Goal: Transaction & Acquisition: Purchase product/service

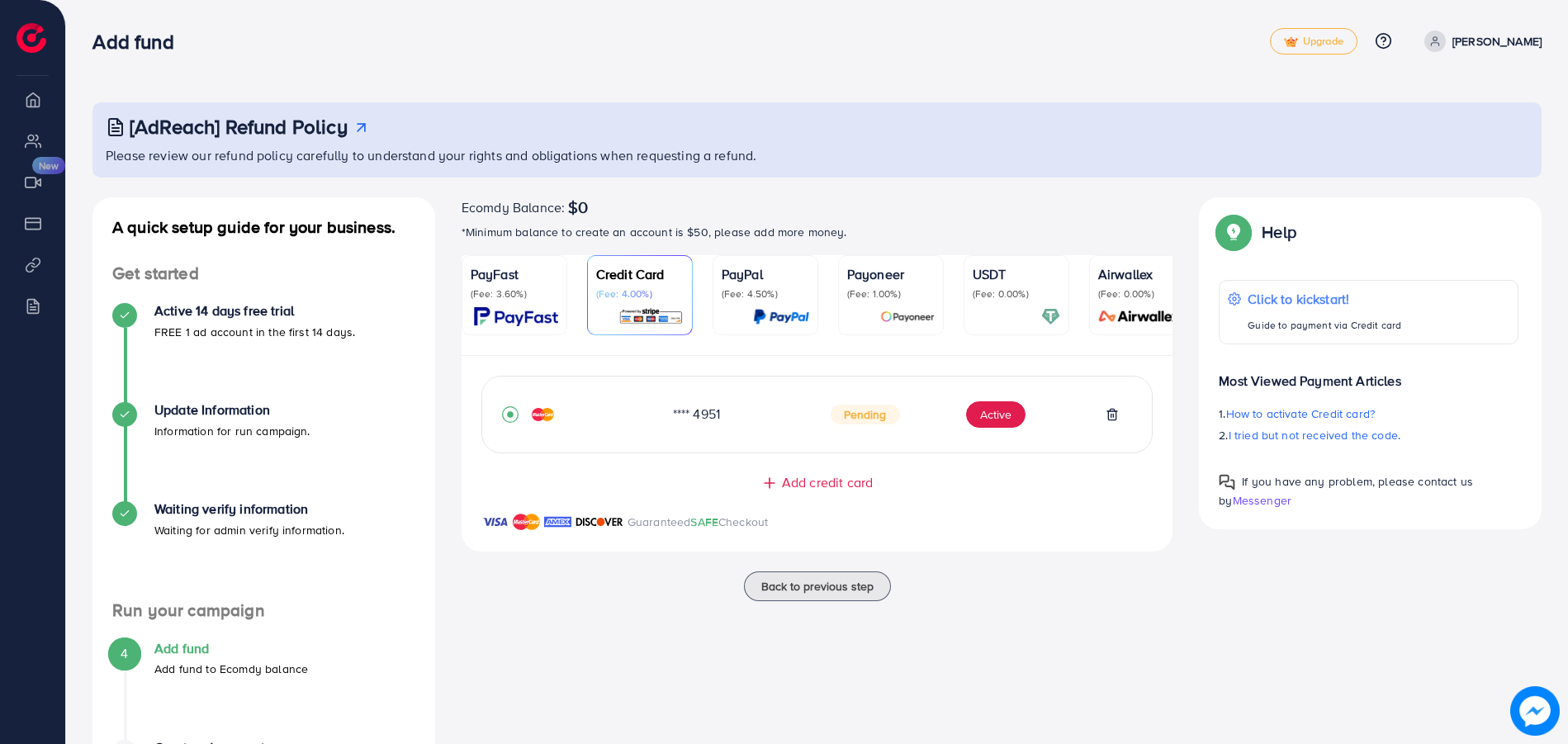
click at [1550, 709] on img at bounding box center [1535, 711] width 49 height 49
click at [1109, 417] on icon at bounding box center [1112, 414] width 7 height 11
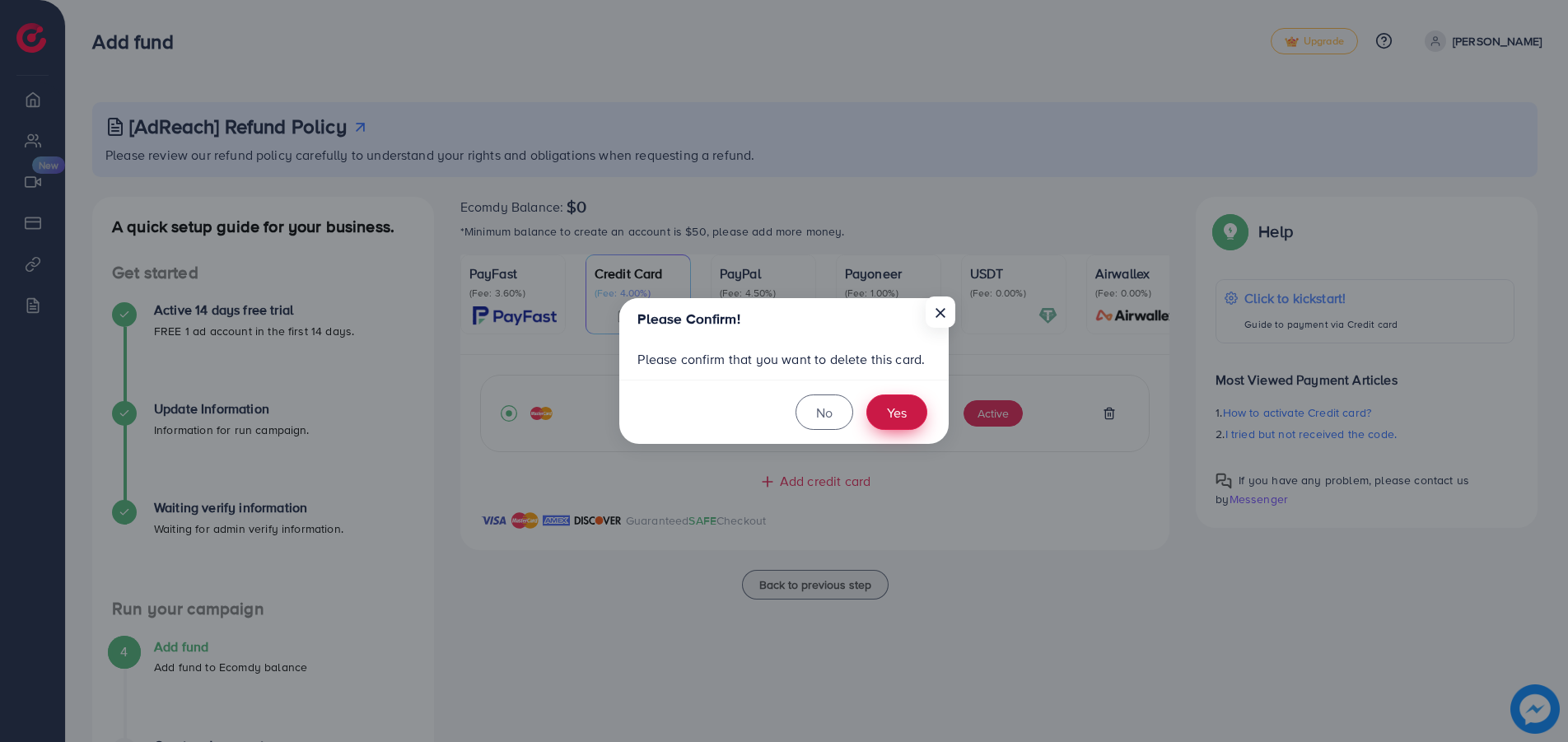
click at [905, 408] on button "Yes" at bounding box center [897, 412] width 61 height 35
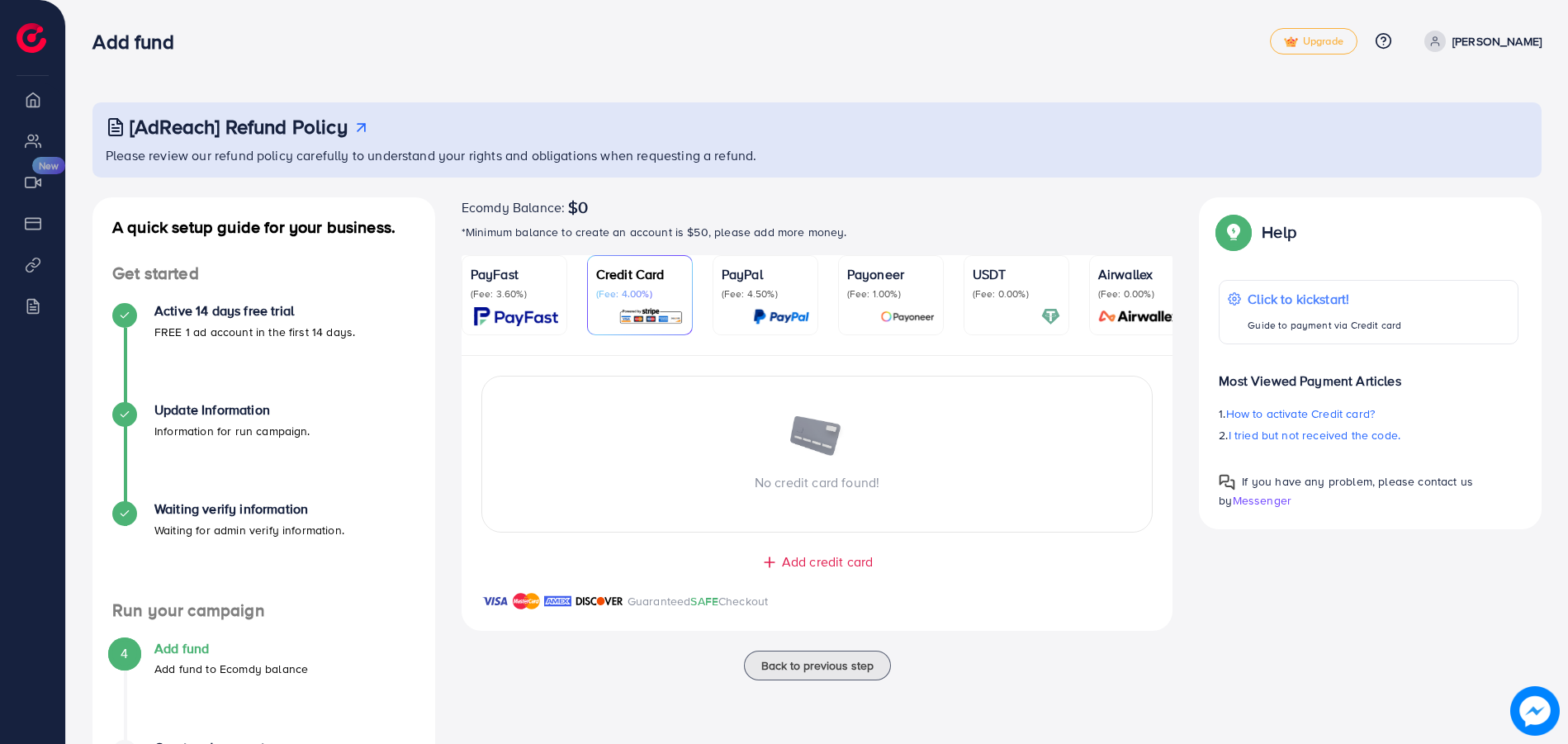
click at [818, 565] on span "Add credit card" at bounding box center [827, 562] width 90 height 19
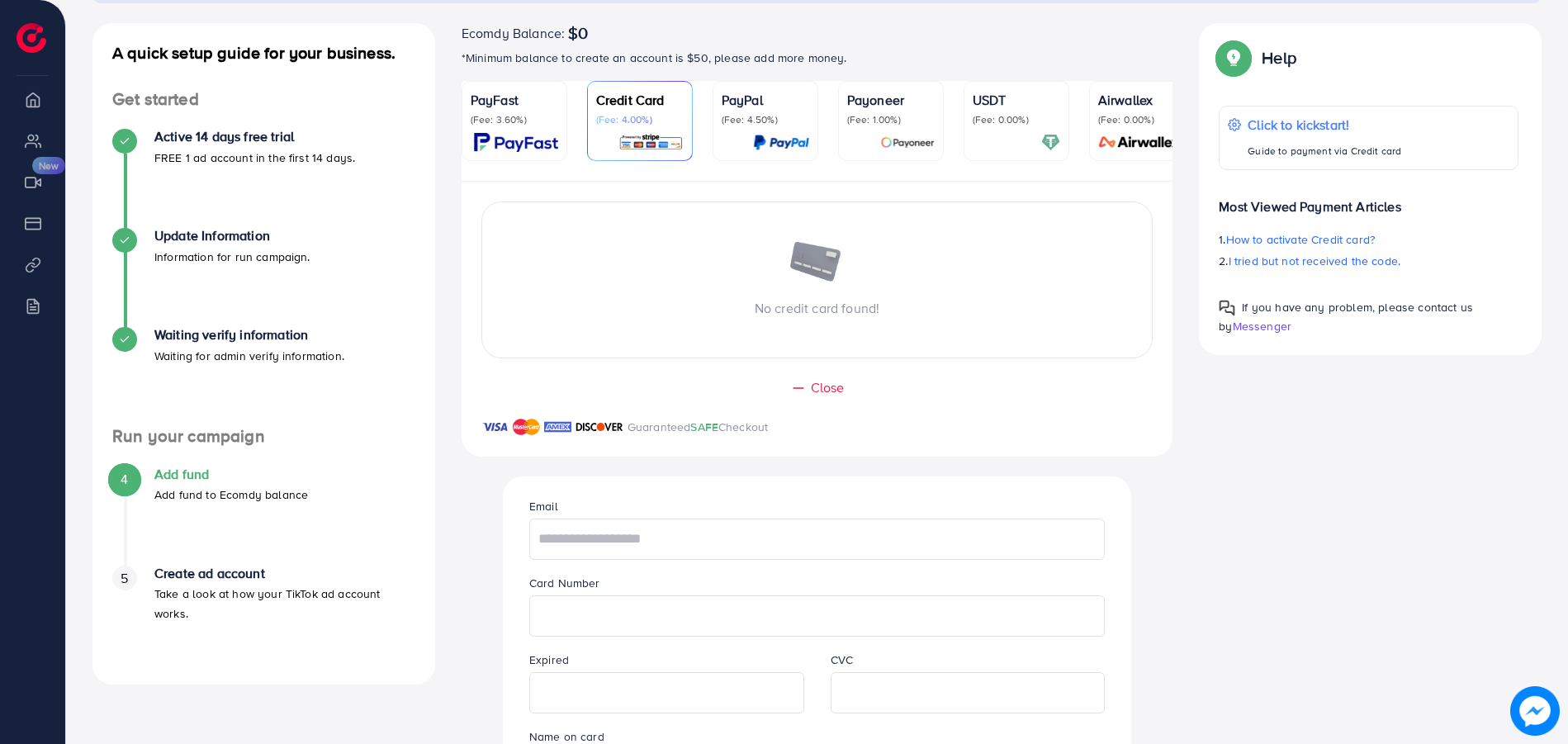
scroll to position [175, 0]
click at [621, 541] on input "text" at bounding box center [817, 538] width 575 height 41
type input "**********"
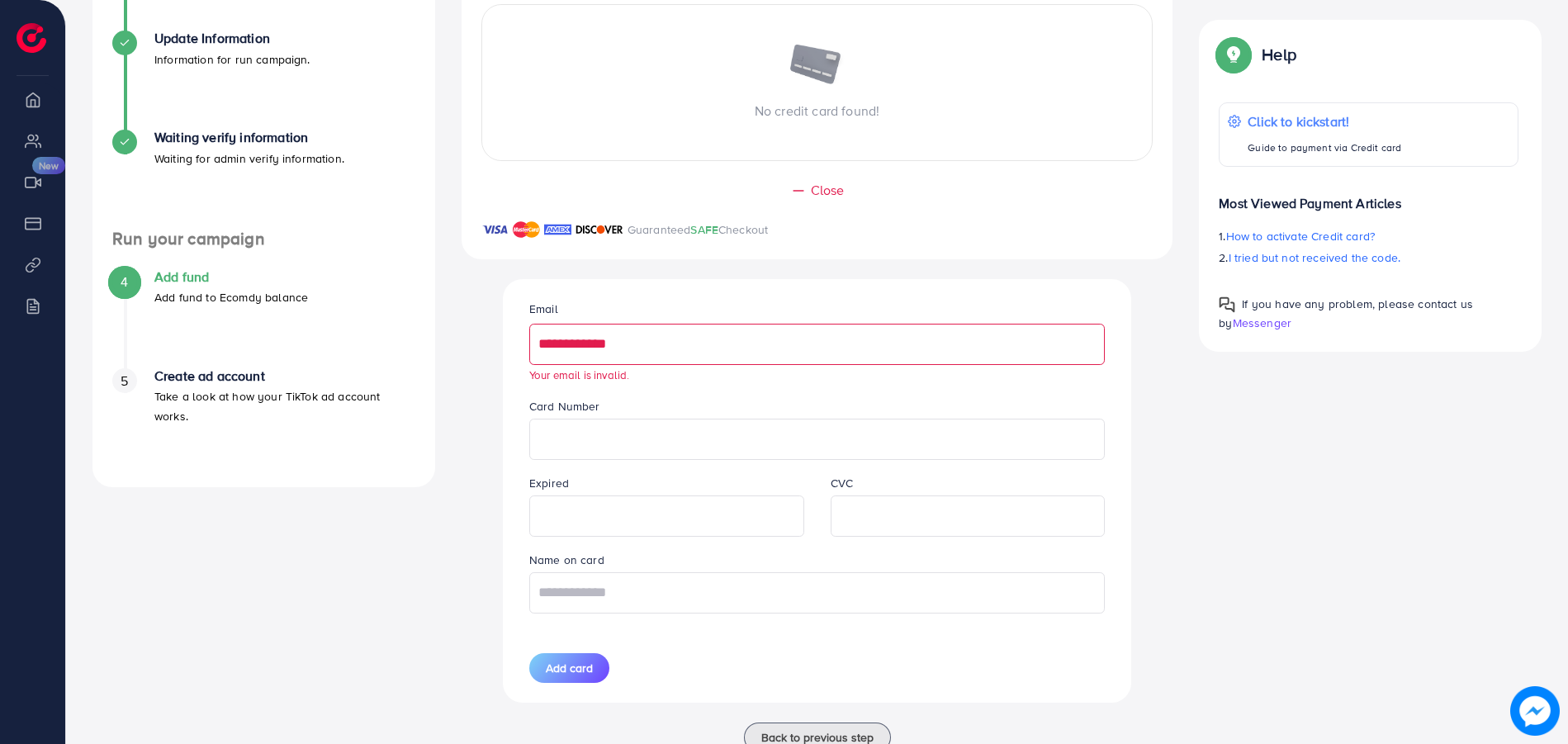
scroll to position [372, 0]
click at [631, 587] on input "text" at bounding box center [817, 591] width 575 height 41
type input "**********"
click at [612, 345] on input "**********" at bounding box center [817, 343] width 575 height 41
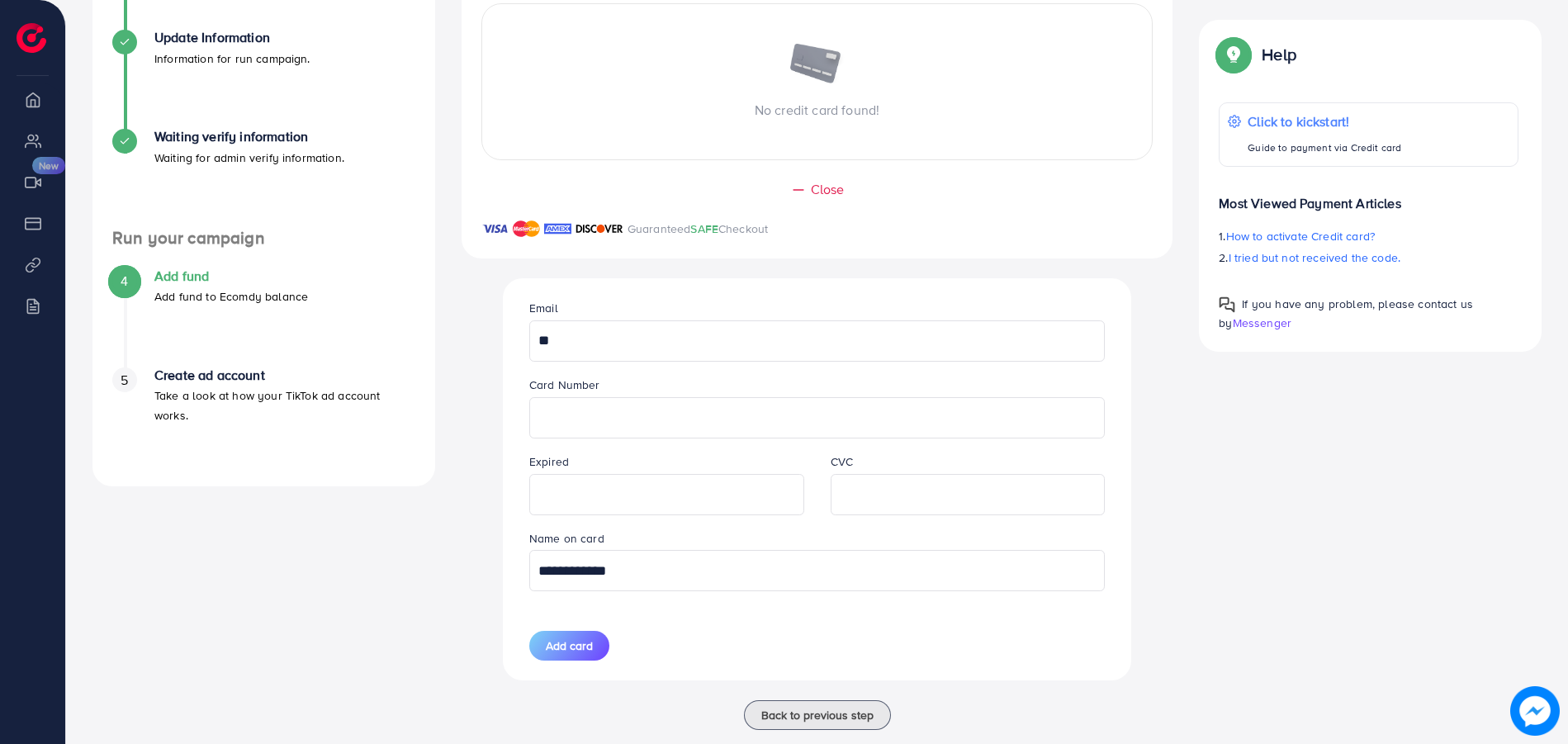
type input "*"
type input "**********"
click at [566, 654] on span "Add card" at bounding box center [569, 646] width 47 height 17
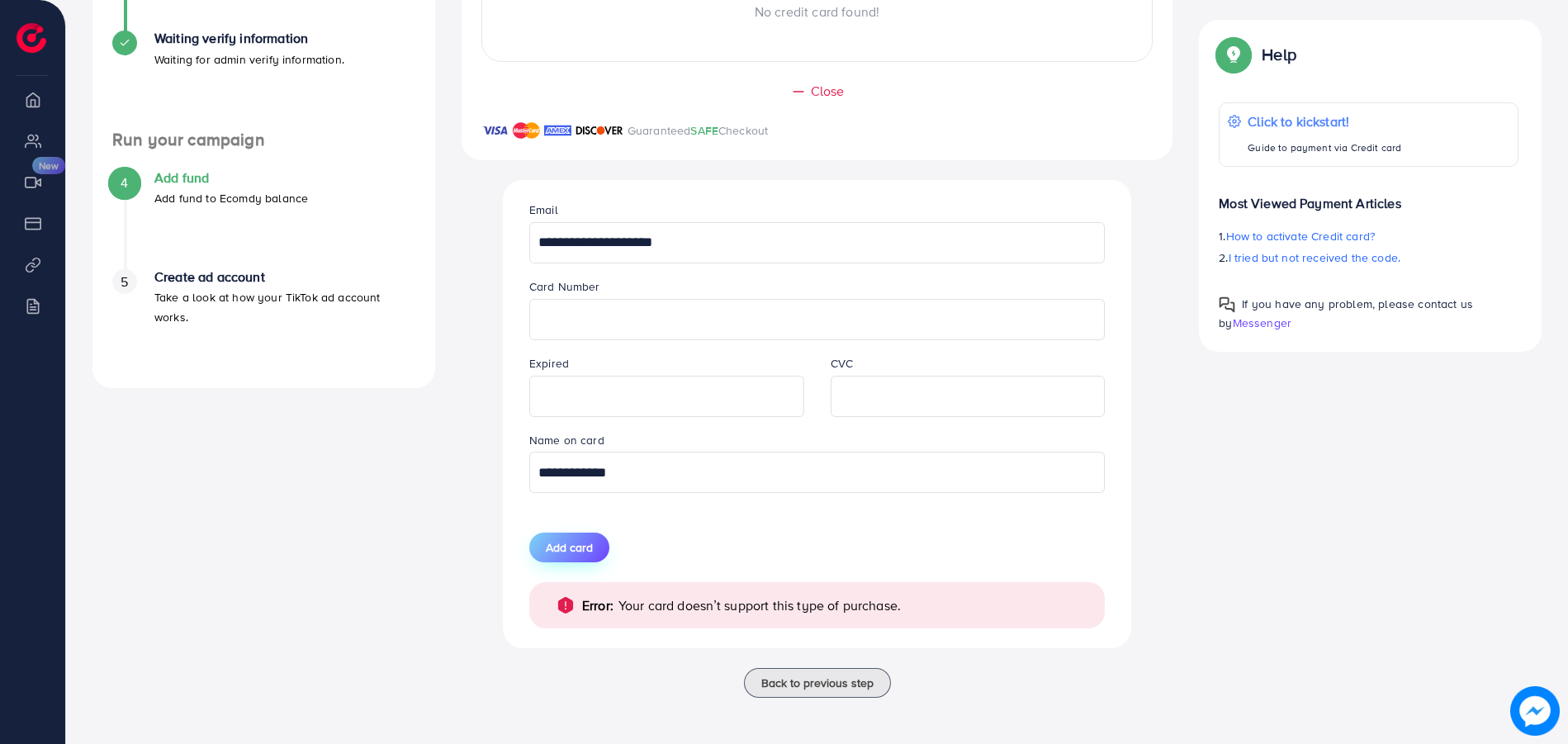
scroll to position [474, 0]
click at [572, 545] on span "Add card" at bounding box center [569, 547] width 47 height 17
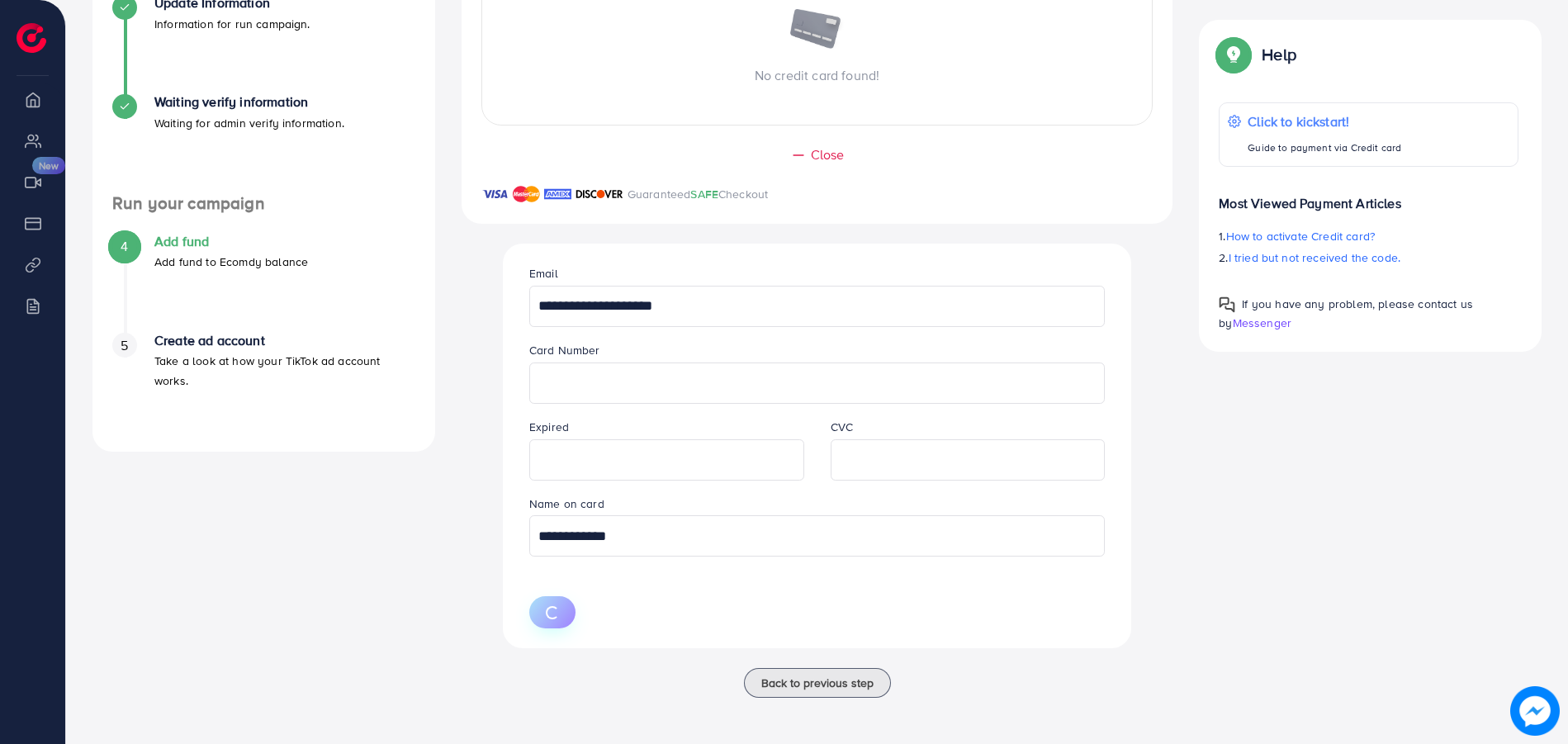
scroll to position [411, 0]
click at [572, 545] on input "**********" at bounding box center [817, 536] width 575 height 41
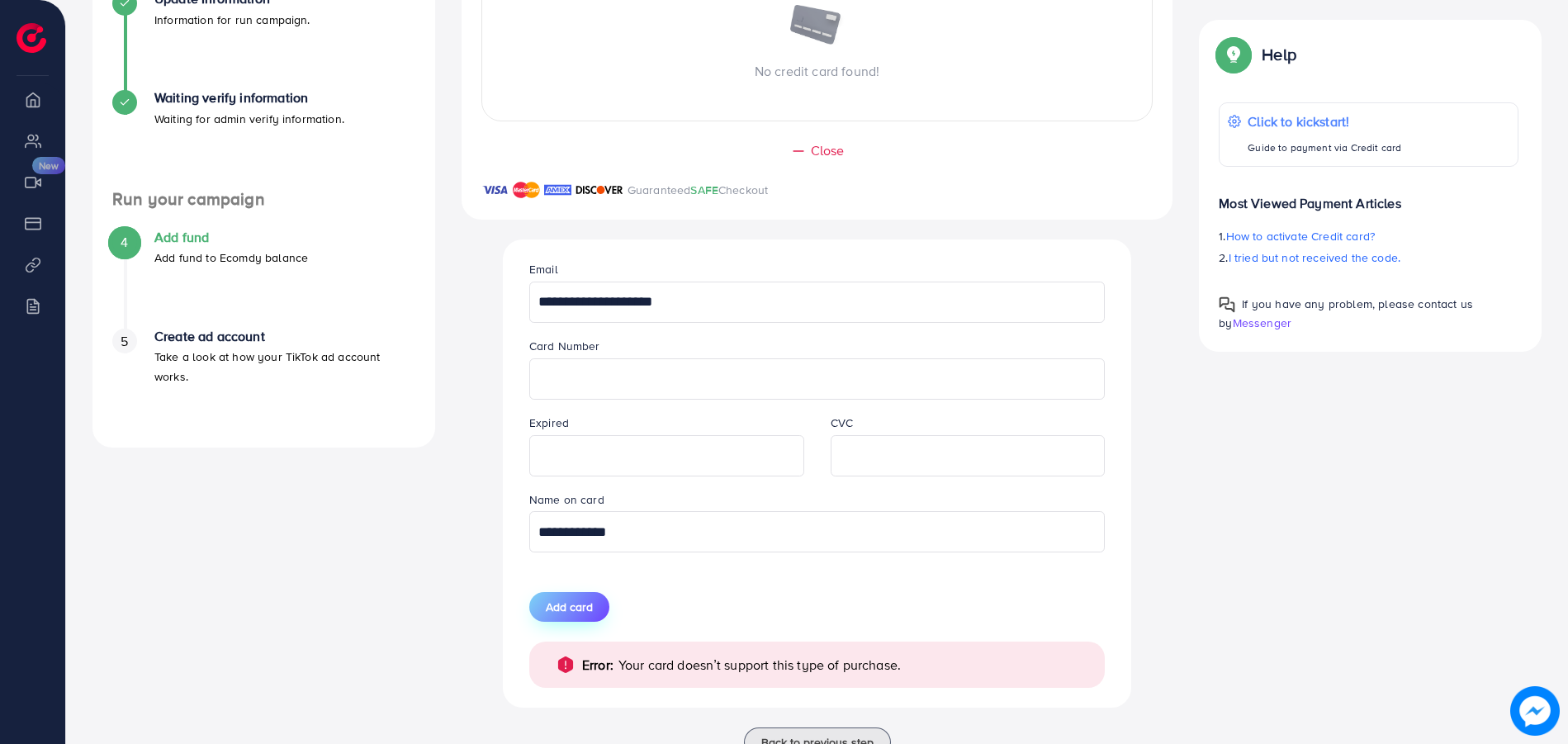
click at [582, 601] on button "Add card" at bounding box center [569, 607] width 80 height 30
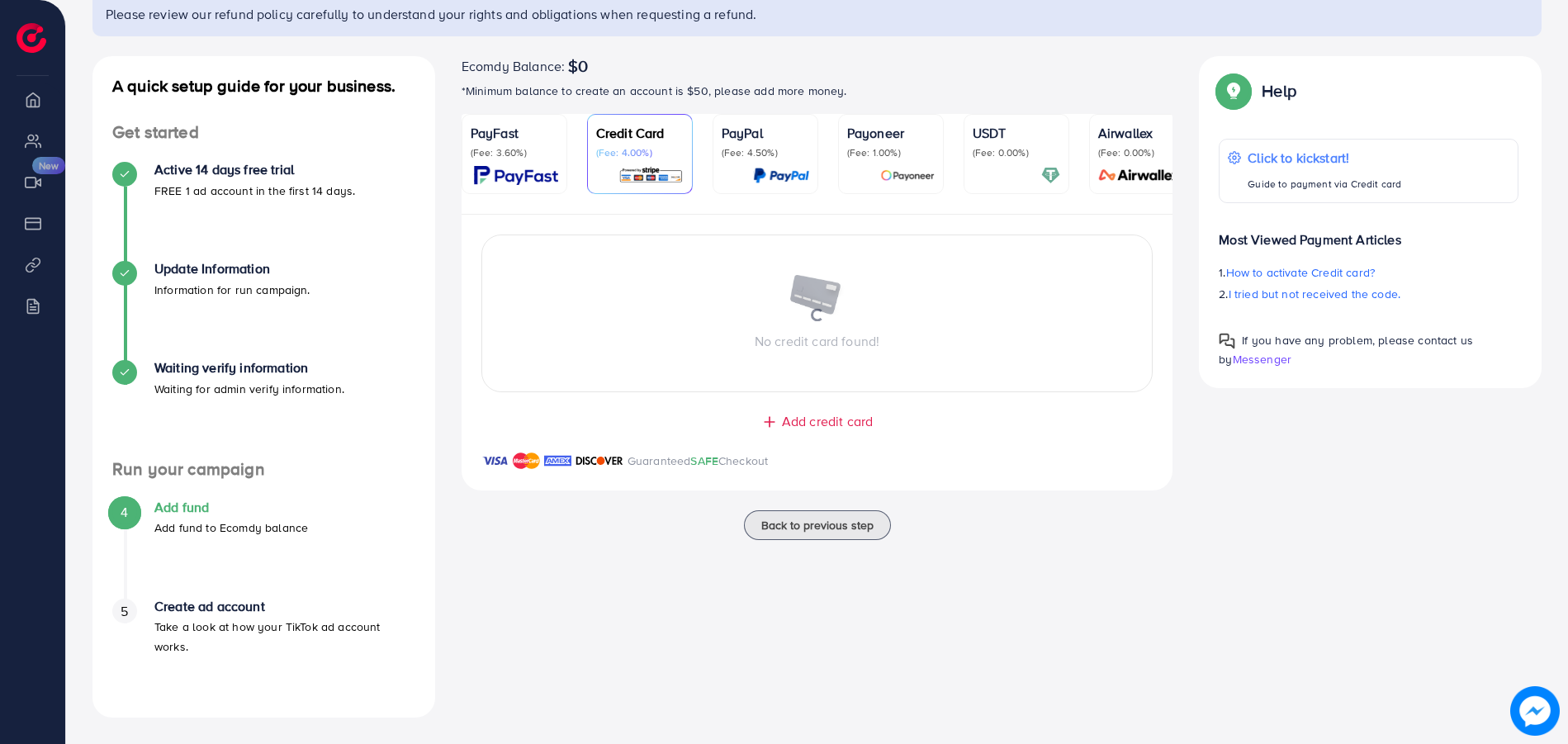
scroll to position [141, 0]
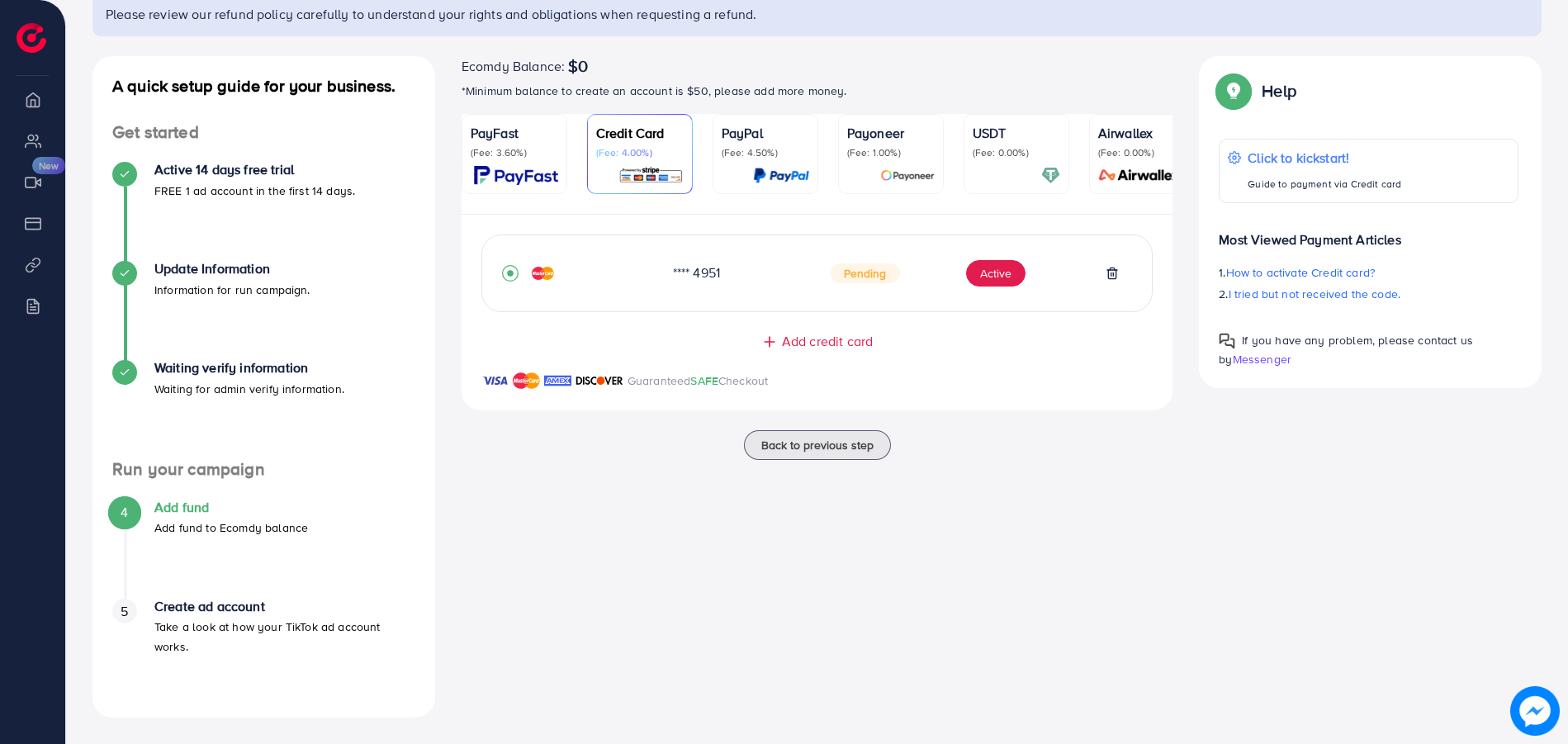
click at [863, 281] on span "Pending" at bounding box center [865, 273] width 69 height 20
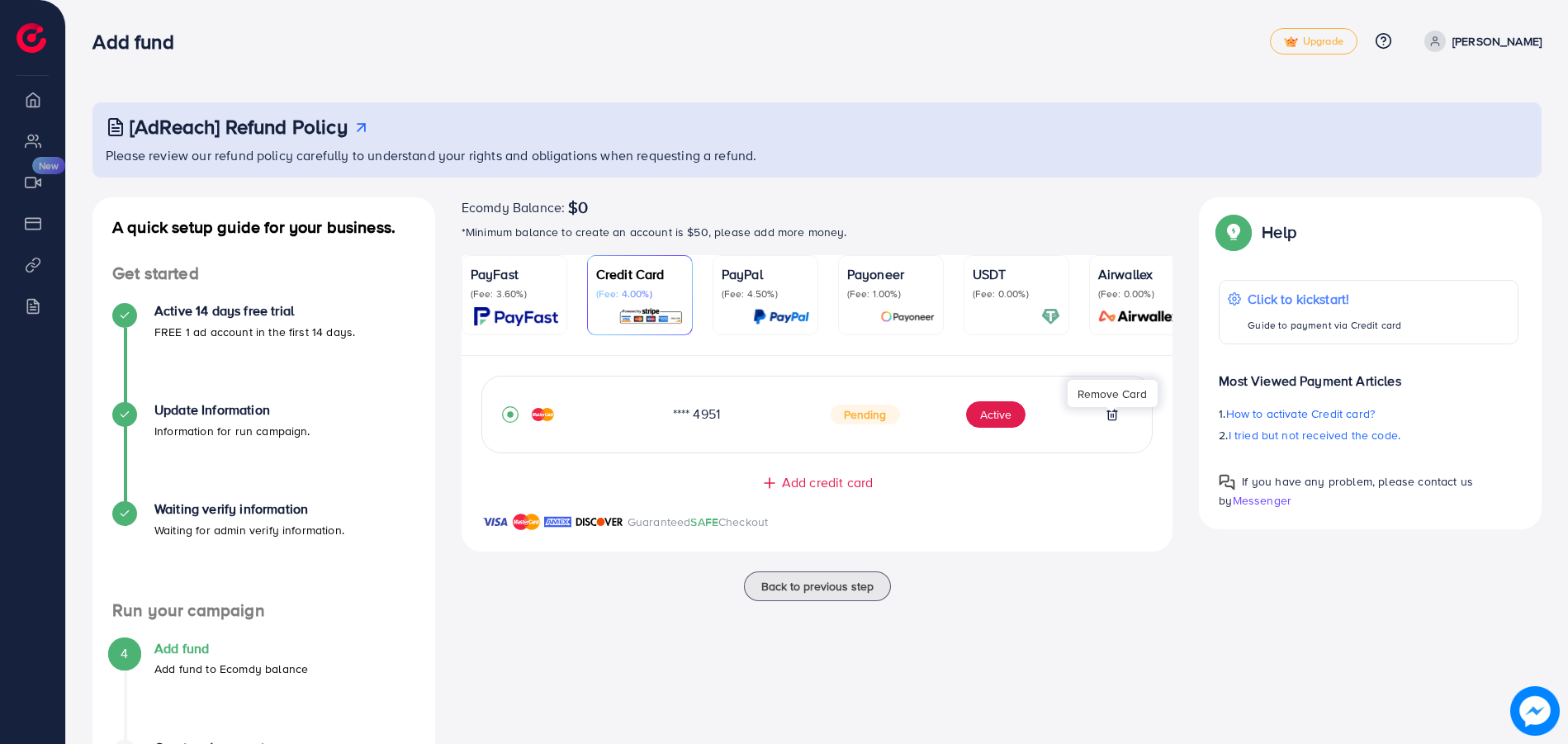
click at [1109, 420] on icon at bounding box center [1112, 414] width 7 height 11
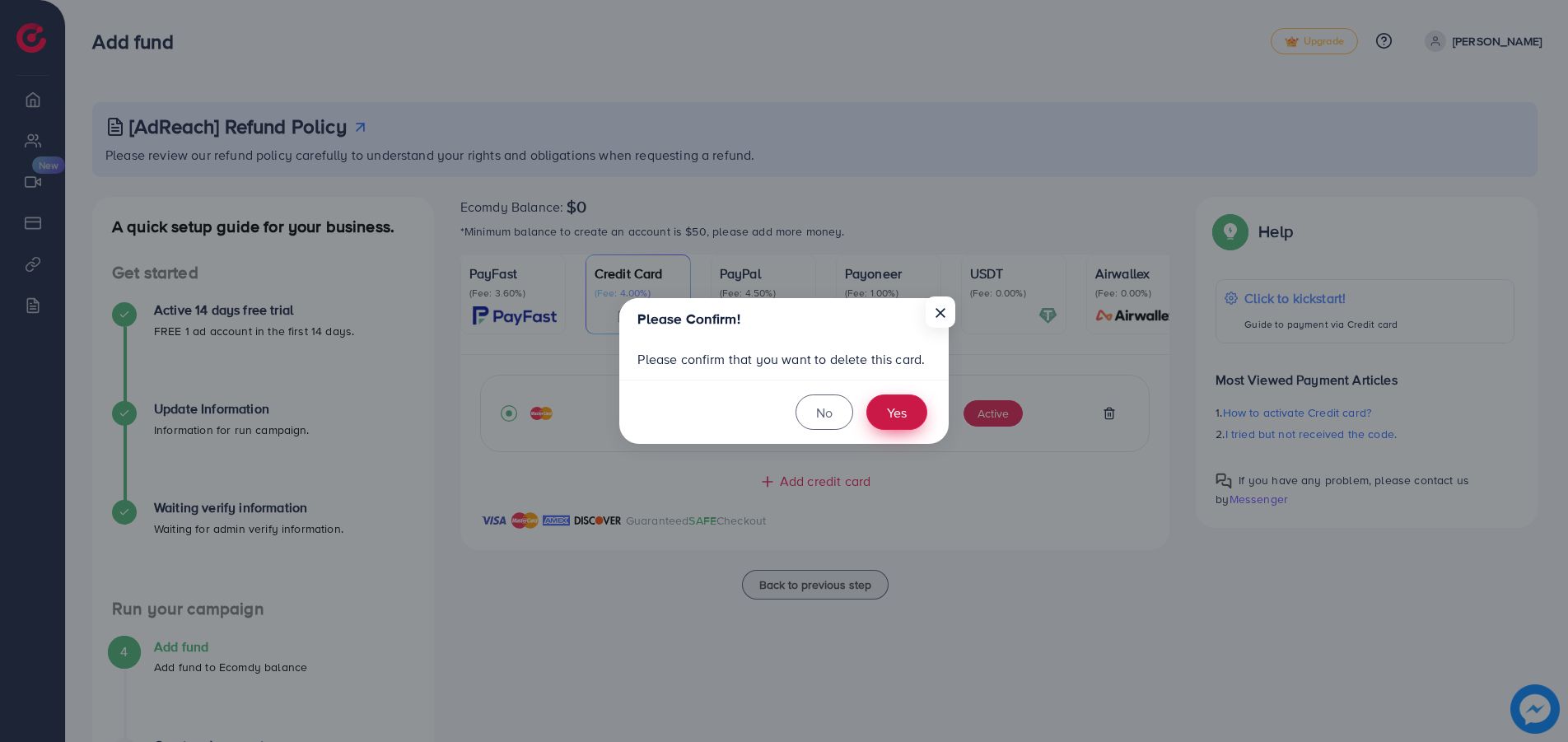
click at [899, 405] on button "Yes" at bounding box center [897, 412] width 61 height 35
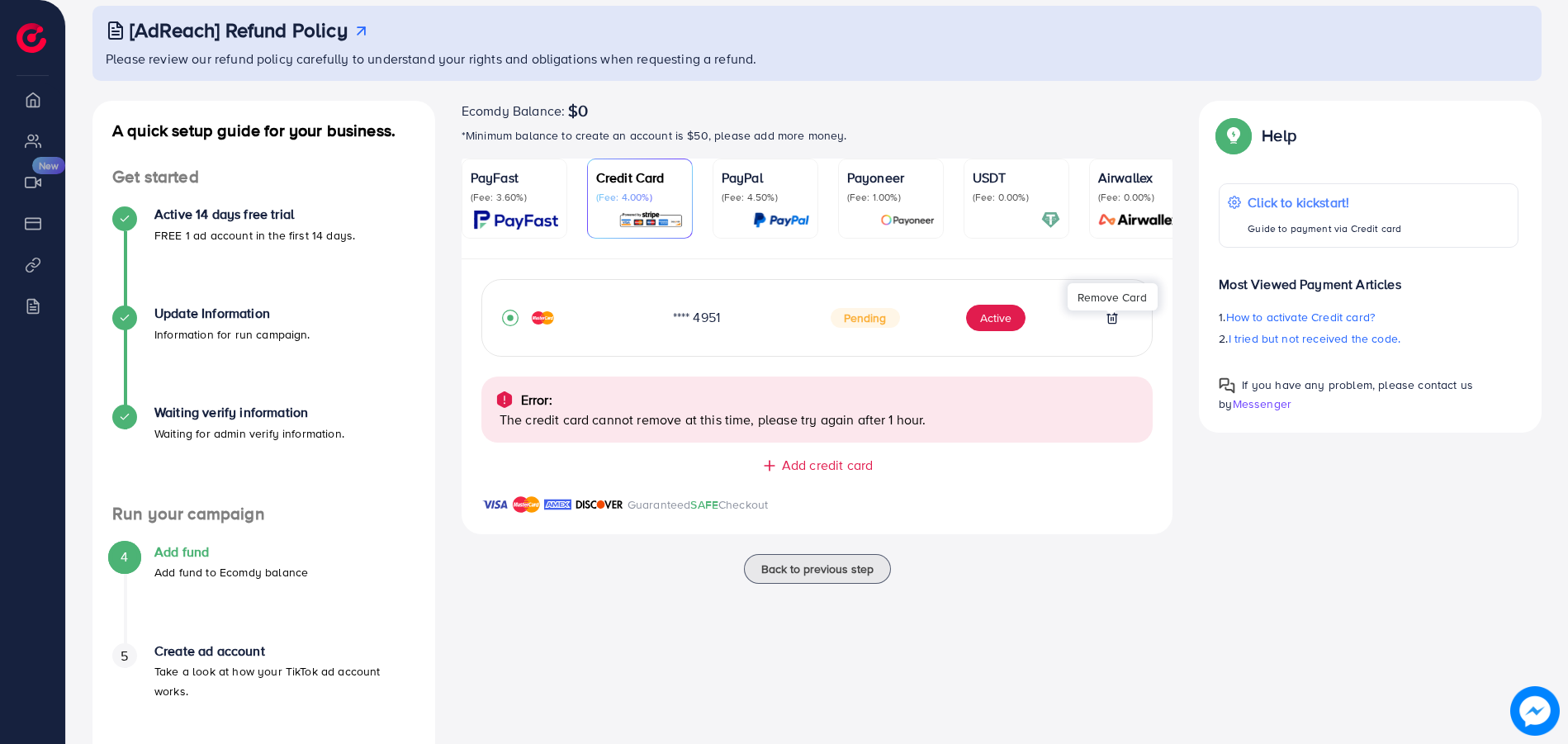
scroll to position [141, 0]
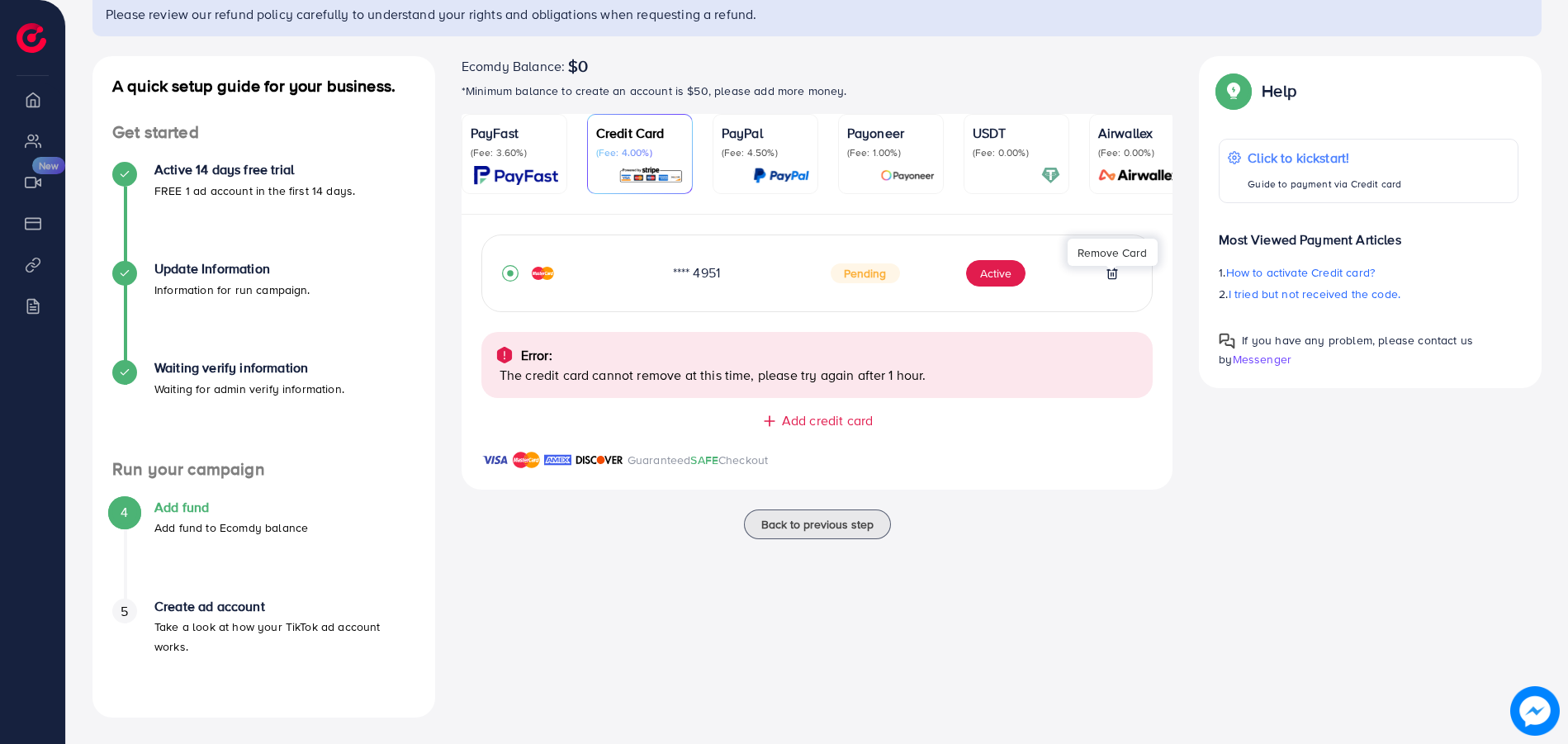
click at [820, 424] on span "Add credit card" at bounding box center [827, 421] width 90 height 19
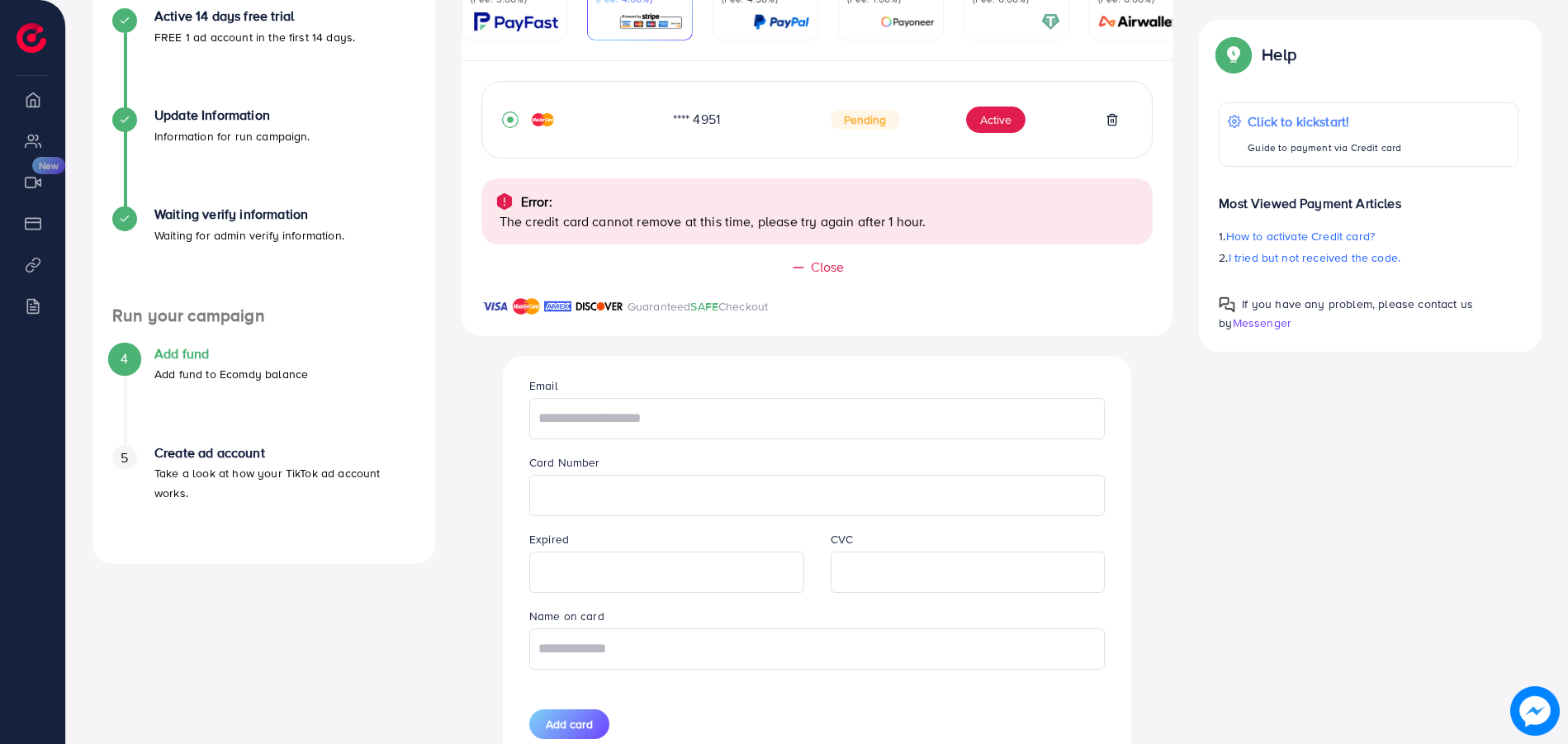
scroll to position [299, 0]
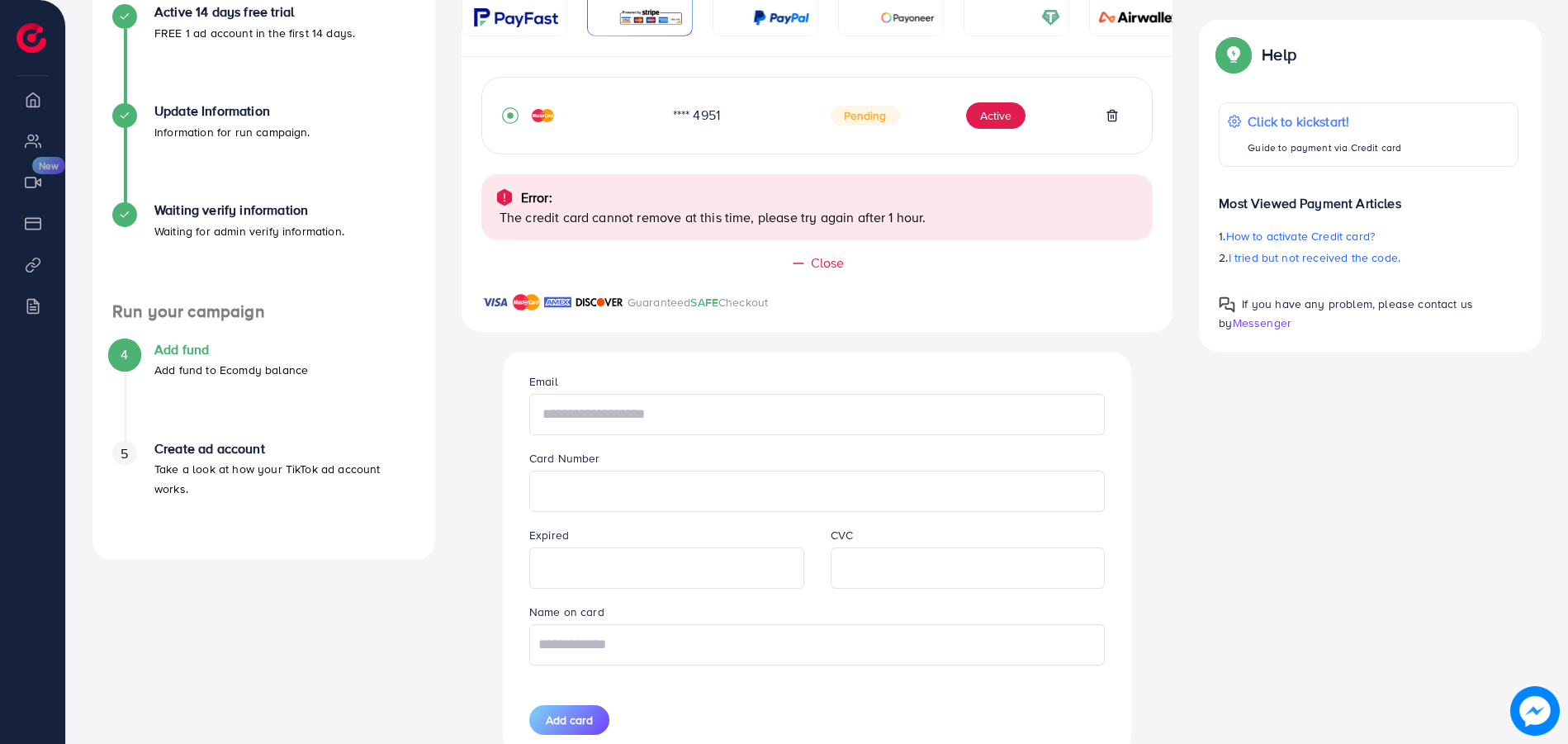
click at [610, 414] on input "text" at bounding box center [817, 414] width 575 height 41
type input "**********"
click at [564, 649] on input "text" at bounding box center [817, 645] width 575 height 41
type input "**********"
click at [575, 724] on span "Add card" at bounding box center [569, 719] width 47 height 17
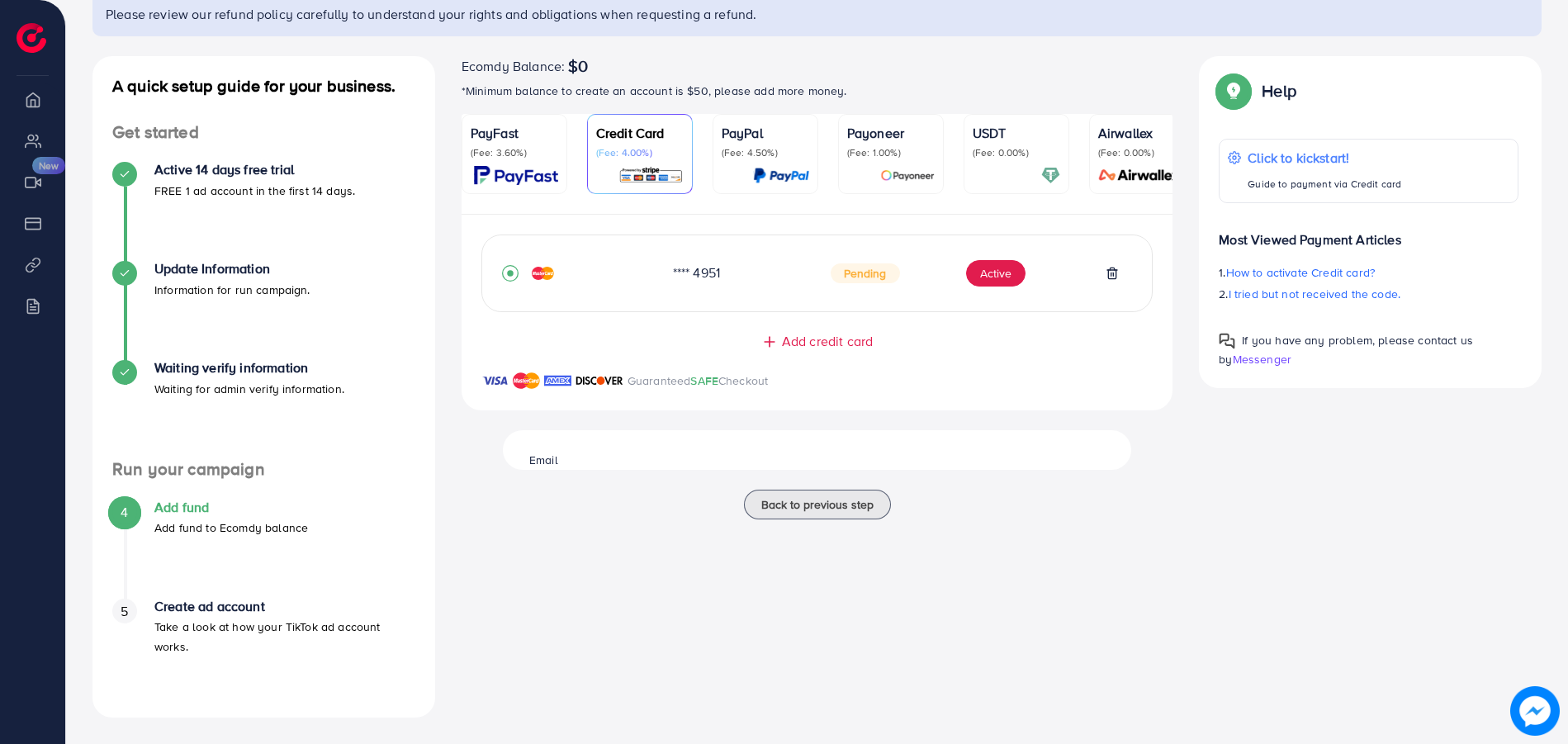
scroll to position [141, 0]
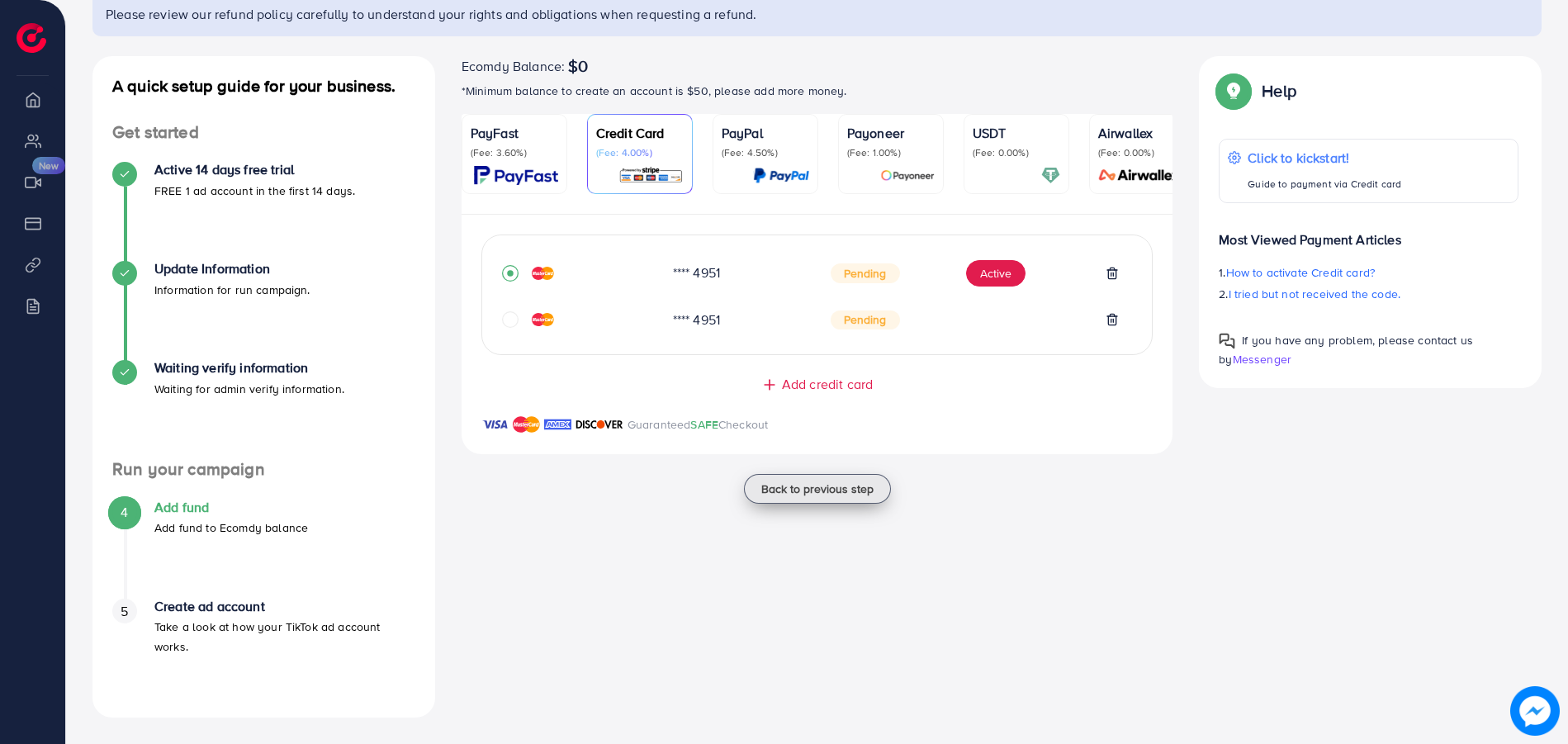
click at [819, 497] on span "Back to previous step" at bounding box center [818, 488] width 112 height 17
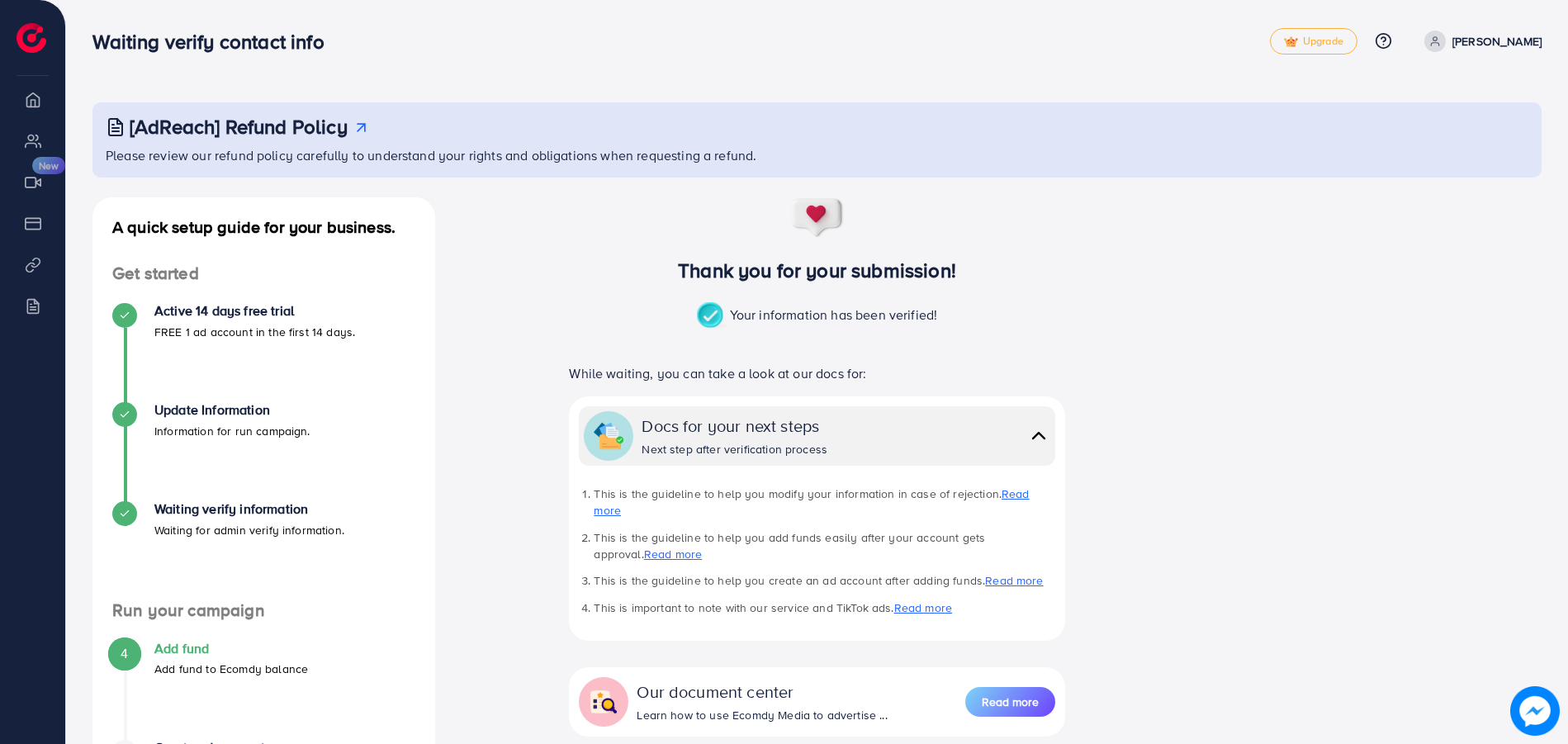
scroll to position [202, 0]
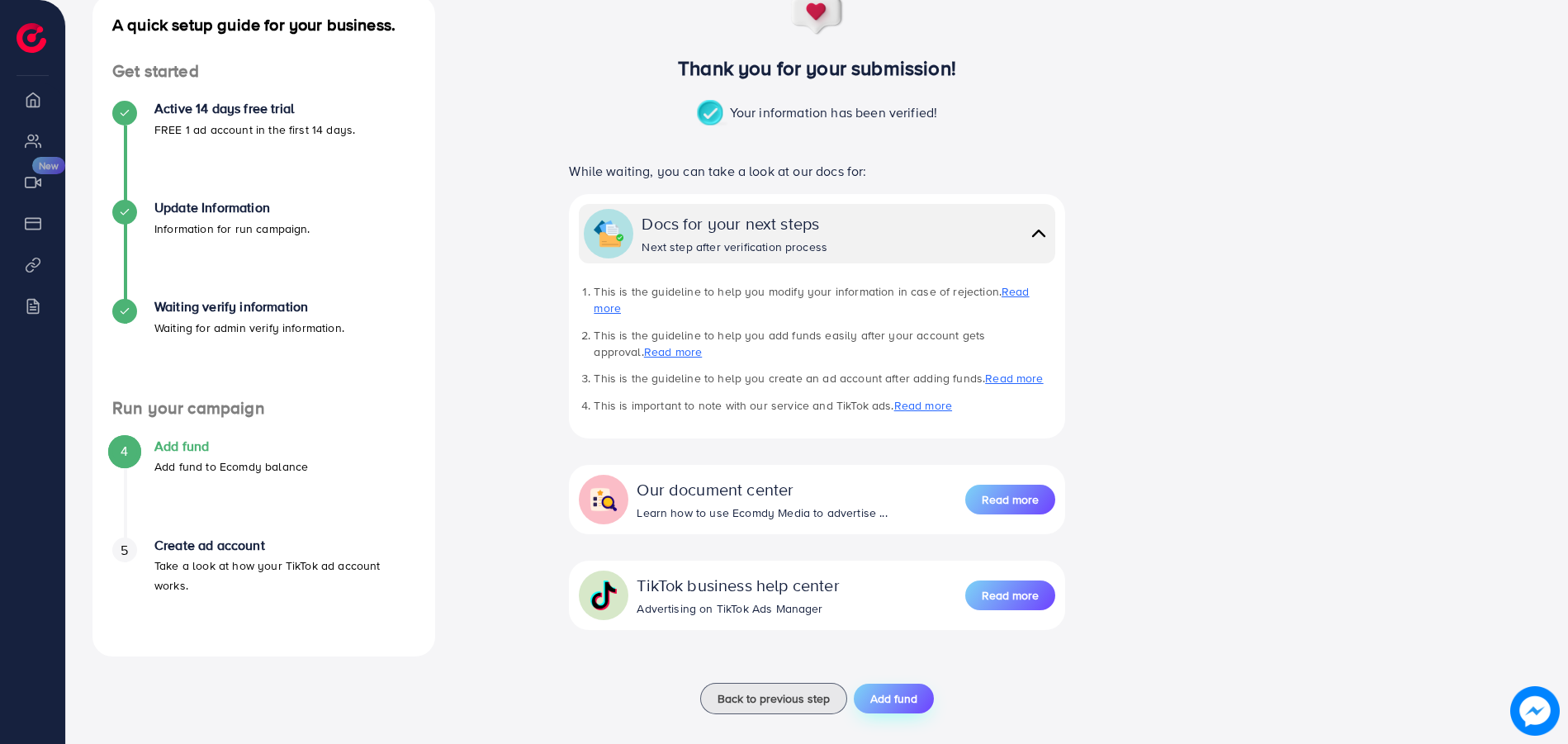
click at [878, 690] on span "Add fund" at bounding box center [894, 698] width 47 height 17
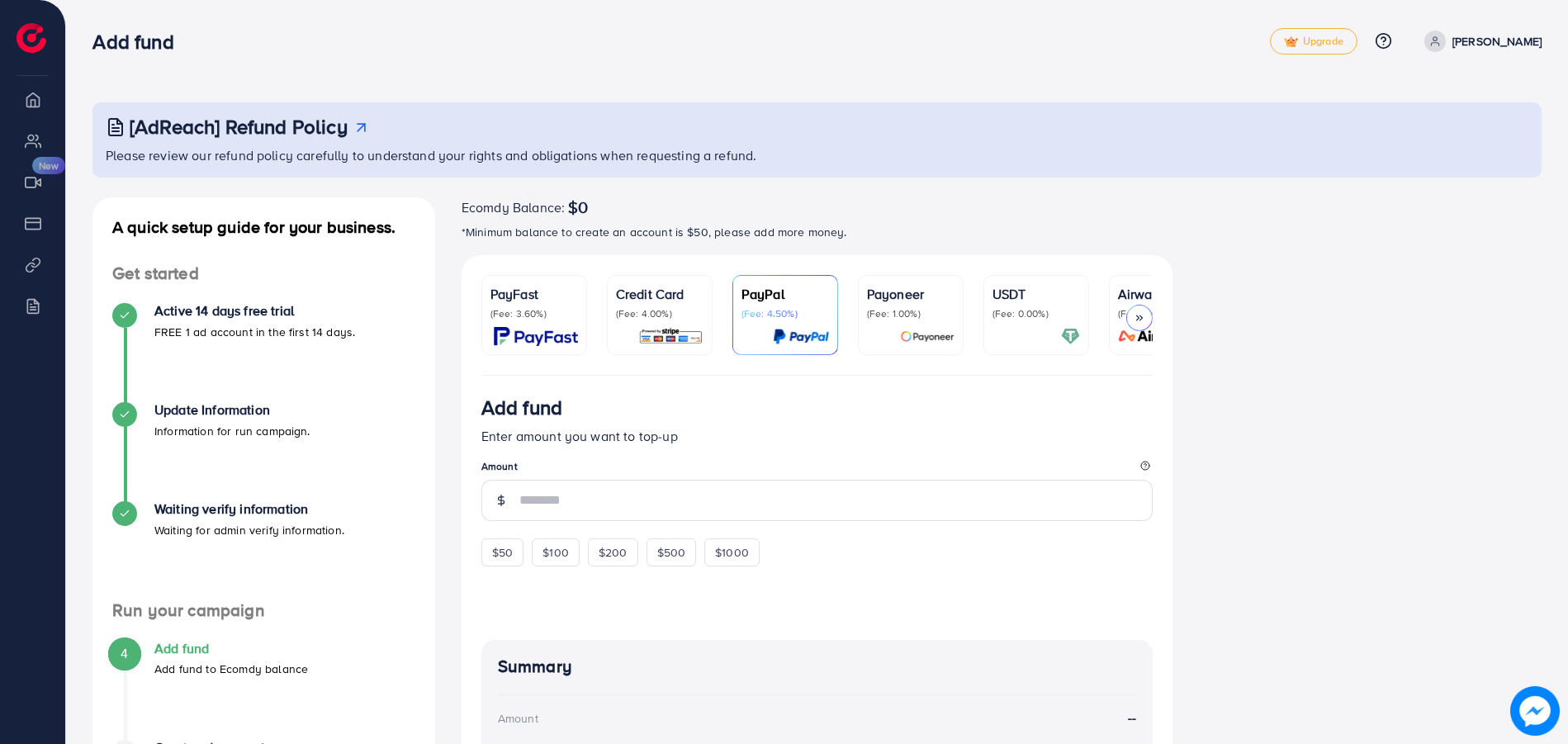
click at [574, 216] on span "$0" at bounding box center [578, 207] width 20 height 20
click at [512, 552] on span "$50" at bounding box center [502, 552] width 21 height 17
type input "**"
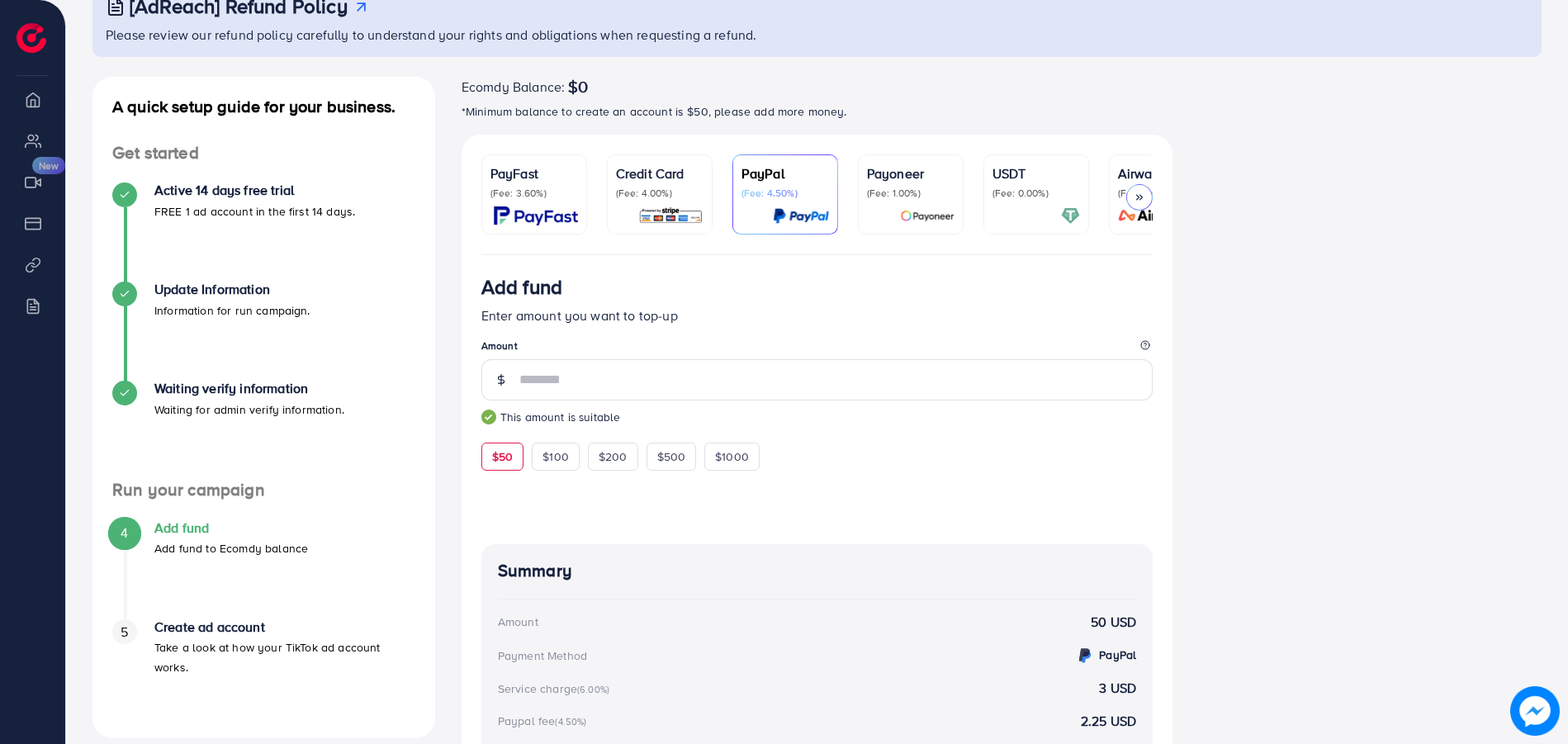
scroll to position [119, 0]
click at [672, 216] on img at bounding box center [671, 218] width 65 height 19
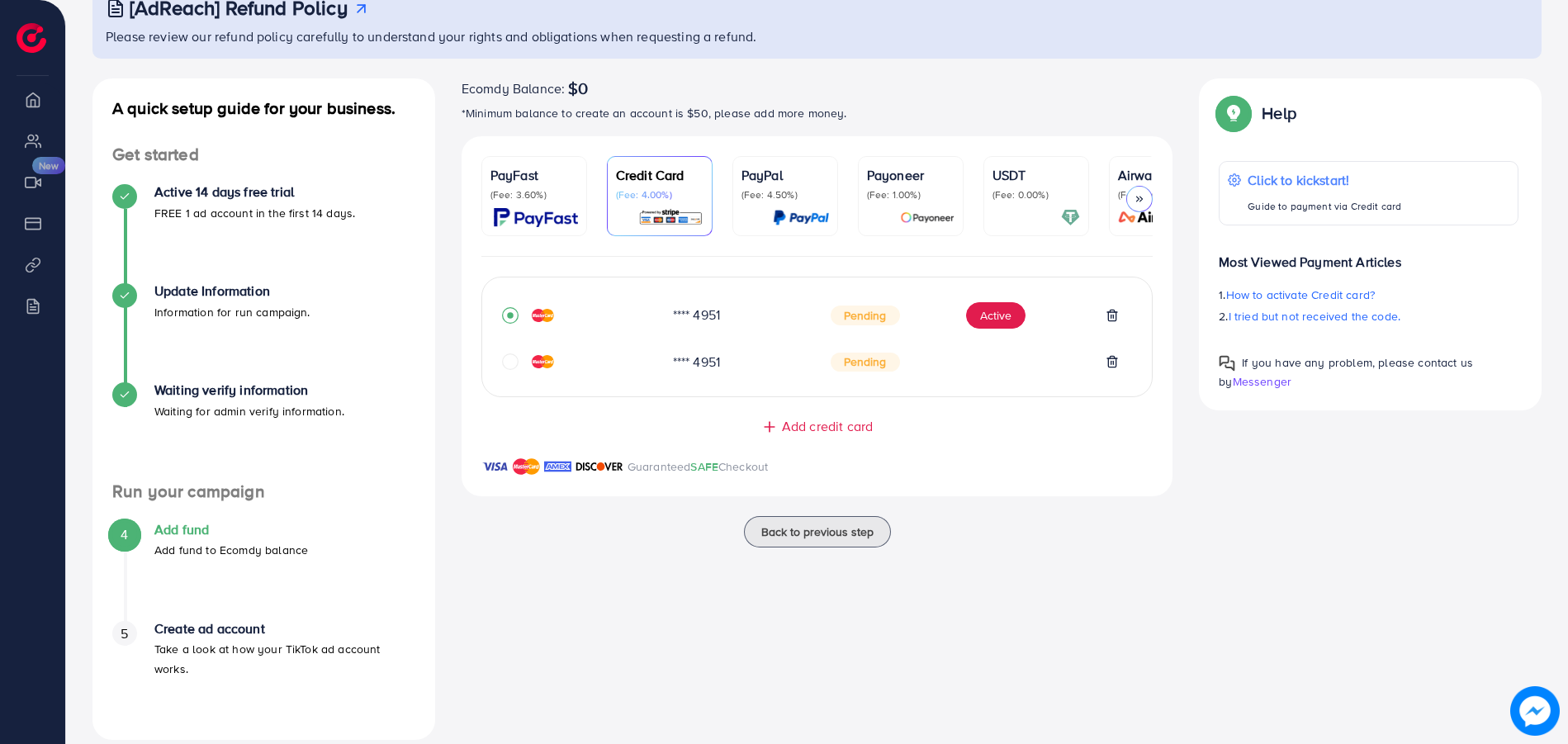
click at [589, 82] on div "Ecomdy Balance: $0" at bounding box center [817, 88] width 712 height 20
click at [582, 83] on span "$0" at bounding box center [578, 88] width 20 height 20
click at [876, 316] on span "Pending" at bounding box center [865, 315] width 69 height 20
click at [768, 204] on div "PayPal (Fee: 4.50%)" at bounding box center [785, 196] width 88 height 62
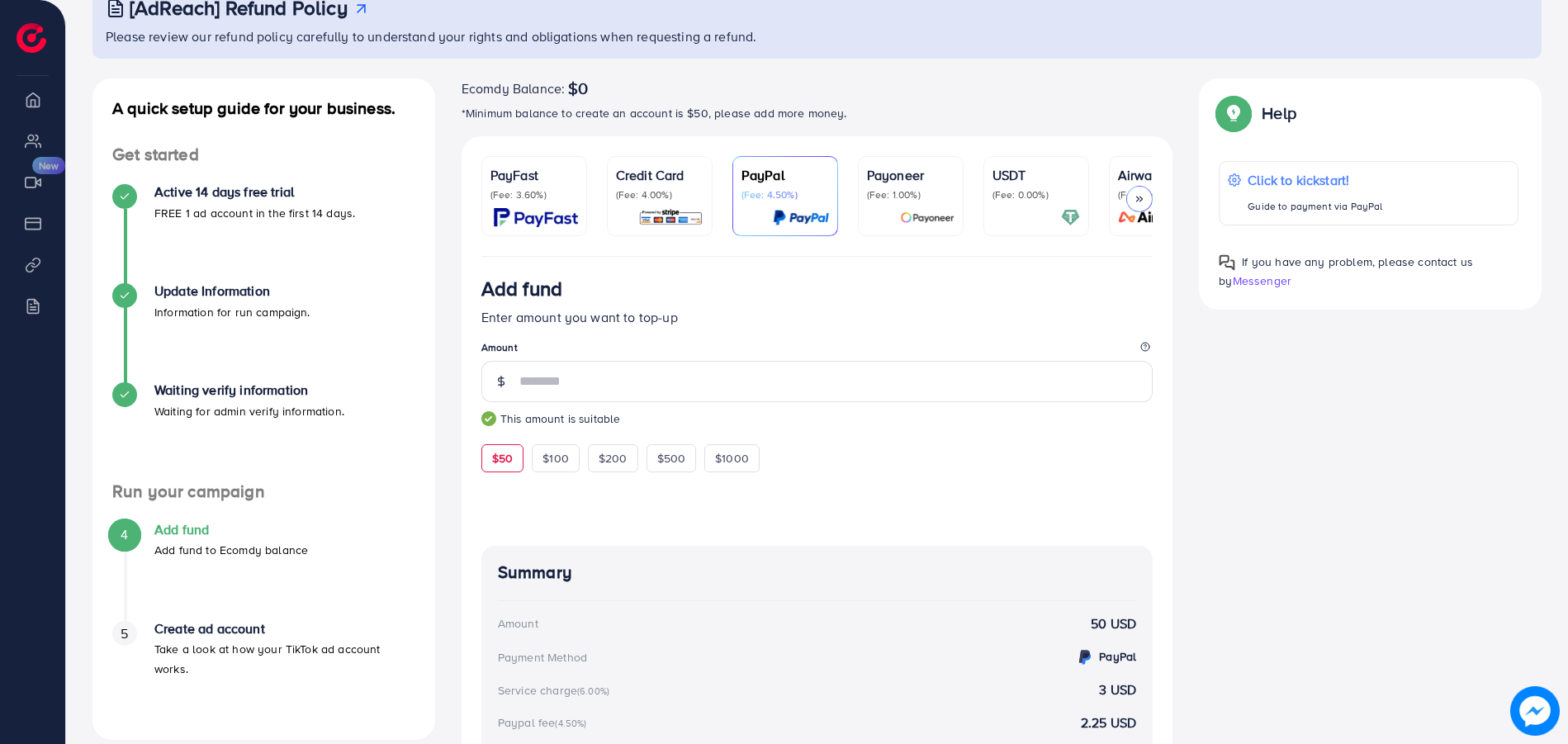
click at [883, 197] on p "(Fee: 1.00%)" at bounding box center [911, 194] width 88 height 13
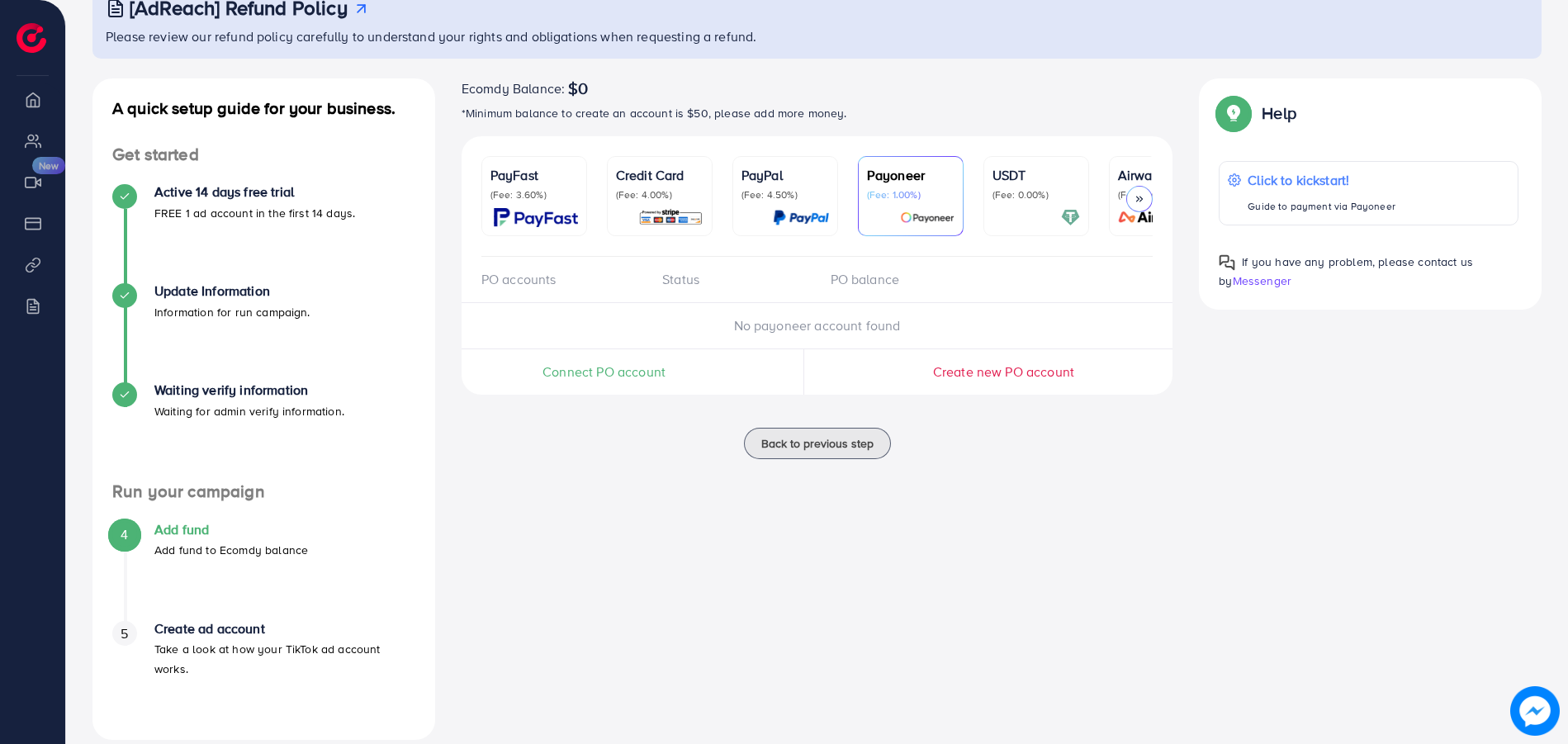
click at [993, 201] on div "USDT (Fee: 0.00%)" at bounding box center [1037, 196] width 88 height 62
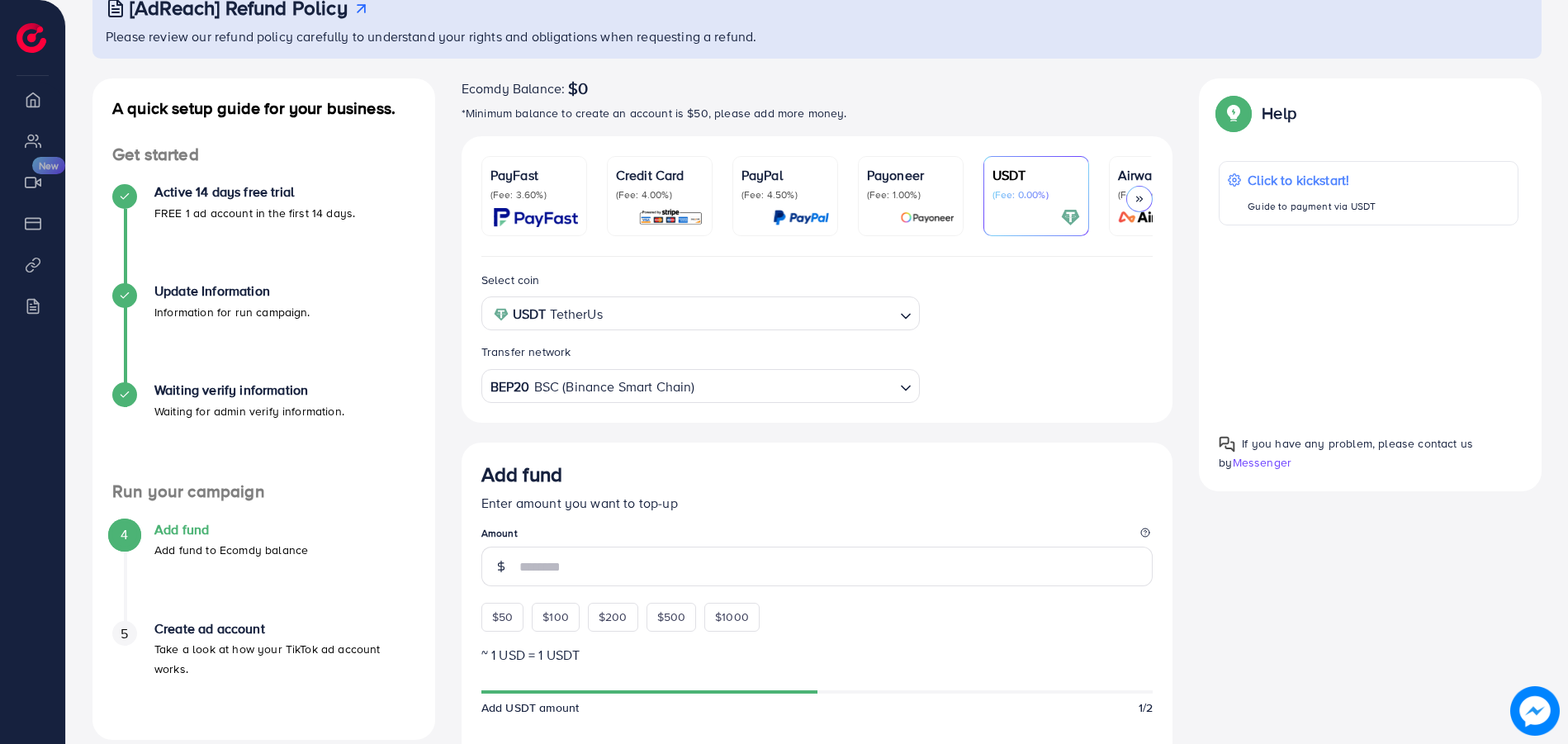
click at [1135, 197] on icon at bounding box center [1139, 199] width 11 height 11
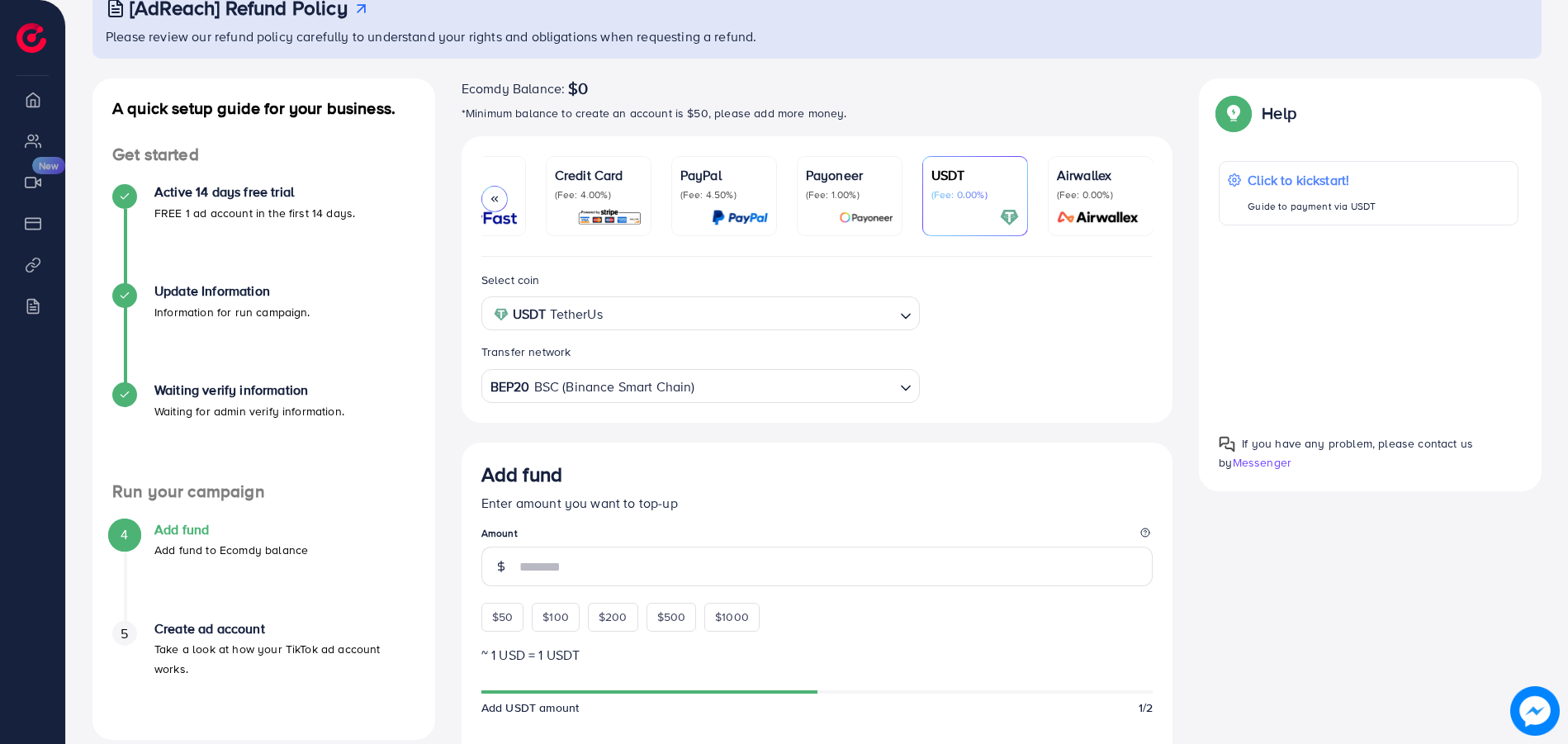
click at [1097, 196] on p "(Fee: 0.00%)" at bounding box center [1101, 194] width 88 height 13
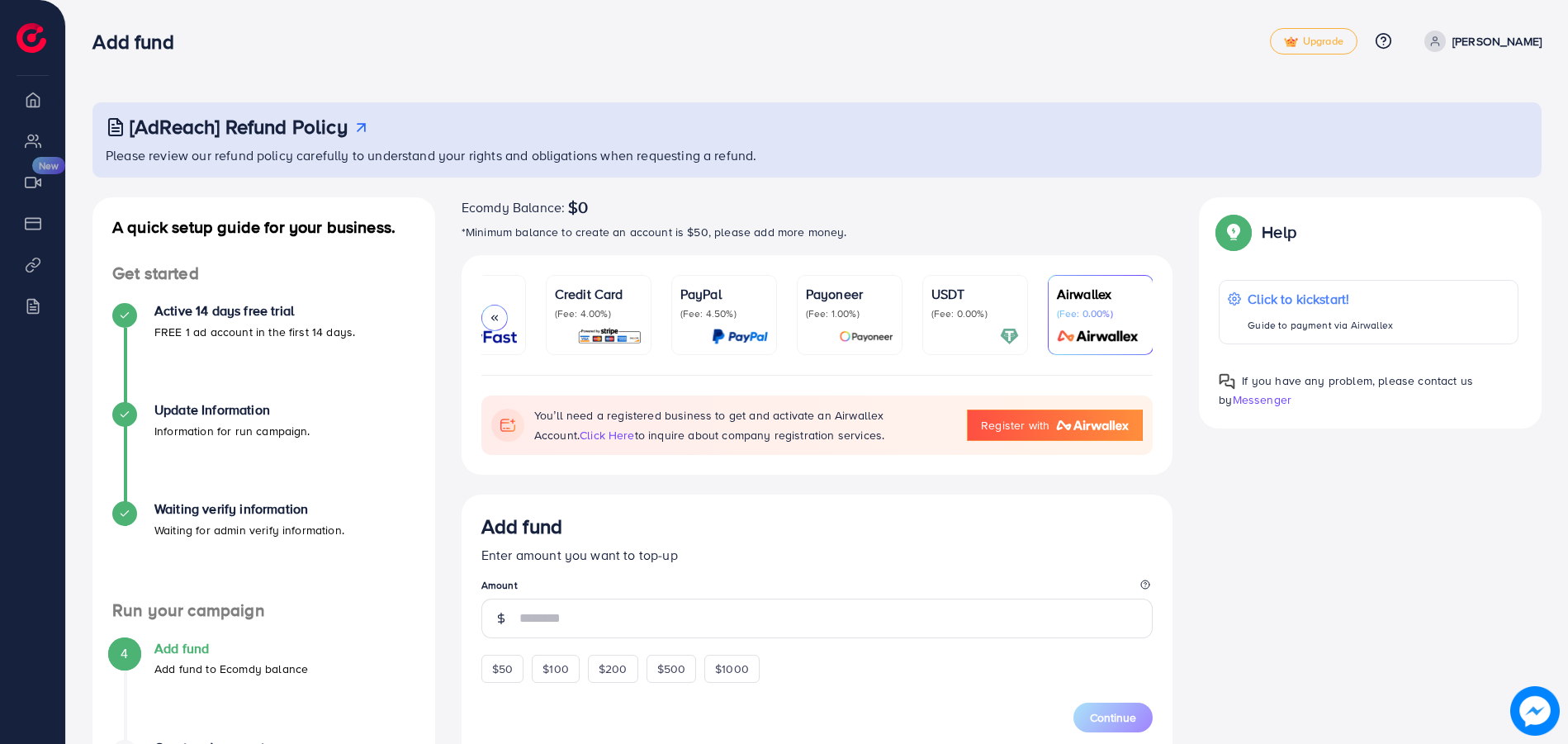
click at [580, 315] on p "(Fee: 4.00%)" at bounding box center [599, 314] width 88 height 13
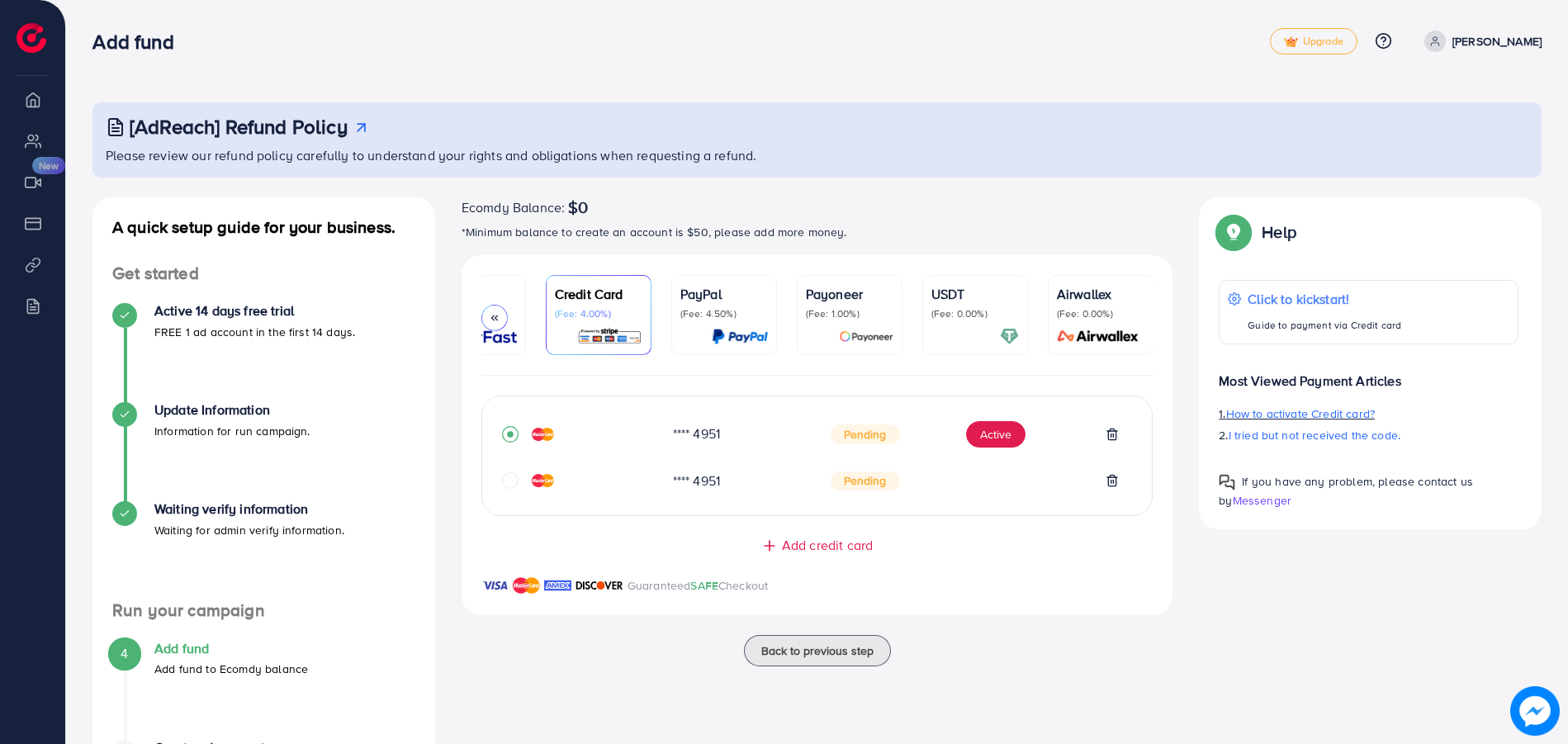
click at [1299, 410] on span "How to activate Credit card?" at bounding box center [1300, 414] width 148 height 17
click at [842, 551] on span "Add credit card" at bounding box center [827, 545] width 90 height 19
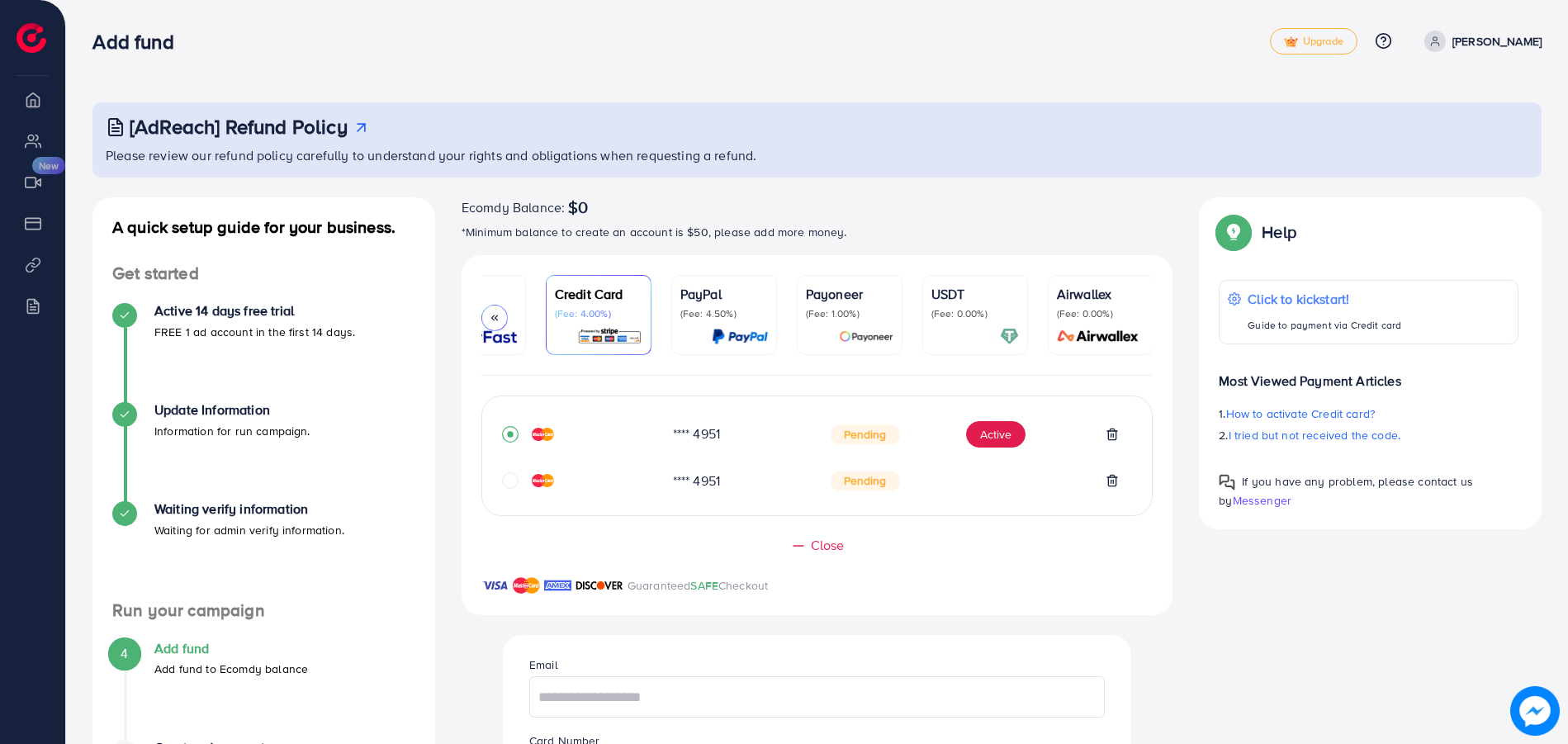
click at [499, 314] on icon at bounding box center [494, 317] width 11 height 11
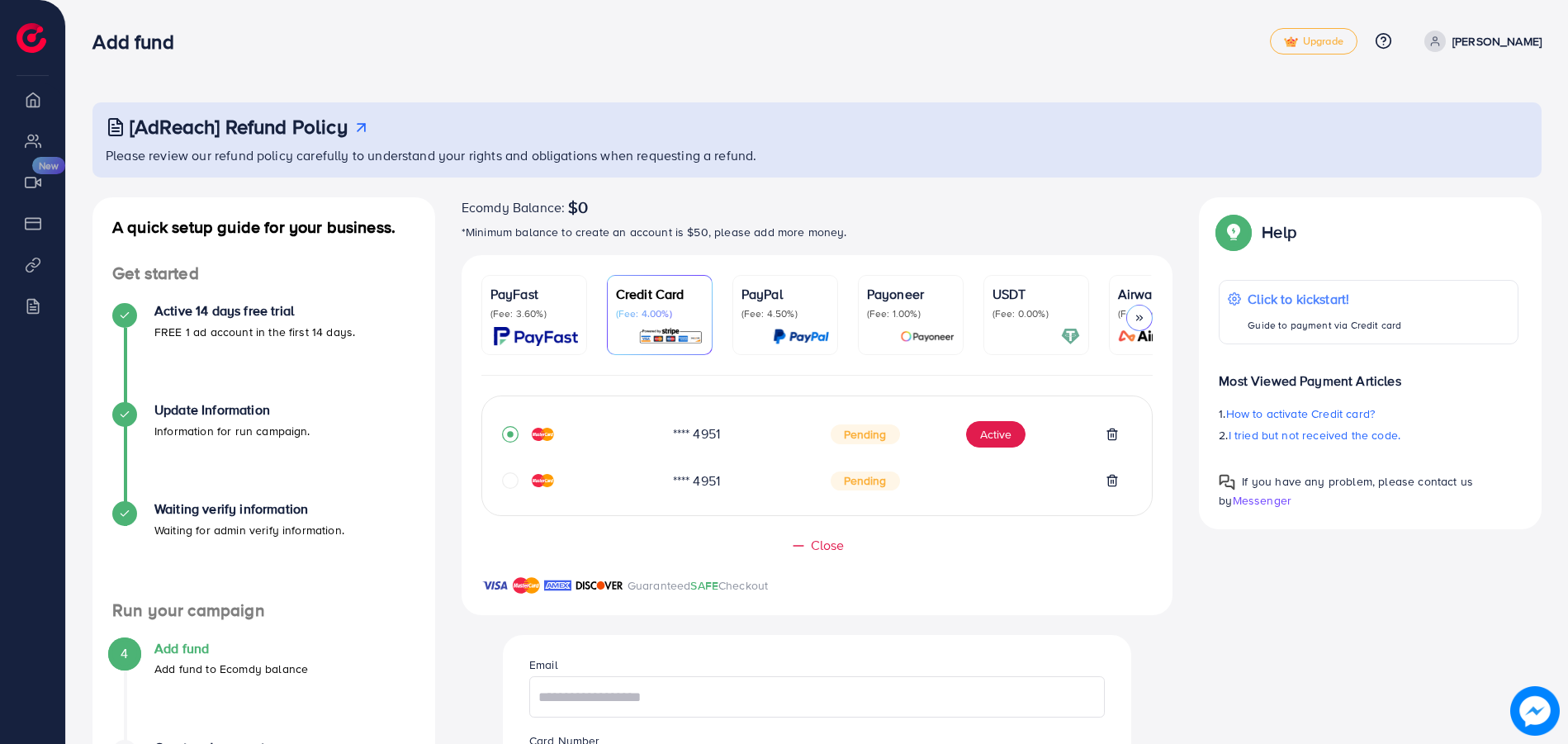
click at [1140, 314] on icon at bounding box center [1139, 317] width 11 height 11
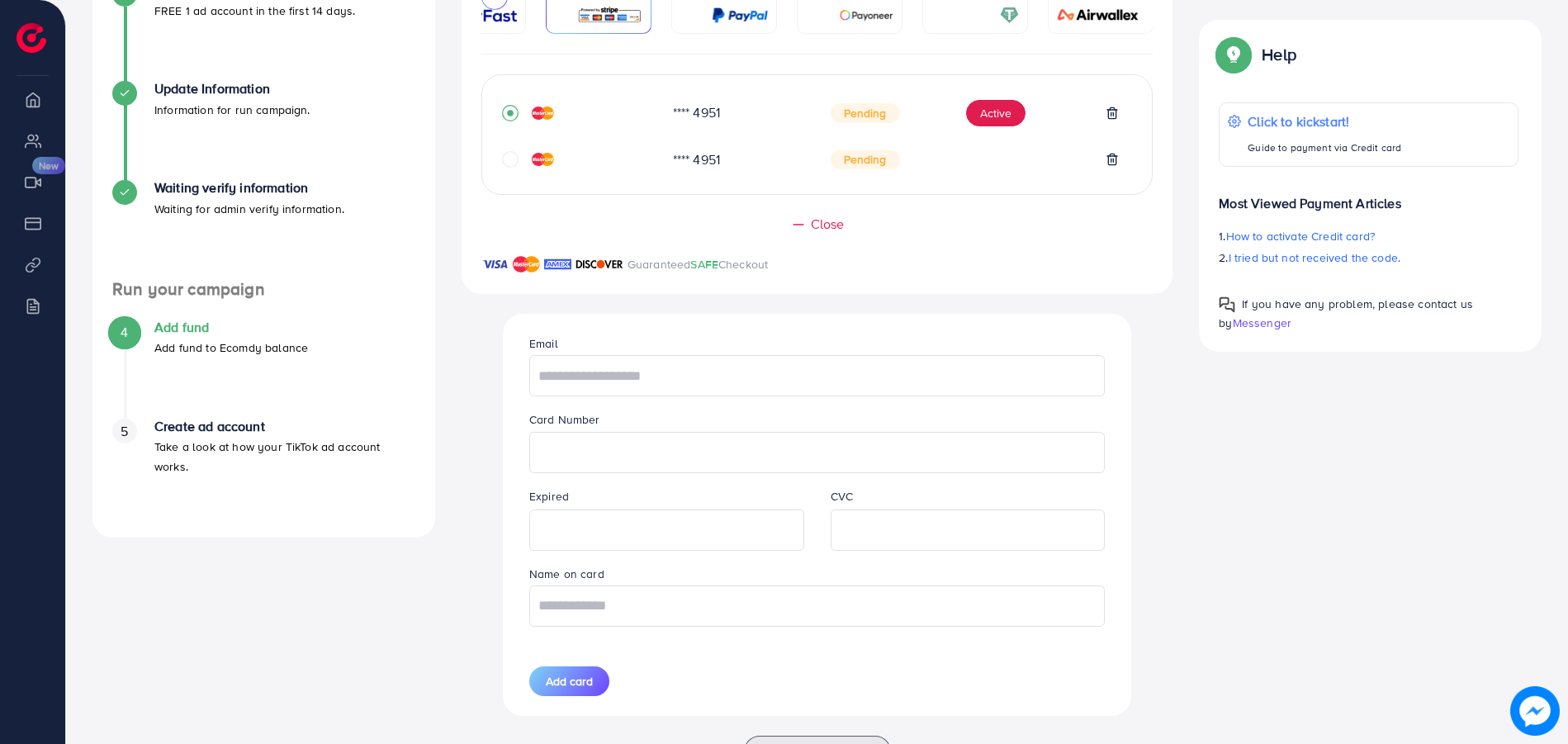
scroll to position [322, 0]
drag, startPoint x: 624, startPoint y: 382, endPoint x: 746, endPoint y: 775, distance: 411.5
click at [746, 422] on html "Add fund Upgrade Help Center Contact Support Plans and Pricing Term and policy …" at bounding box center [784, 49] width 1568 height 744
click at [1002, 113] on button "Active" at bounding box center [996, 112] width 60 height 26
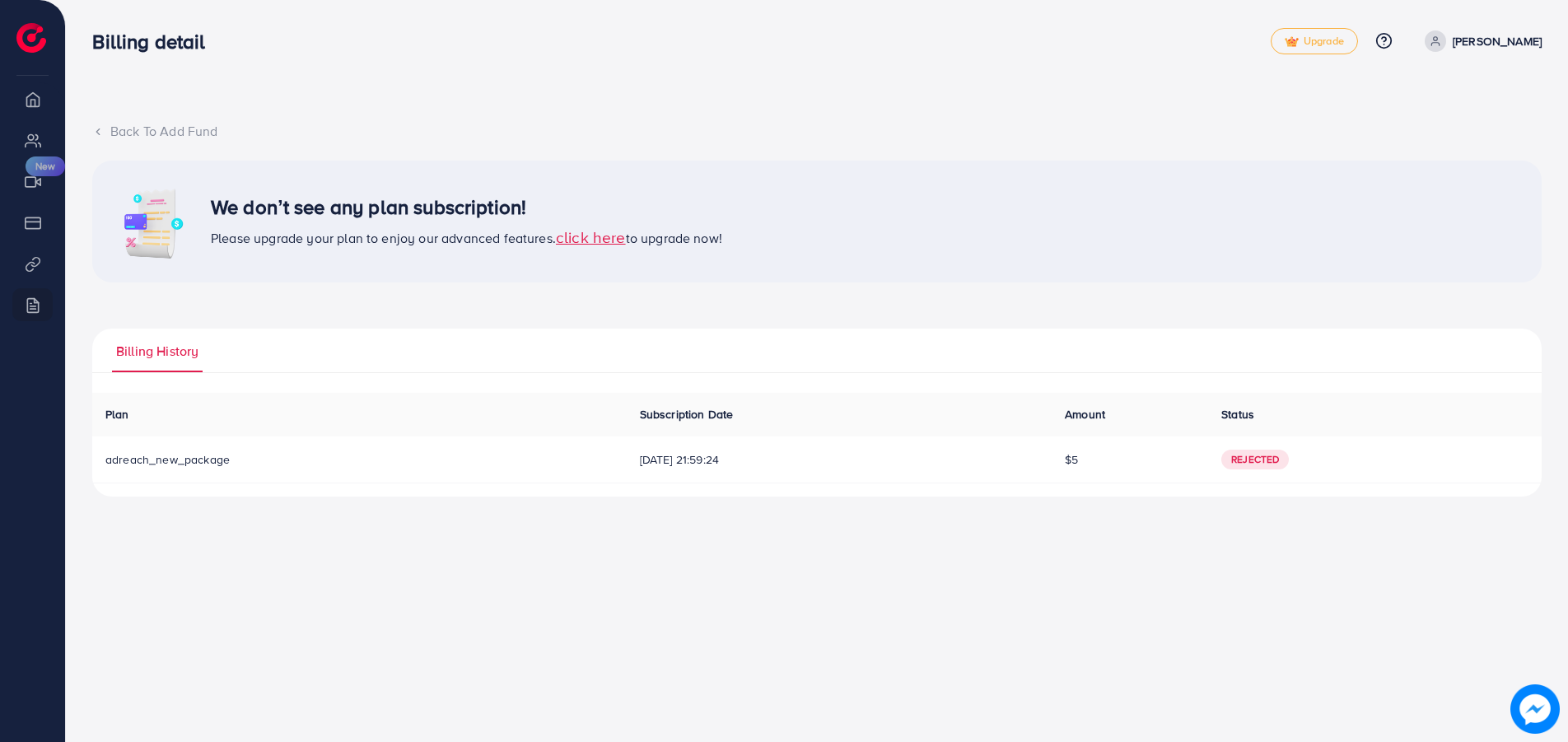
click at [1259, 456] on span "Rejected" at bounding box center [1254, 459] width 67 height 20
click at [600, 238] on span "click here" at bounding box center [591, 237] width 70 height 22
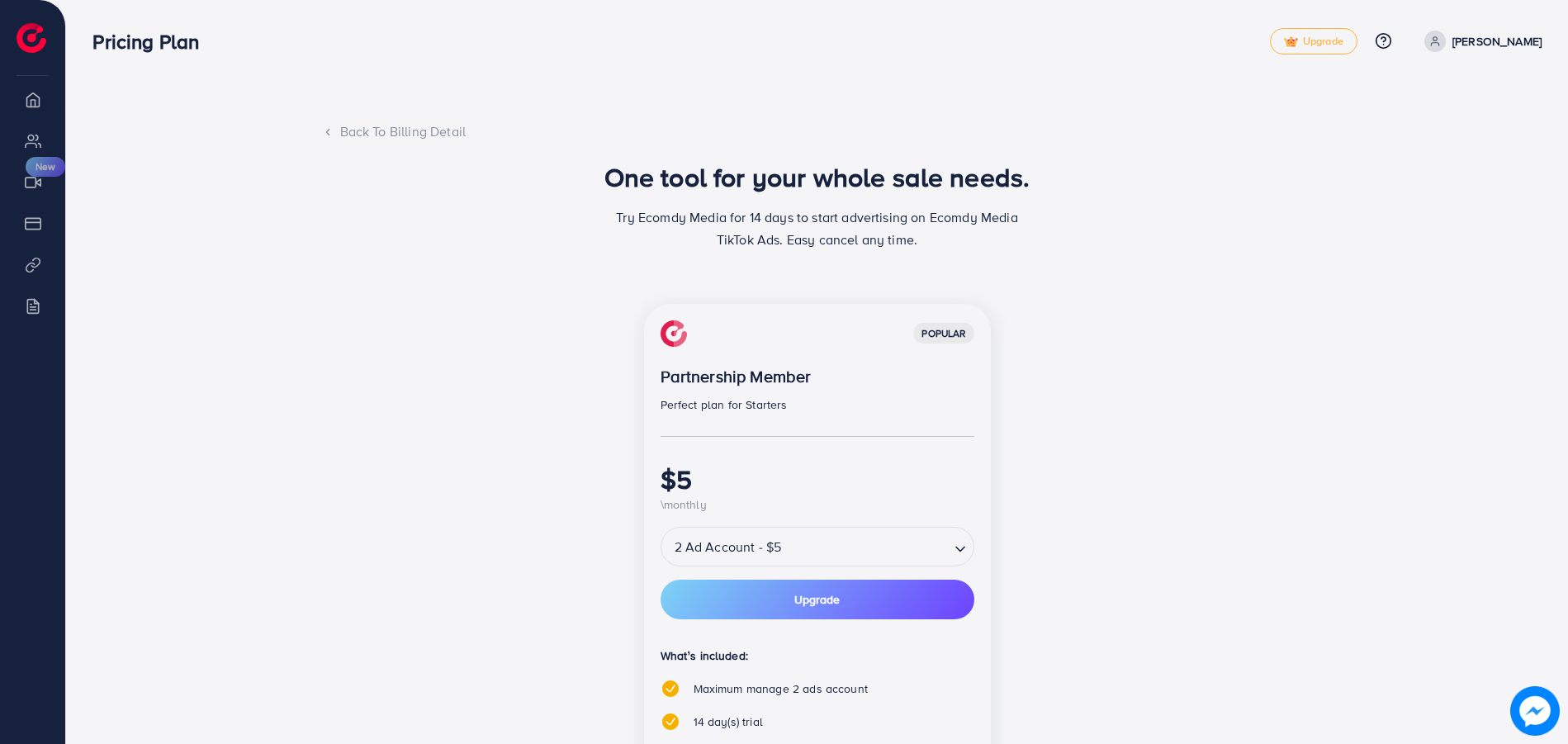
click at [331, 130] on icon at bounding box center [328, 132] width 11 height 11
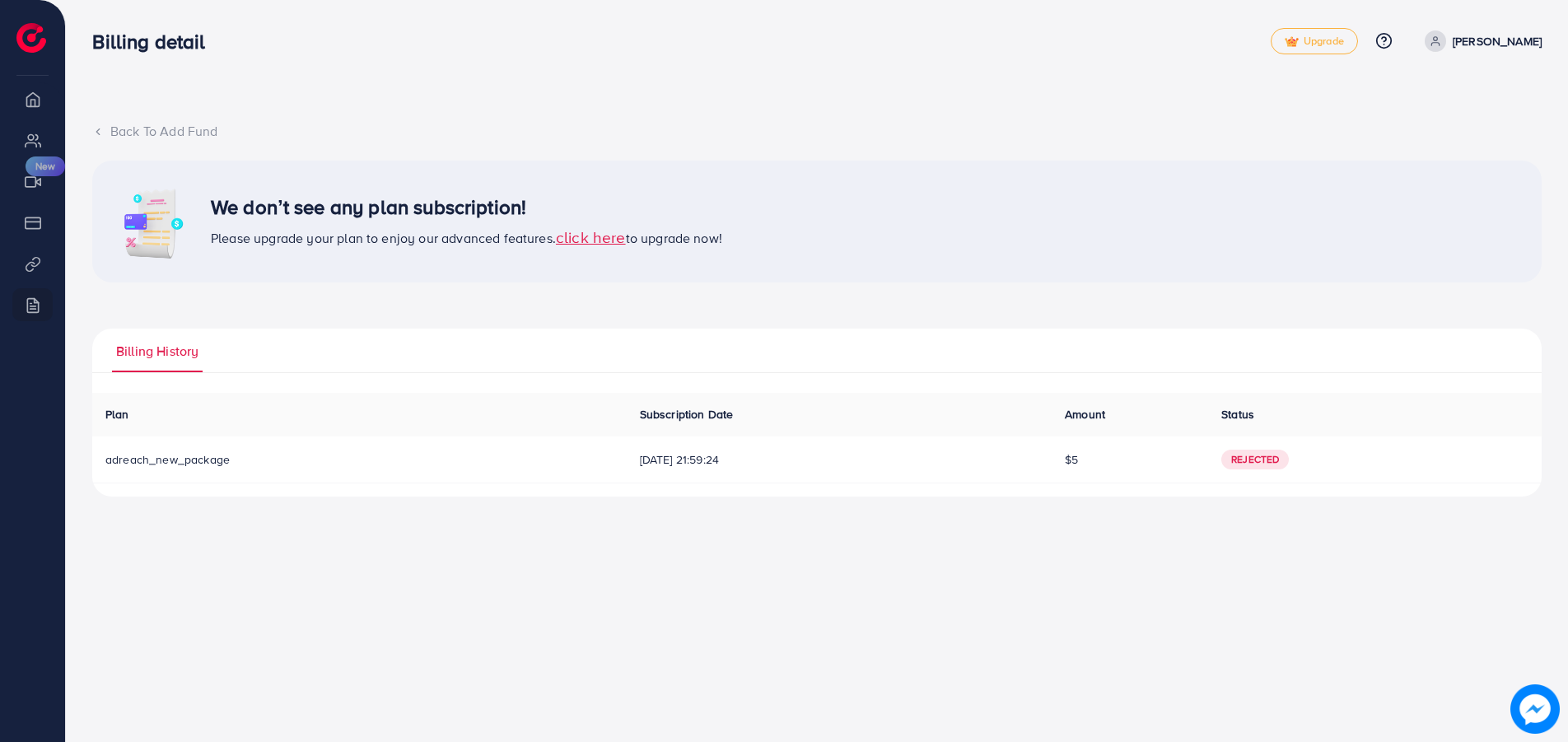
click at [102, 133] on icon at bounding box center [97, 131] width 11 height 11
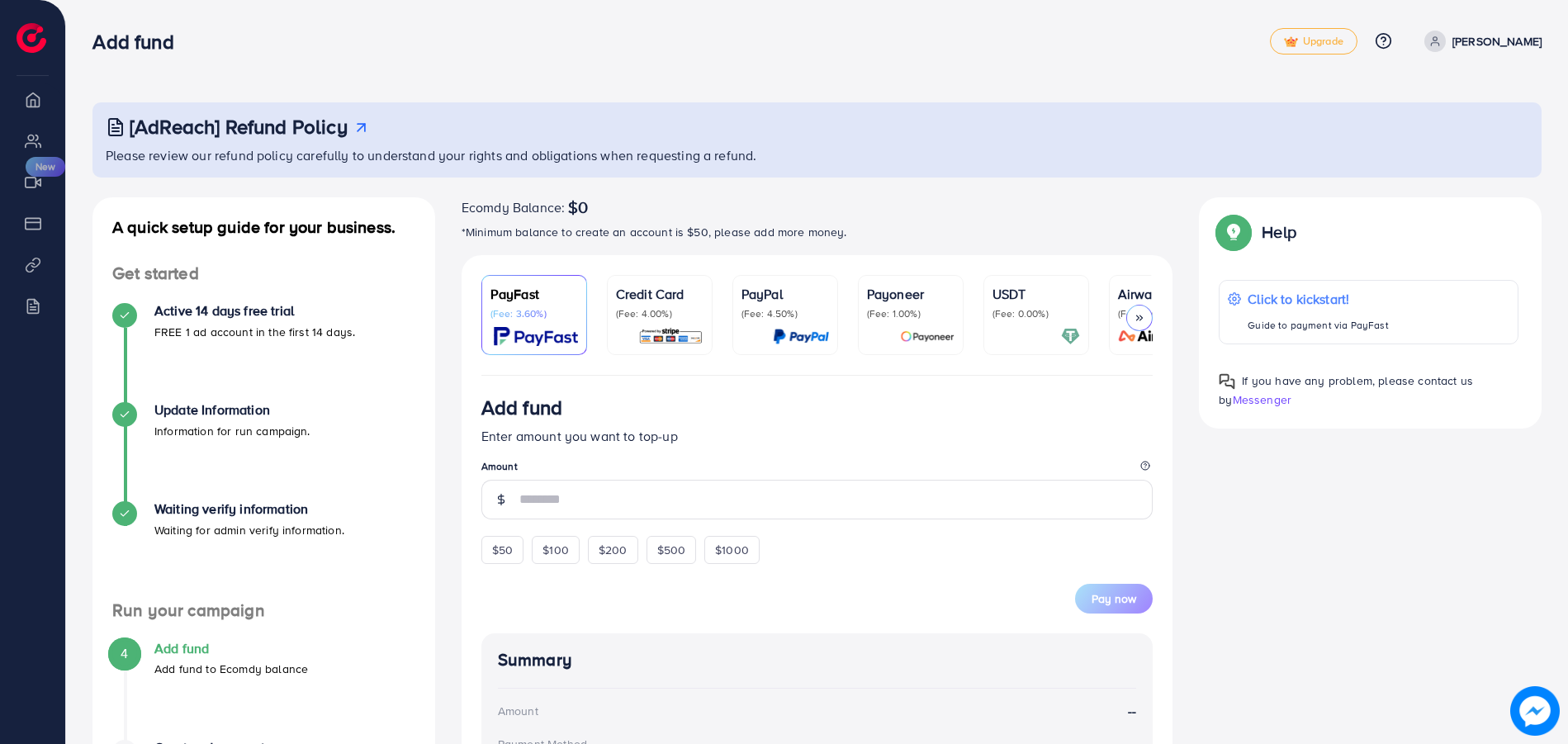
click at [674, 318] on p "(Fee: 4.00%)" at bounding box center [660, 314] width 88 height 13
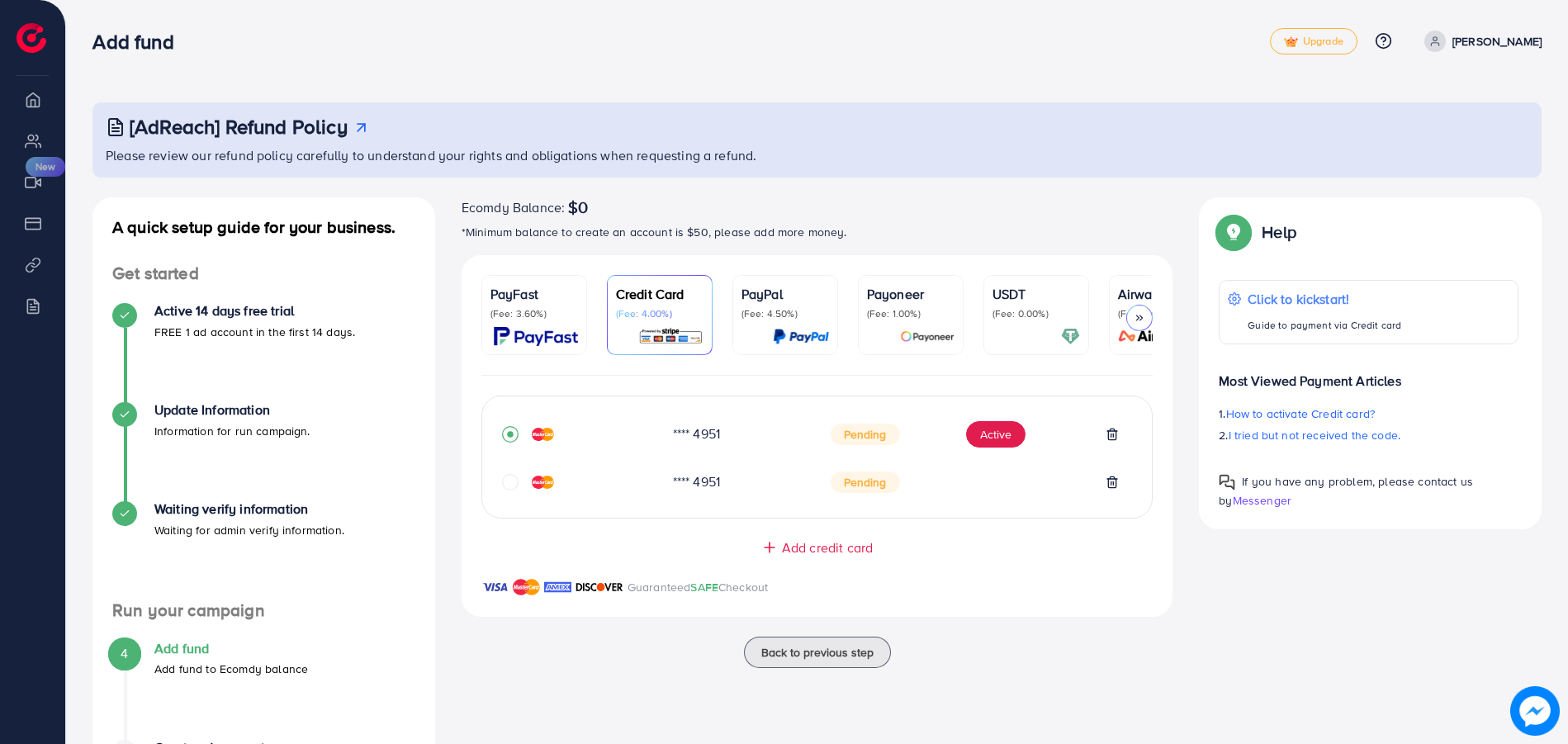
click at [830, 558] on span "Add credit card" at bounding box center [827, 548] width 90 height 19
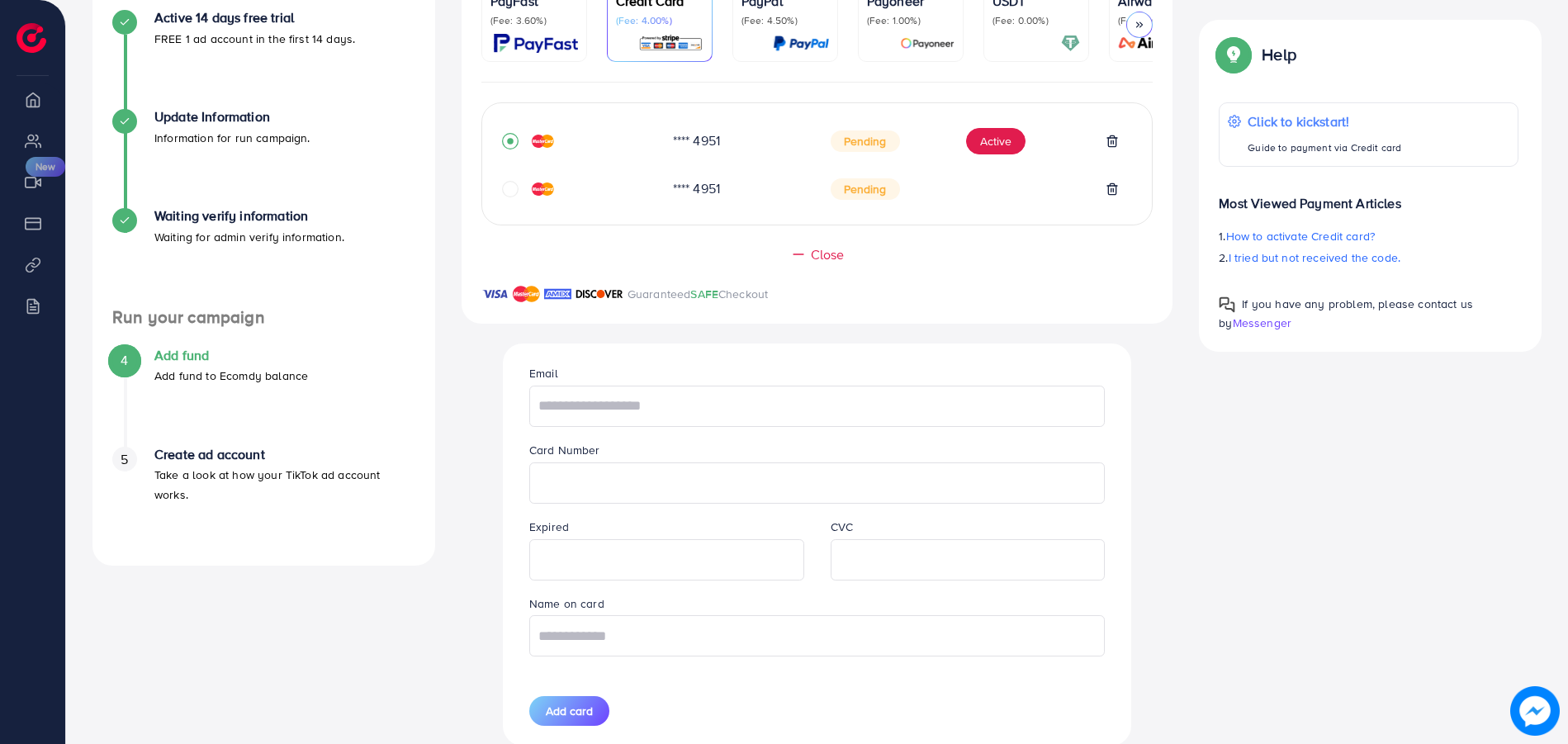
scroll to position [294, 0]
click at [651, 406] on input "text" at bounding box center [817, 405] width 575 height 41
type input "**********"
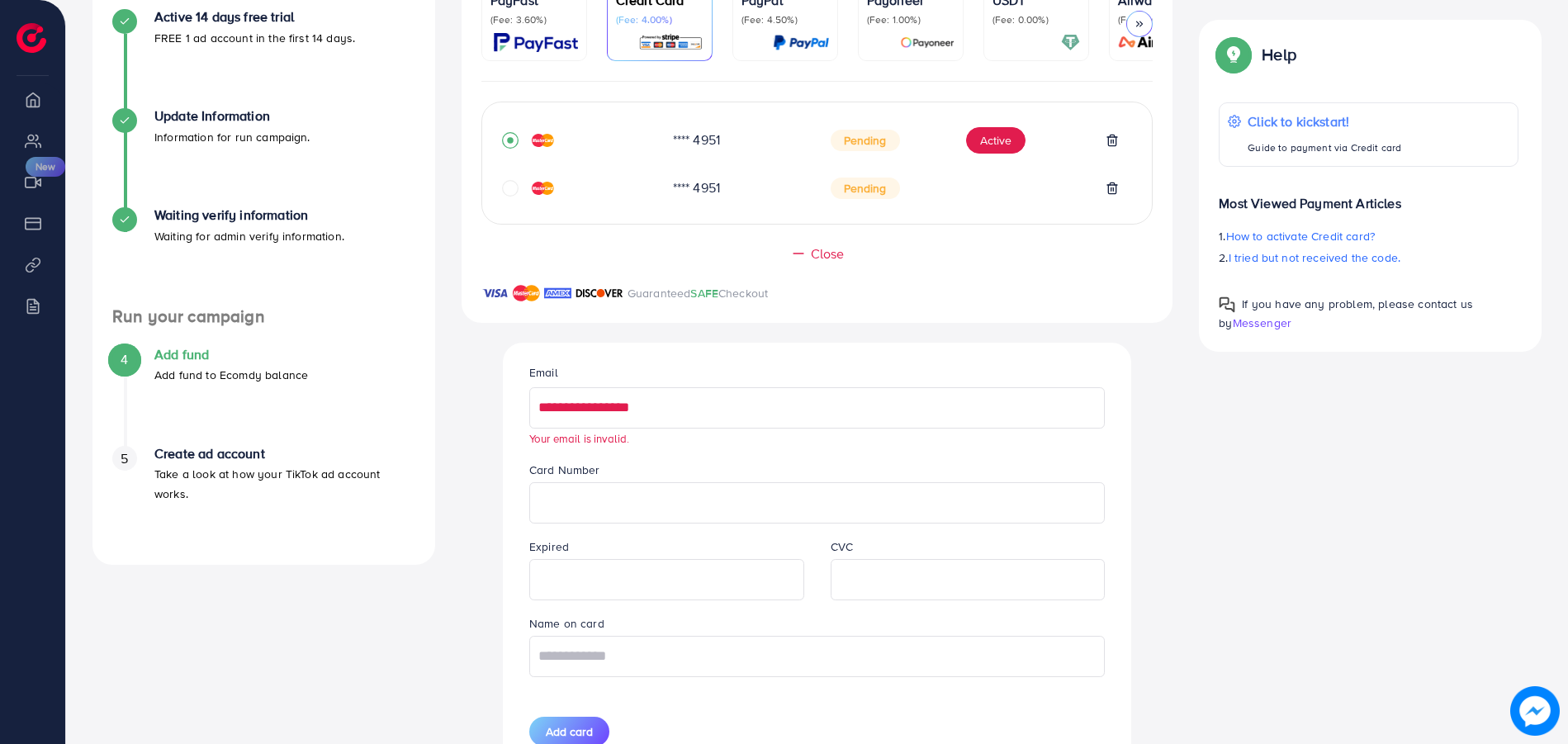
drag, startPoint x: 669, startPoint y: 411, endPoint x: 537, endPoint y: 419, distance: 132.2
click at [537, 419] on input "**********" at bounding box center [817, 408] width 575 height 41
click at [657, 666] on input "text" at bounding box center [817, 656] width 575 height 41
type input "**********"
drag, startPoint x: 684, startPoint y: 409, endPoint x: 531, endPoint y: 411, distance: 153.0
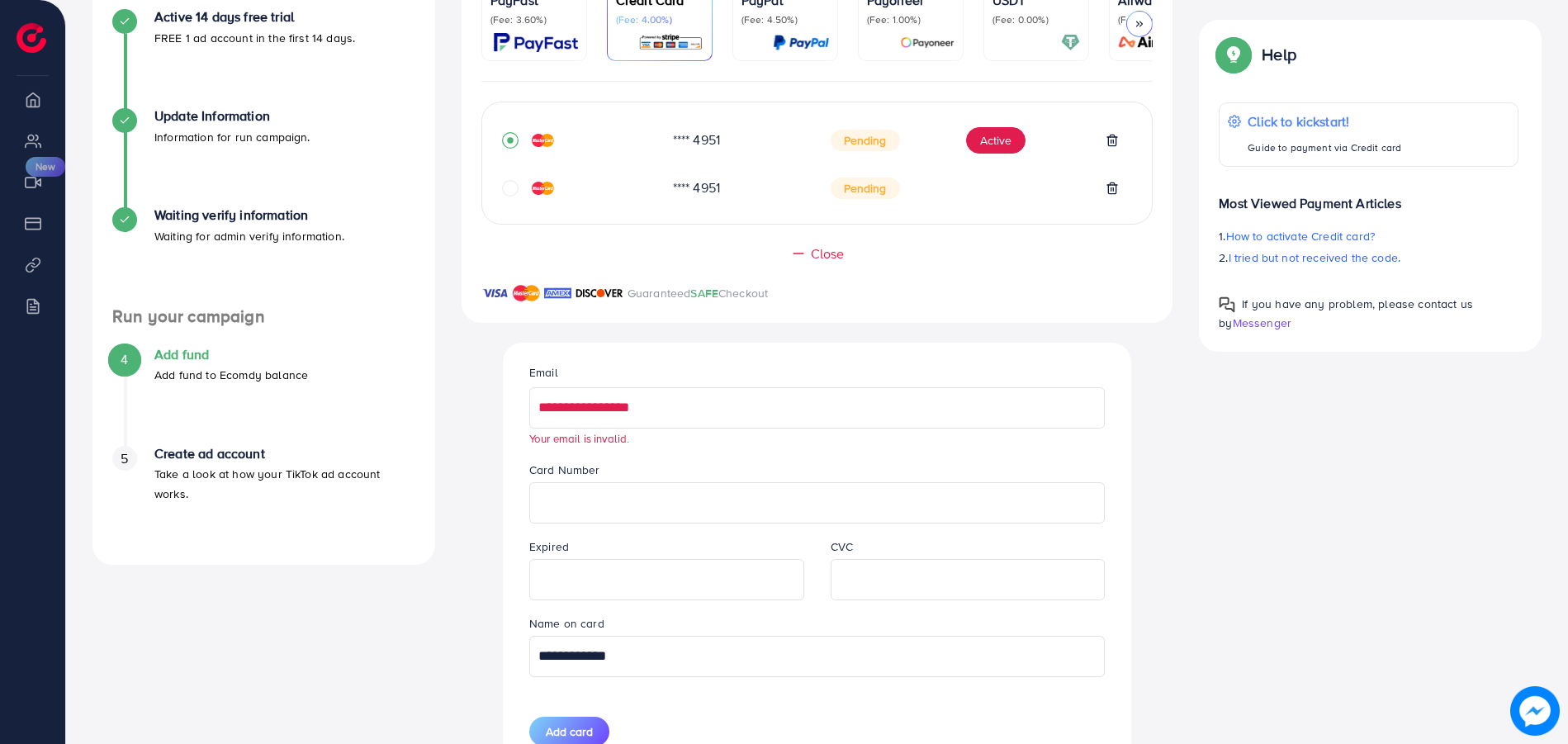
click at [531, 411] on input "**********" at bounding box center [817, 408] width 575 height 41
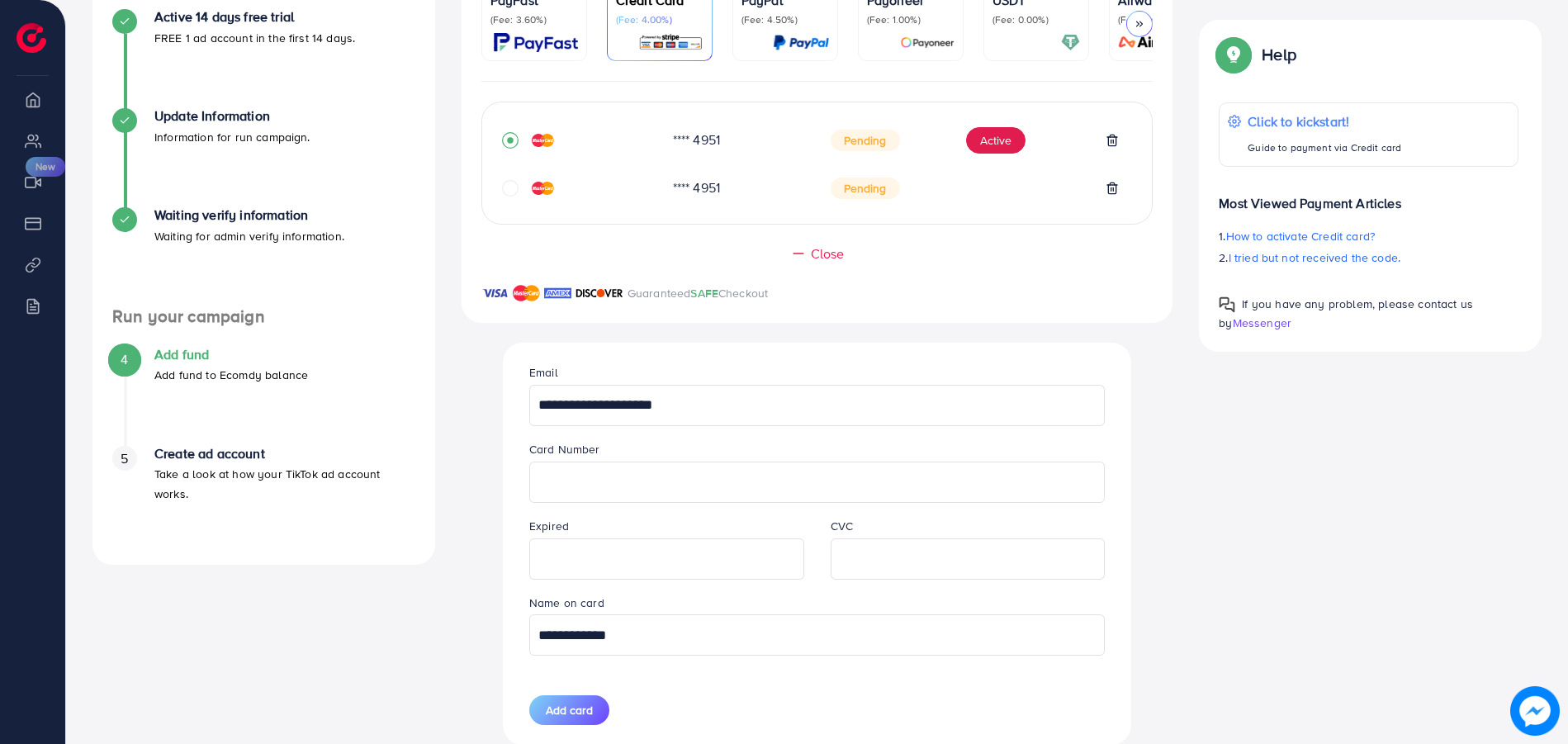
scroll to position [396, 0]
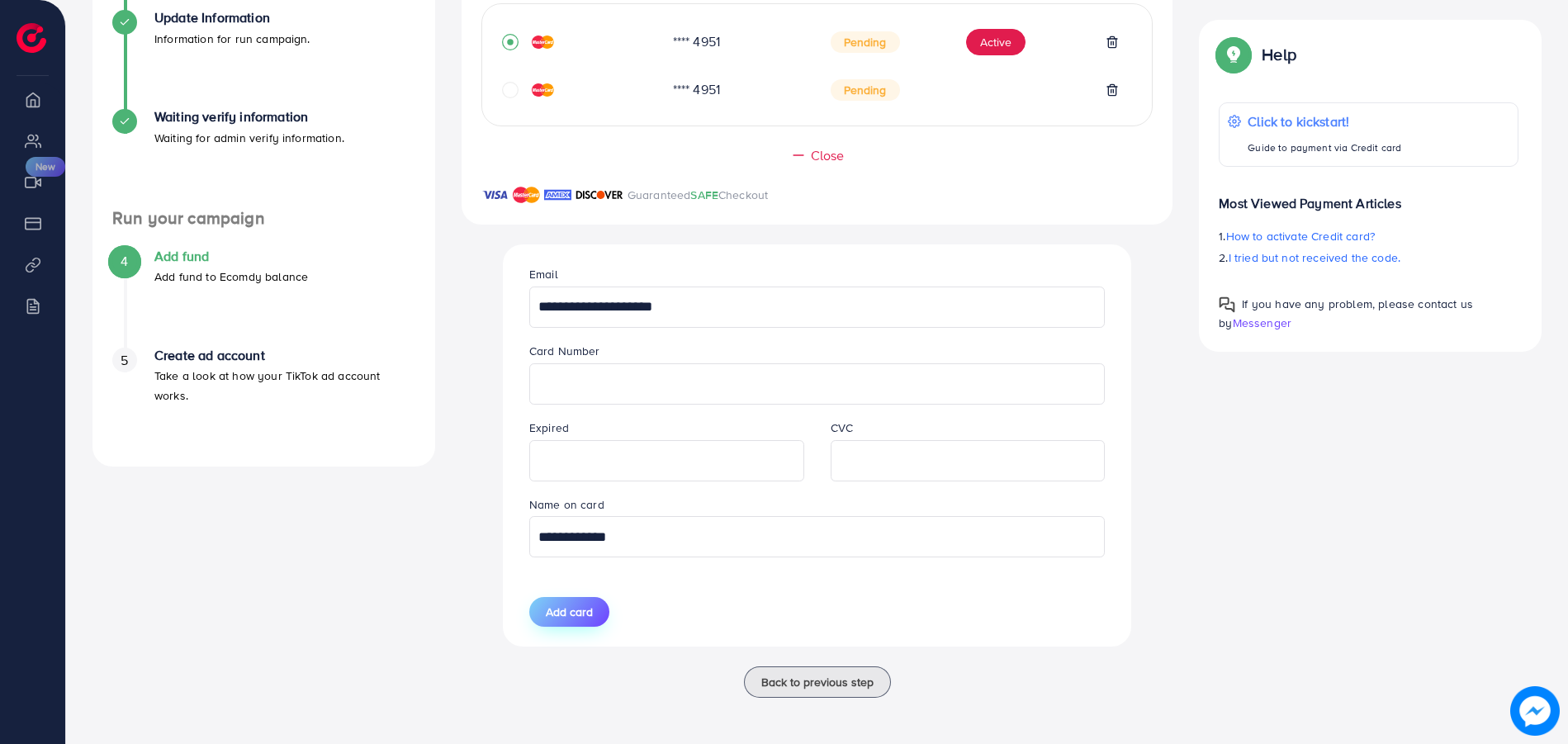
type input "**********"
click at [574, 617] on span "Add card" at bounding box center [569, 611] width 47 height 17
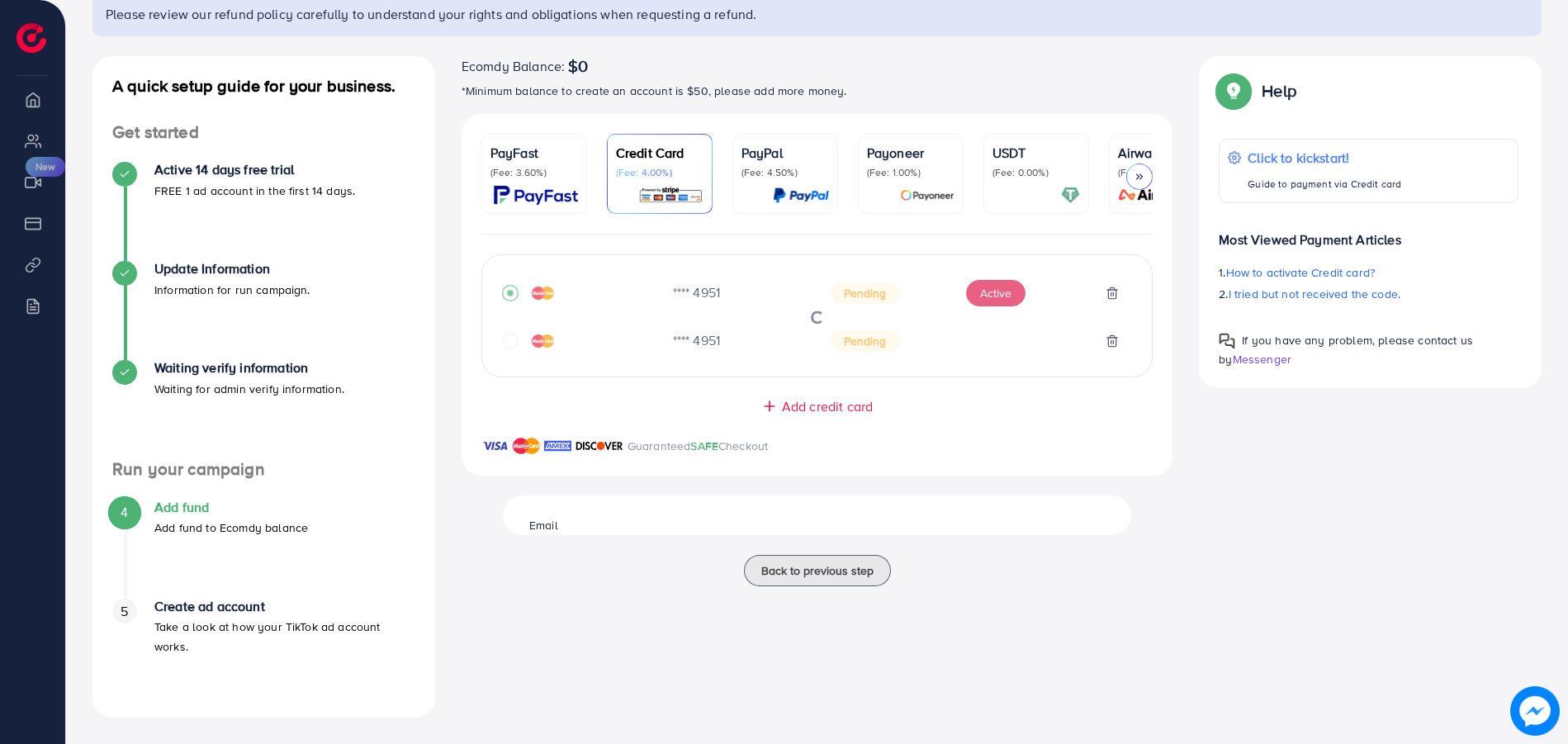
scroll to position [141, 0]
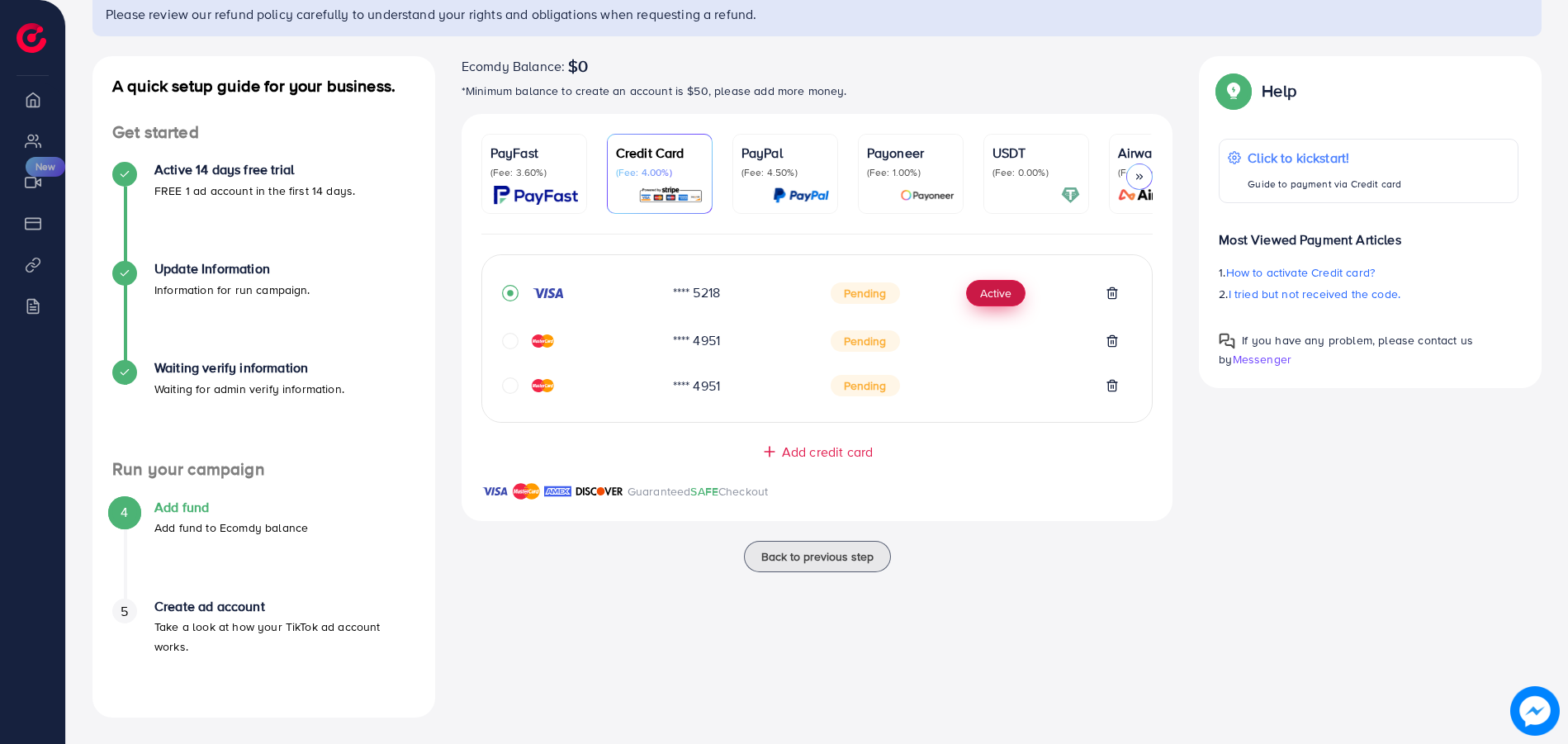
click at [997, 300] on button "Active" at bounding box center [996, 293] width 60 height 26
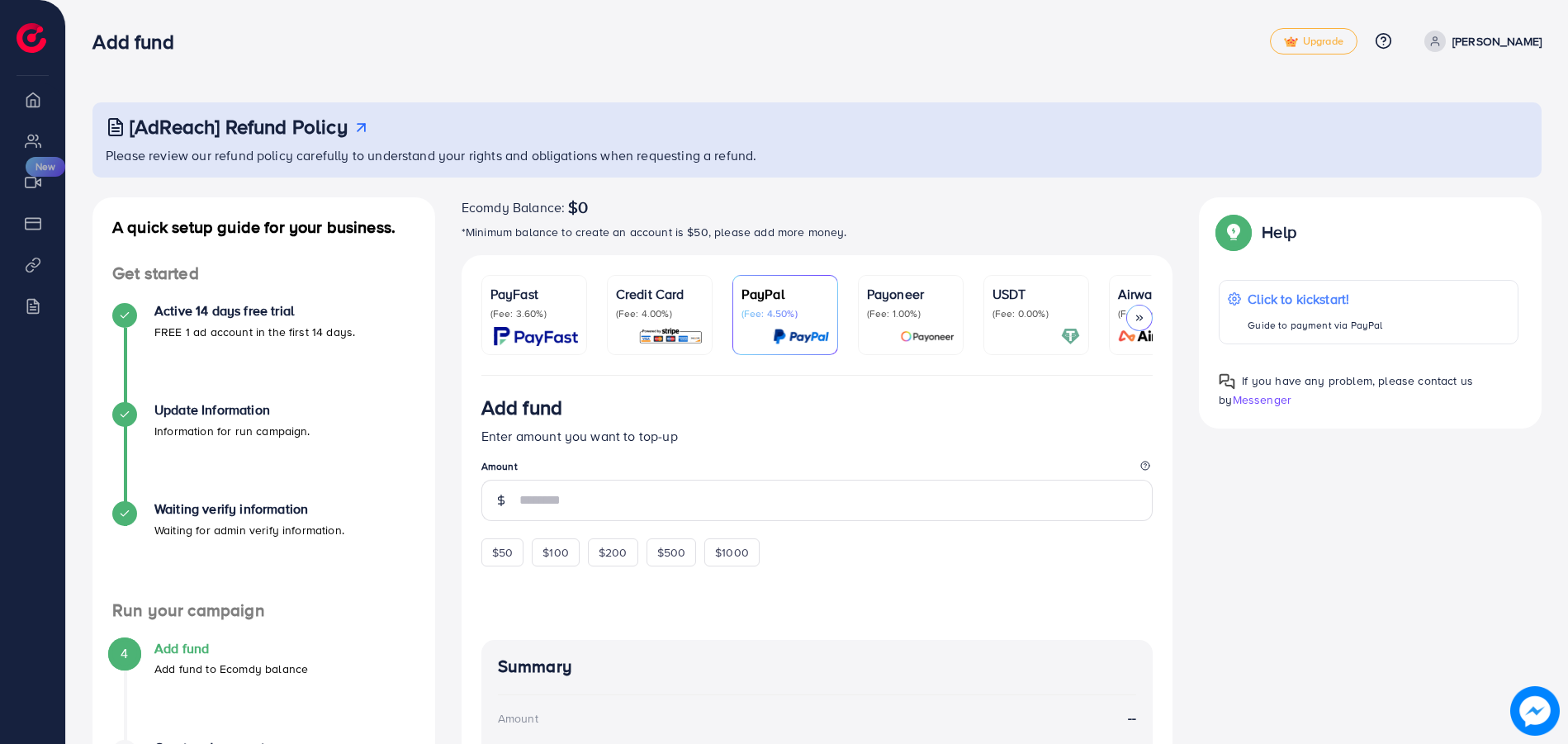
click at [1484, 45] on p "[PERSON_NAME]" at bounding box center [1497, 41] width 90 height 20
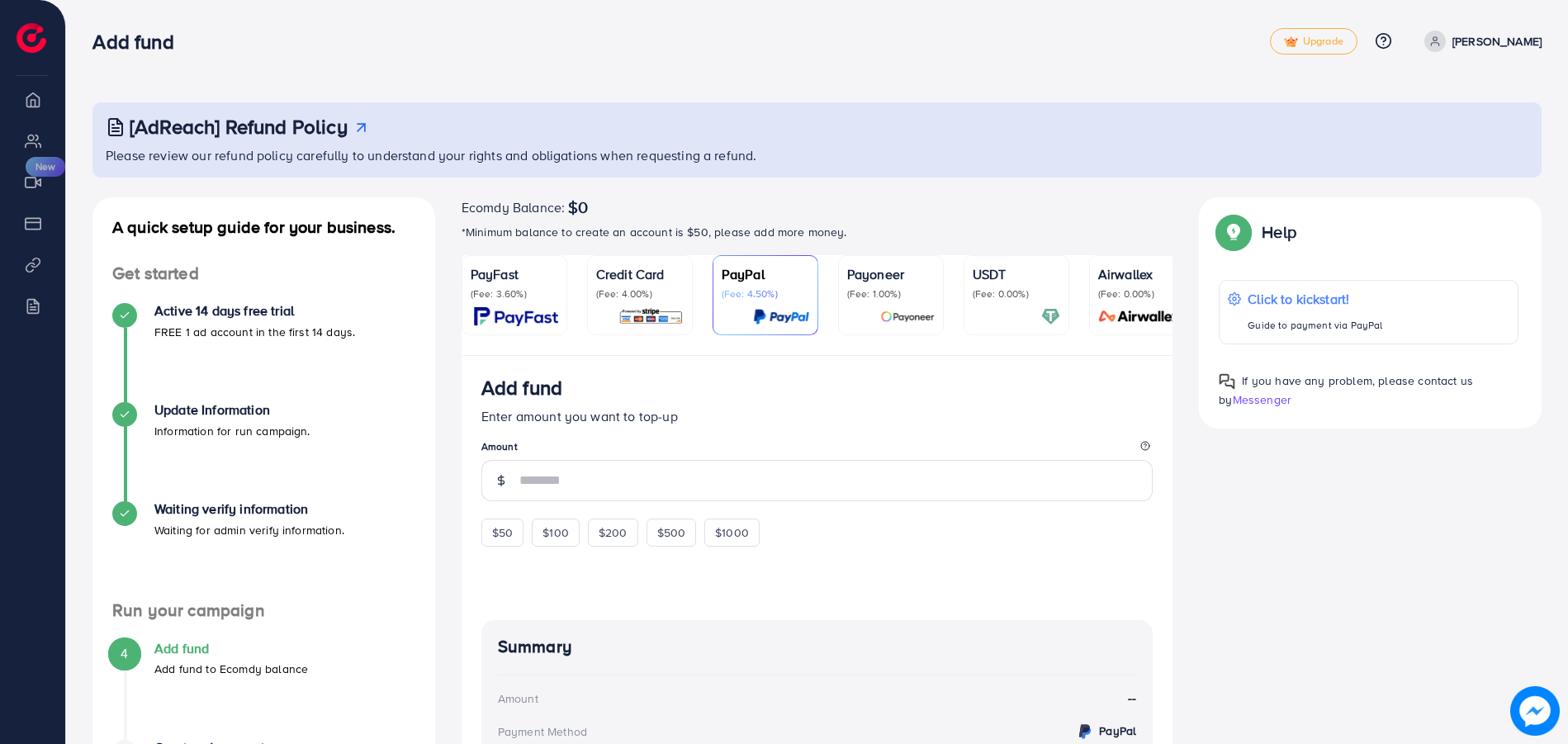
click at [1487, 34] on p "[PERSON_NAME]" at bounding box center [1497, 41] width 90 height 20
click at [1466, 101] on link "Log out" at bounding box center [1462, 98] width 157 height 37
click at [651, 294] on p "(Fee: 4.00%)" at bounding box center [640, 293] width 88 height 13
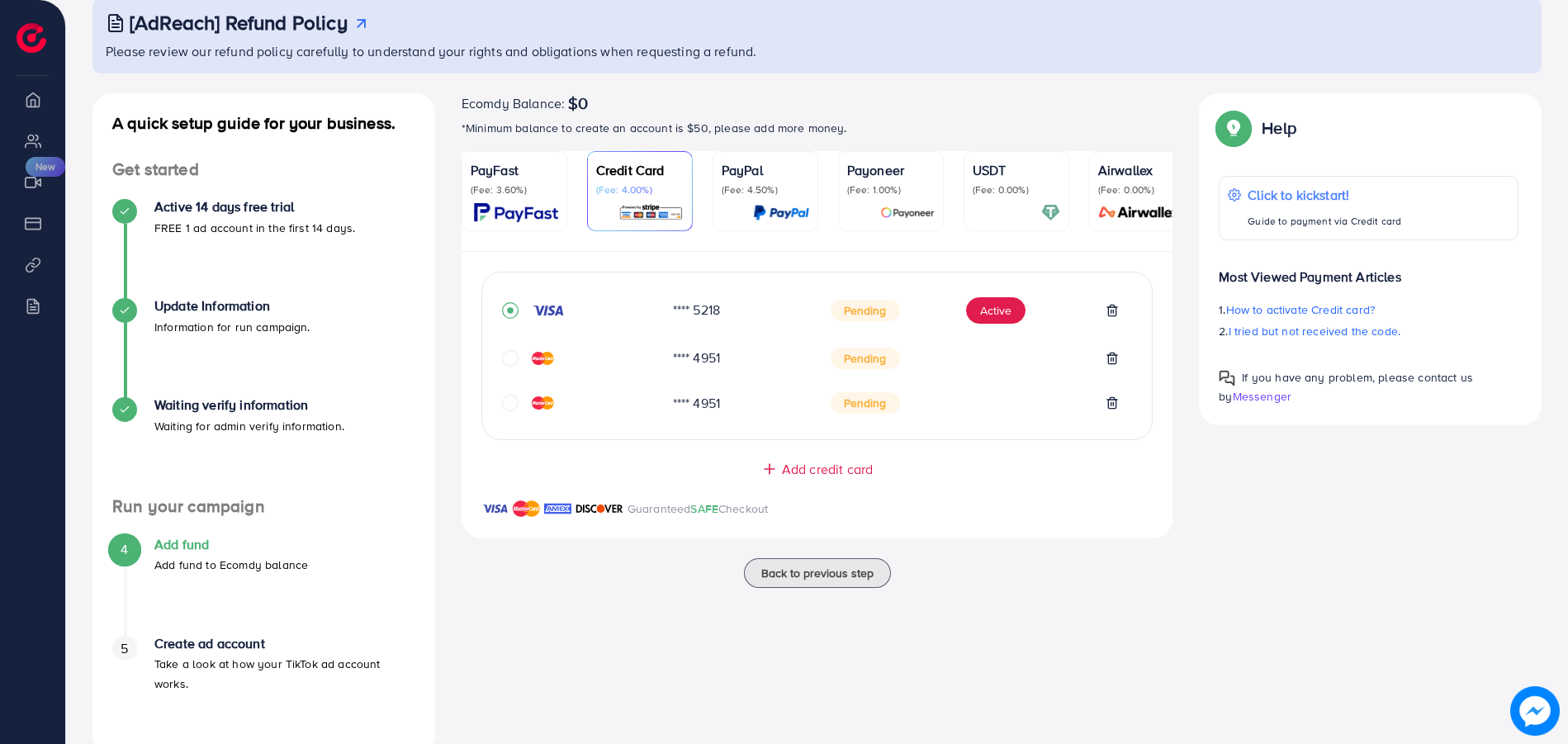
scroll to position [112, 0]
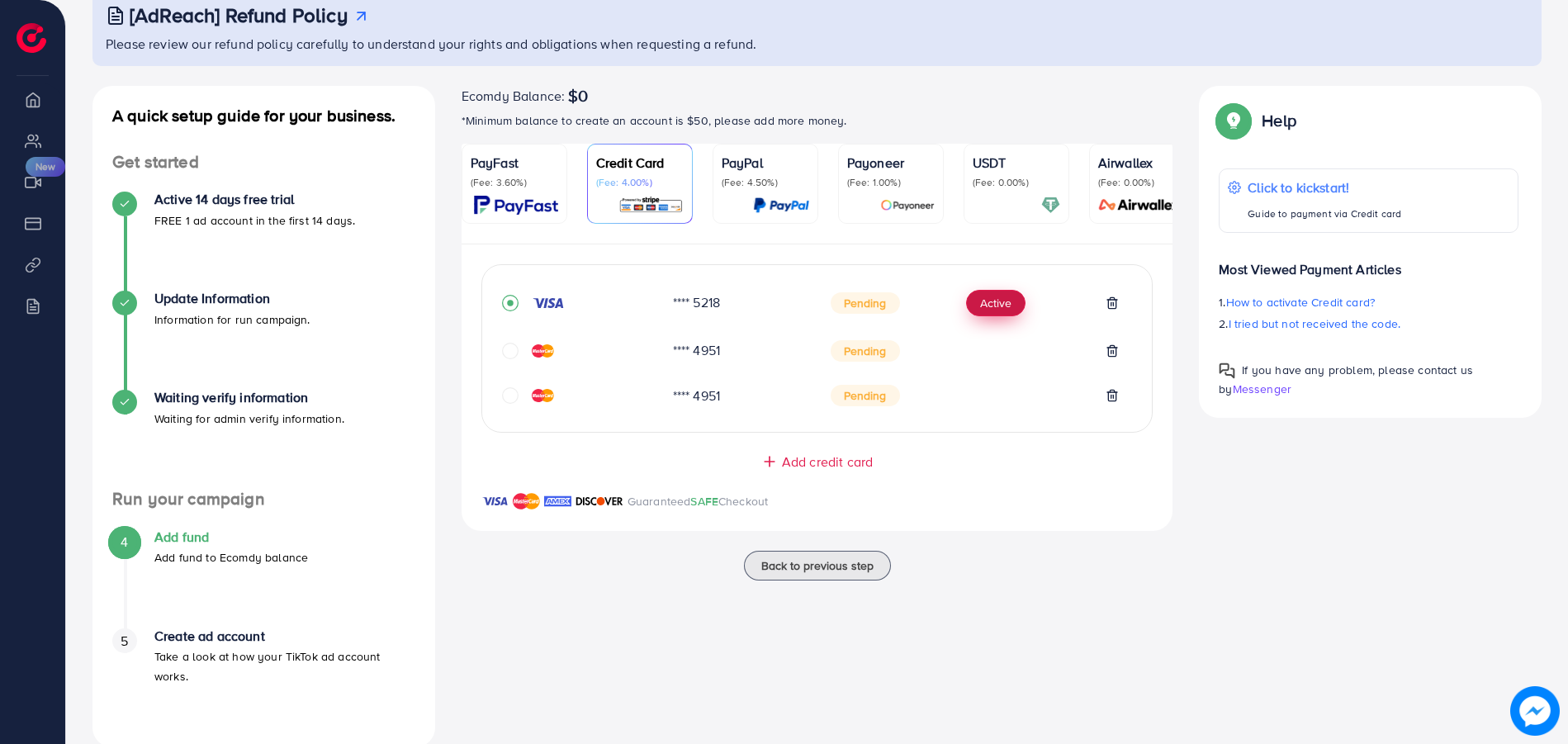
click at [991, 309] on button "Active" at bounding box center [996, 303] width 60 height 26
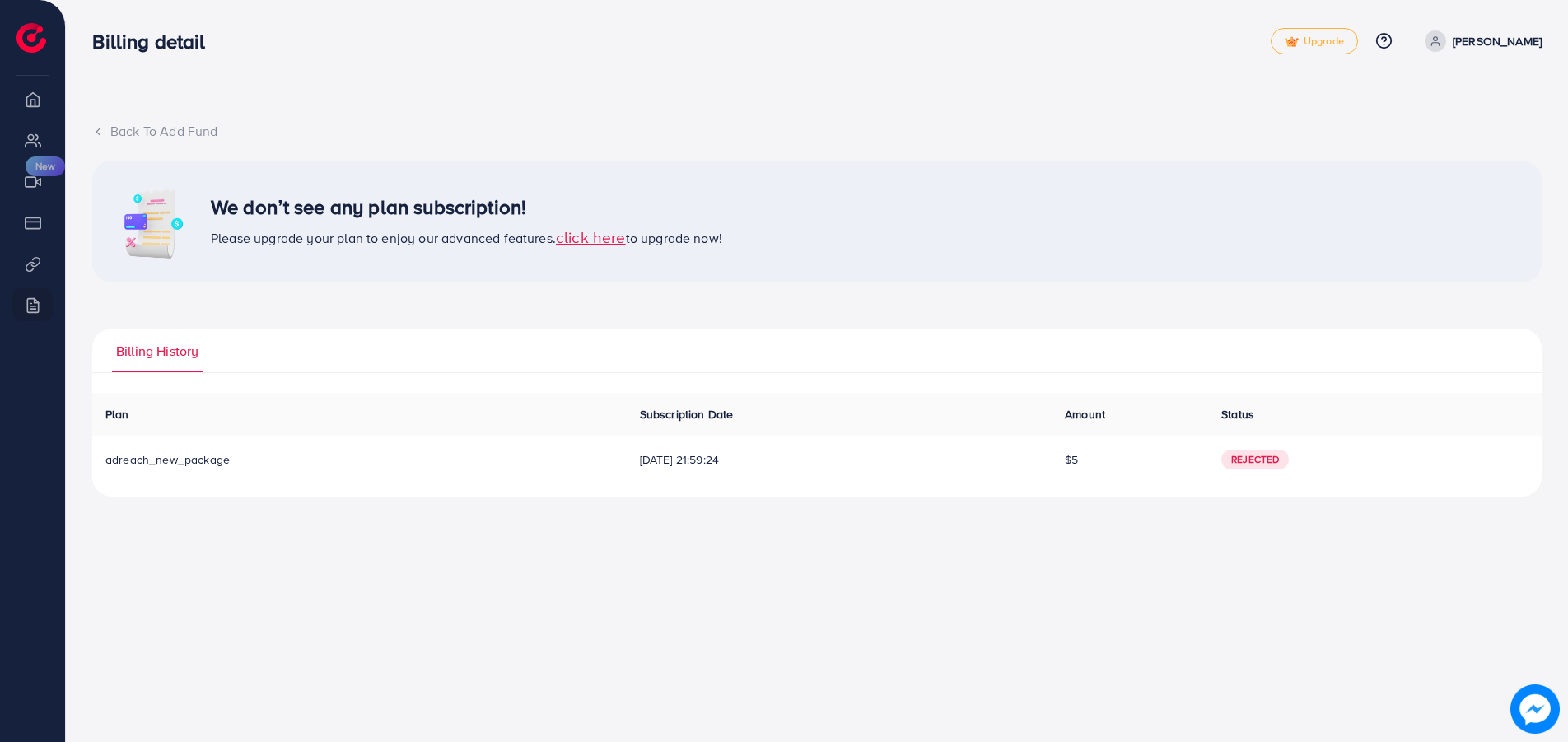
click at [1270, 458] on span "Rejected" at bounding box center [1254, 459] width 67 height 20
click at [187, 459] on span "adreach_new_package" at bounding box center [167, 459] width 124 height 17
click at [609, 240] on span "click here" at bounding box center [591, 237] width 70 height 22
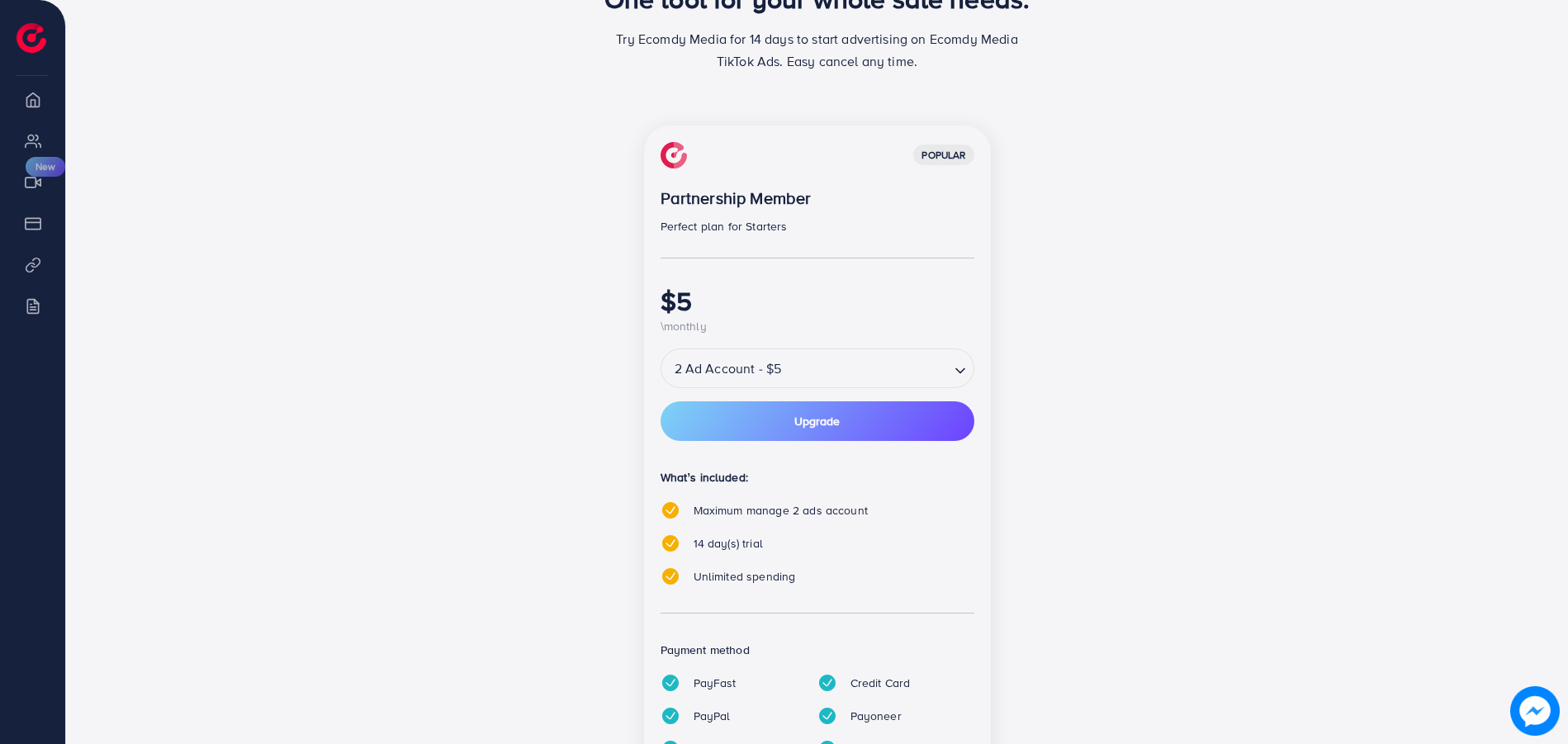
scroll to position [179, 0]
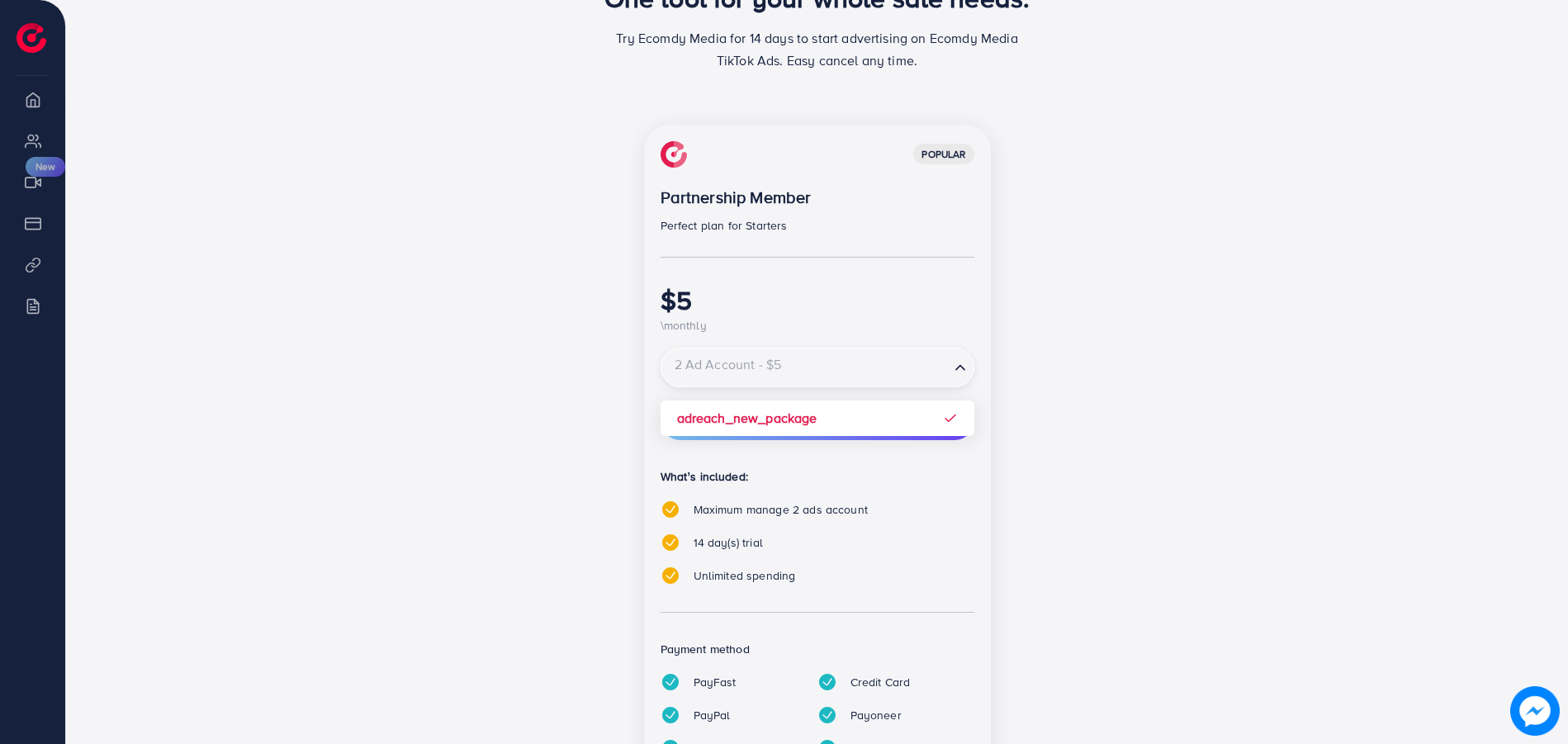
click at [957, 365] on icon "Search for option" at bounding box center [960, 367] width 17 height 17
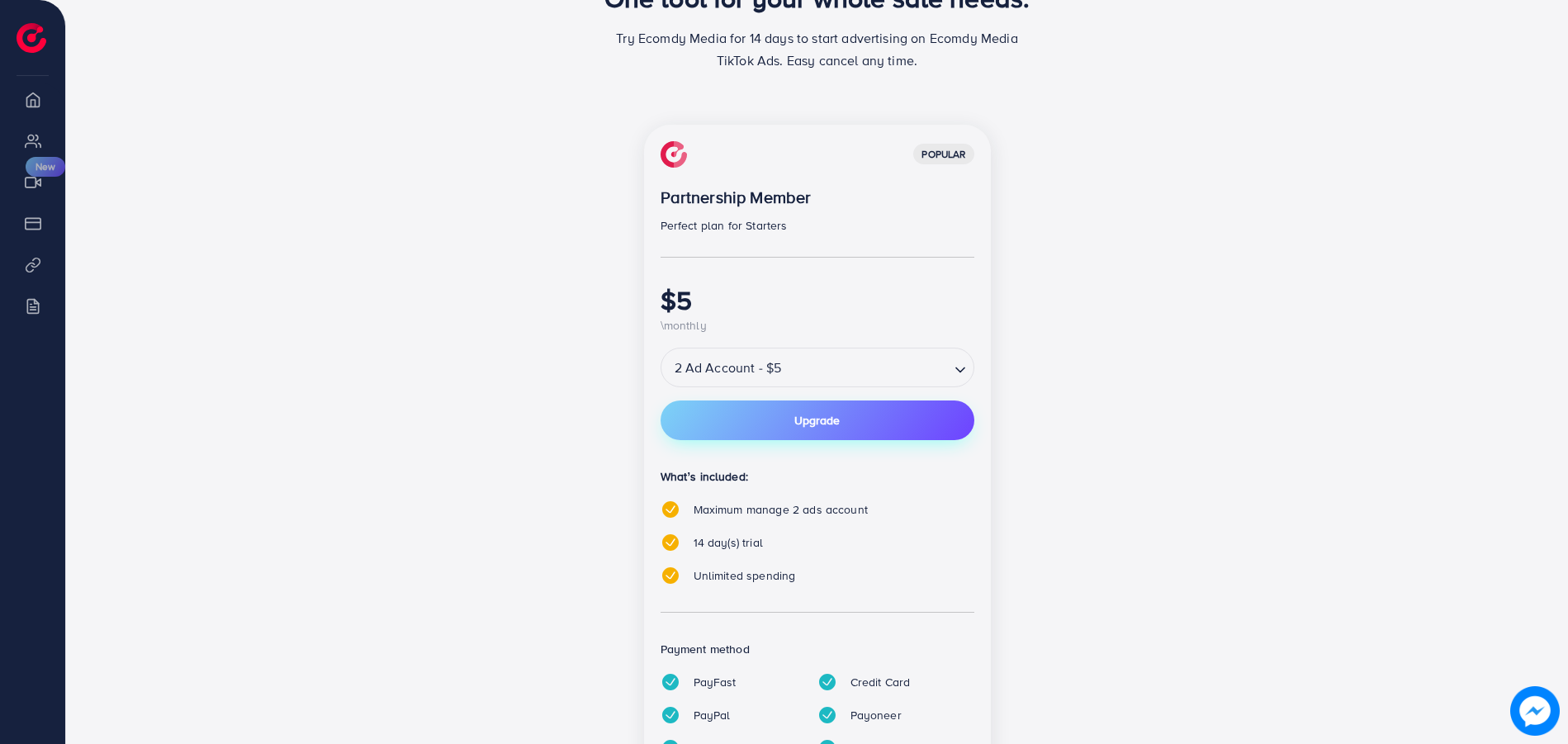
click at [851, 417] on button "Upgrade" at bounding box center [817, 420] width 314 height 40
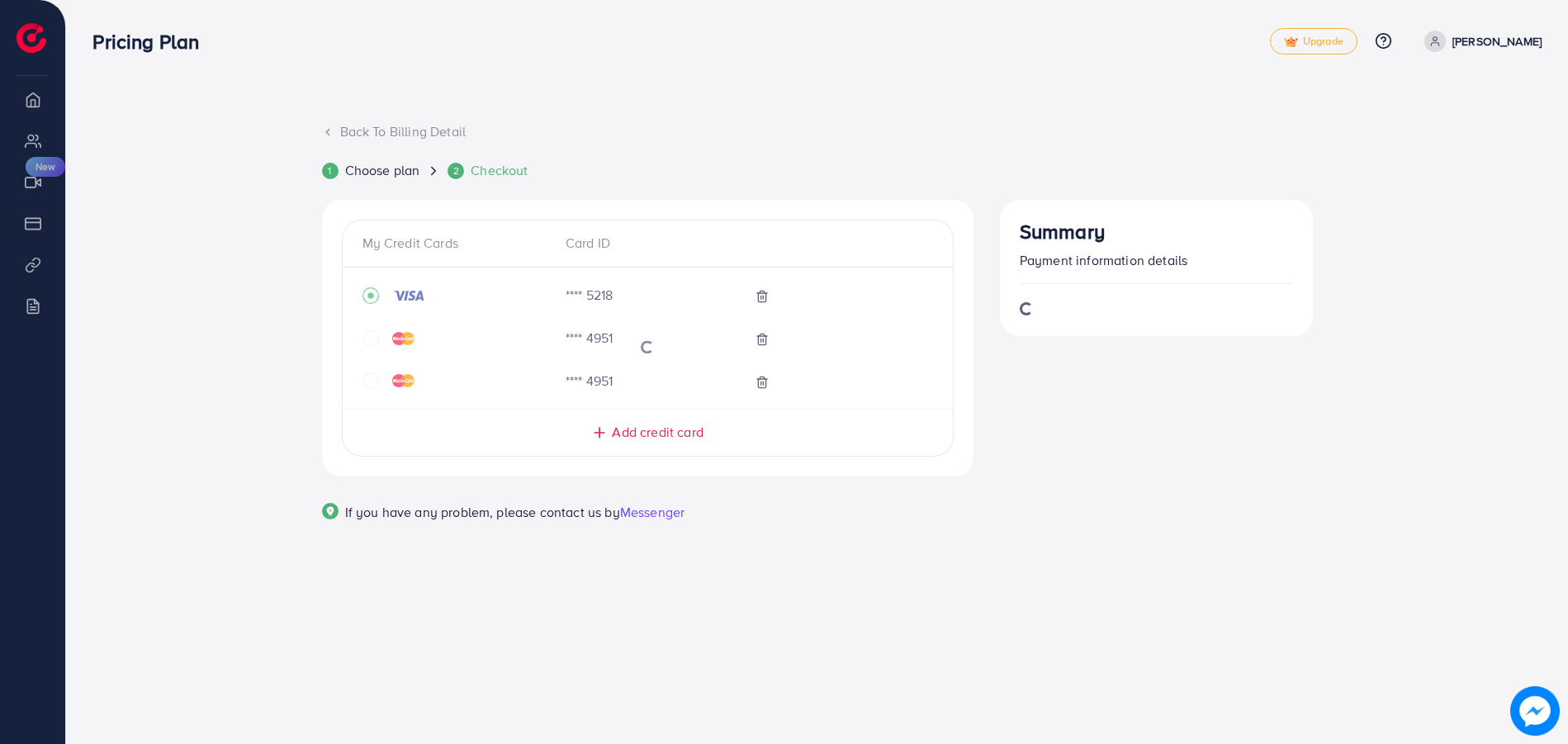
scroll to position [0, 0]
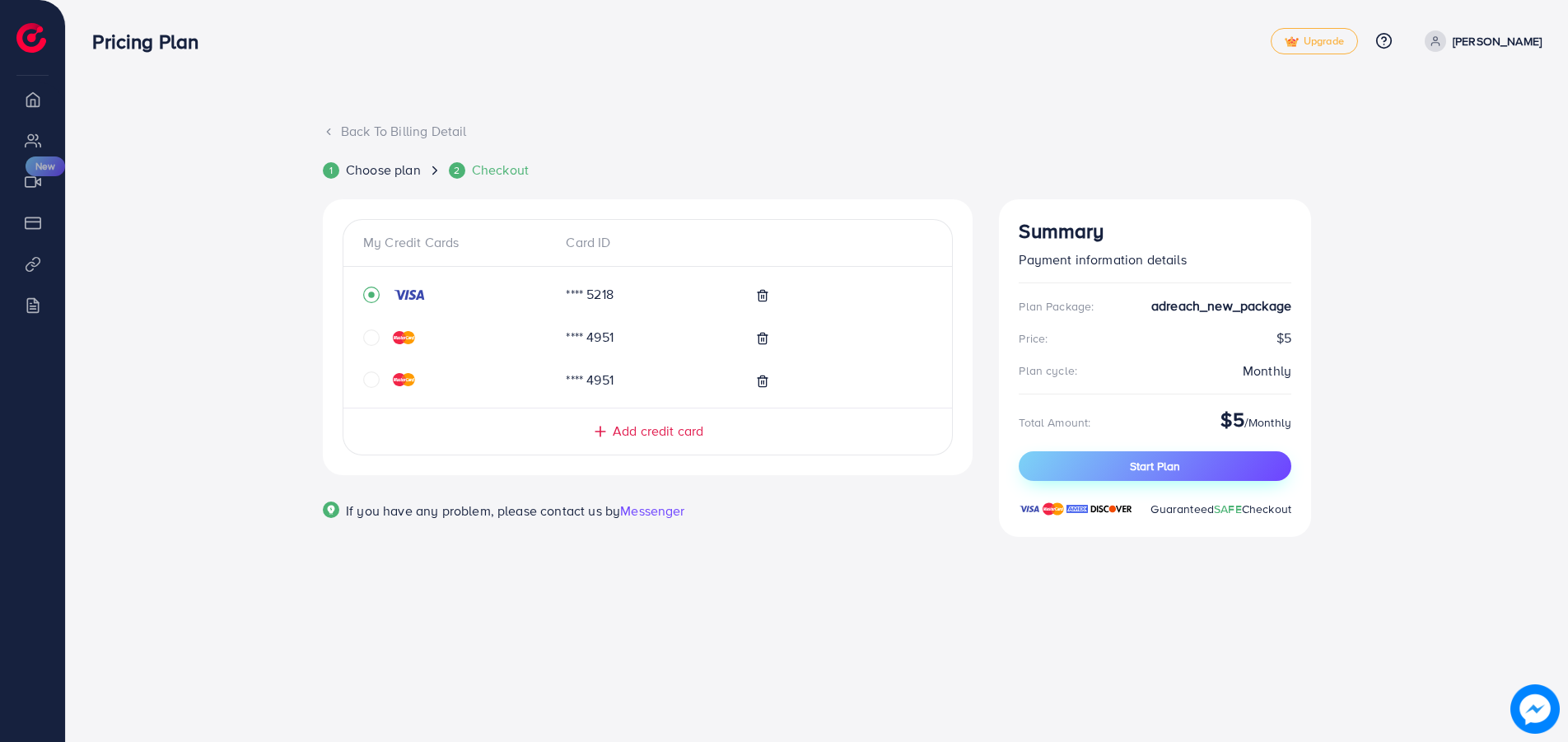
click at [1159, 456] on button "Start Plan" at bounding box center [1155, 466] width 272 height 30
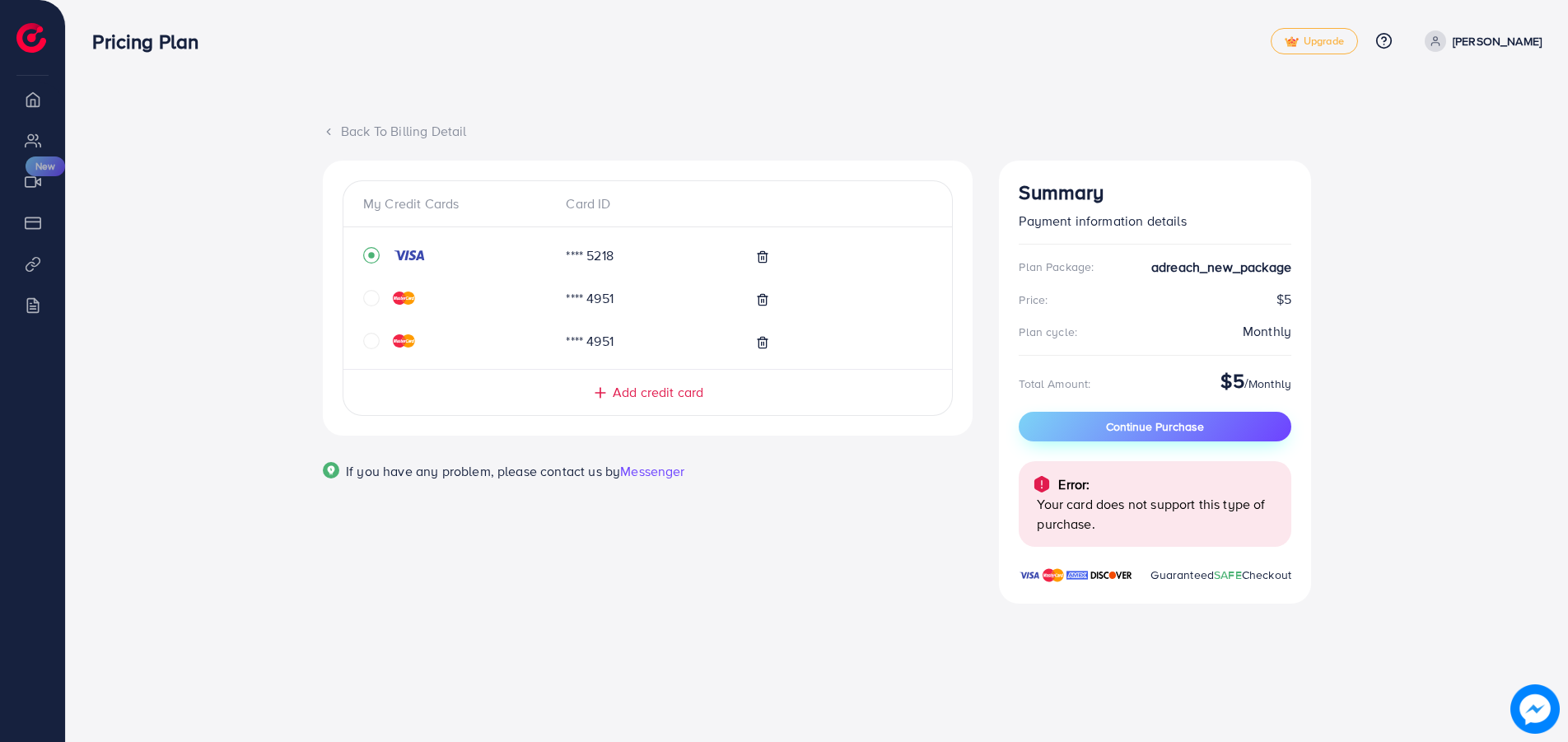
click at [1154, 432] on span "Continue Purchase" at bounding box center [1155, 427] width 98 height 17
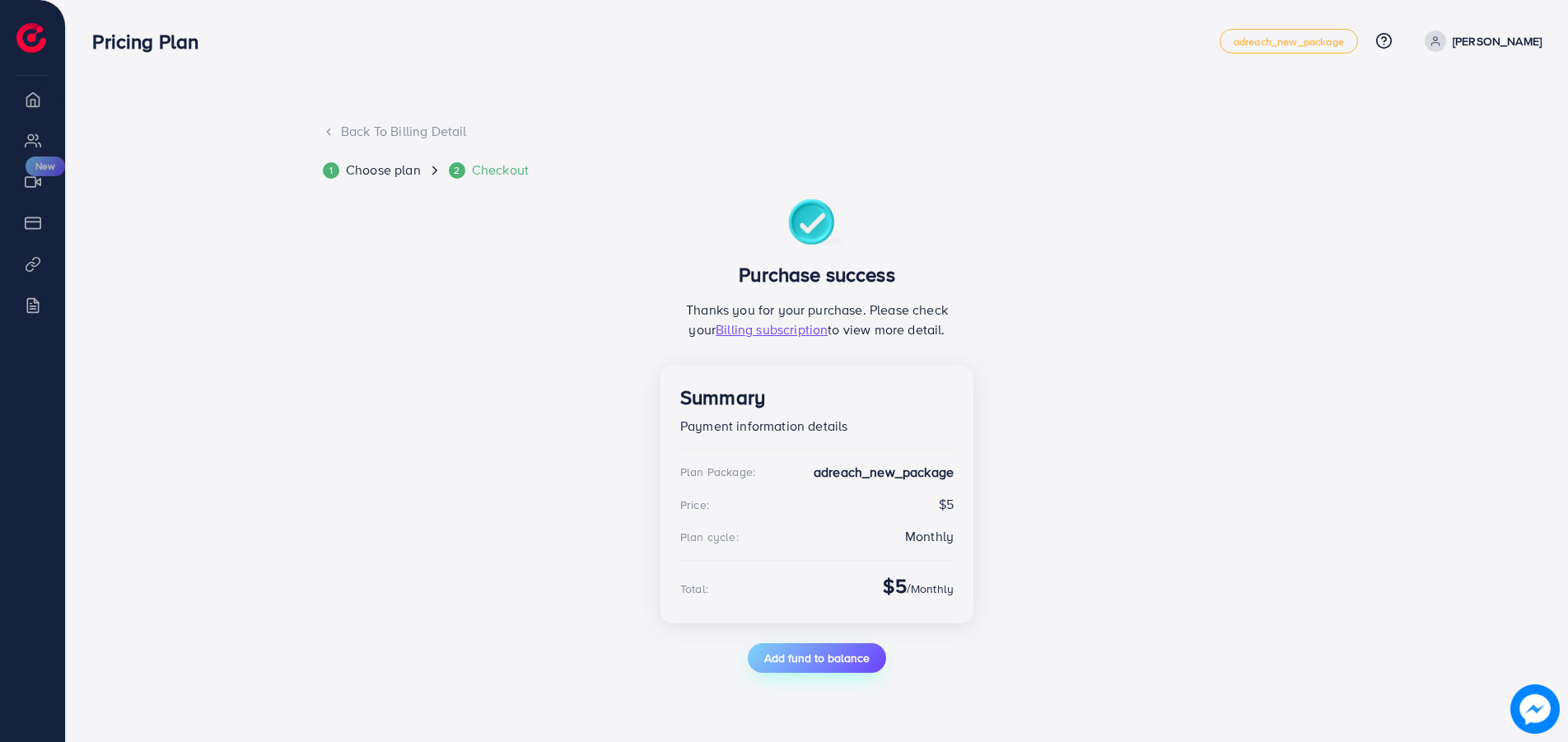
click at [815, 662] on span "Add fund to balance" at bounding box center [816, 658] width 105 height 17
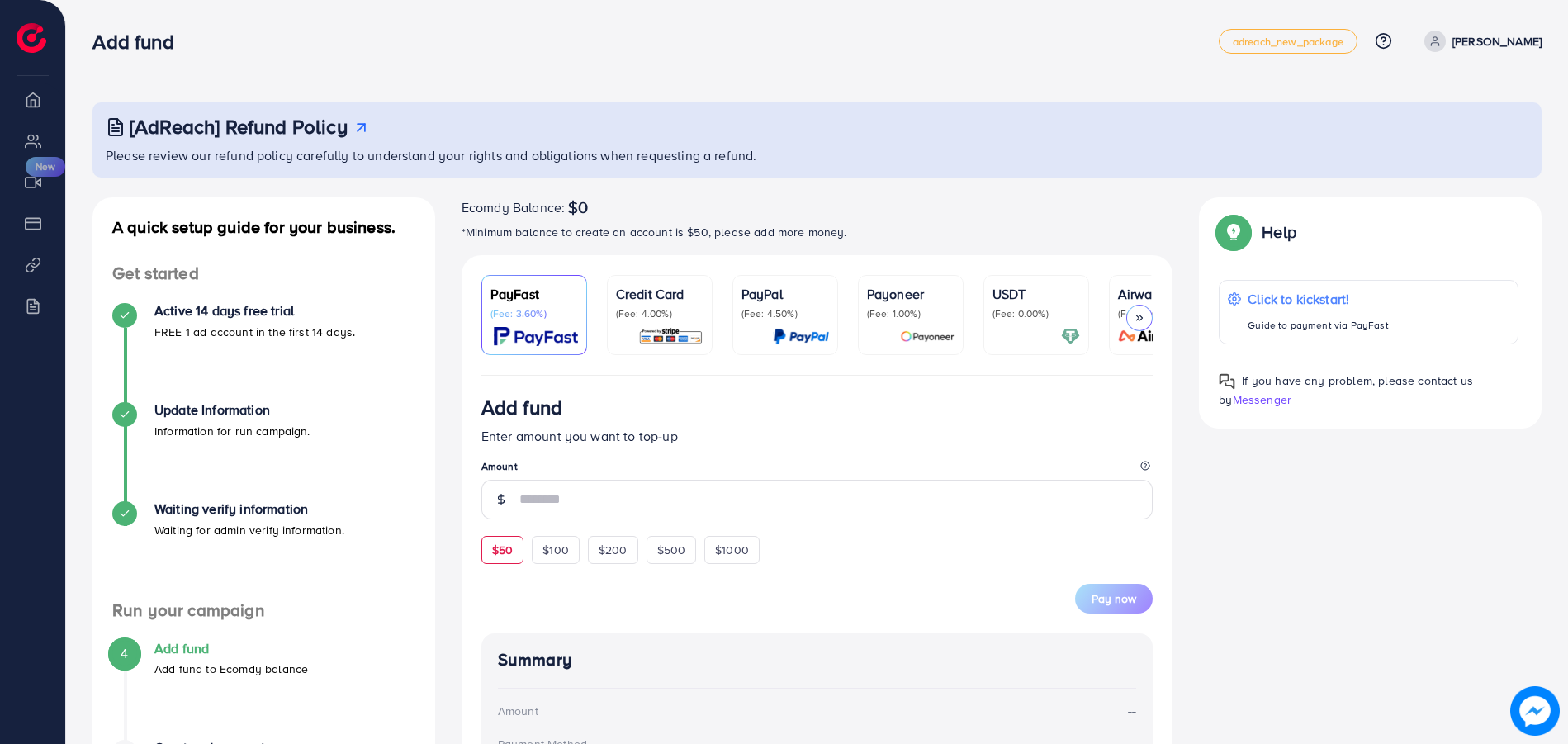
click at [508, 551] on span "$50" at bounding box center [502, 550] width 21 height 17
type input "**"
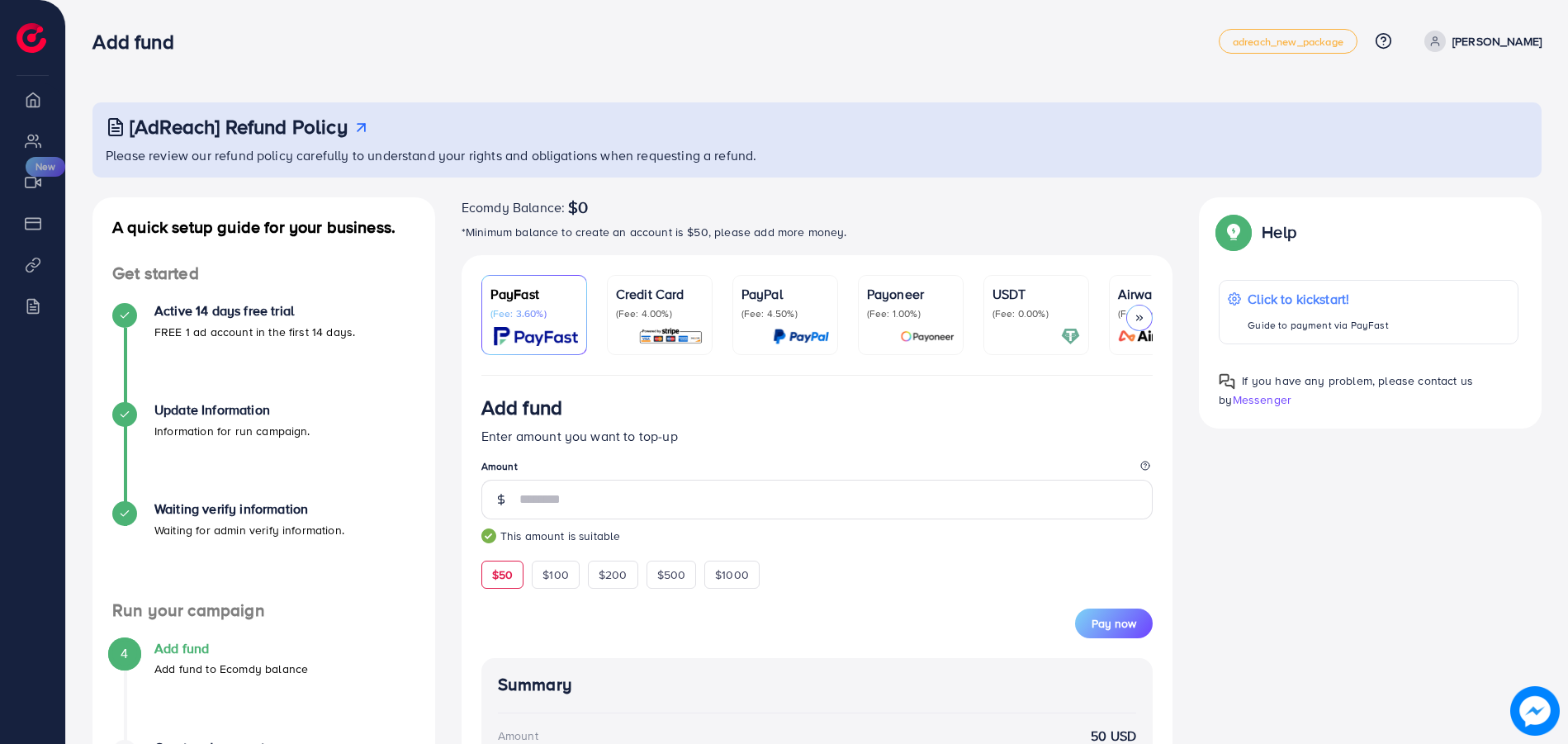
click at [659, 314] on p "(Fee: 4.00%)" at bounding box center [660, 314] width 88 height 13
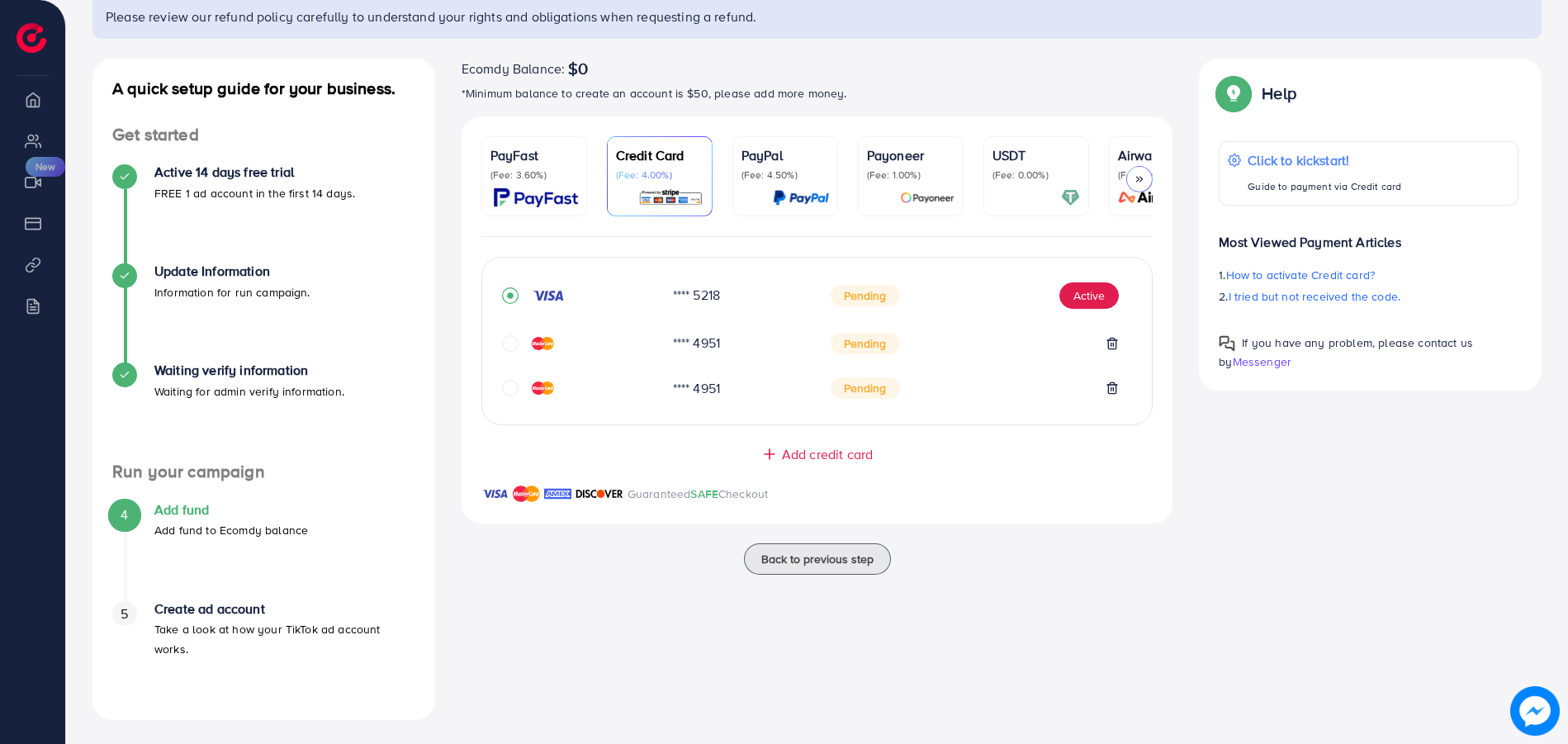
scroll to position [141, 0]
click at [1073, 298] on button "Active" at bounding box center [1089, 294] width 60 height 26
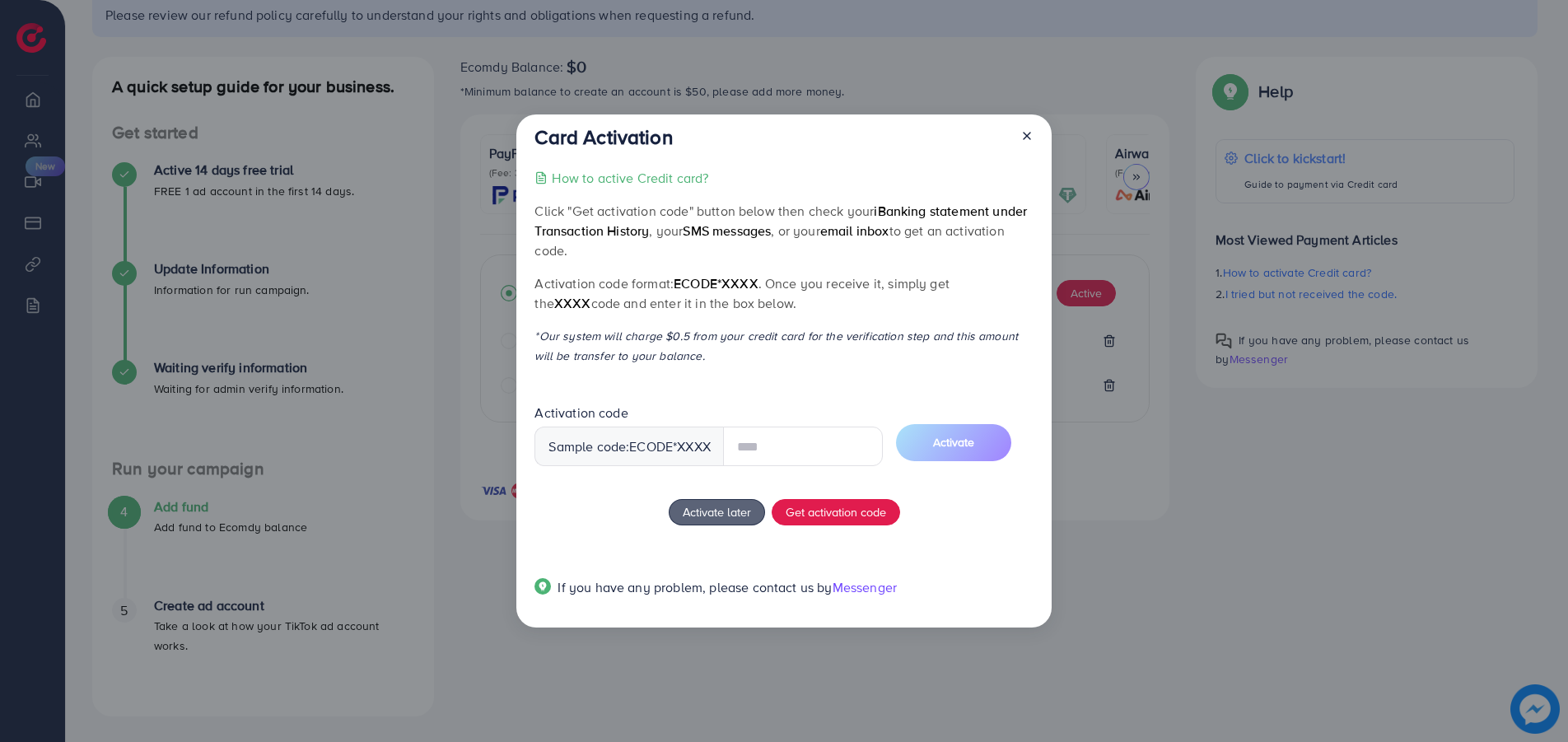
click at [766, 440] on input "text" at bounding box center [802, 446] width 159 height 39
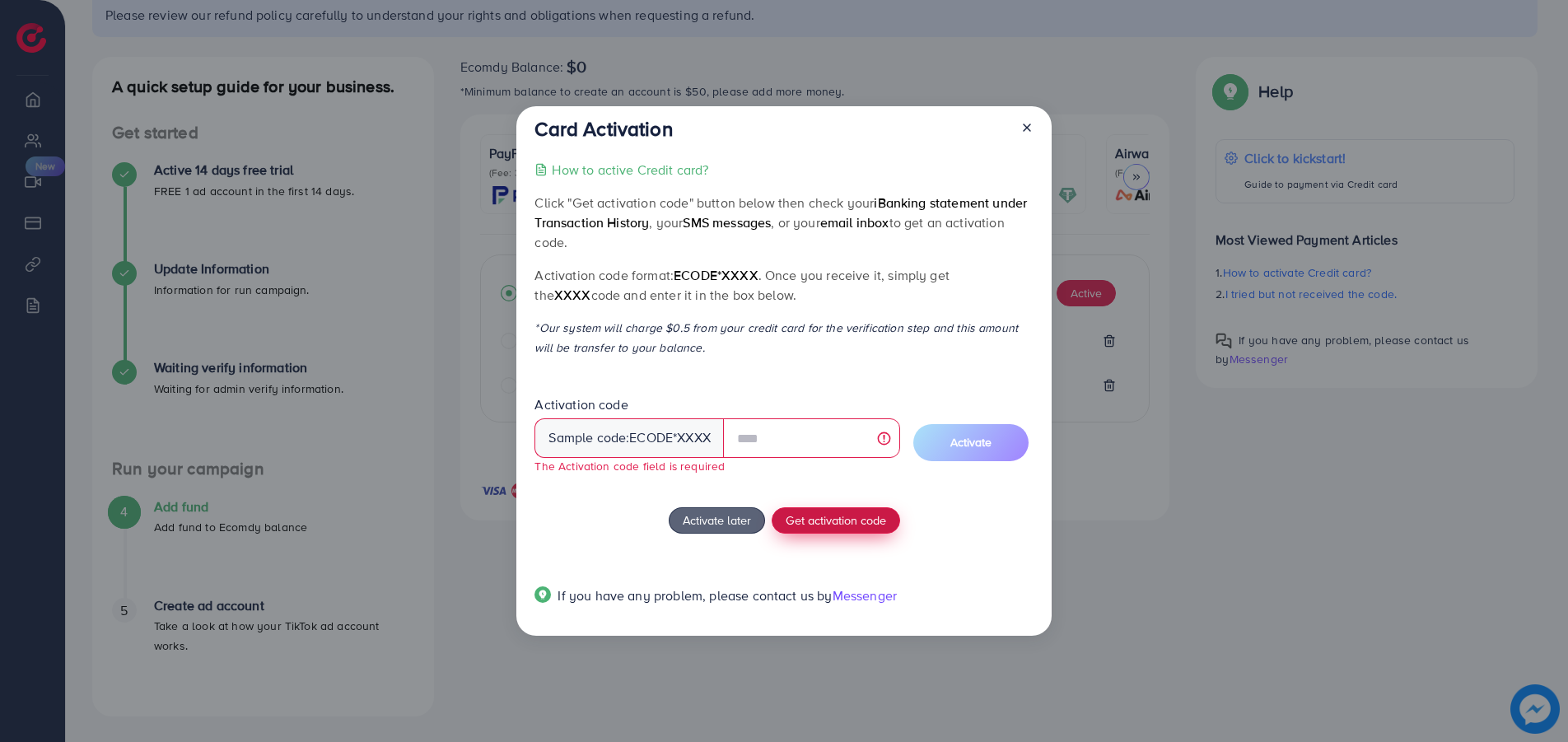
click at [827, 515] on span "Get activation code" at bounding box center [836, 520] width 101 height 18
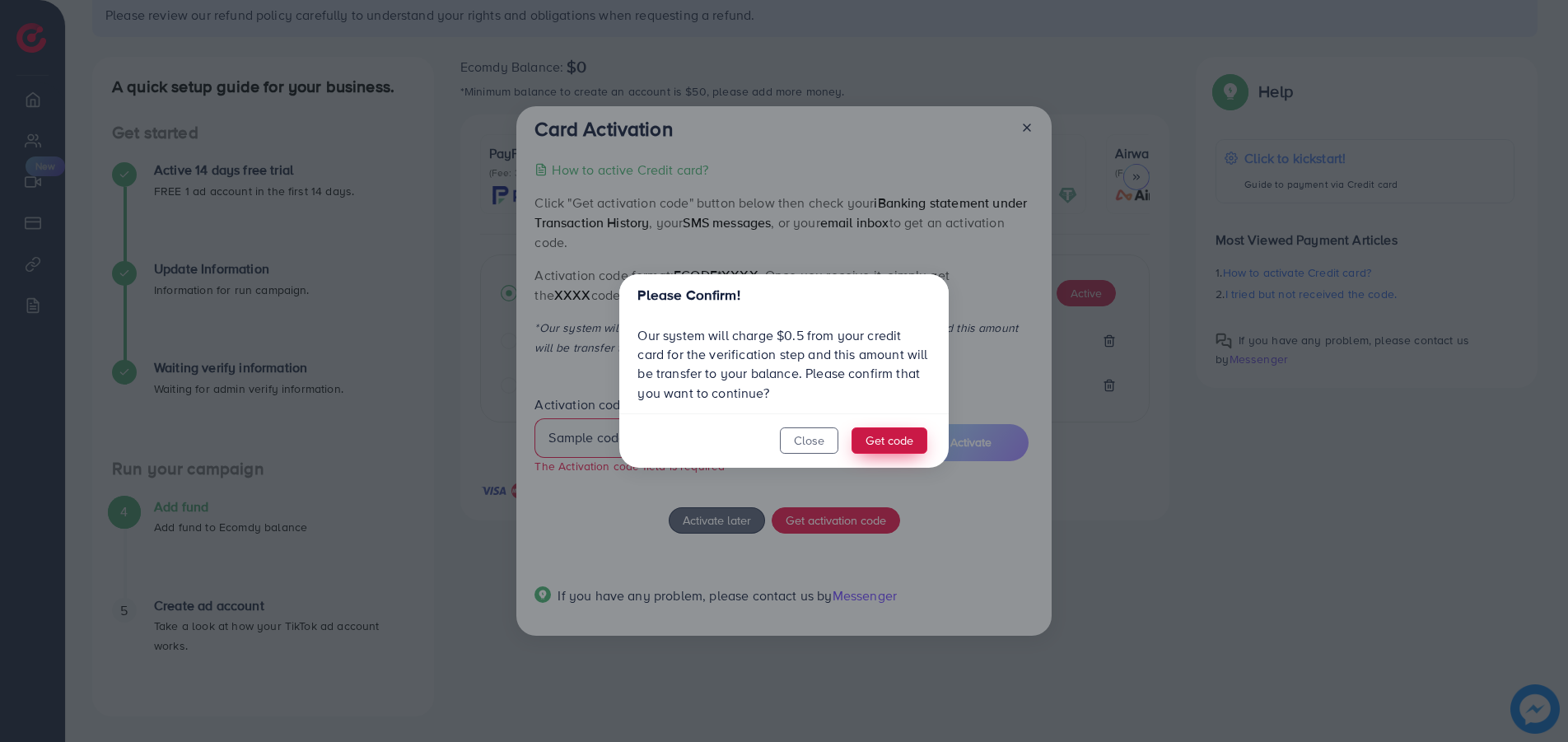
click at [901, 437] on button "Get code" at bounding box center [889, 441] width 75 height 26
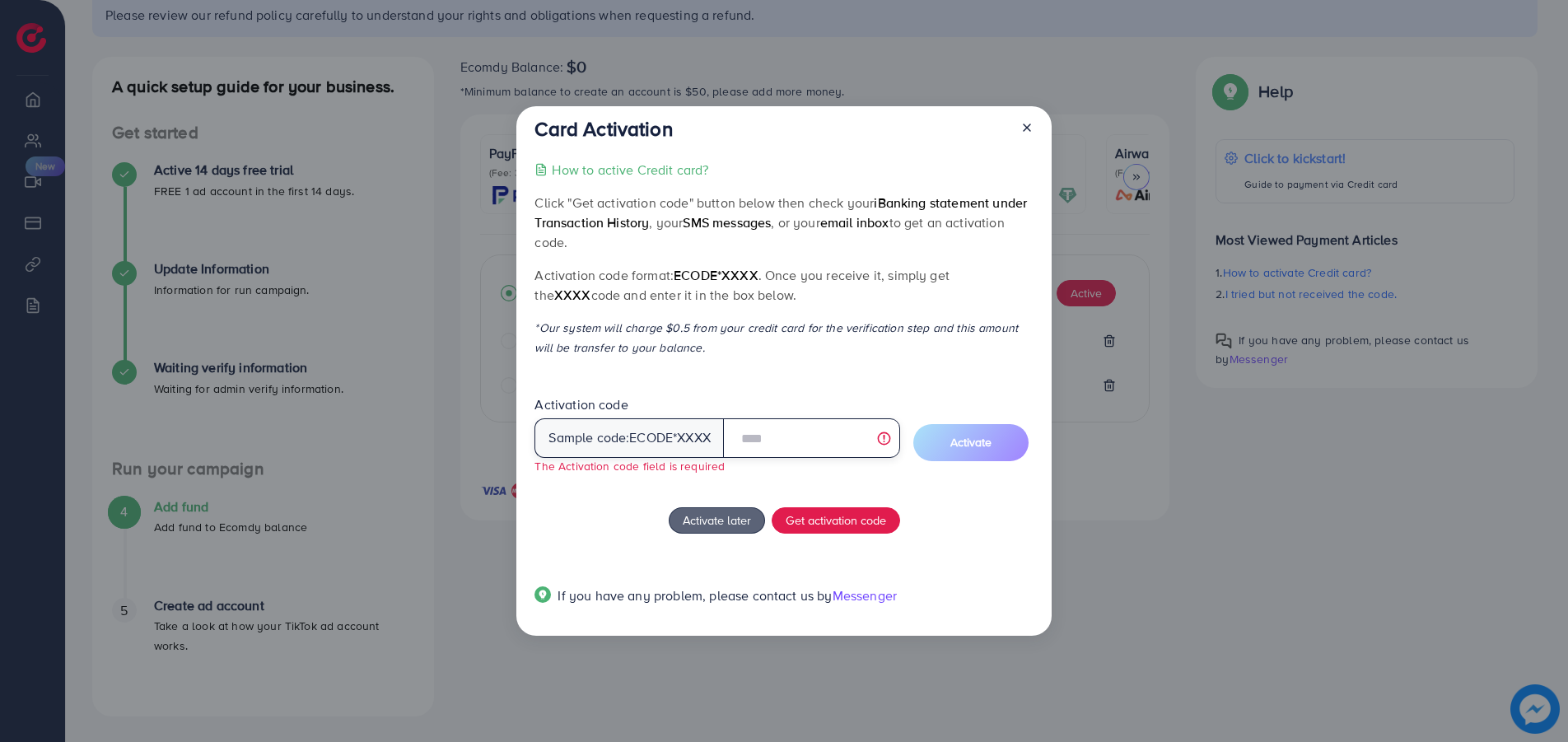
click at [740, 435] on input "text" at bounding box center [811, 438] width 177 height 39
click at [796, 455] on input "text" at bounding box center [811, 438] width 177 height 39
click at [781, 443] on input "text" at bounding box center [811, 438] width 177 height 39
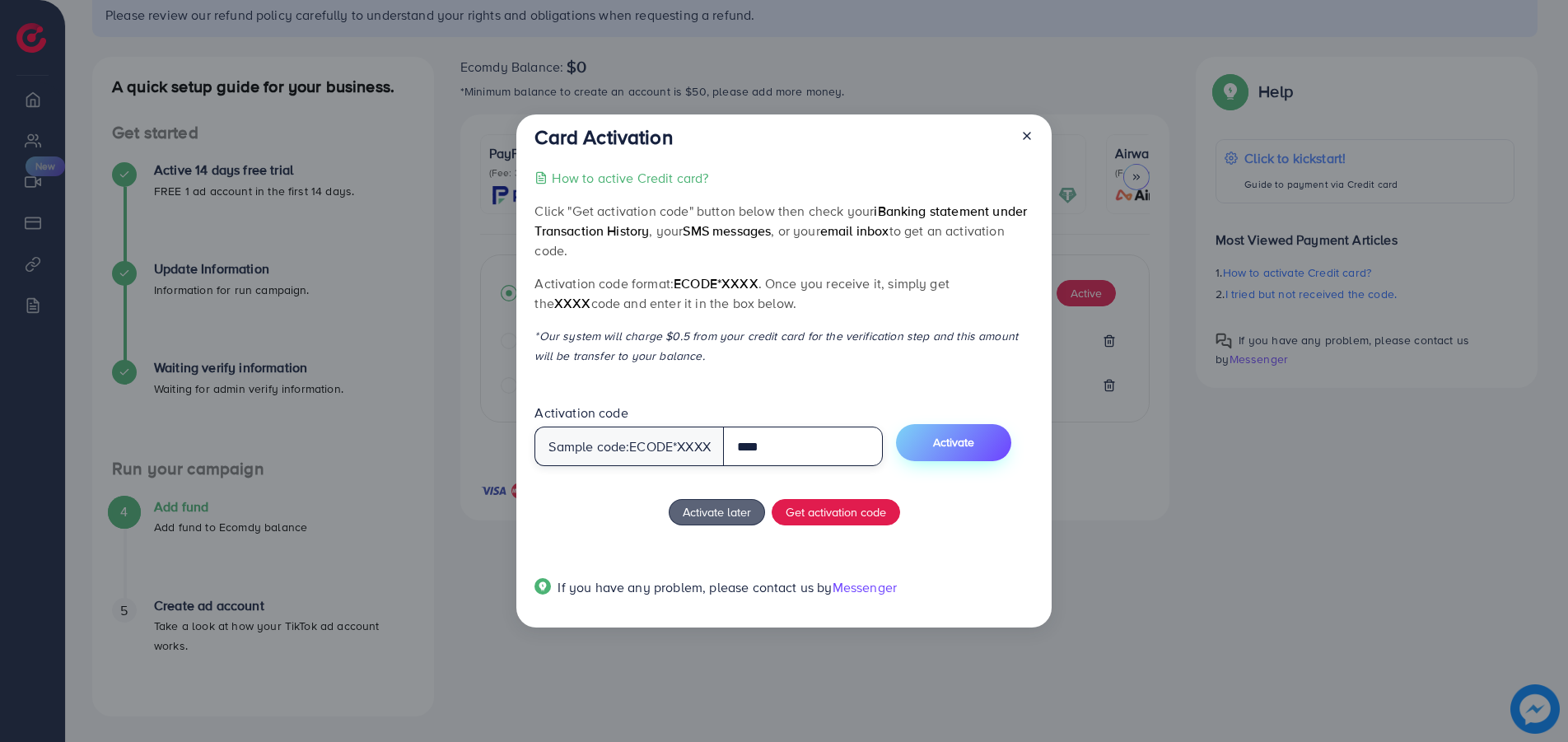
type input "****"
click at [957, 446] on span "Activate" at bounding box center [953, 442] width 41 height 17
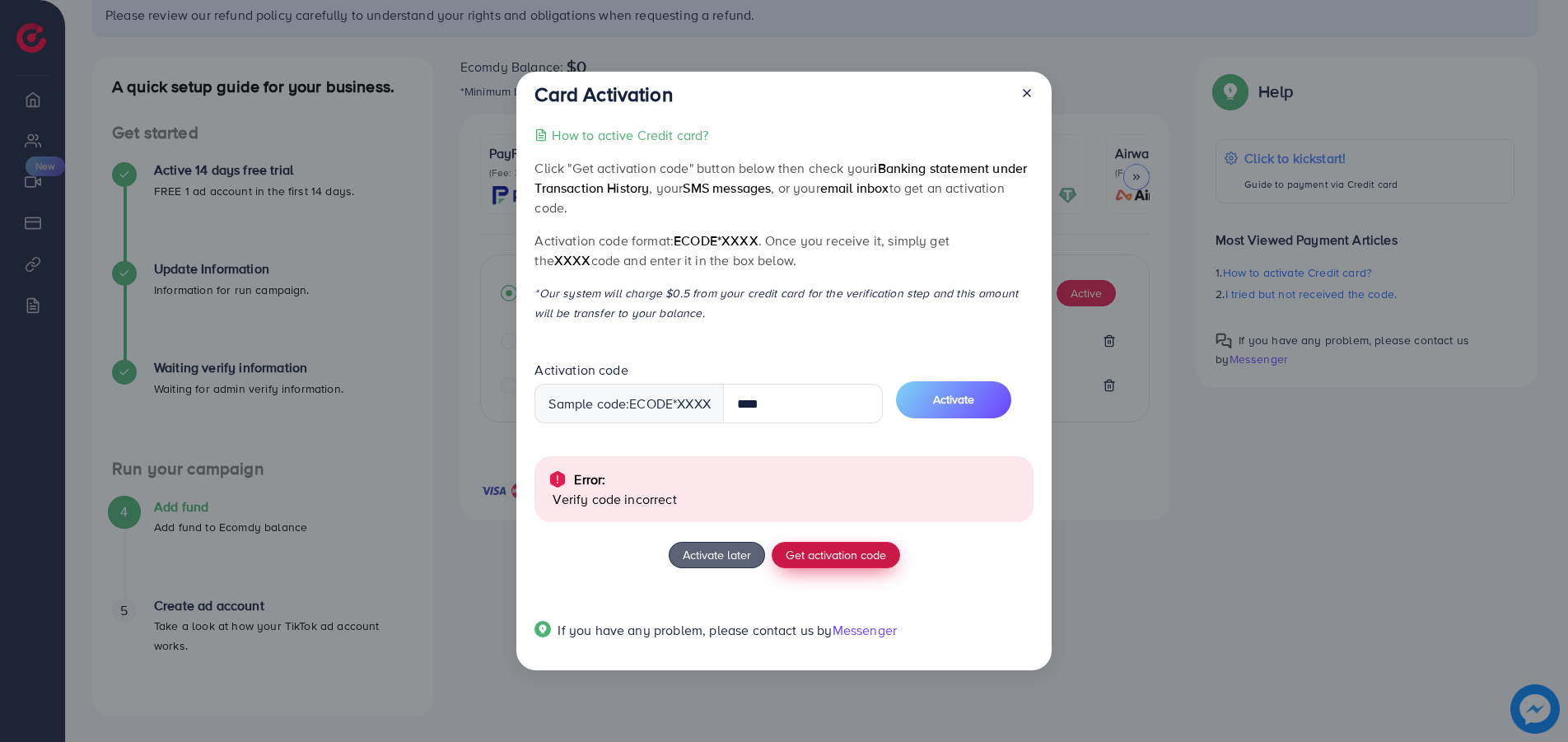
click at [819, 556] on span "Get activation code" at bounding box center [836, 555] width 101 height 18
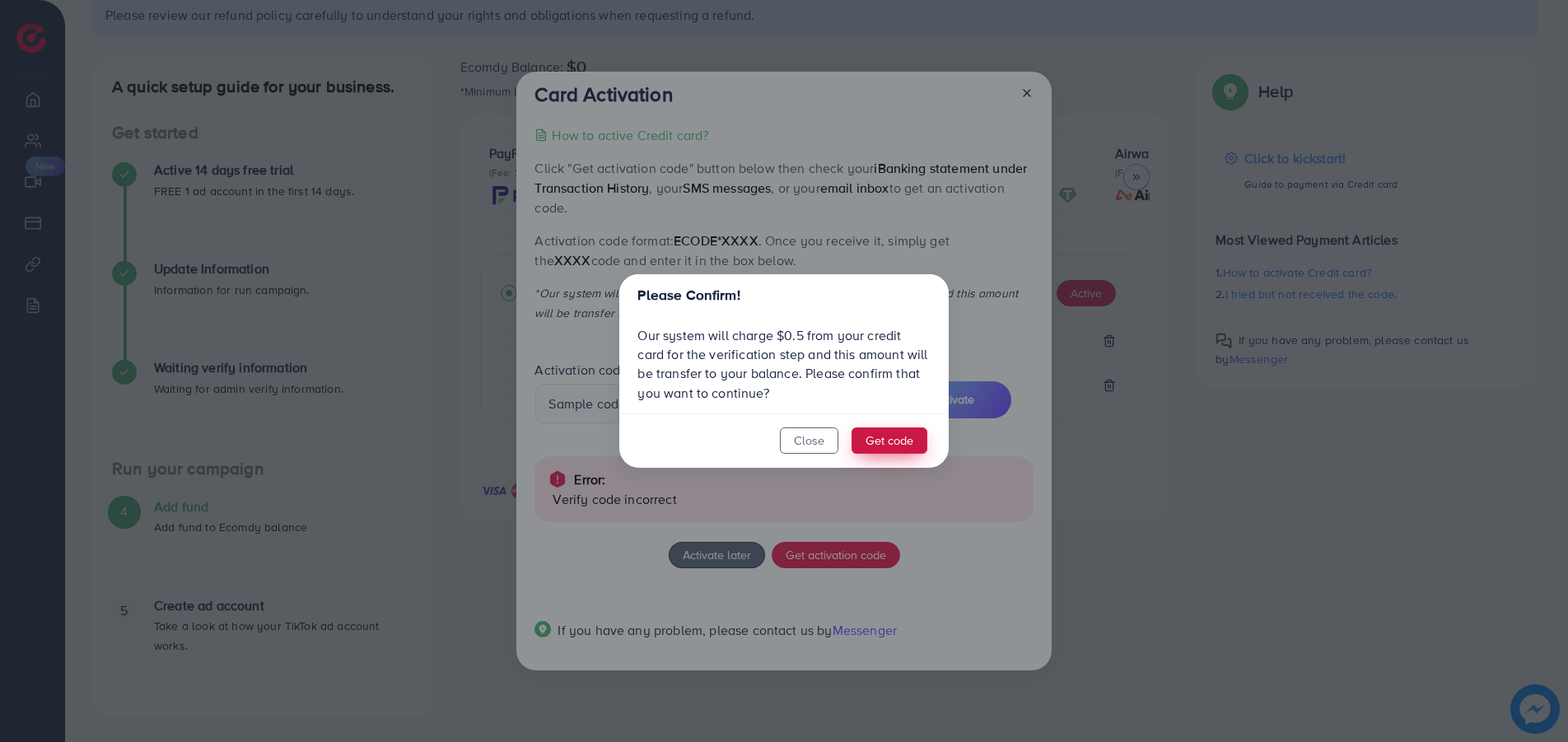
click at [915, 439] on button "Get code" at bounding box center [889, 441] width 75 height 26
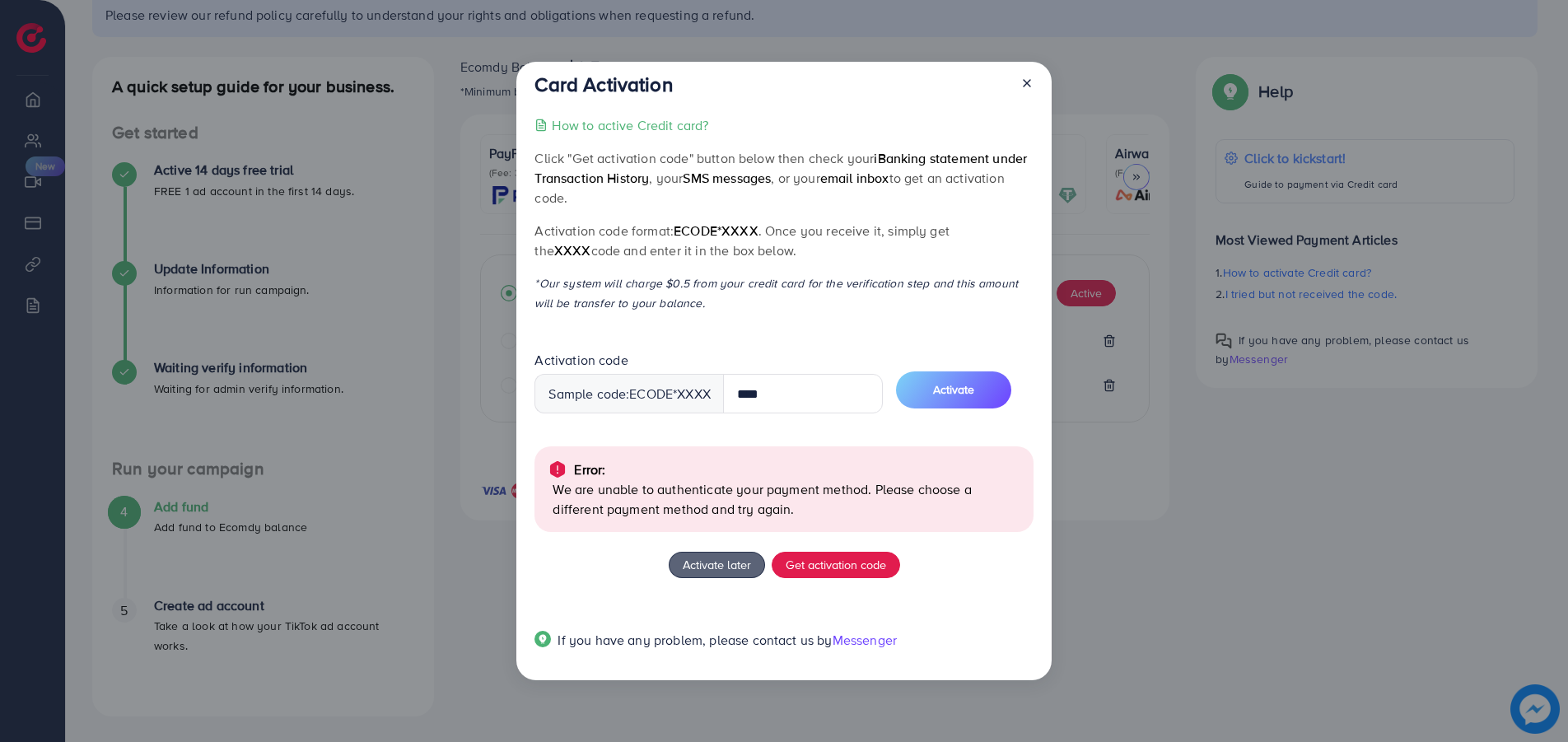
click at [1025, 81] on icon at bounding box center [1027, 82] width 13 height 13
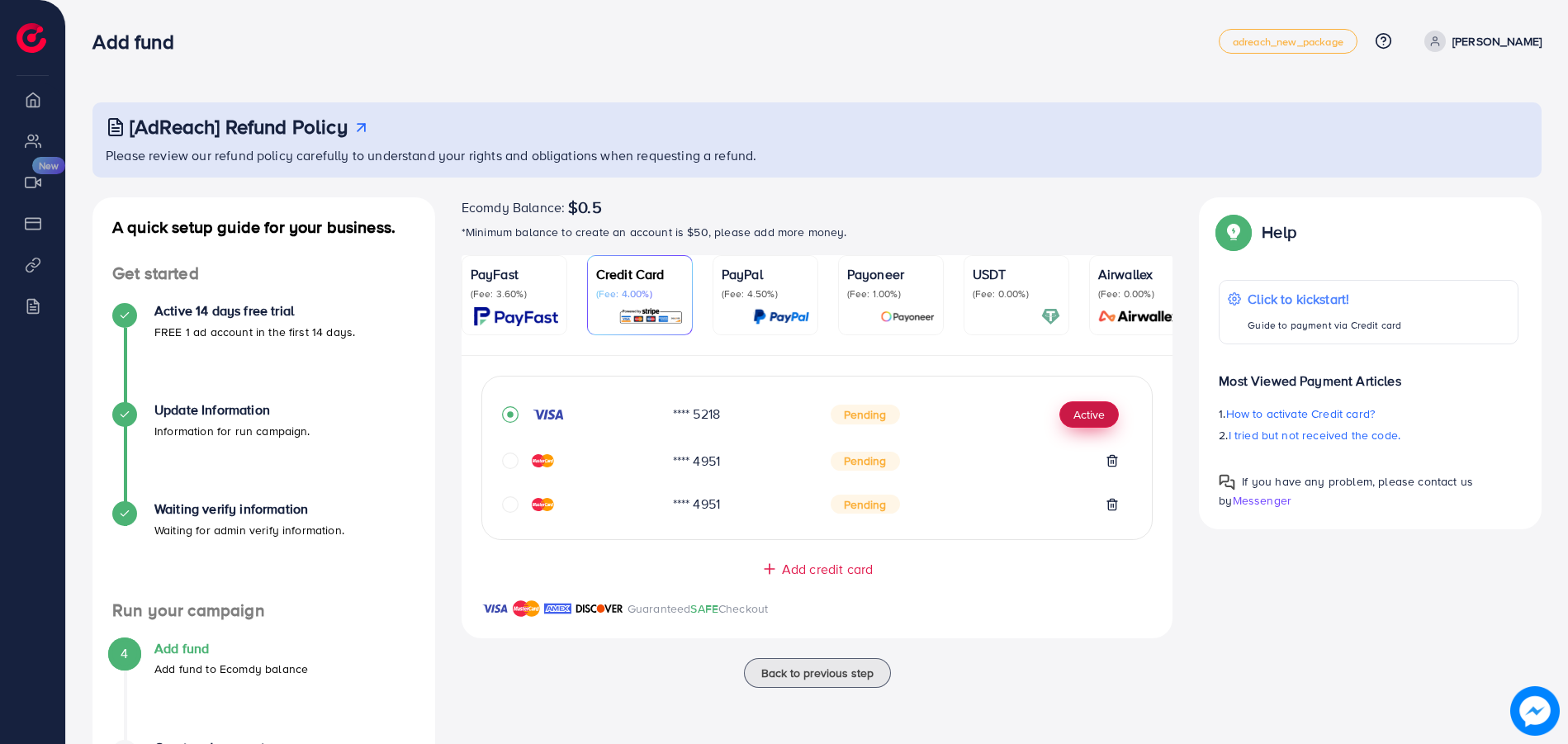
click at [1073, 415] on button "Active" at bounding box center [1089, 415] width 60 height 26
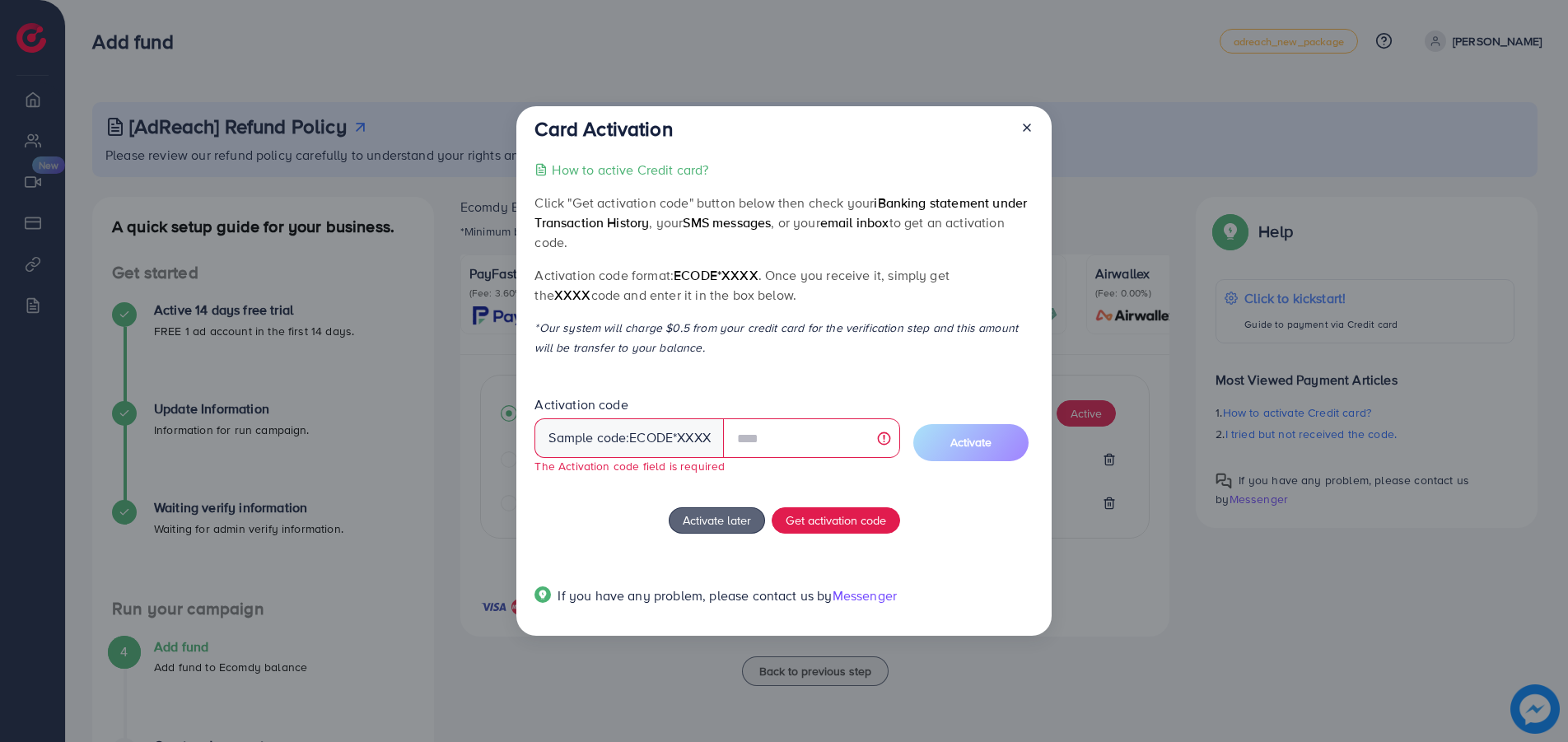
click at [676, 442] on div "Sample code: ecode *XXXX" at bounding box center [629, 438] width 189 height 39
click at [775, 435] on input "text" at bounding box center [811, 438] width 177 height 39
click at [1029, 125] on line at bounding box center [1027, 128] width 7 height 7
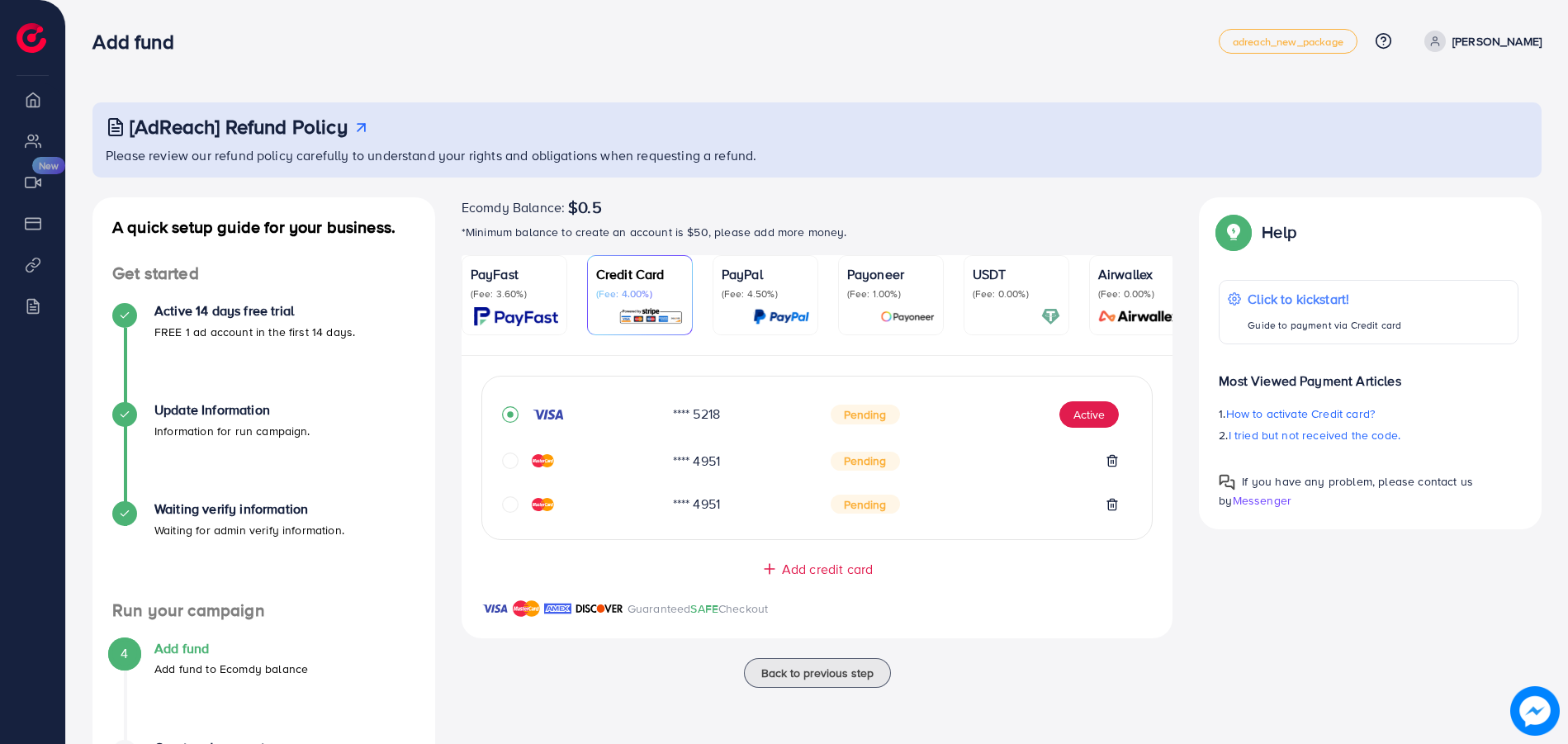
click at [569, 214] on span "$0.5" at bounding box center [585, 207] width 34 height 20
click at [537, 287] on p "(Fee: 3.60%)" at bounding box center [515, 293] width 88 height 13
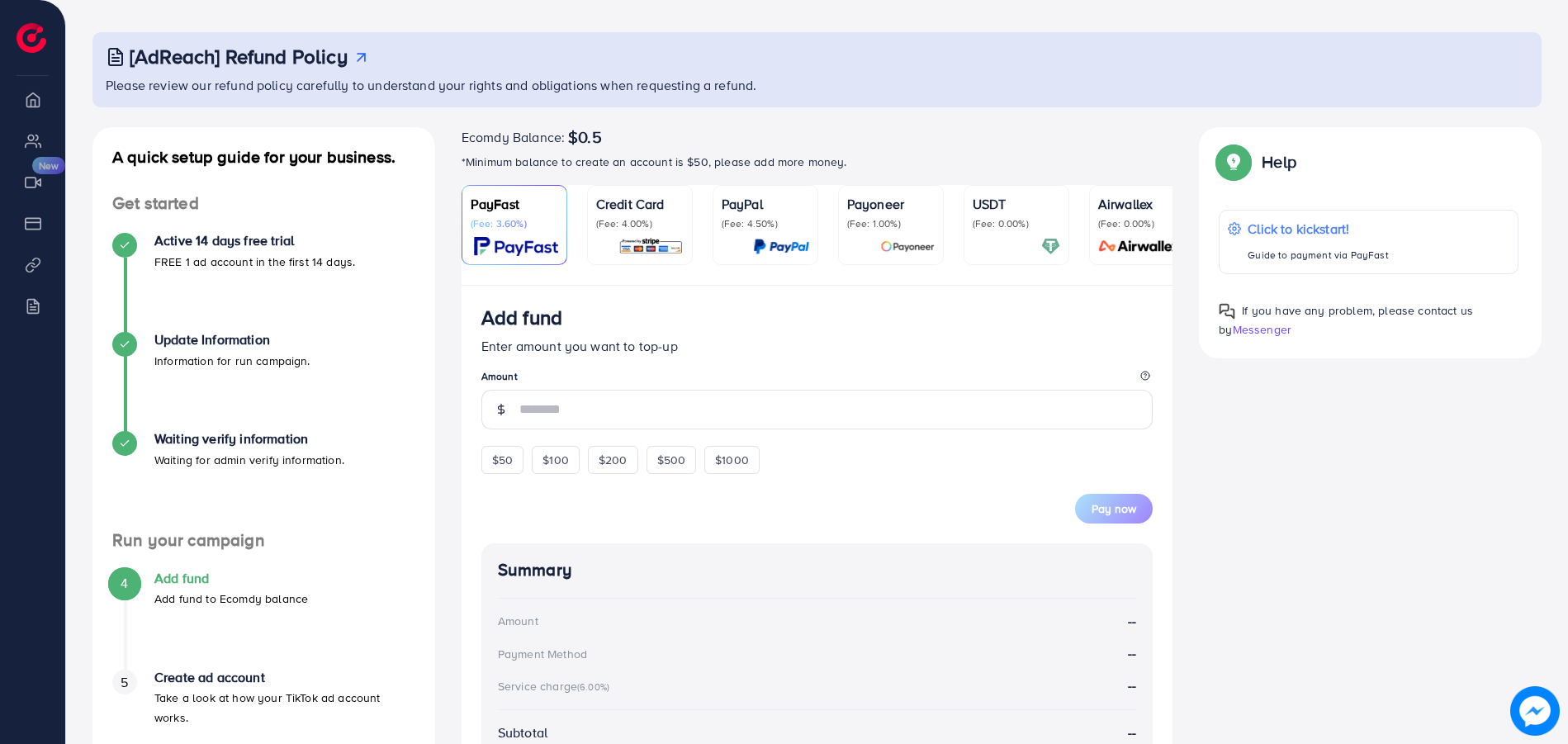
scroll to position [71, 0]
click at [510, 461] on span "$50" at bounding box center [502, 459] width 21 height 17
type input "**"
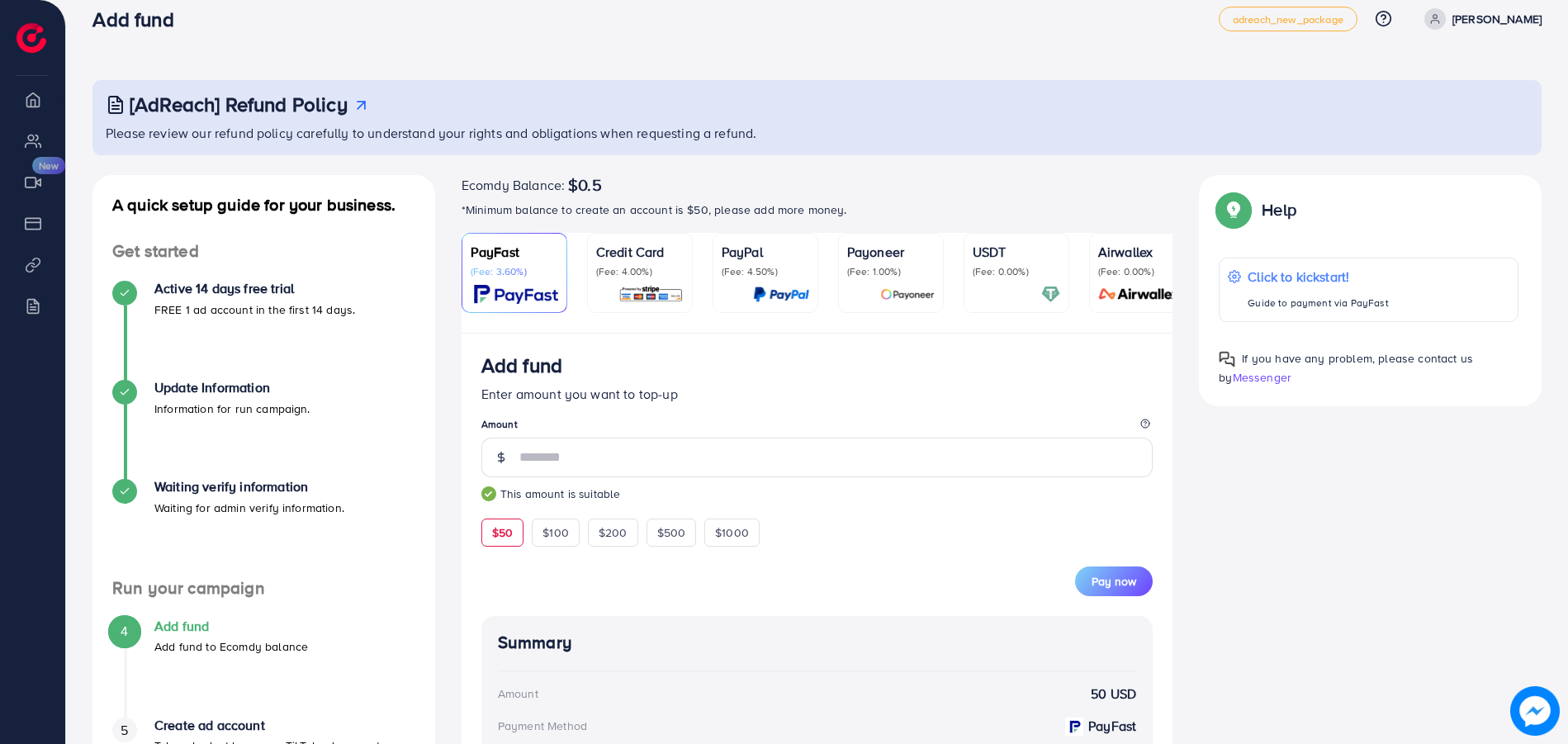
scroll to position [0, 0]
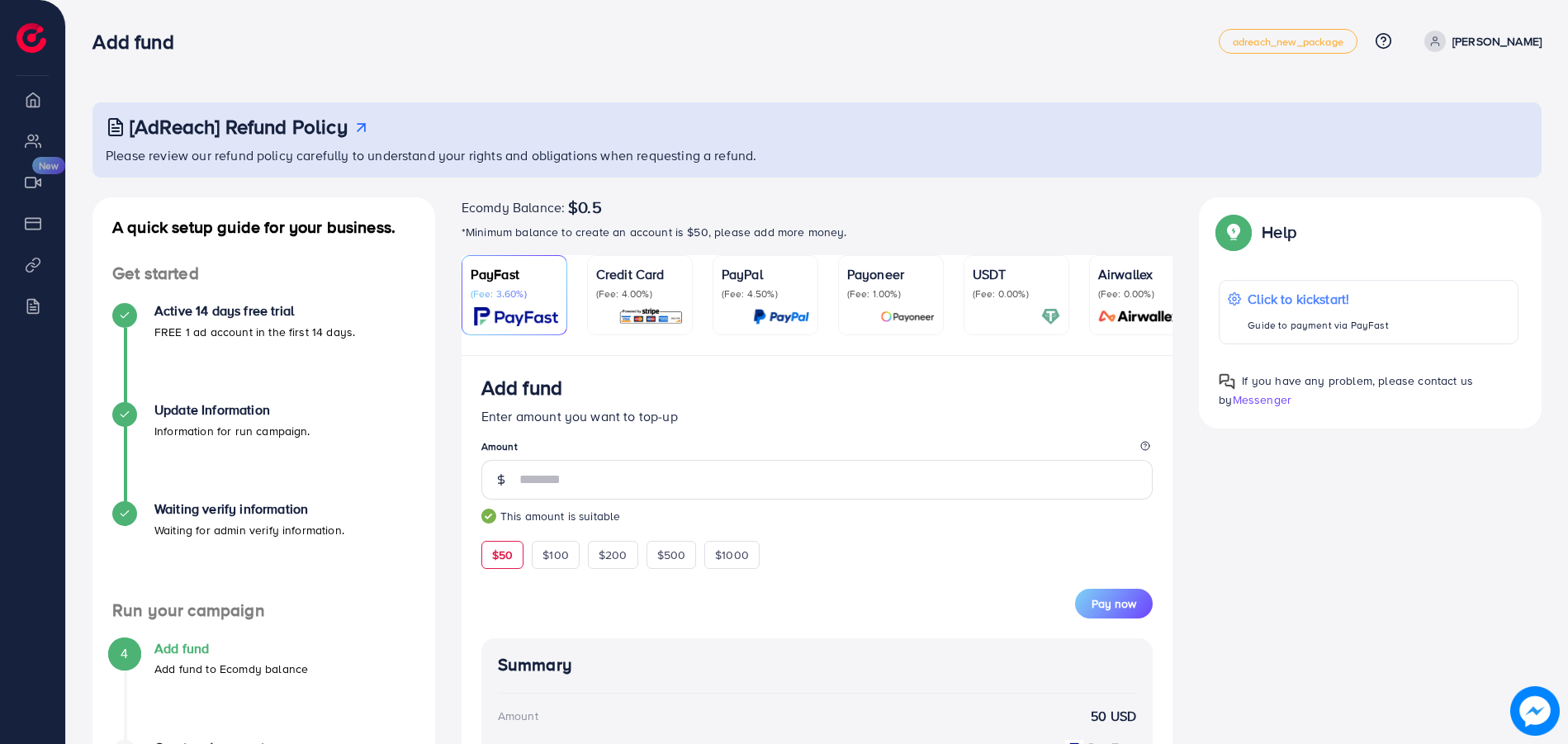
click at [626, 296] on p "(Fee: 4.00%)" at bounding box center [640, 293] width 88 height 13
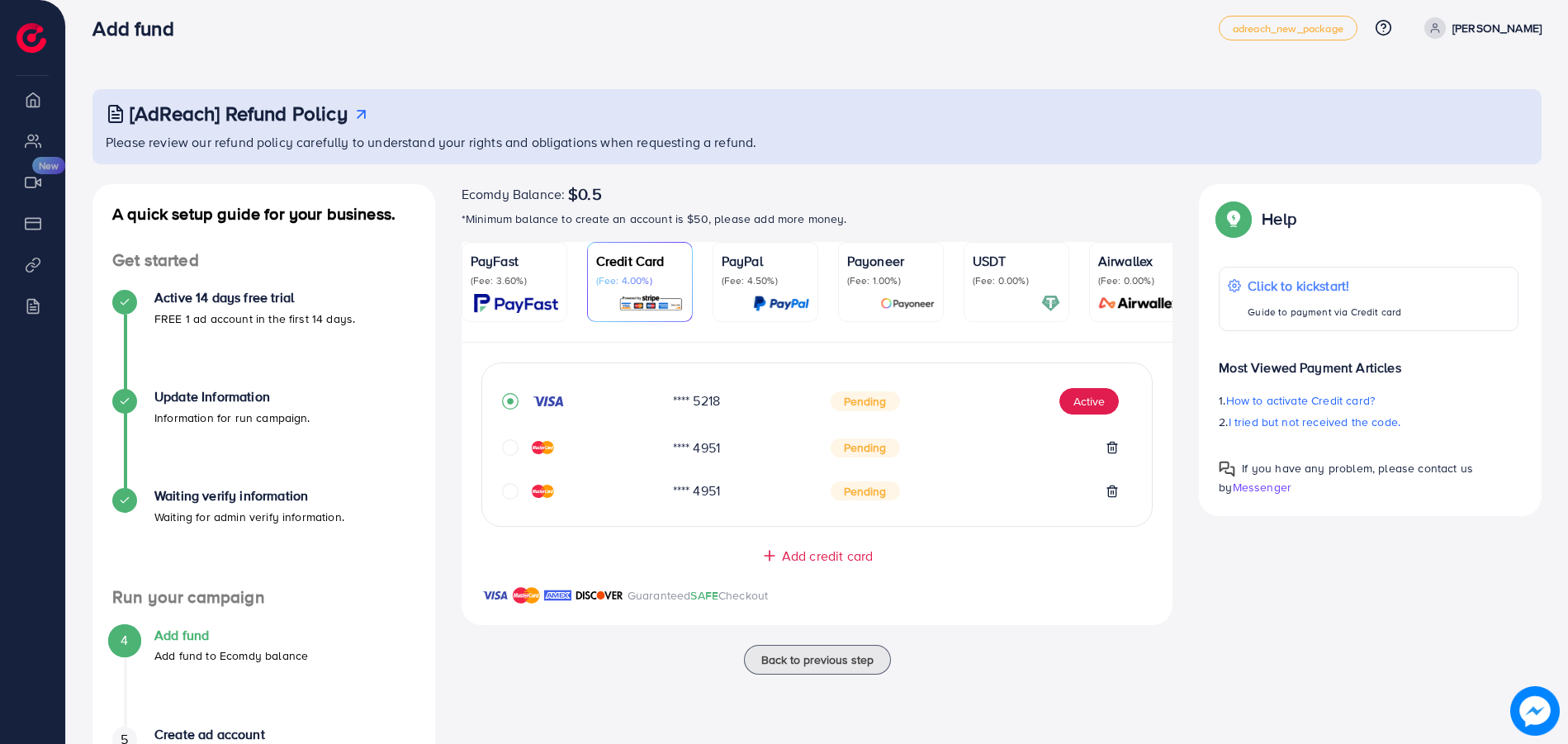
scroll to position [7, 0]
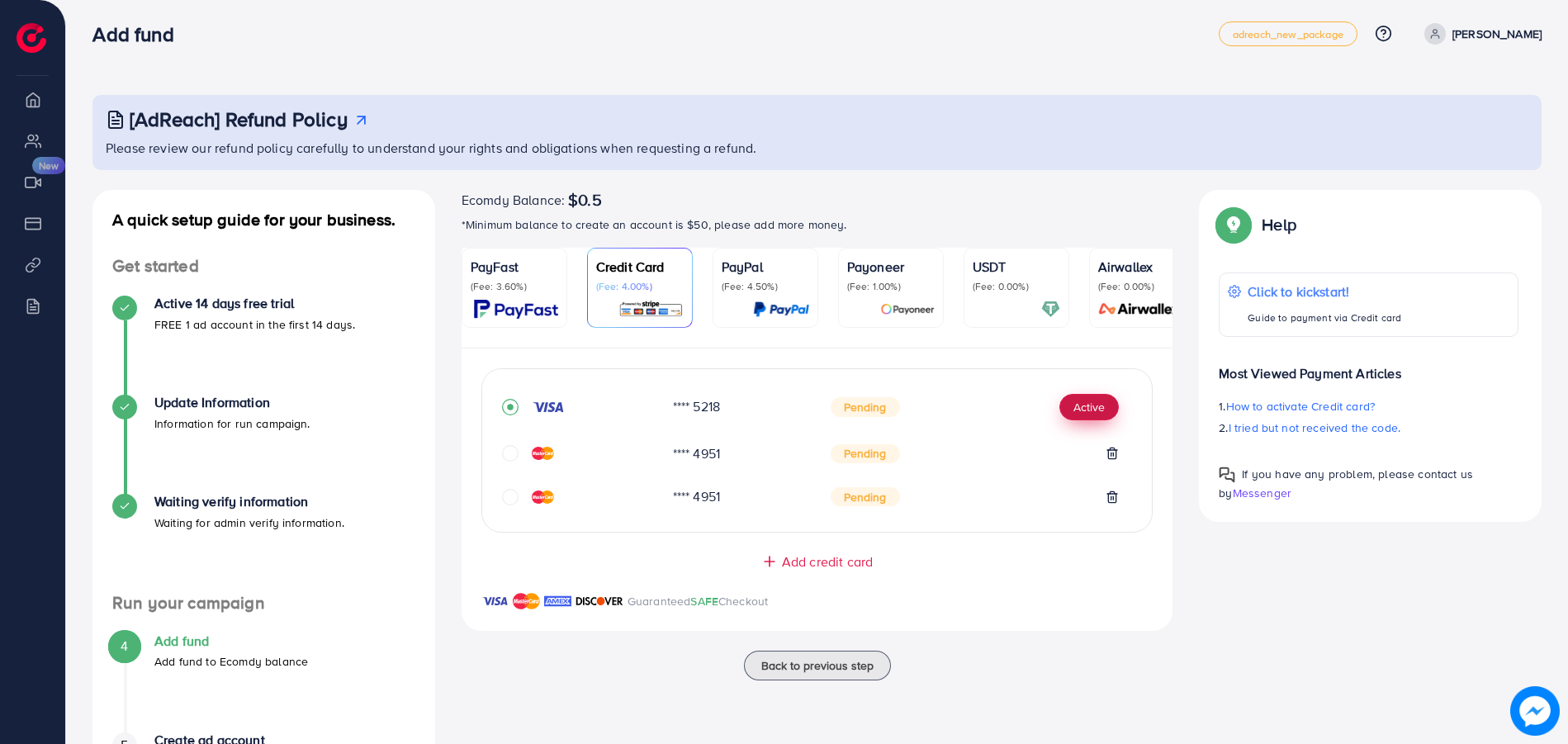
click at [1106, 420] on button "Active" at bounding box center [1089, 407] width 60 height 26
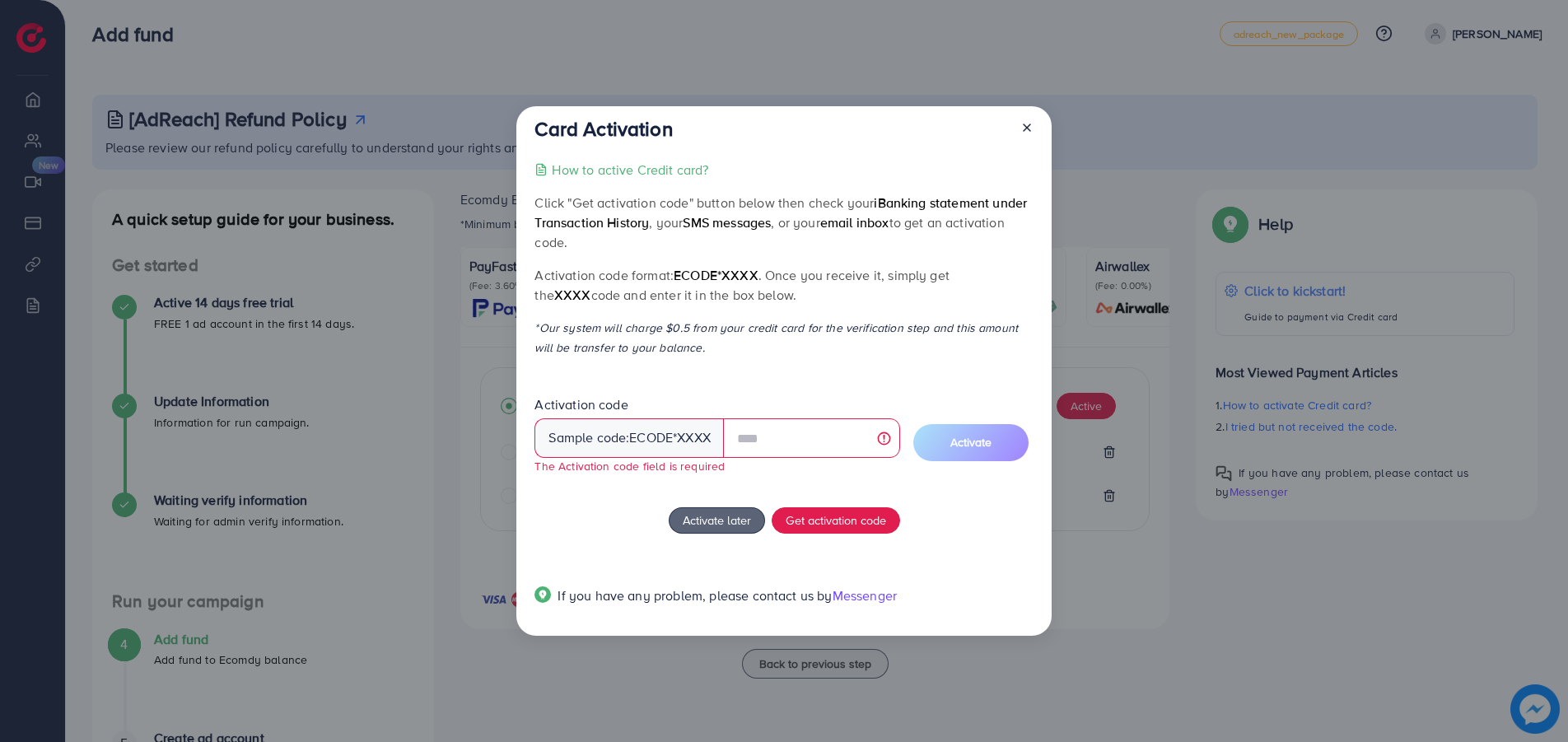
click at [1027, 131] on icon at bounding box center [1027, 127] width 13 height 13
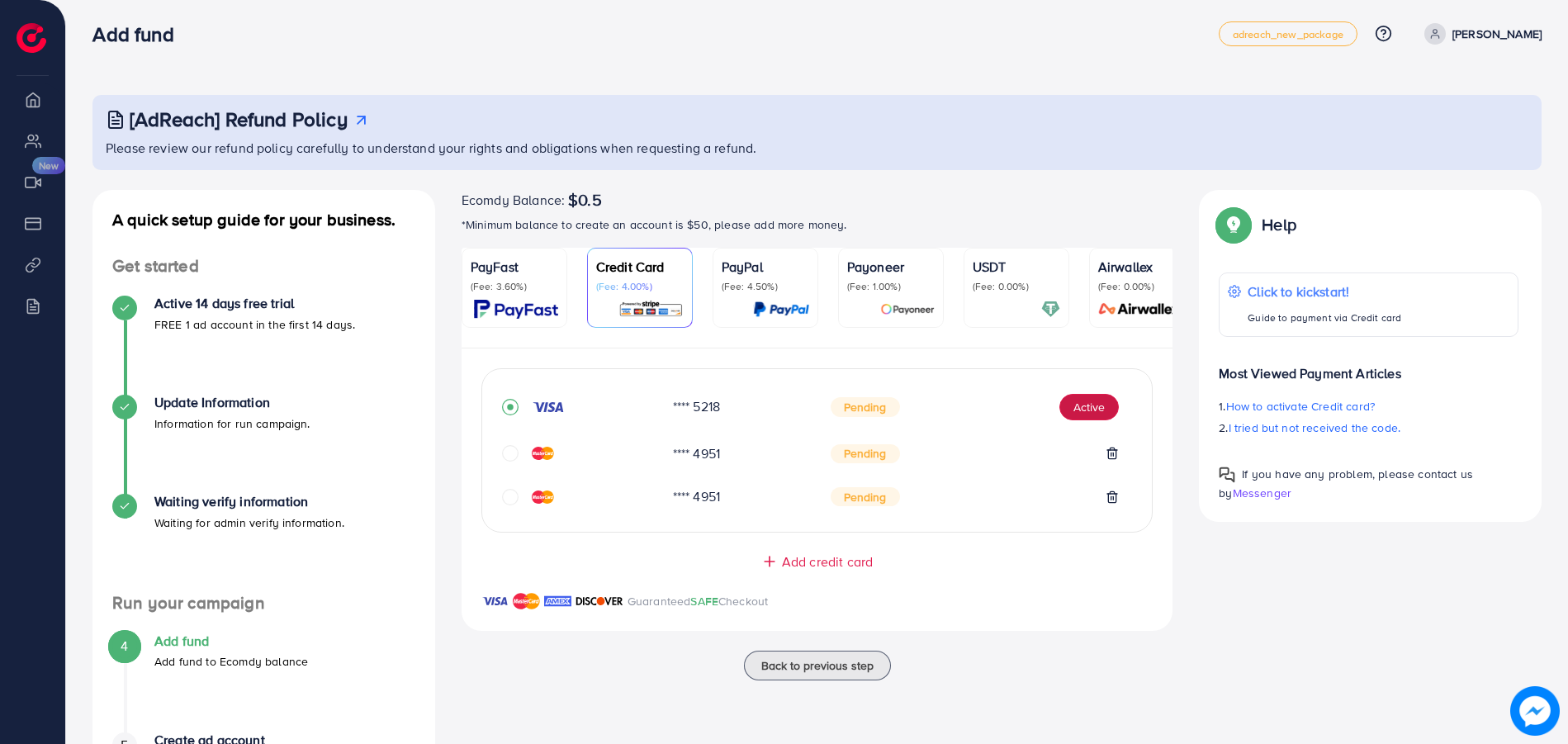
scroll to position [141, 0]
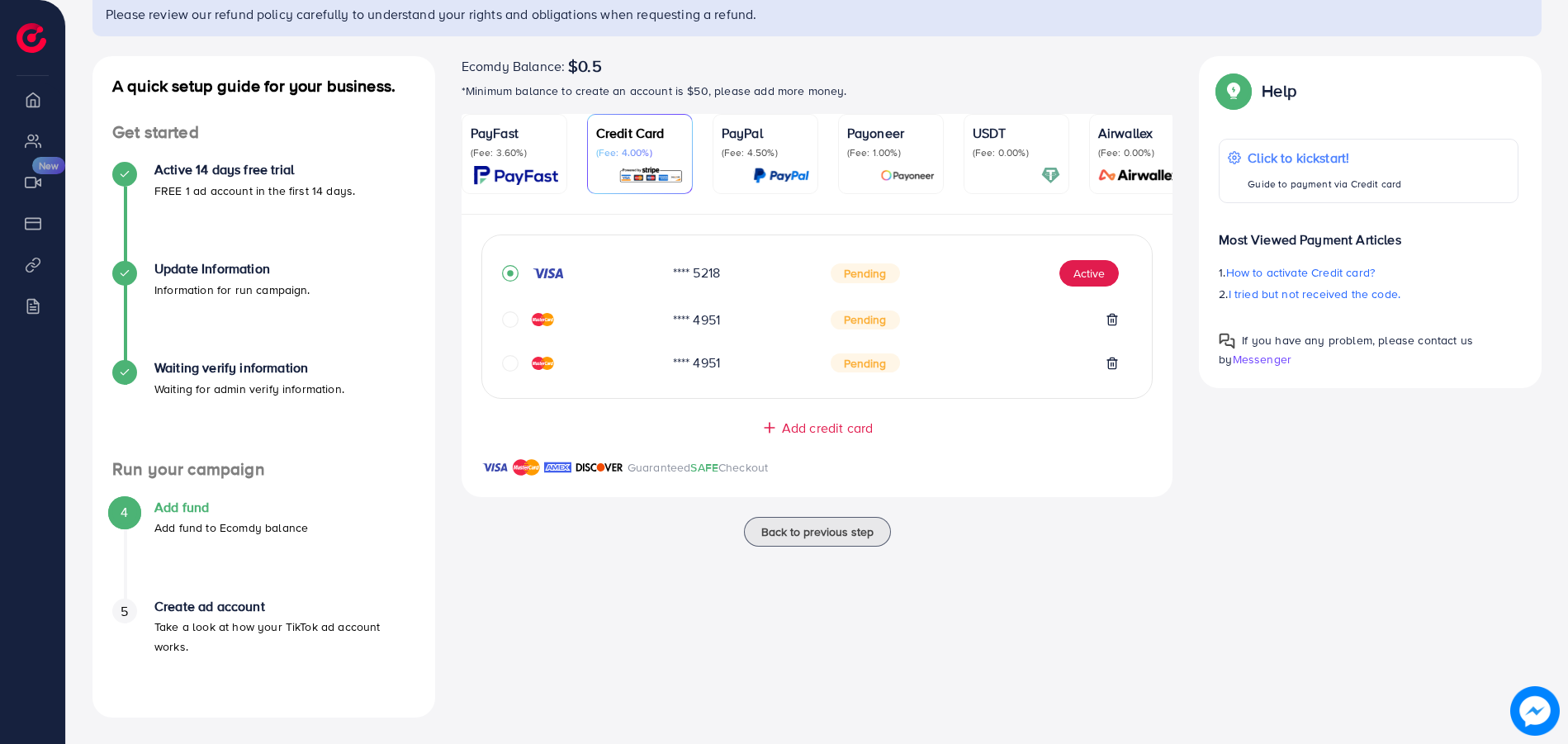
click at [220, 606] on h4 "Create ad account" at bounding box center [285, 607] width 261 height 16
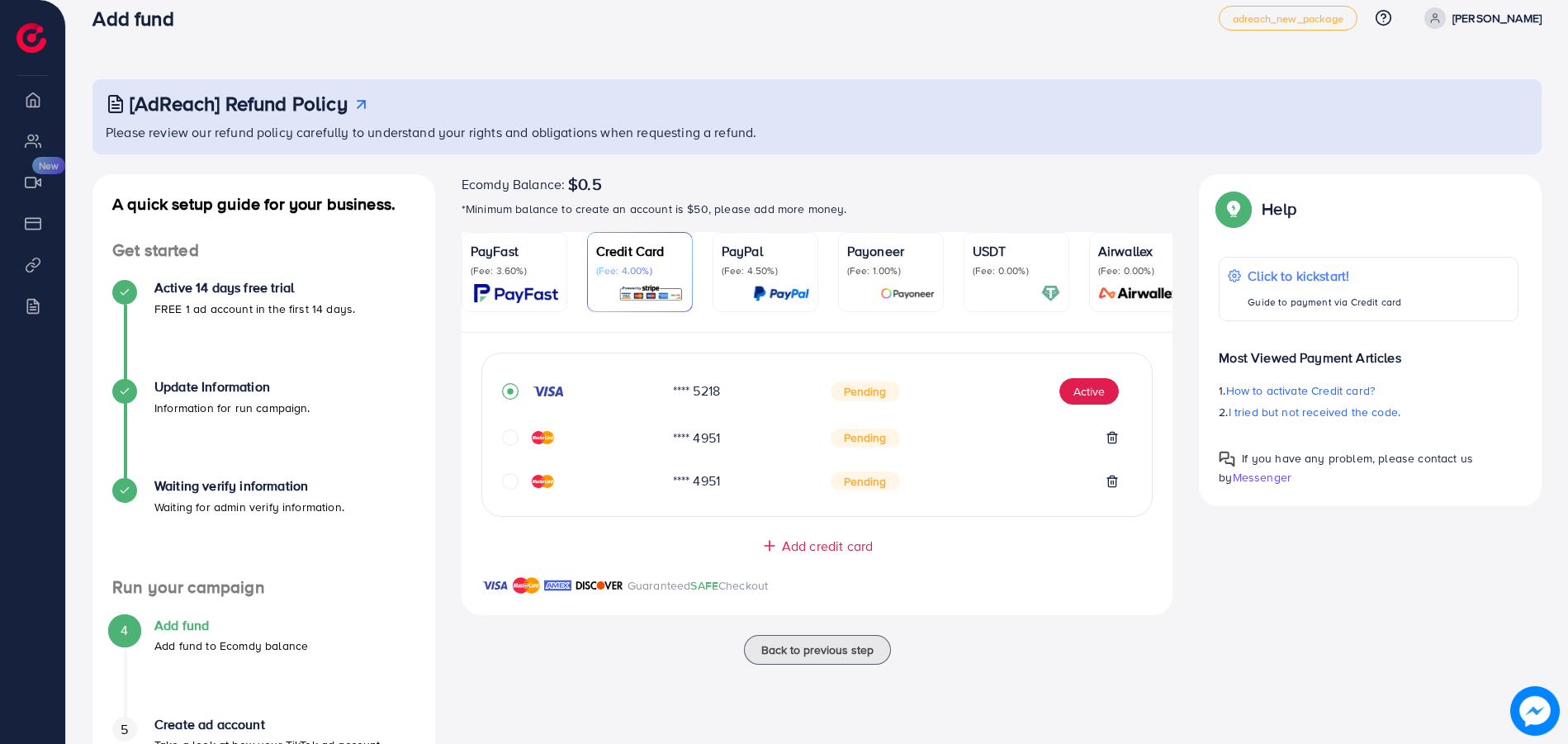
scroll to position [0, 0]
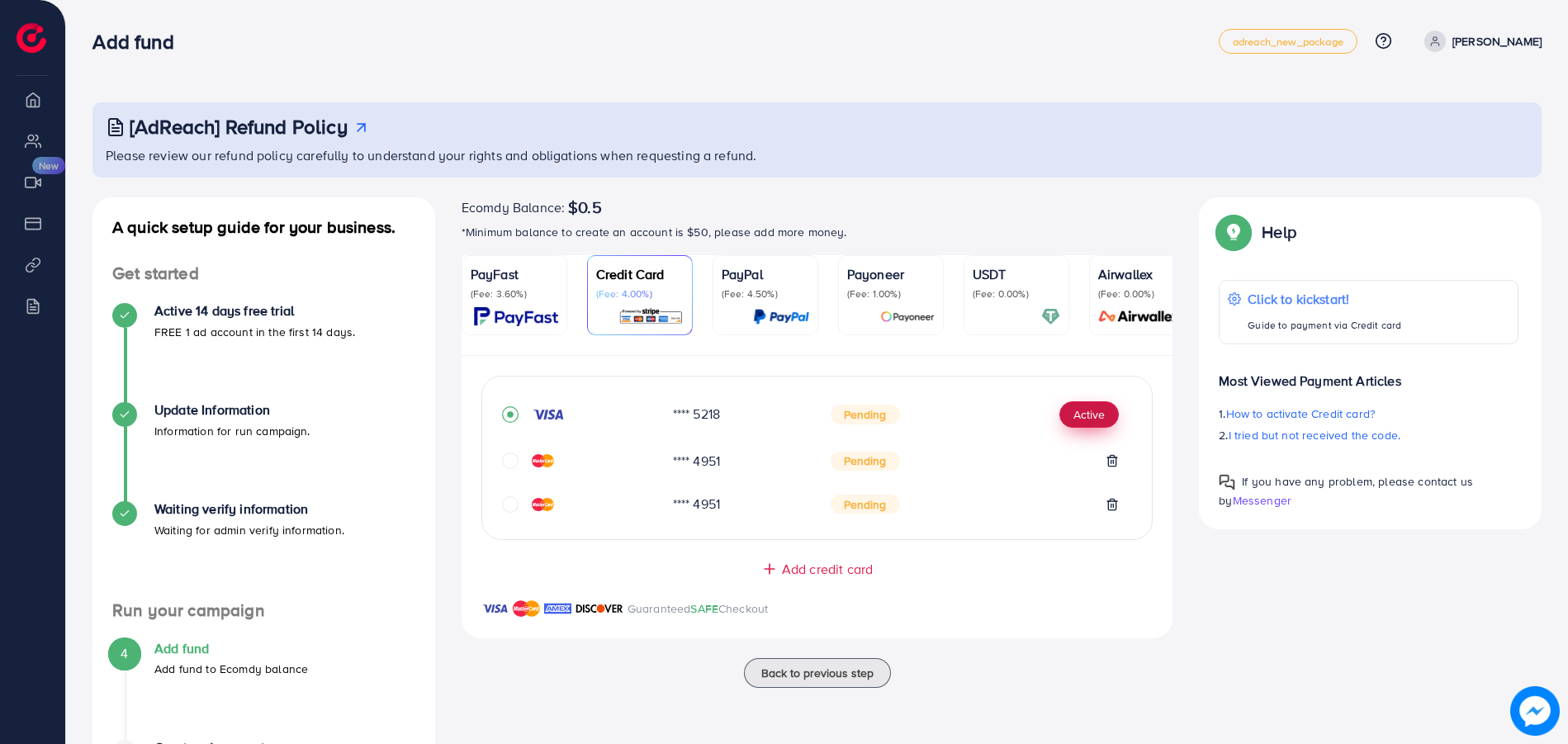
click at [1090, 425] on button "Active" at bounding box center [1089, 415] width 60 height 26
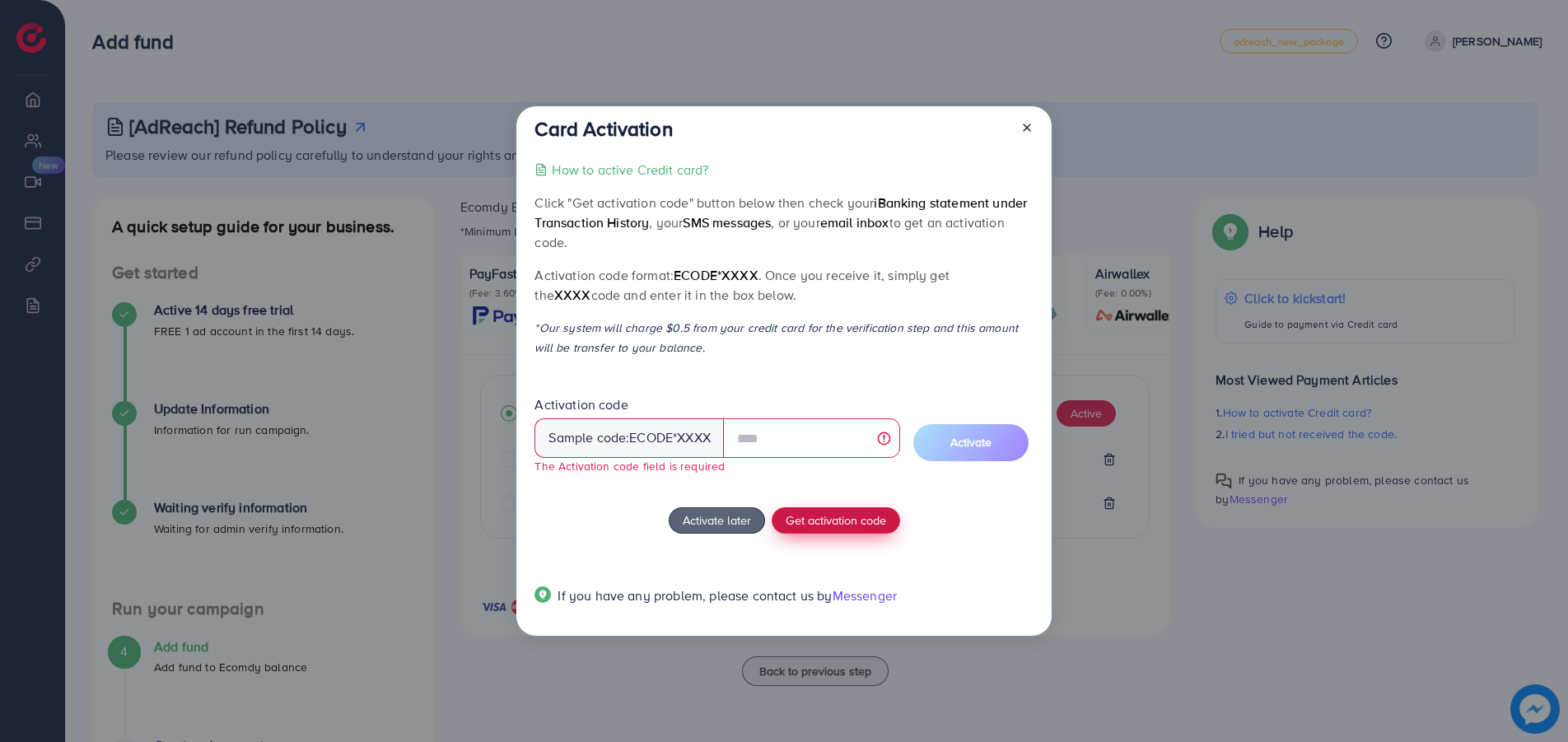
click at [817, 517] on span "Get activation code" at bounding box center [836, 520] width 101 height 18
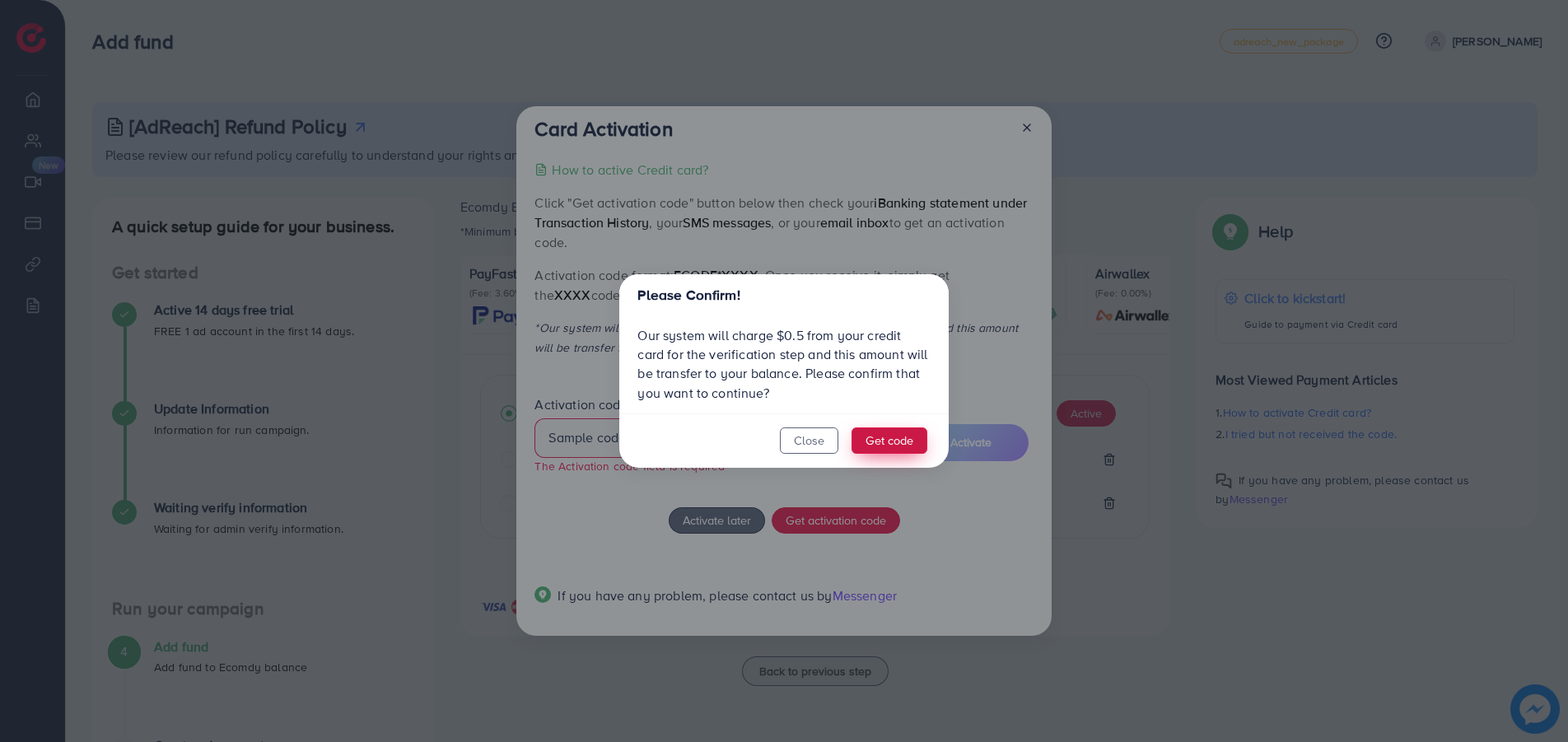
click at [879, 434] on button "Get code" at bounding box center [889, 441] width 75 height 26
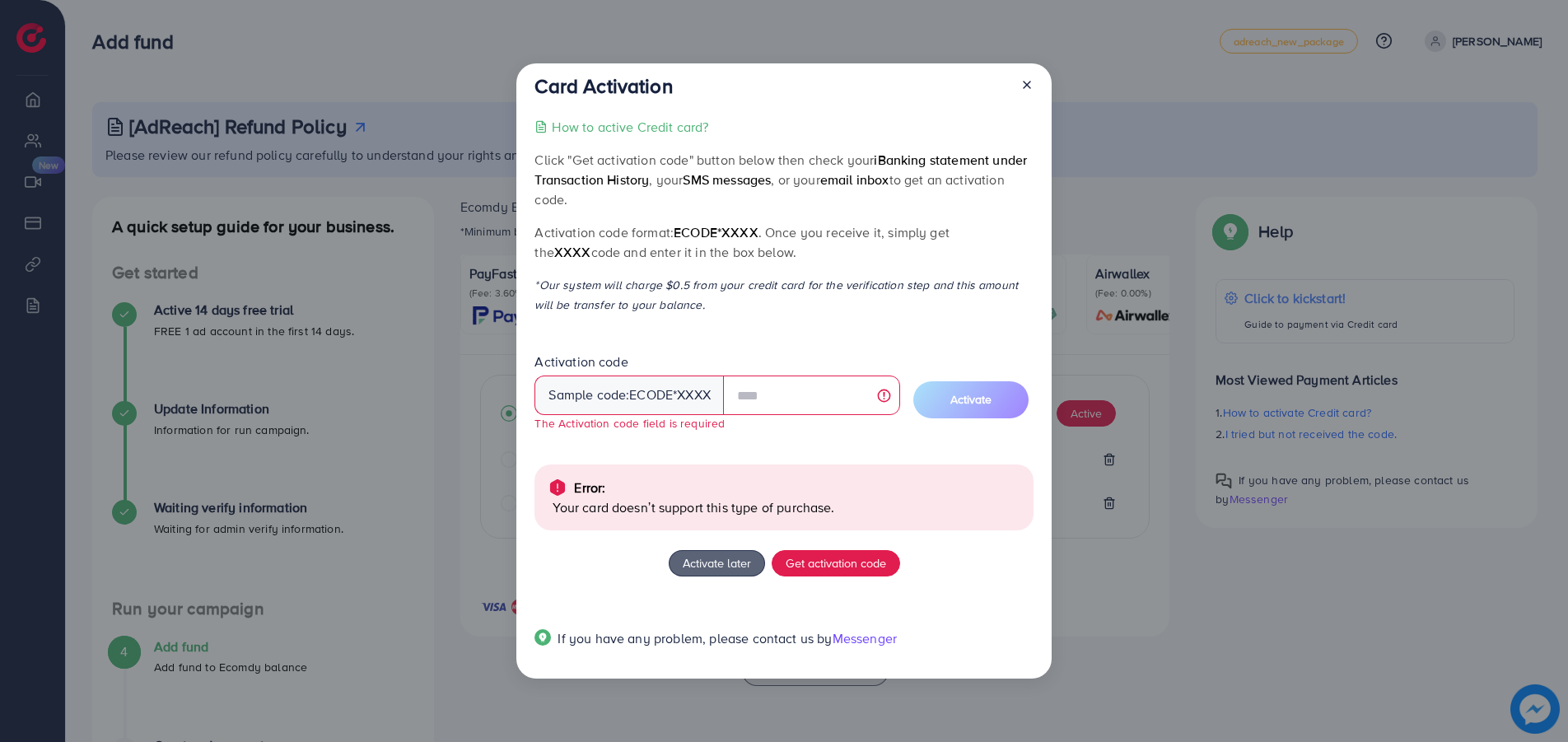
click at [1024, 81] on icon at bounding box center [1027, 84] width 13 height 13
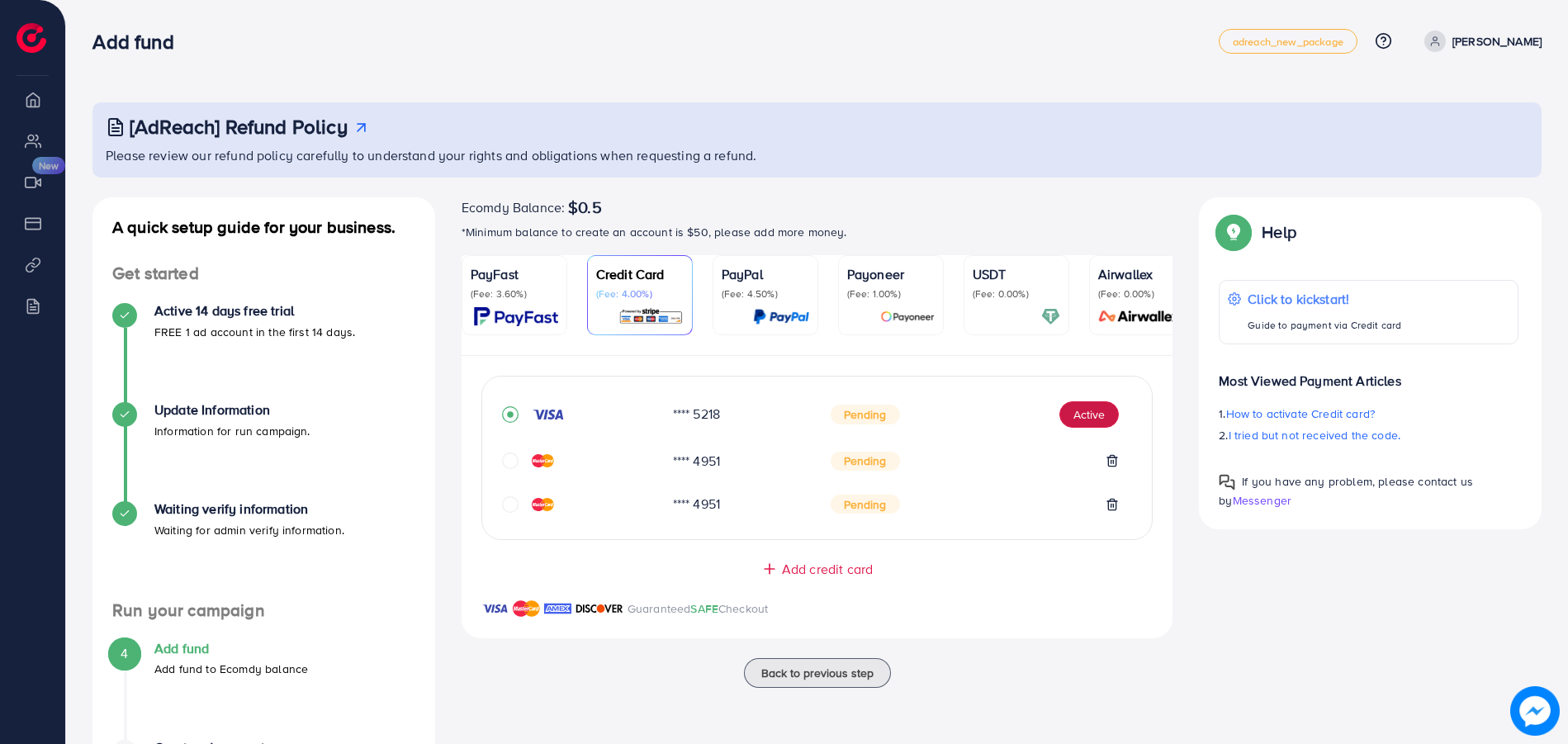
scroll to position [30, 0]
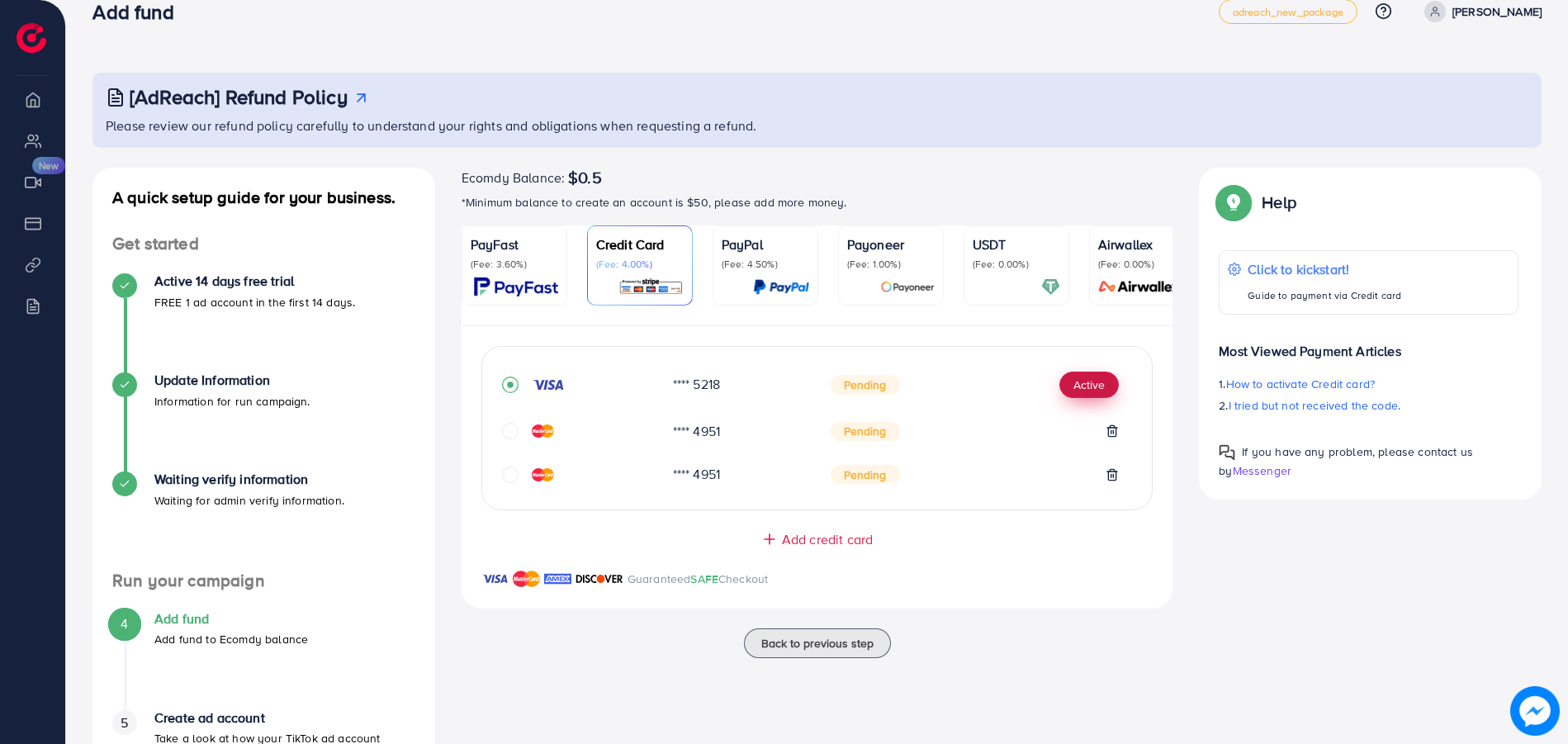
click at [1102, 387] on button "Active" at bounding box center [1089, 385] width 60 height 26
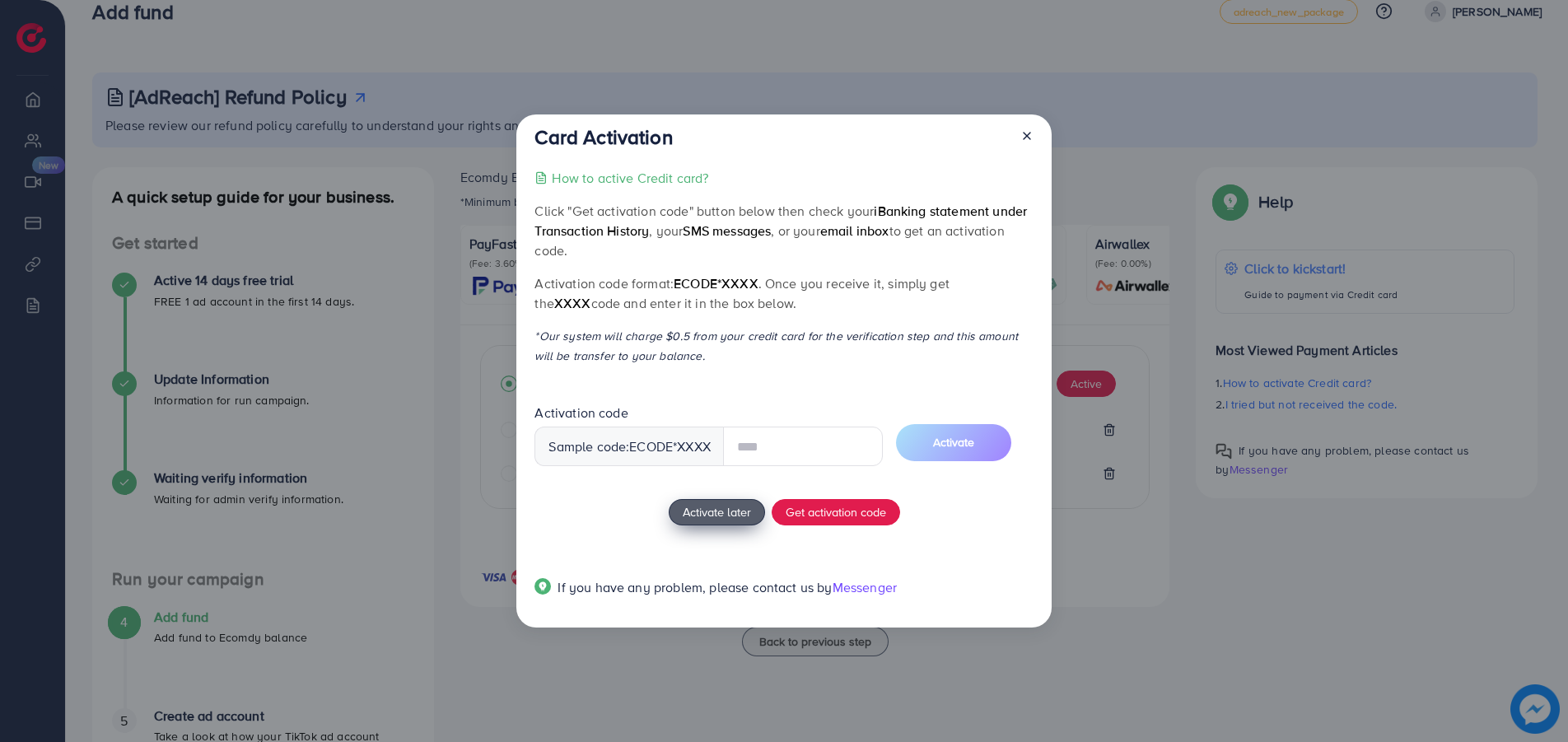
click at [738, 505] on div "How to active Credit card? Click "Get activation code" button below then check …" at bounding box center [783, 392] width 498 height 449
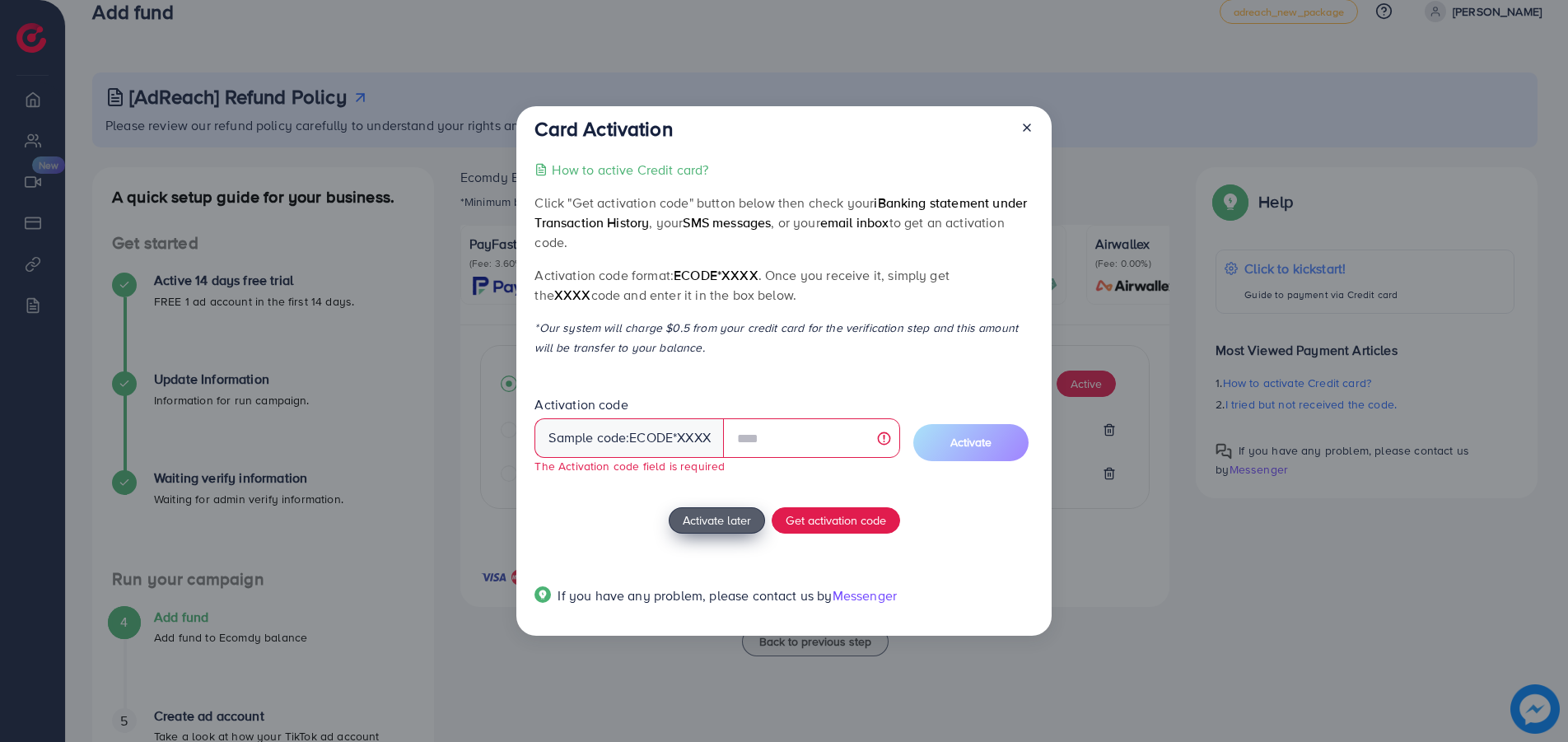
click at [709, 523] on span "Activate later" at bounding box center [717, 520] width 68 height 18
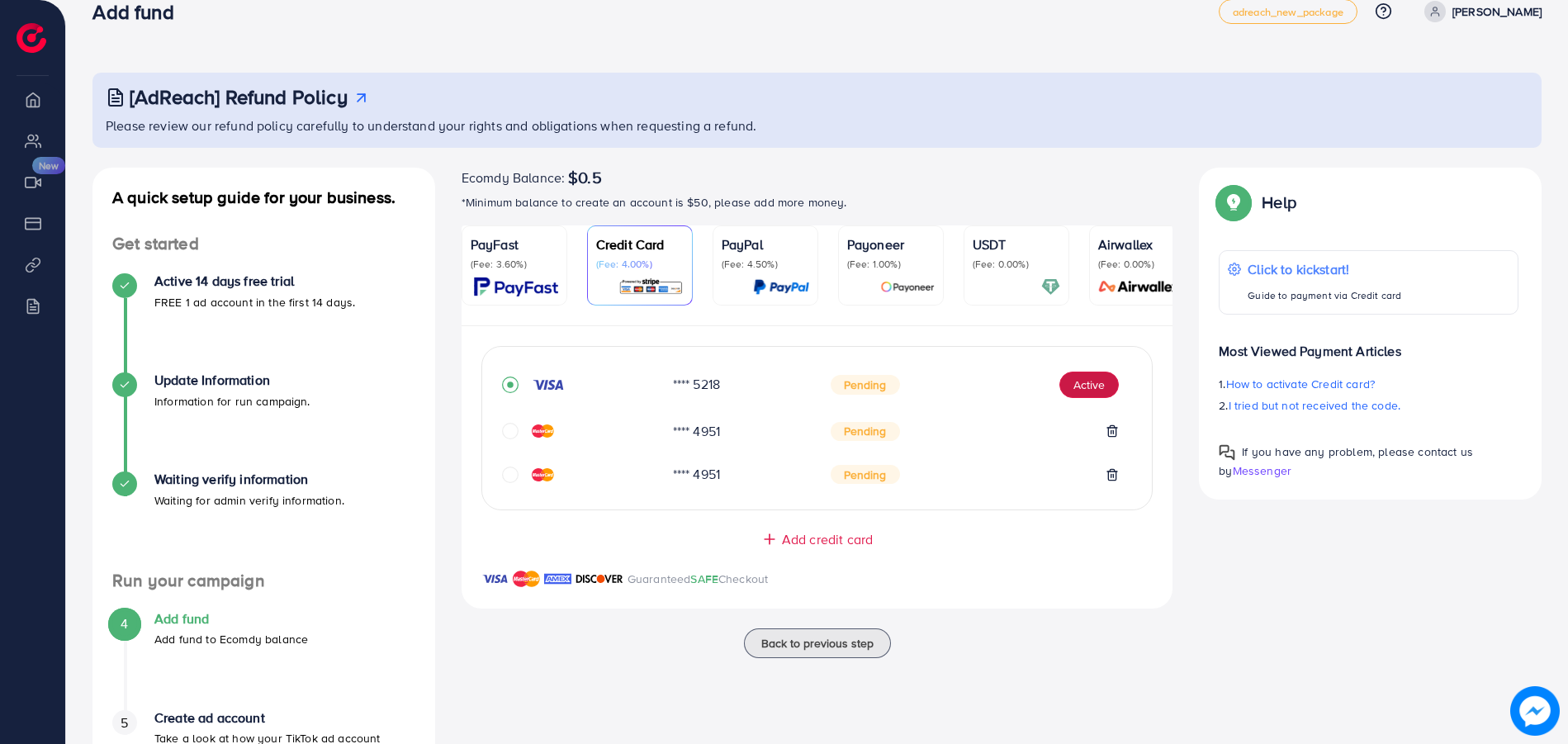
scroll to position [141, 0]
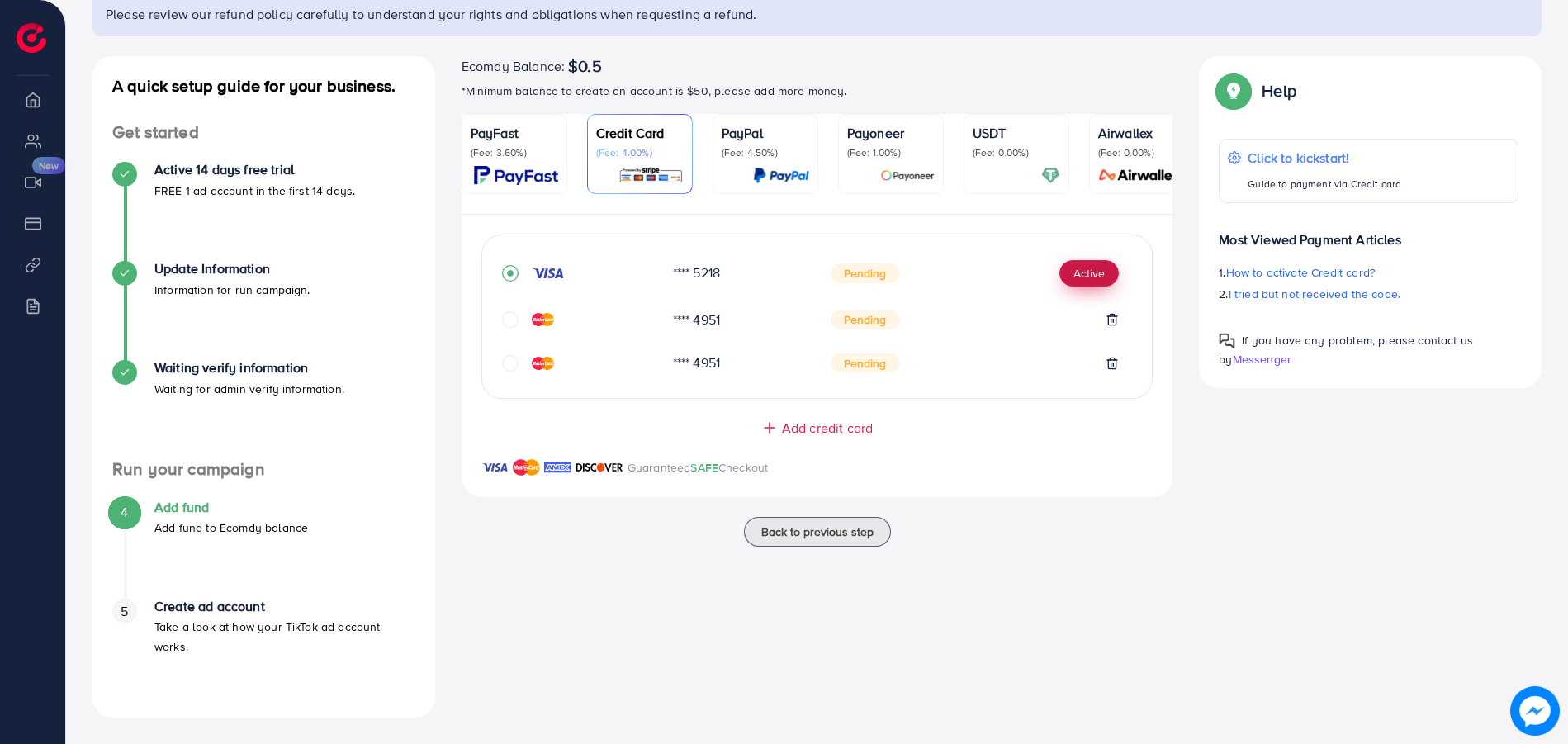
click at [1084, 271] on button "Active" at bounding box center [1089, 273] width 60 height 26
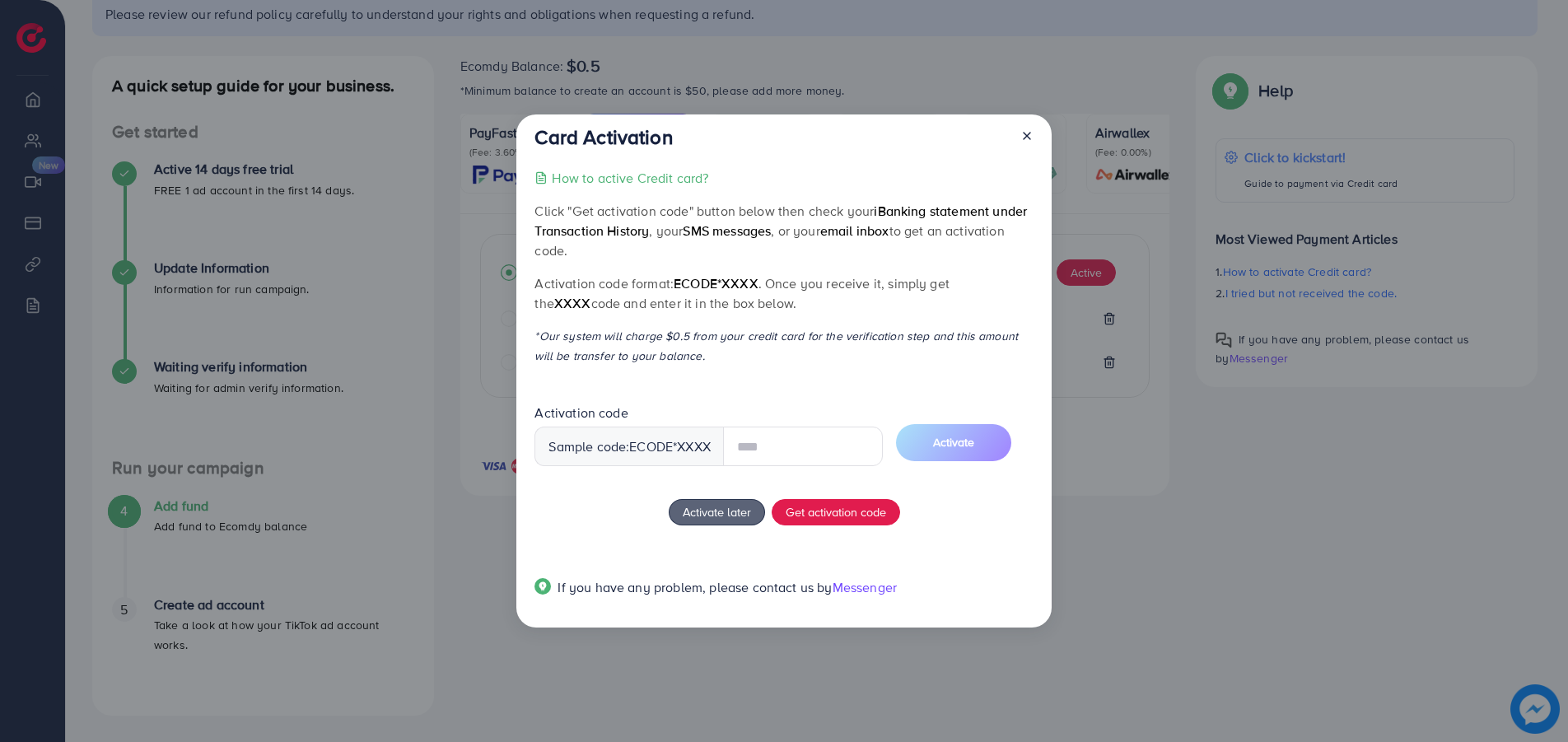
click at [1027, 137] on div at bounding box center [1021, 140] width 26 height 31
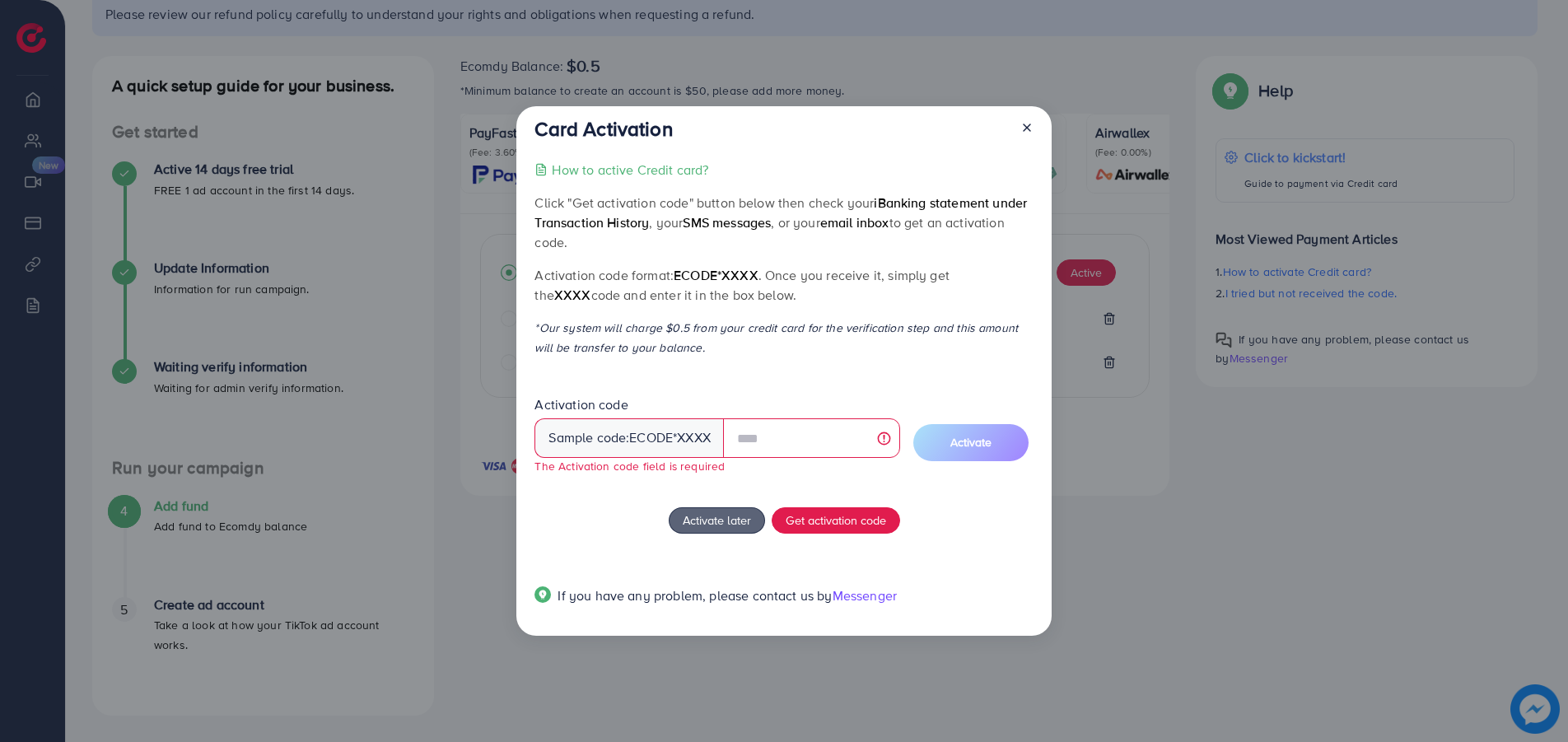
click at [1026, 127] on line at bounding box center [1027, 128] width 7 height 7
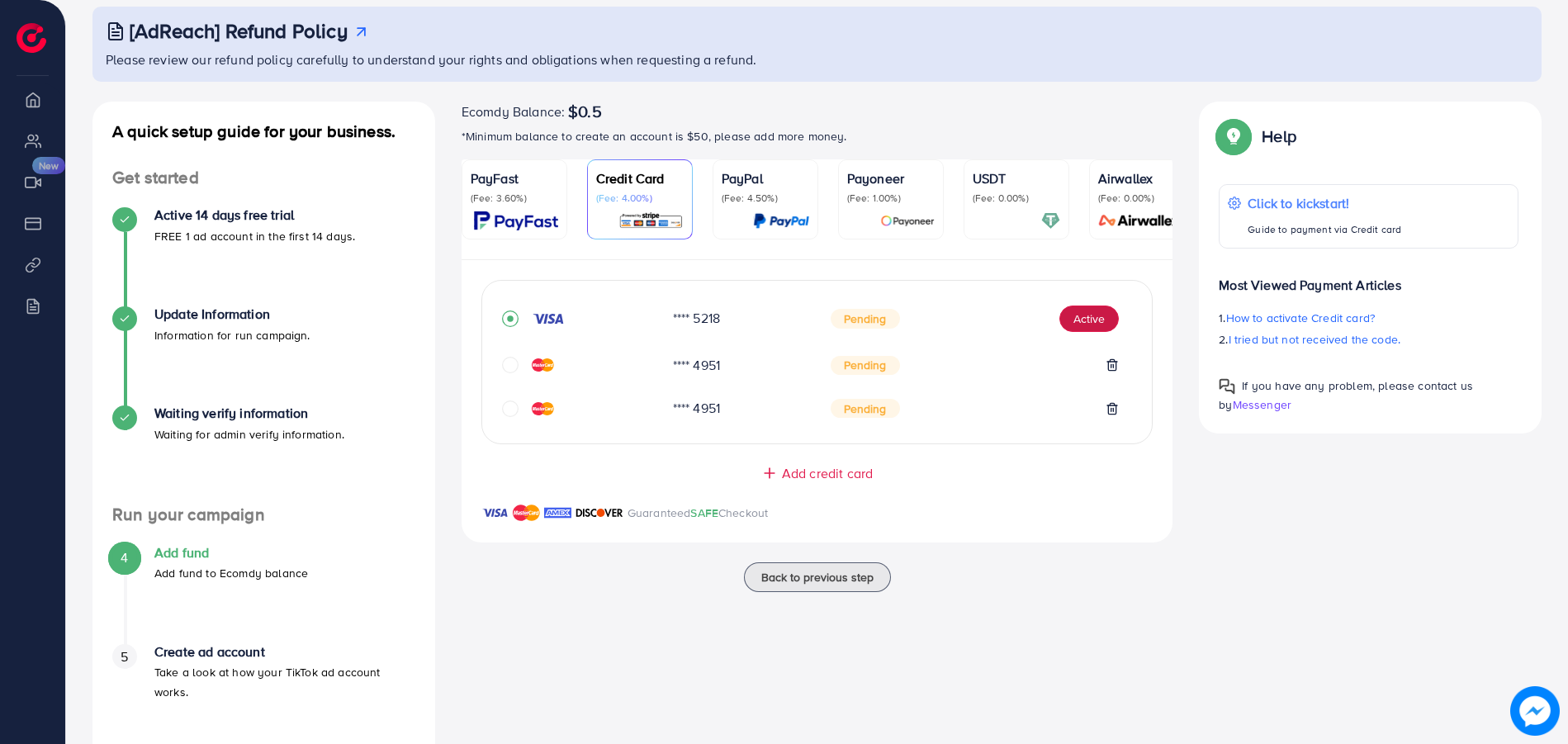
scroll to position [91, 0]
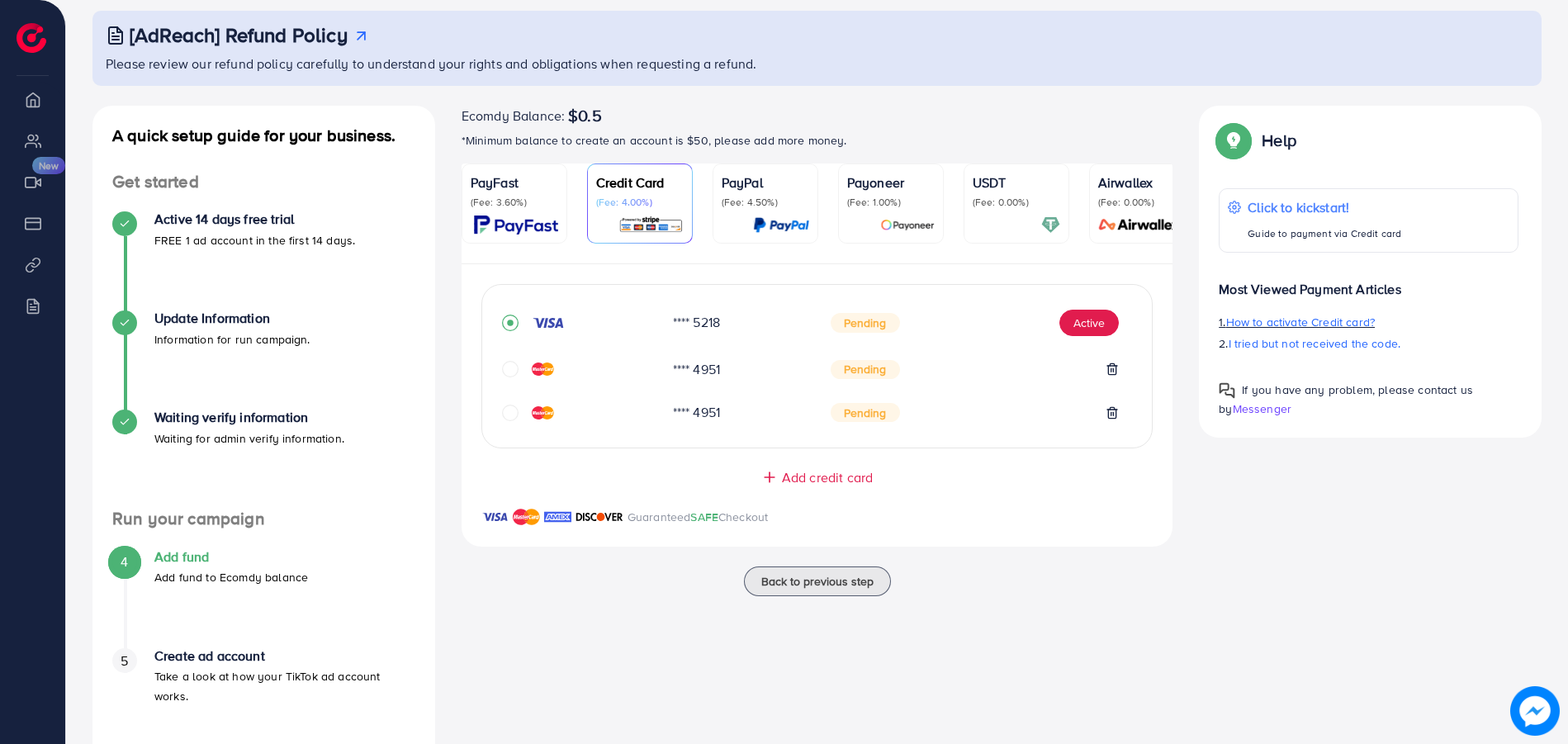
click at [1296, 320] on span "How to activate Credit card?" at bounding box center [1300, 321] width 148 height 17
click at [33, 223] on li "Payment" at bounding box center [33, 223] width 65 height 33
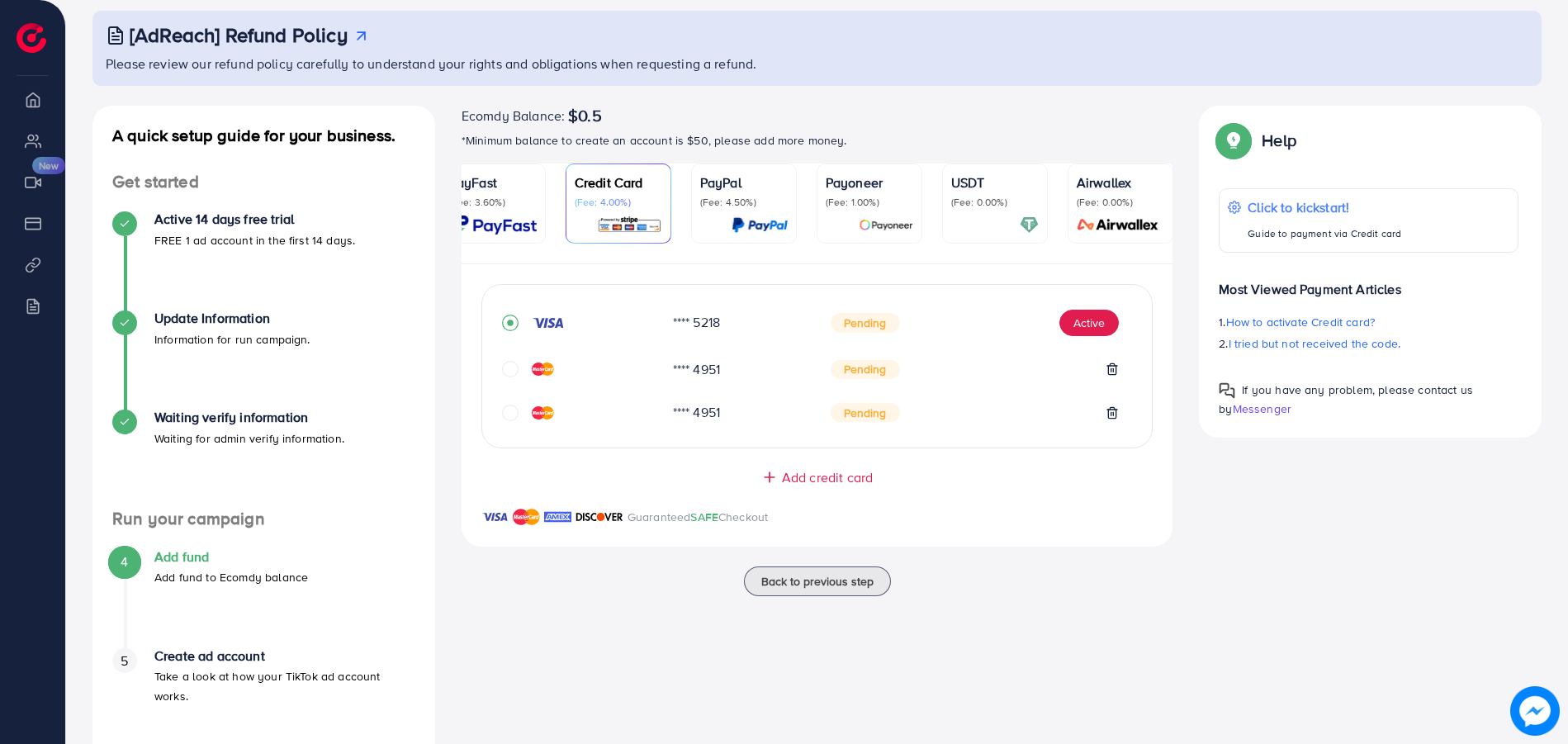
scroll to position [0, 0]
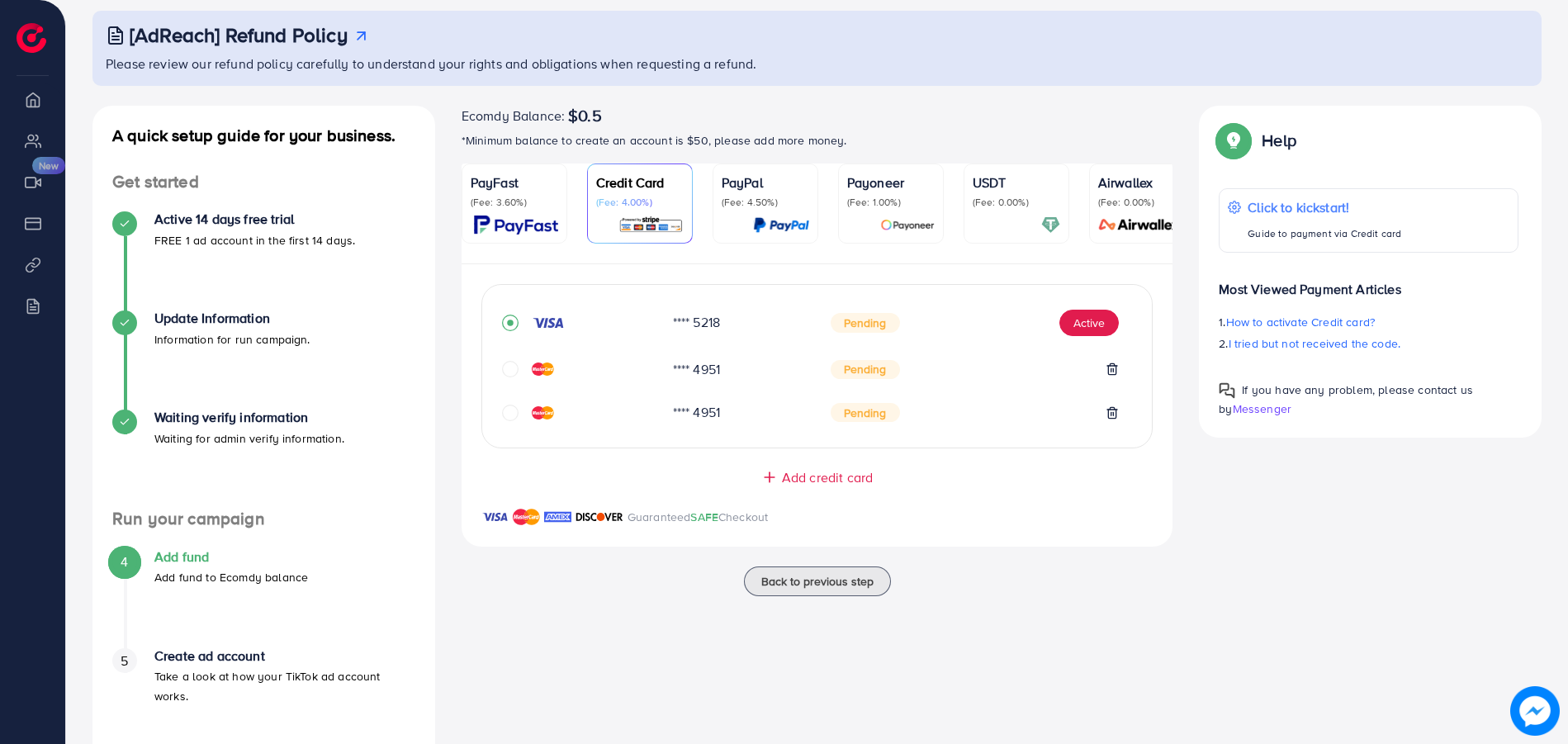
click at [546, 227] on img at bounding box center [517, 225] width 84 height 19
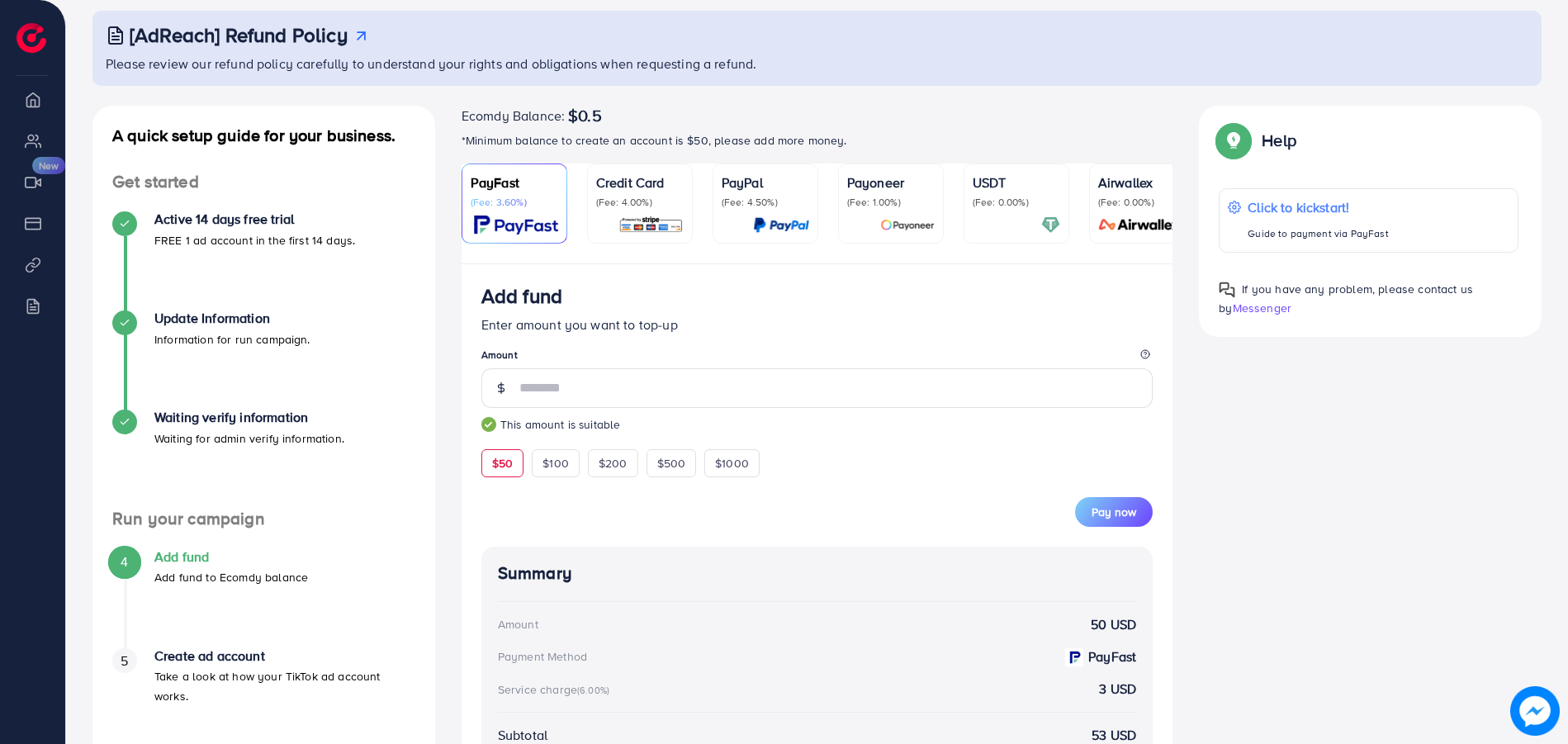
click at [612, 192] on div "Credit Card (Fee: 4.00%)" at bounding box center [640, 190] width 88 height 36
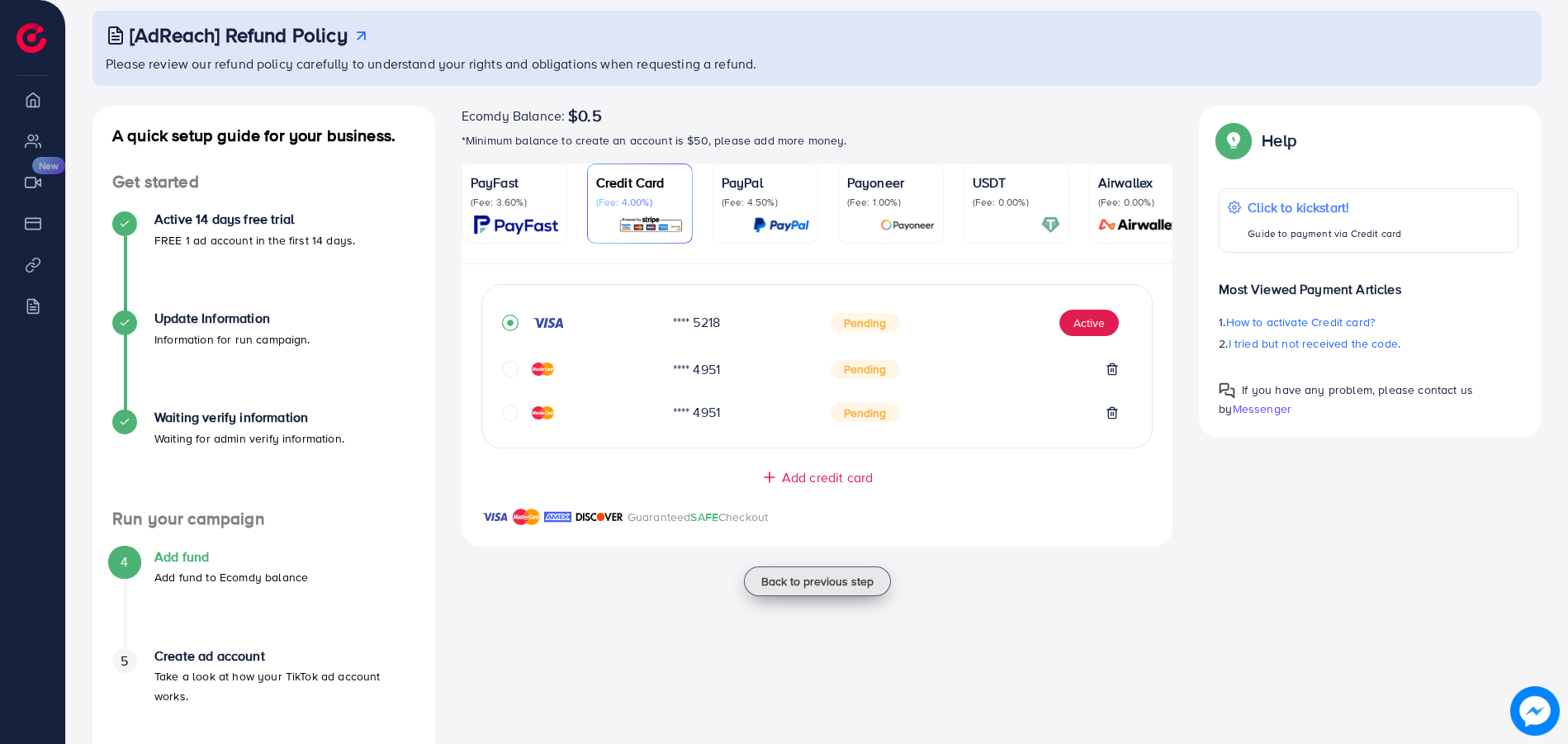
click at [820, 587] on span "Back to previous step" at bounding box center [818, 581] width 112 height 17
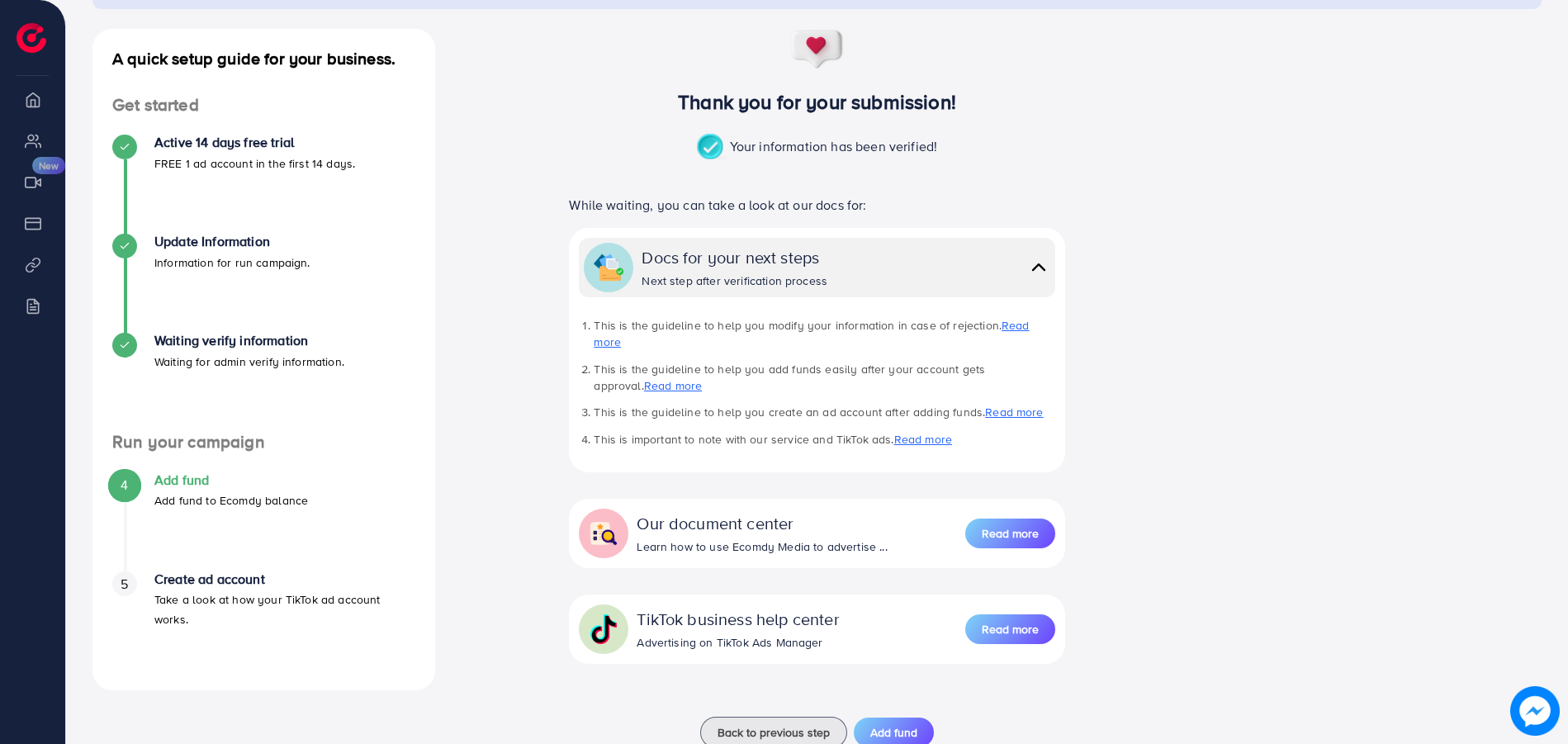
scroll to position [202, 0]
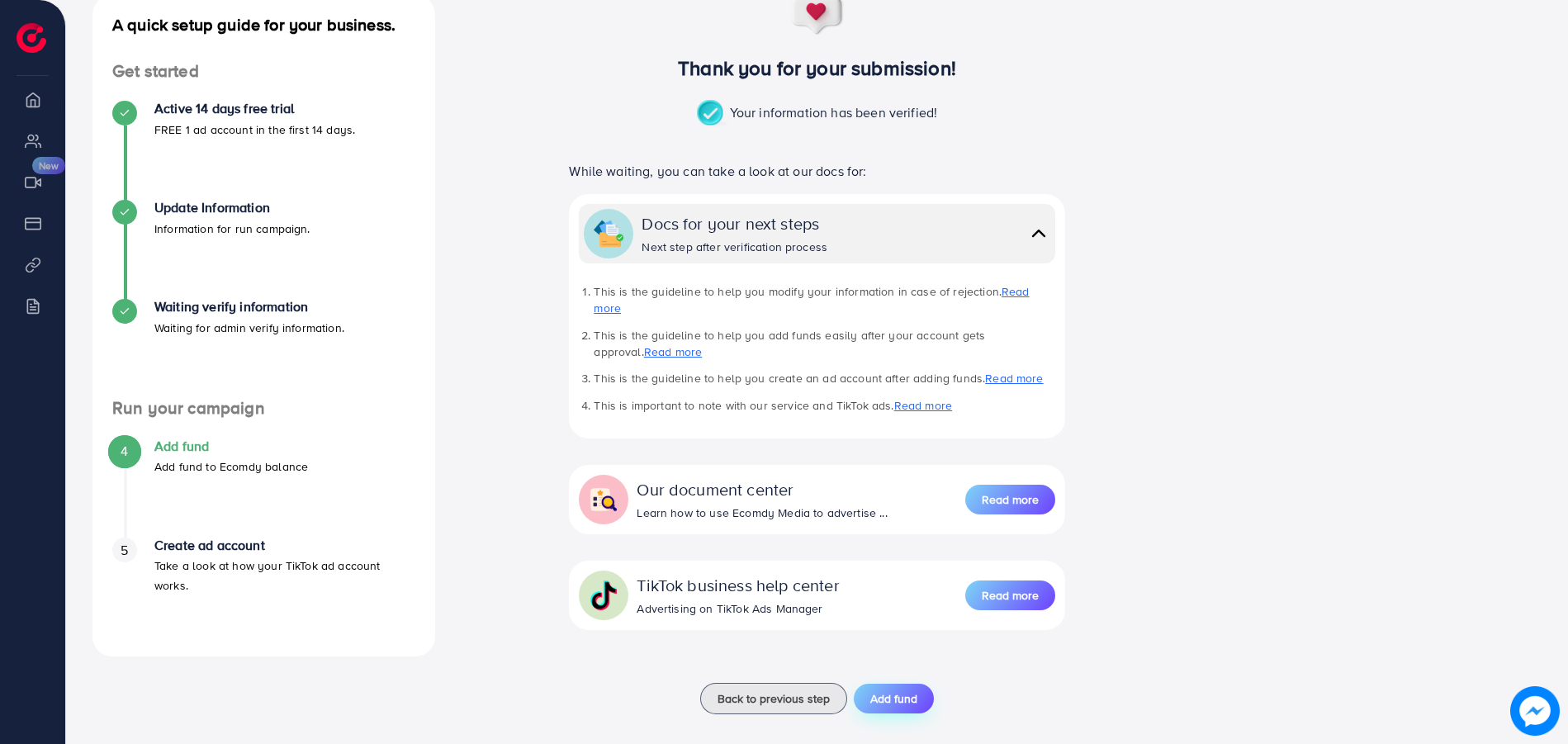
click at [881, 690] on span "Add fund" at bounding box center [894, 698] width 47 height 17
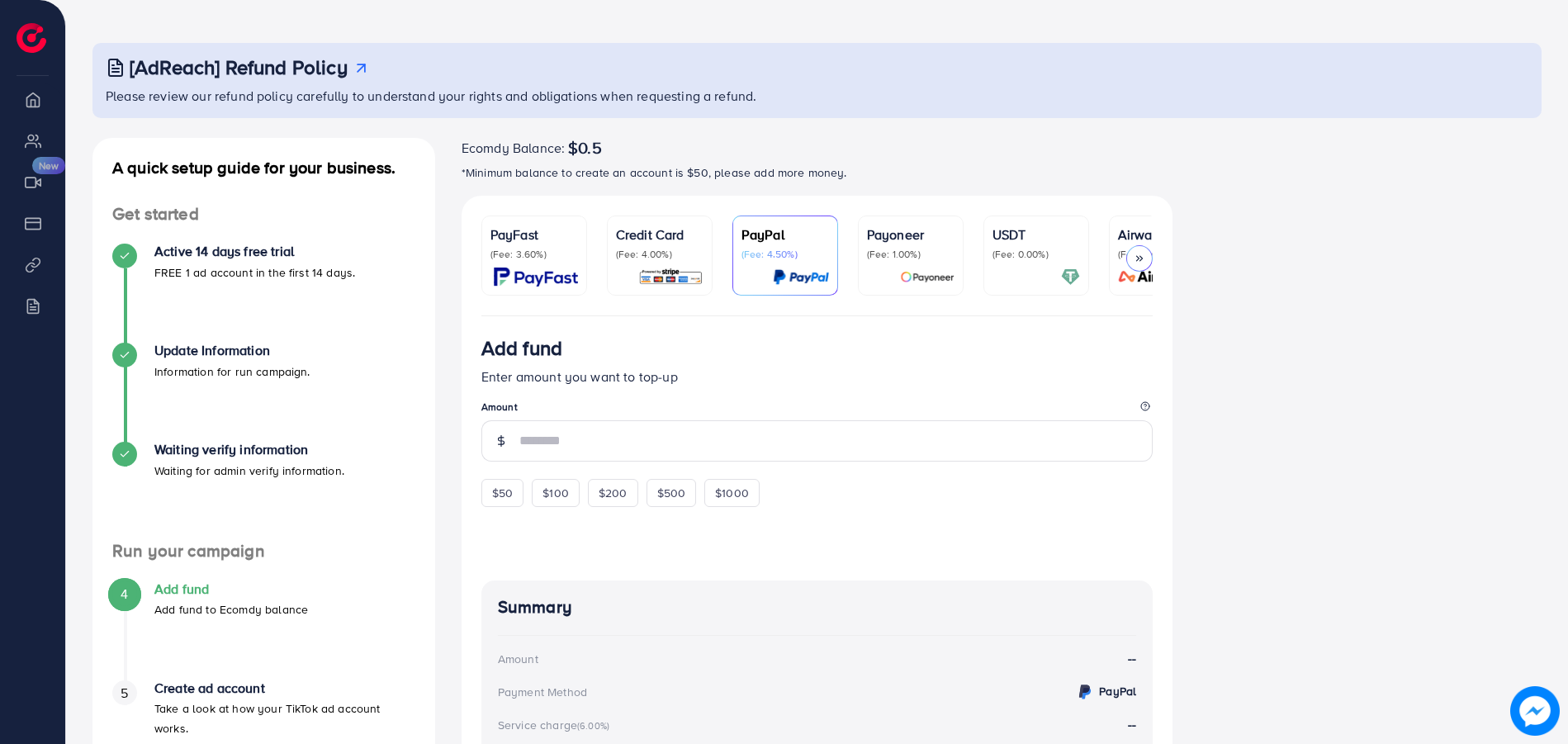
scroll to position [59, 0]
click at [666, 260] on p "(Fee: 4.00%)" at bounding box center [660, 255] width 88 height 13
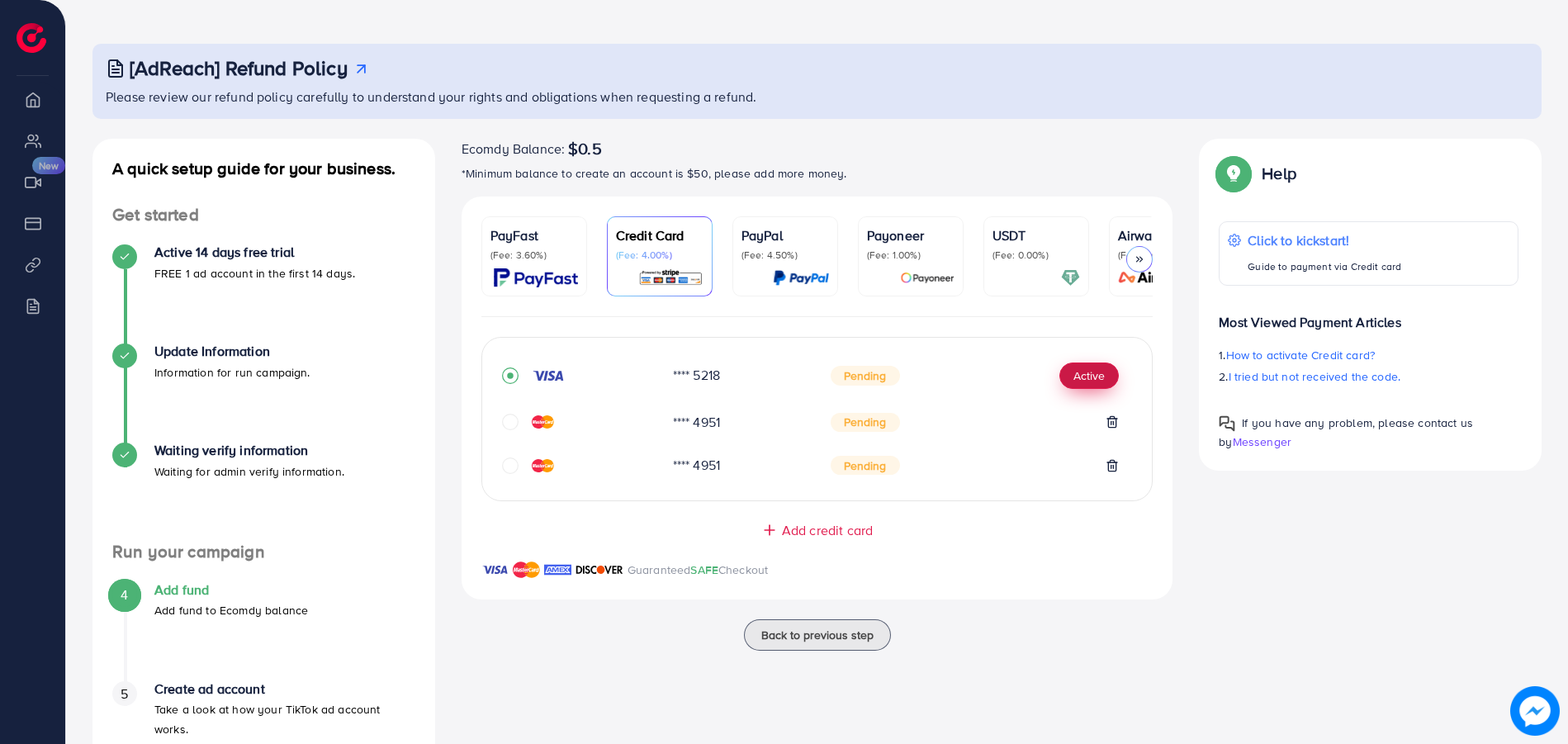
click at [1078, 386] on button "Active" at bounding box center [1089, 376] width 60 height 26
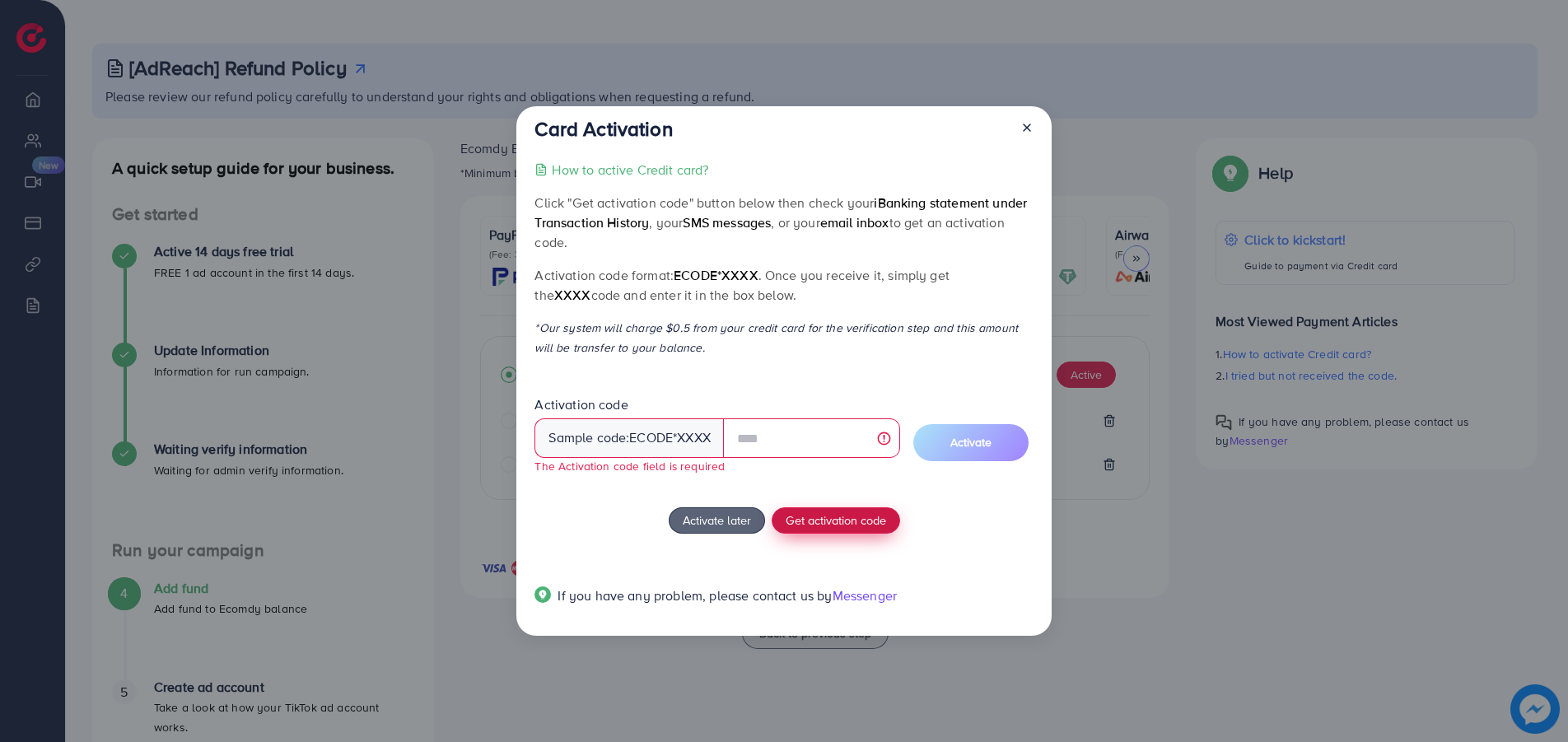
click at [872, 513] on span "Get activation code" at bounding box center [836, 520] width 101 height 18
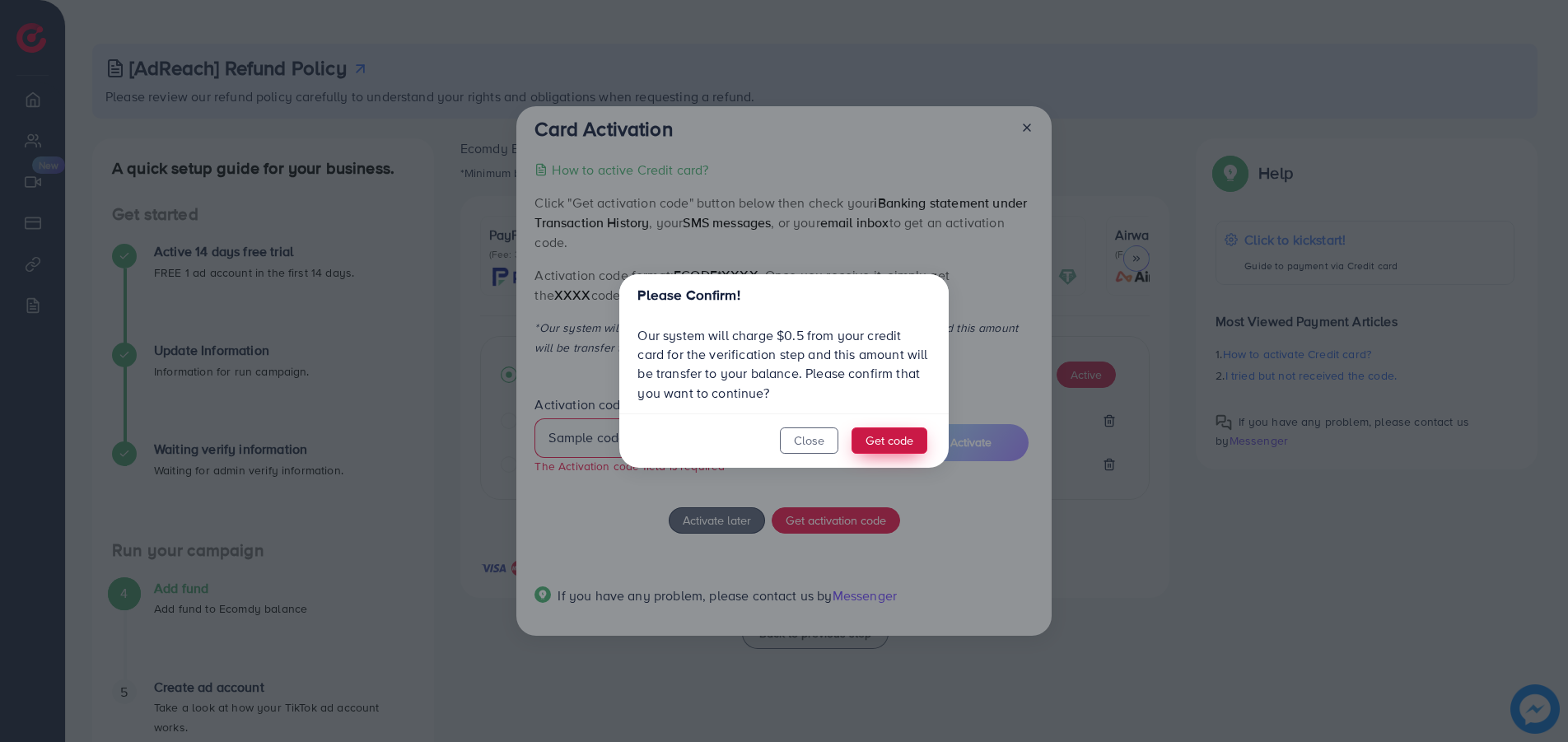
click at [900, 436] on button "Get code" at bounding box center [889, 441] width 75 height 26
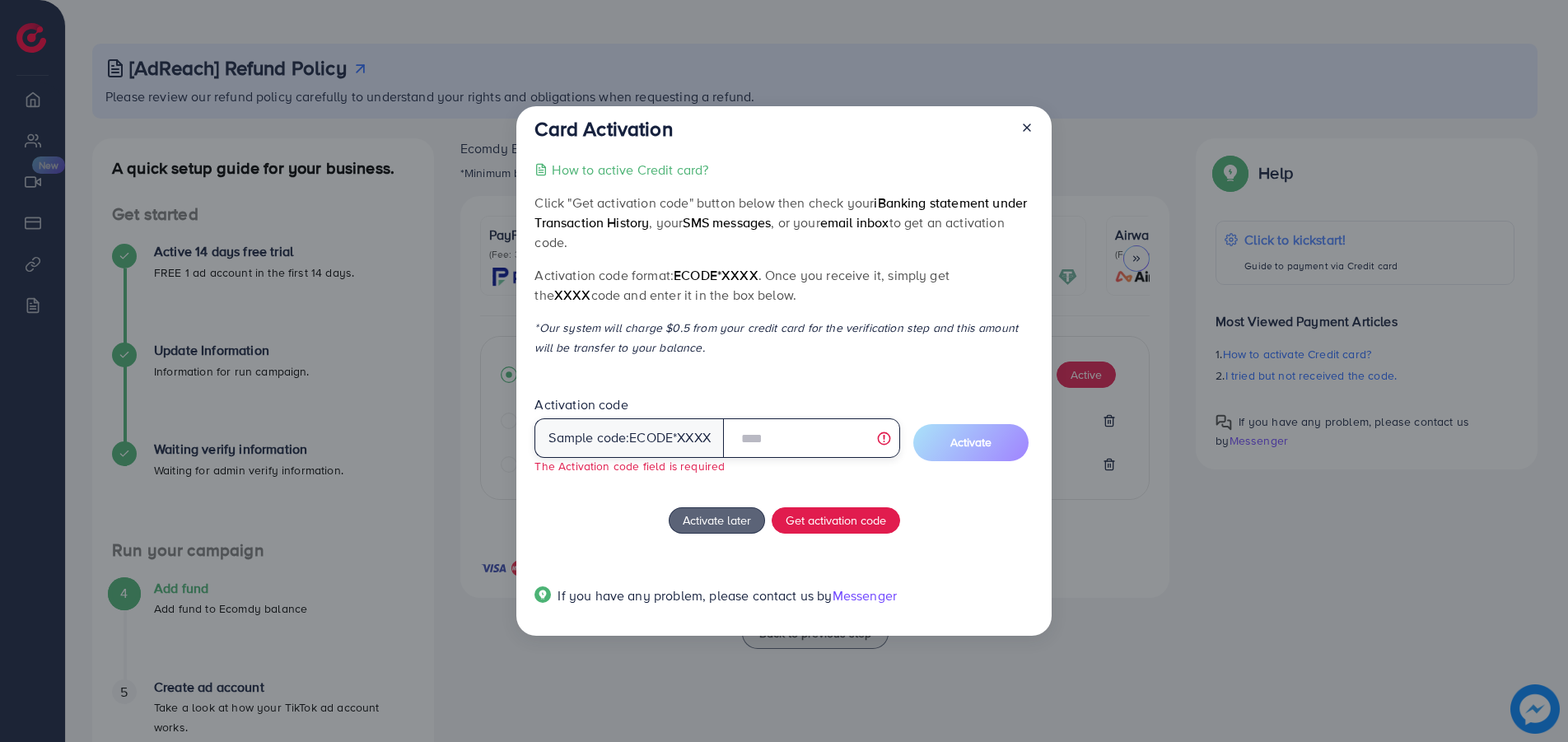
click at [773, 436] on input "text" at bounding box center [811, 438] width 177 height 39
click at [832, 438] on input "text" at bounding box center [811, 438] width 177 height 39
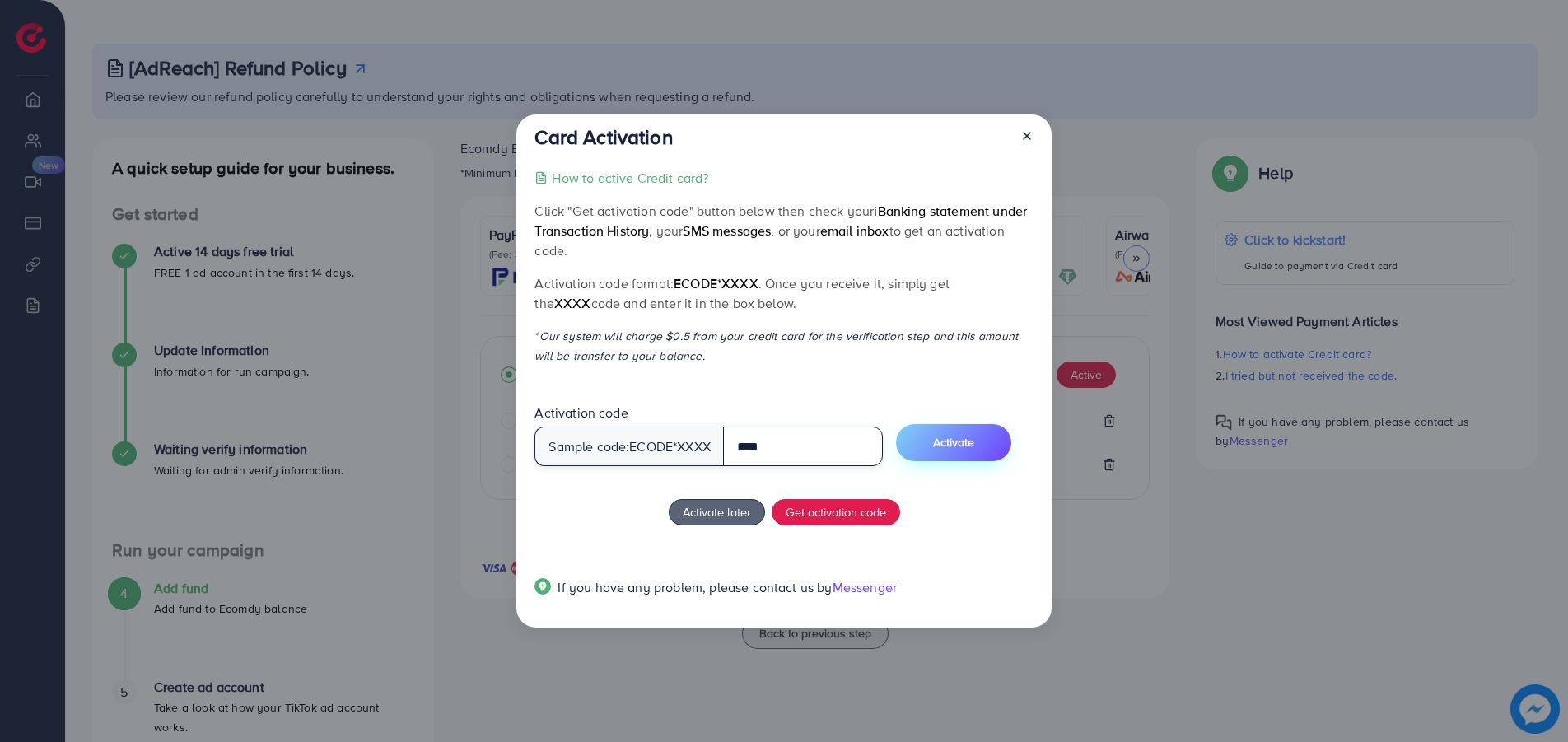
type input "****"
click at [964, 445] on span "Activate" at bounding box center [953, 442] width 41 height 17
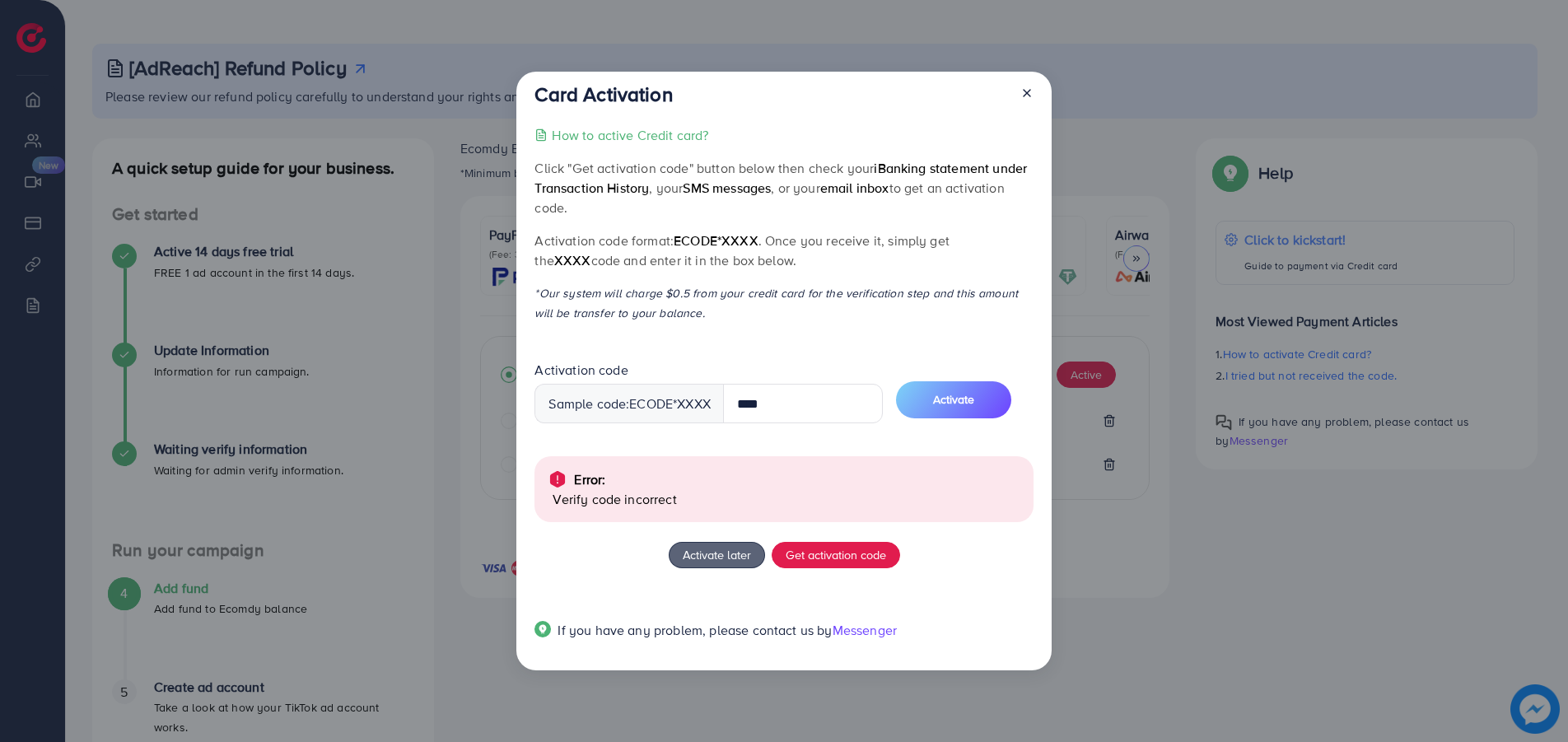
click at [1029, 92] on icon at bounding box center [1027, 93] width 13 height 13
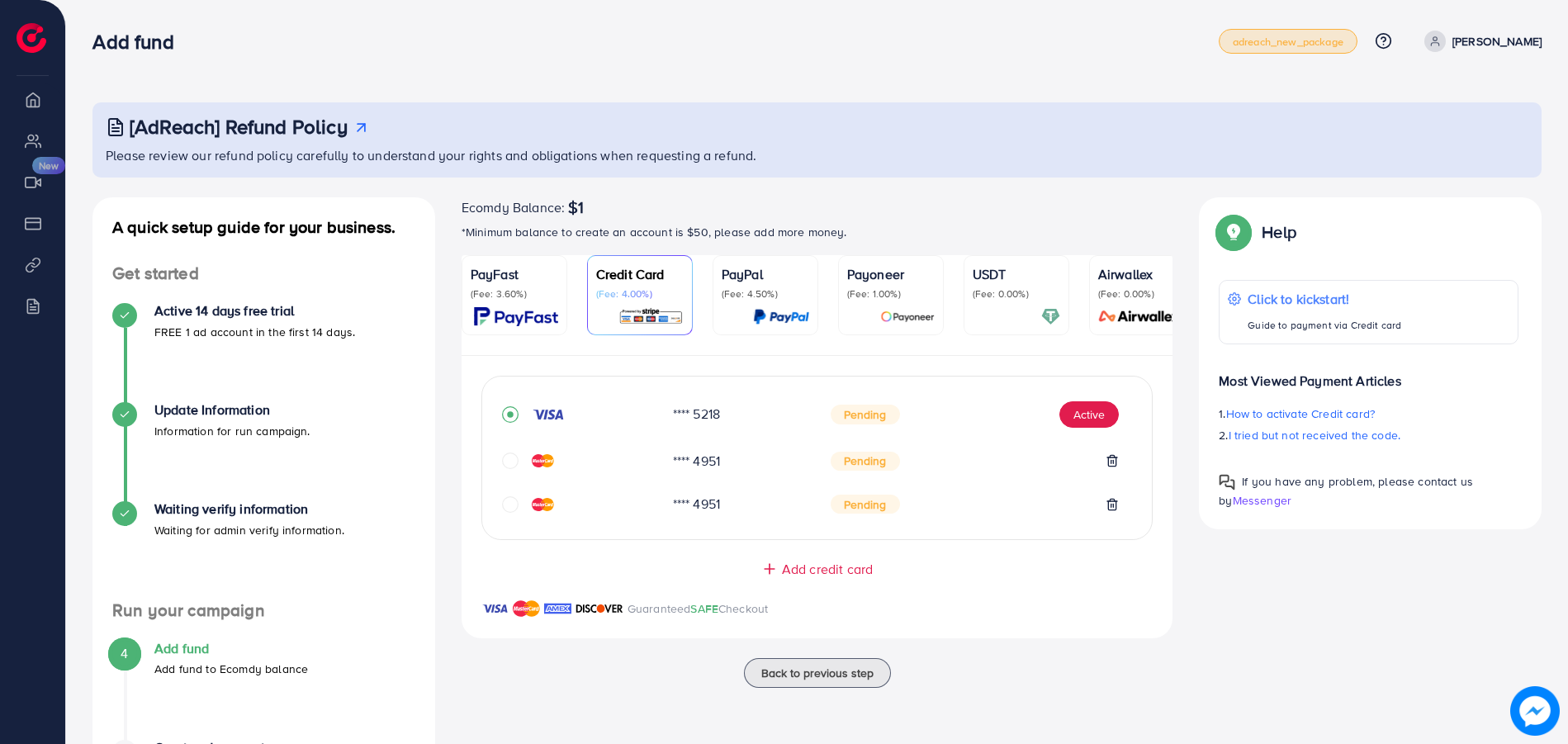
click at [1277, 36] on span "adreach_new_package" at bounding box center [1288, 41] width 111 height 11
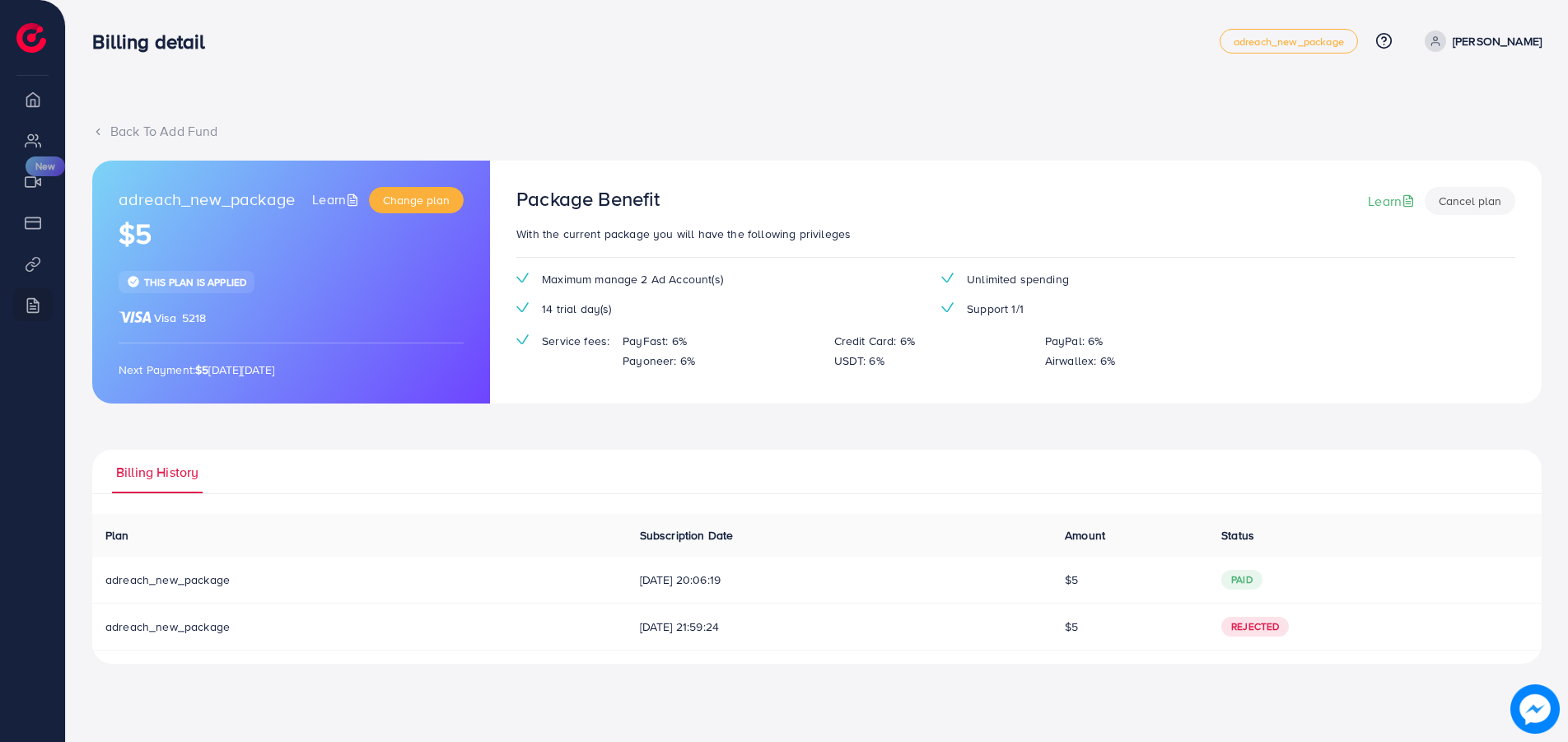
click at [1256, 583] on span "paid" at bounding box center [1241, 579] width 41 height 20
click at [100, 131] on icon at bounding box center [97, 131] width 11 height 11
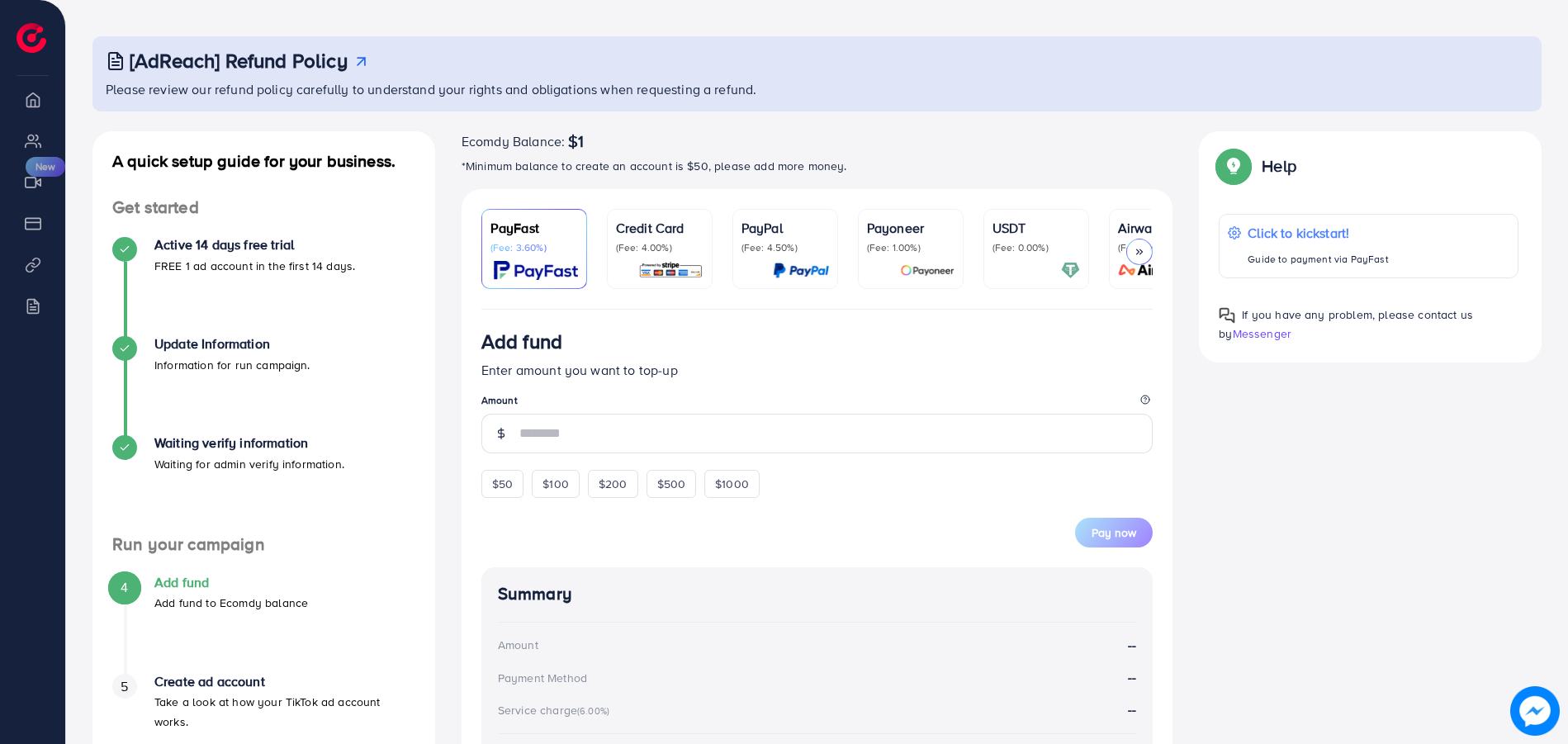
scroll to position [65, 0]
click at [671, 234] on p "Credit Card" at bounding box center [660, 228] width 88 height 20
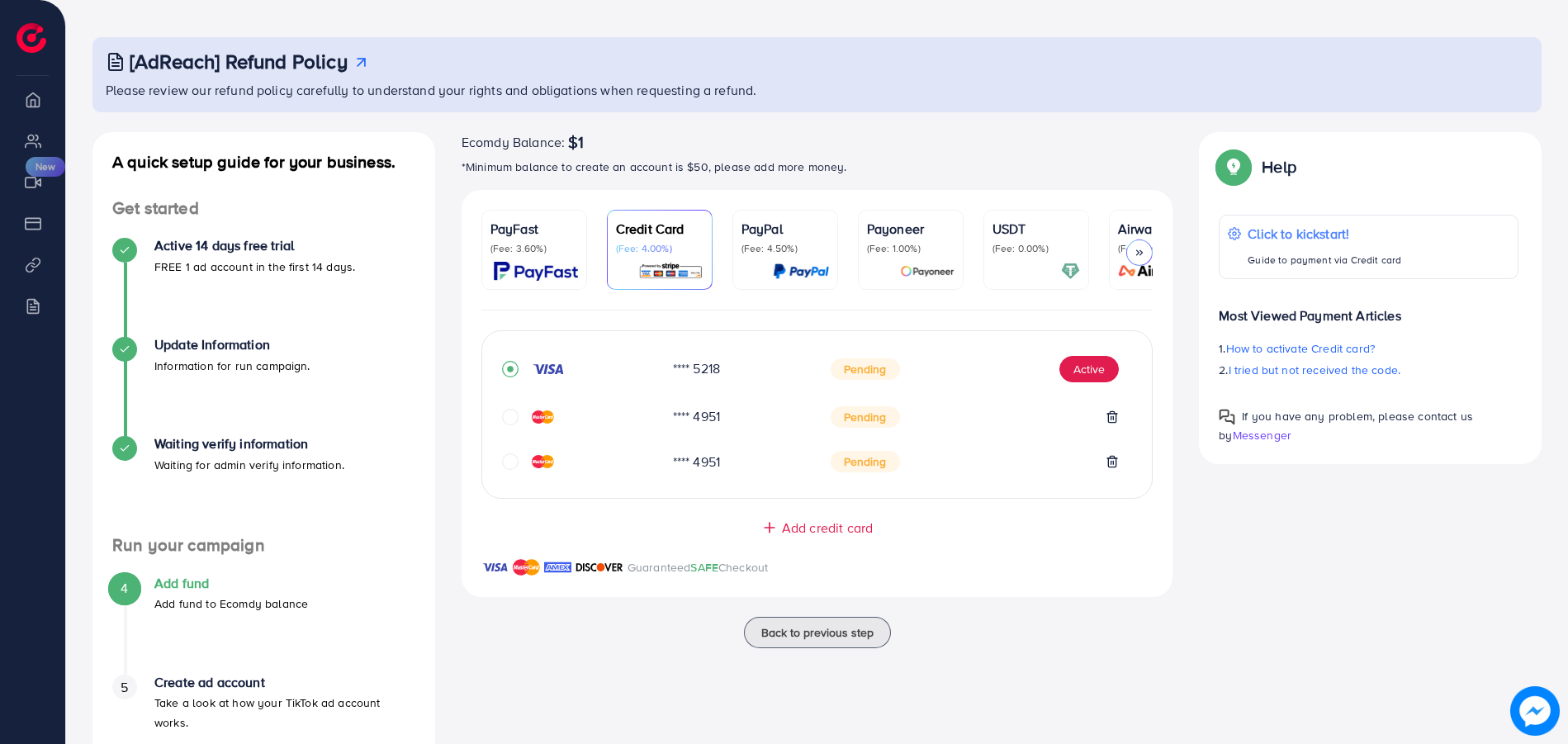
scroll to position [141, 0]
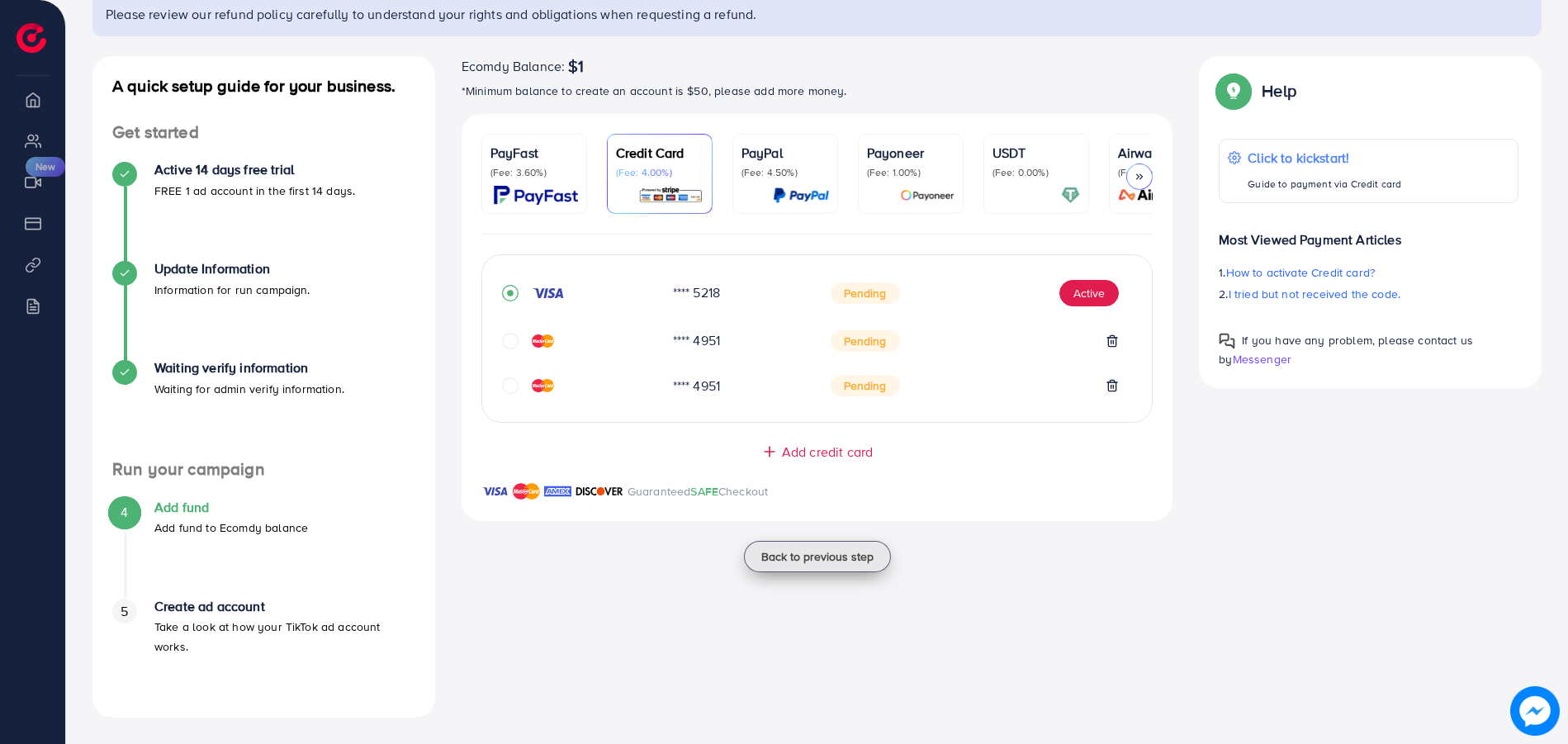
click at [801, 572] on button "Back to previous step" at bounding box center [817, 557] width 147 height 32
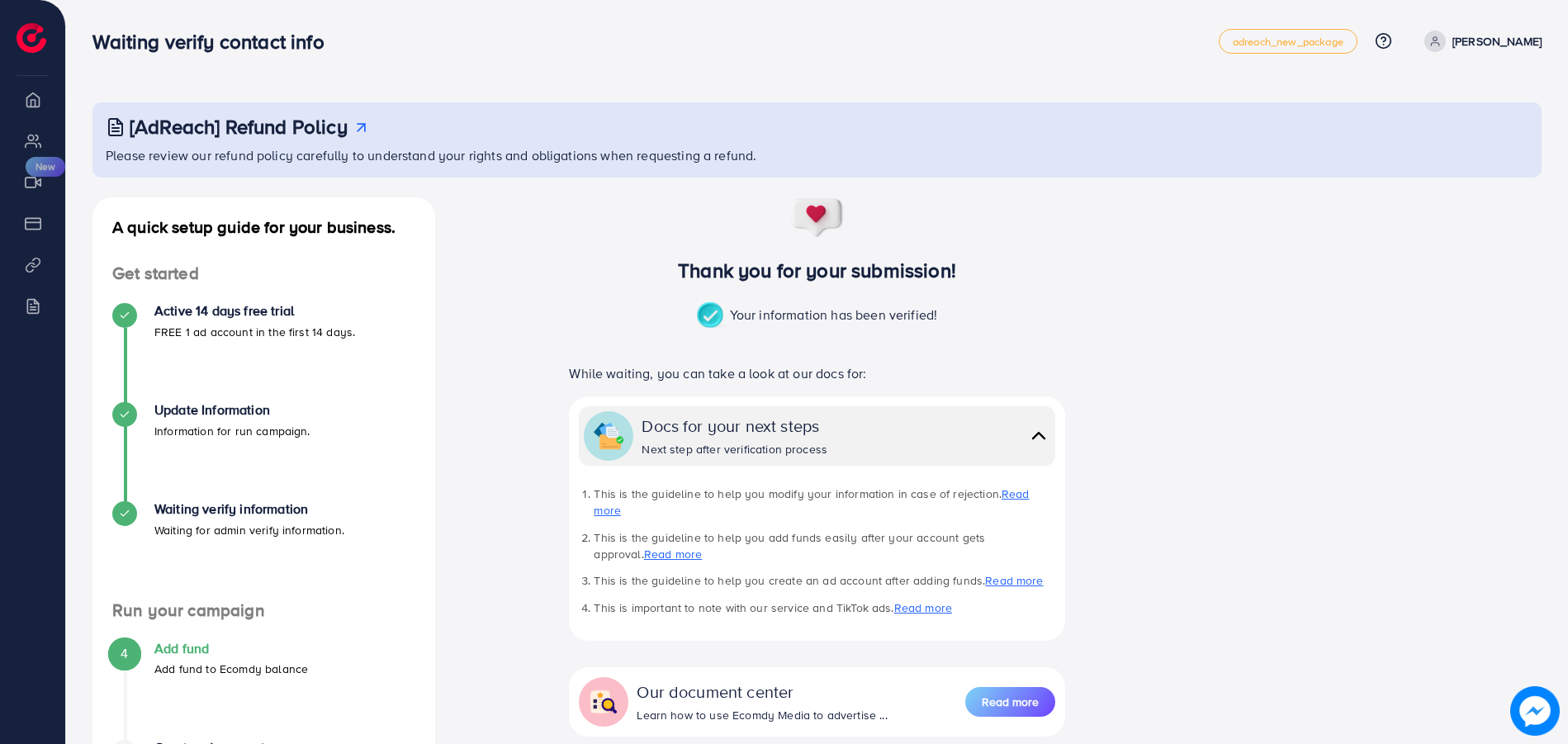
scroll to position [202, 0]
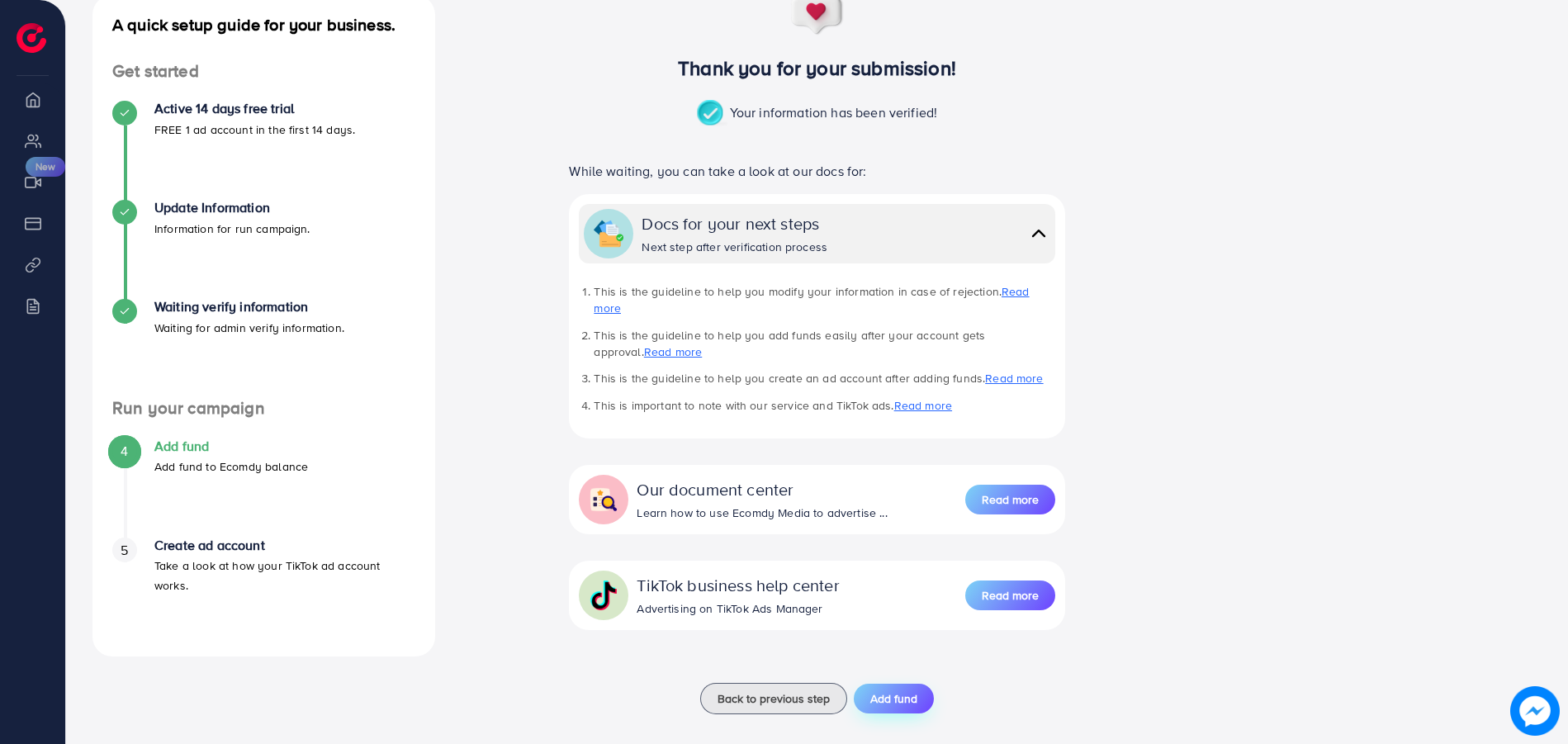
click at [885, 690] on span "Add fund" at bounding box center [894, 698] width 47 height 17
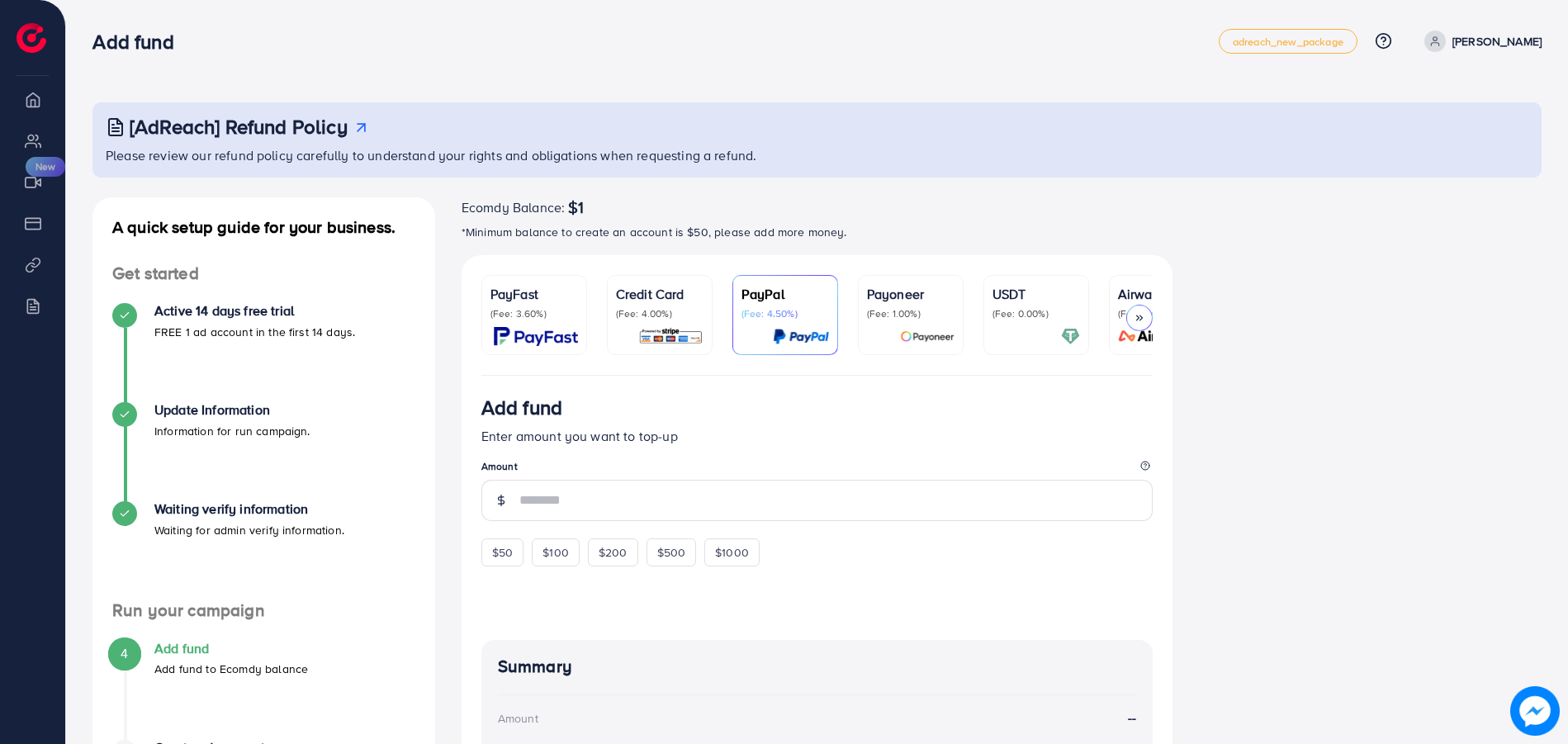
click at [645, 305] on div "Credit Card (Fee: 4.00%)" at bounding box center [660, 301] width 88 height 36
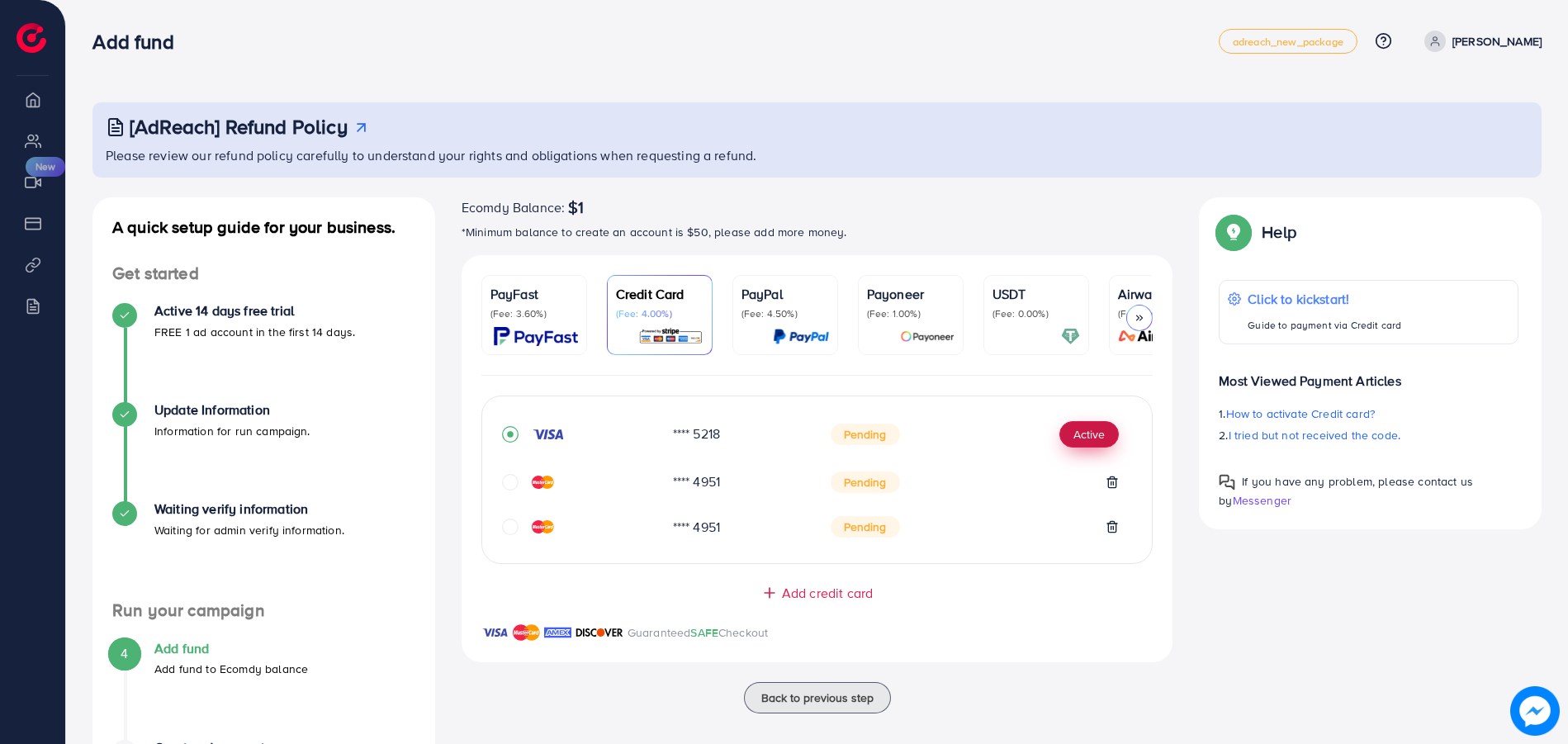
click at [1071, 437] on button "Active" at bounding box center [1089, 434] width 60 height 26
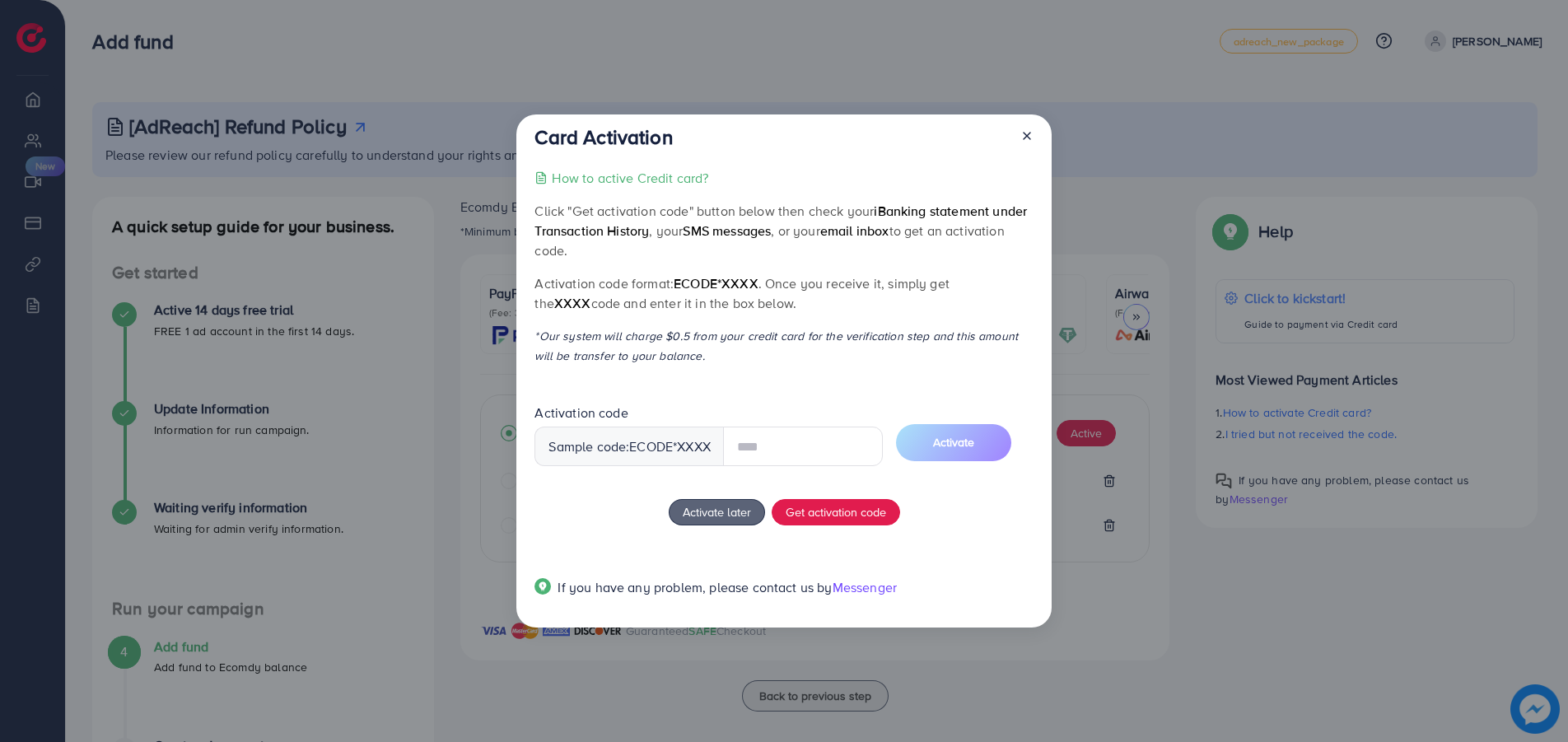
click at [1028, 143] on div at bounding box center [1021, 140] width 26 height 31
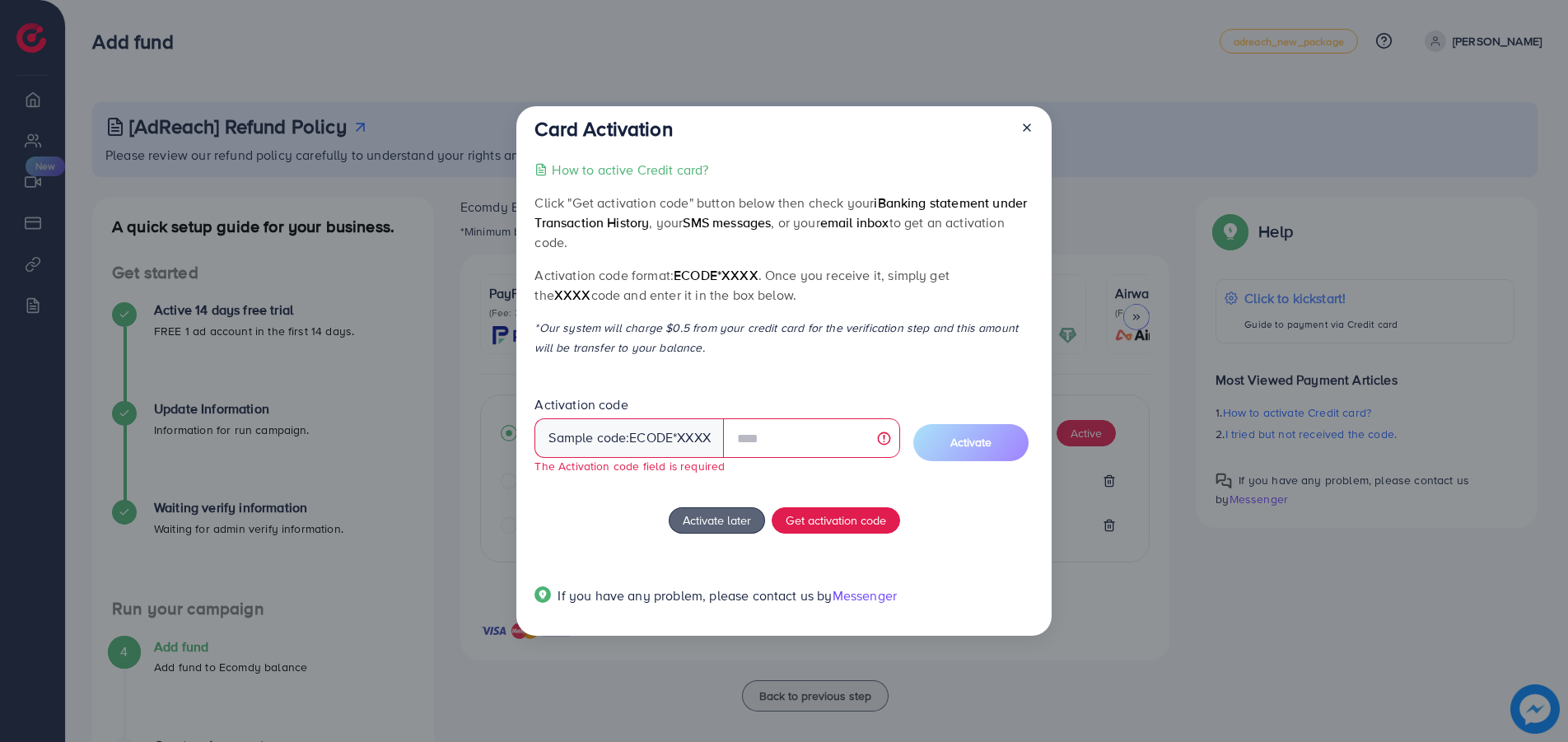
click at [1024, 119] on div at bounding box center [1021, 131] width 26 height 31
click at [1023, 125] on icon at bounding box center [1027, 127] width 13 height 13
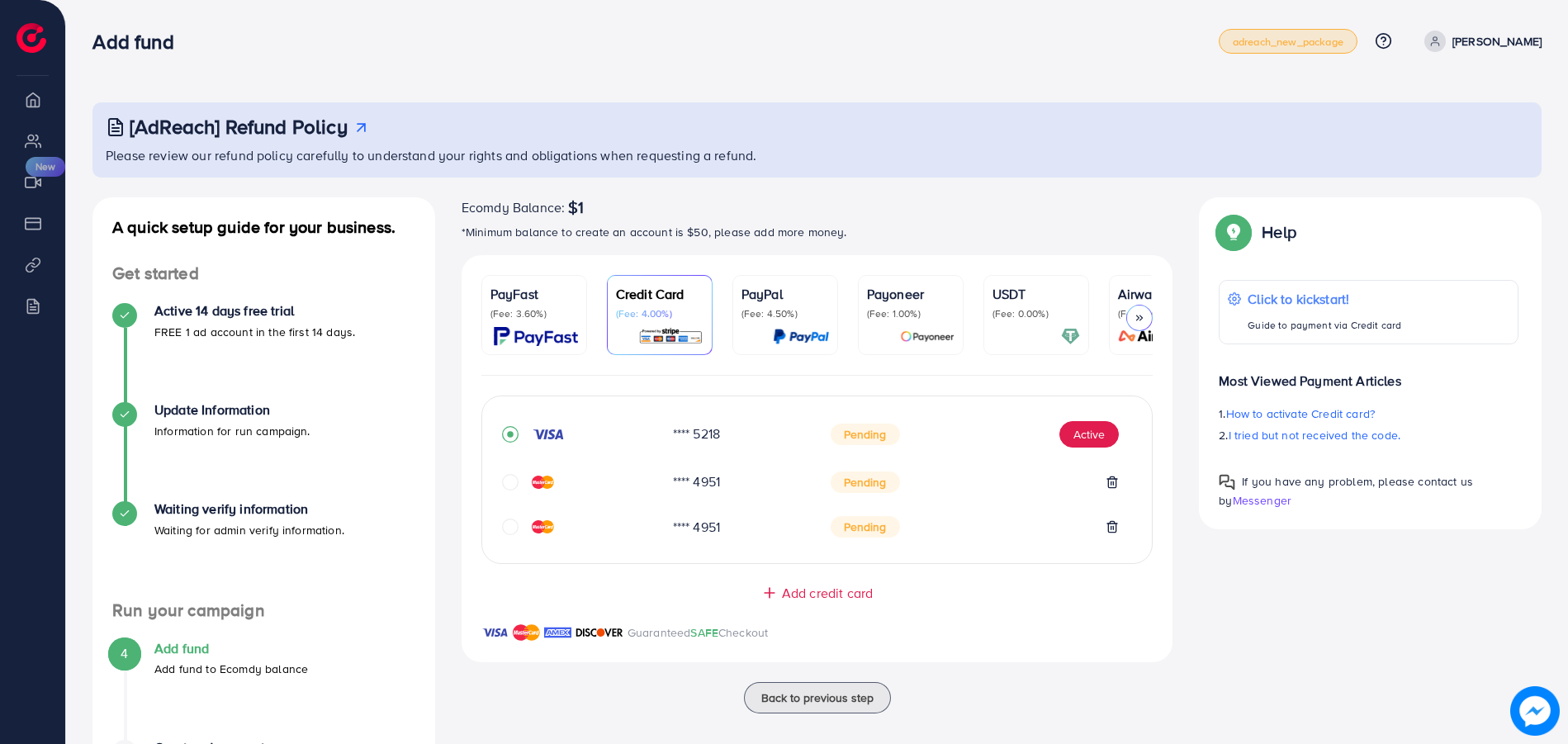
click at [1268, 40] on span "adreach_new_package" at bounding box center [1288, 41] width 111 height 11
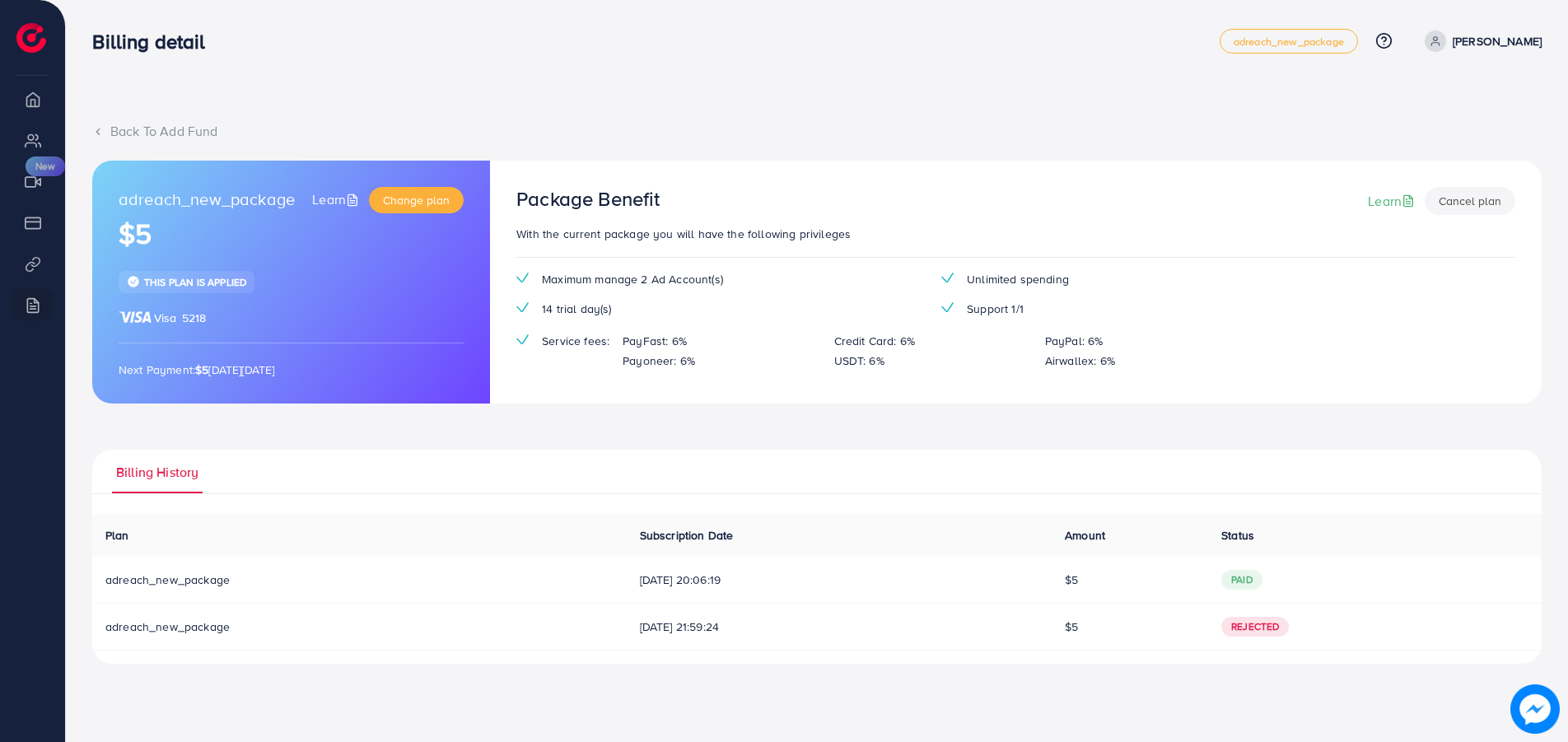
click at [101, 130] on icon at bounding box center [97, 131] width 11 height 11
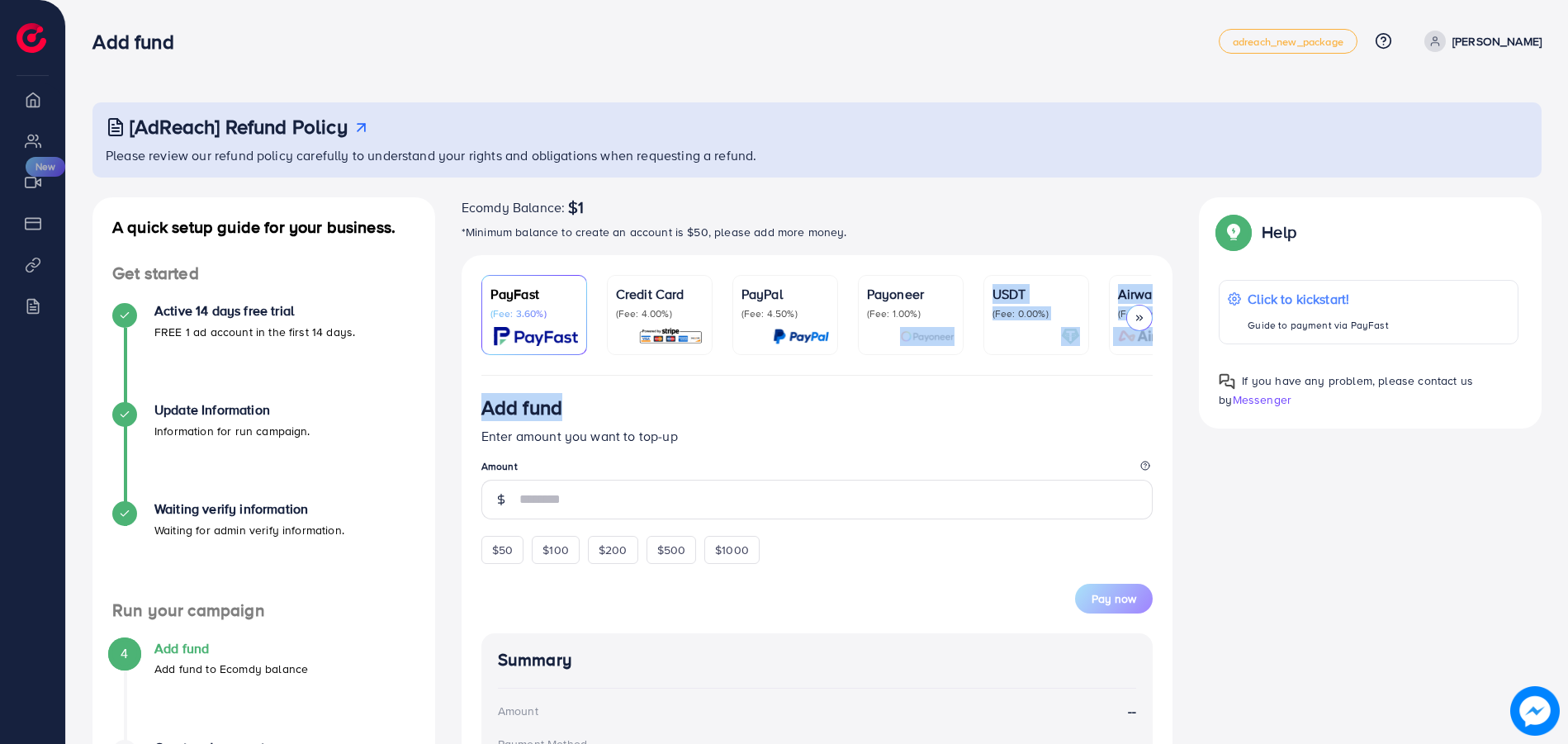
drag, startPoint x: 786, startPoint y: 380, endPoint x: 958, endPoint y: 368, distance: 172.4
click at [960, 368] on div "PayFast (Fee: 3.60%) Credit Card (Fee: 4.00%) PayPal (Fee: 4.50%) Payoneer (Fee…" at bounding box center [817, 648] width 712 height 787
click at [958, 437] on p "Enter amount you want to top-up" at bounding box center [817, 436] width 672 height 20
click at [662, 302] on p "Credit Card" at bounding box center [660, 293] width 88 height 20
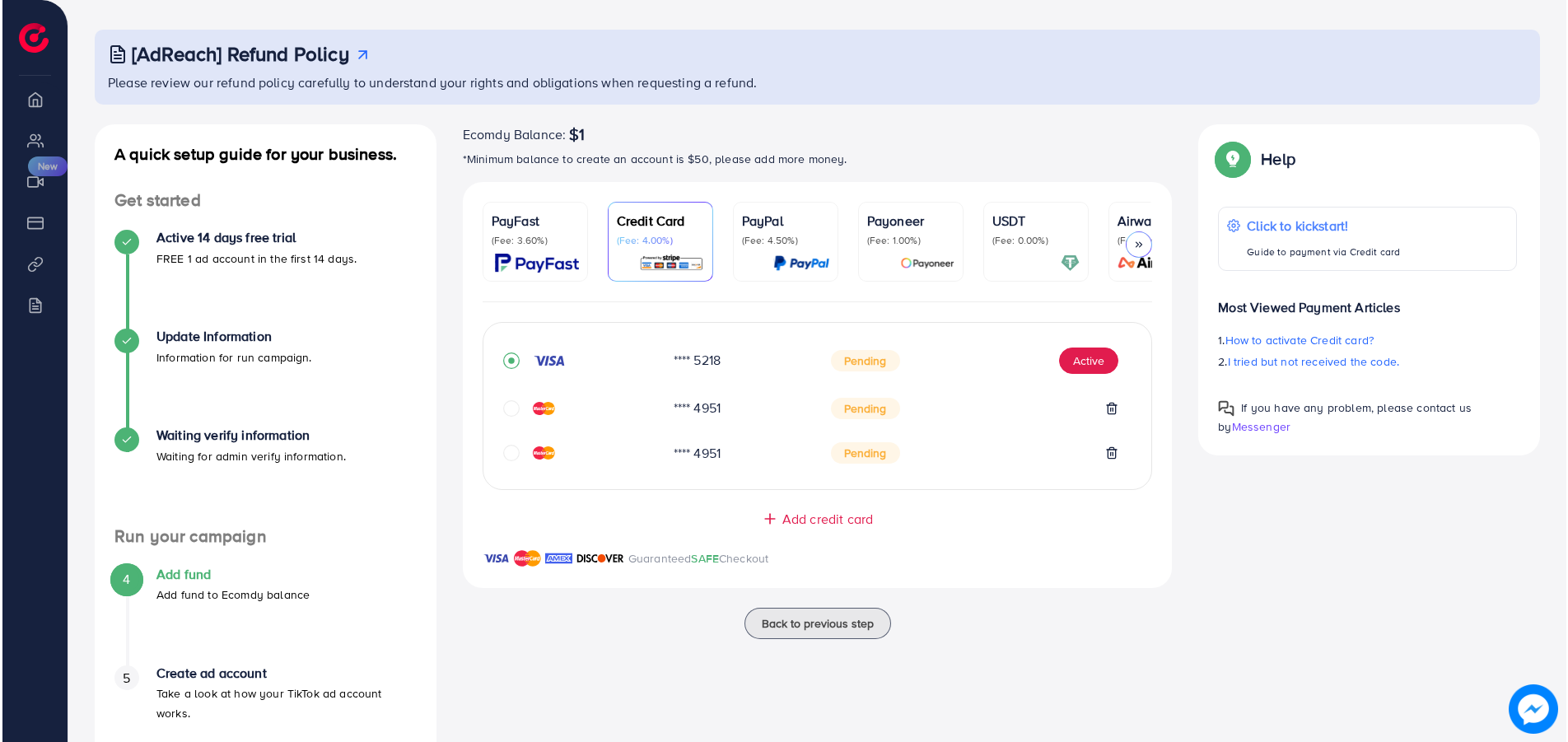
scroll to position [75, 0]
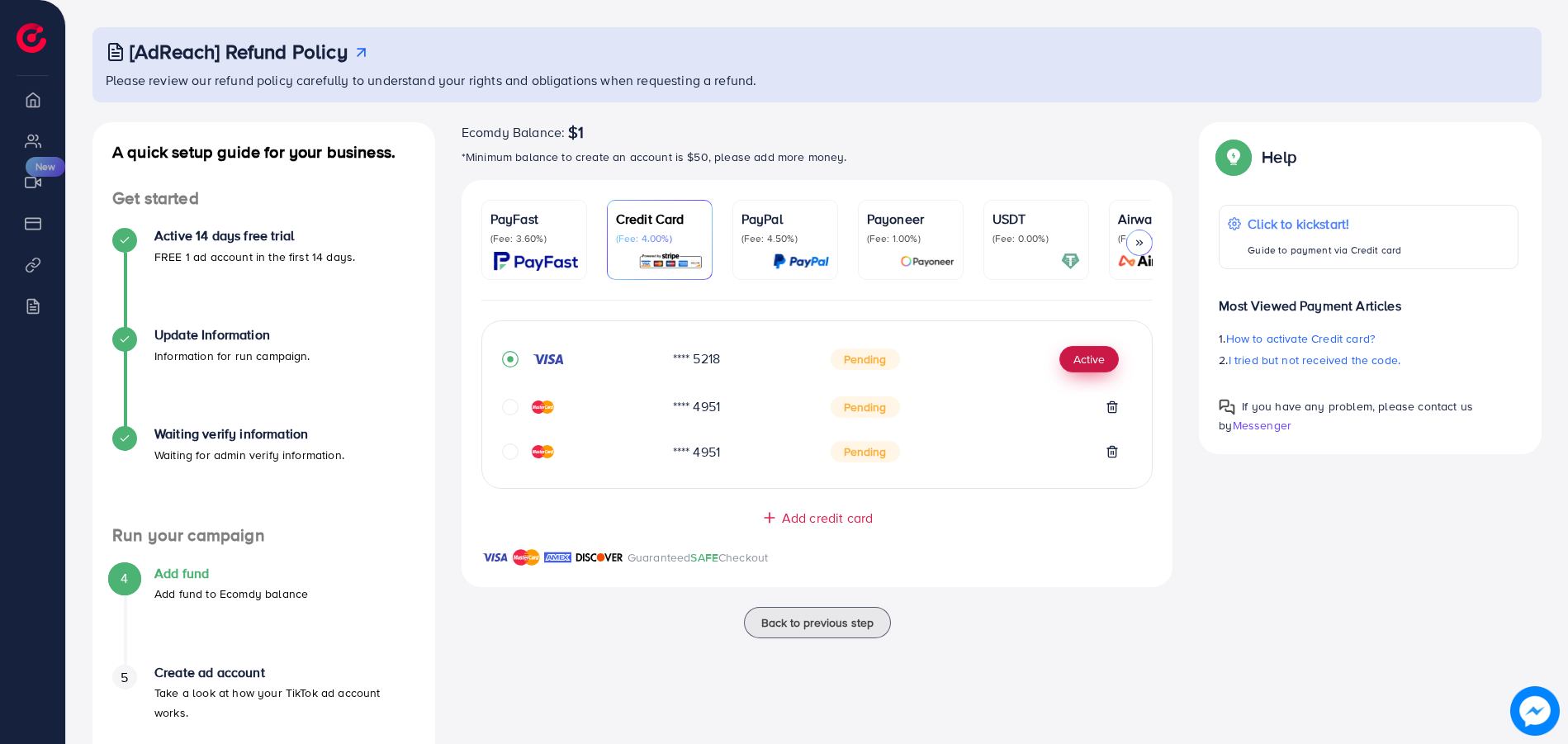
click at [1087, 366] on button "Active" at bounding box center [1089, 359] width 60 height 26
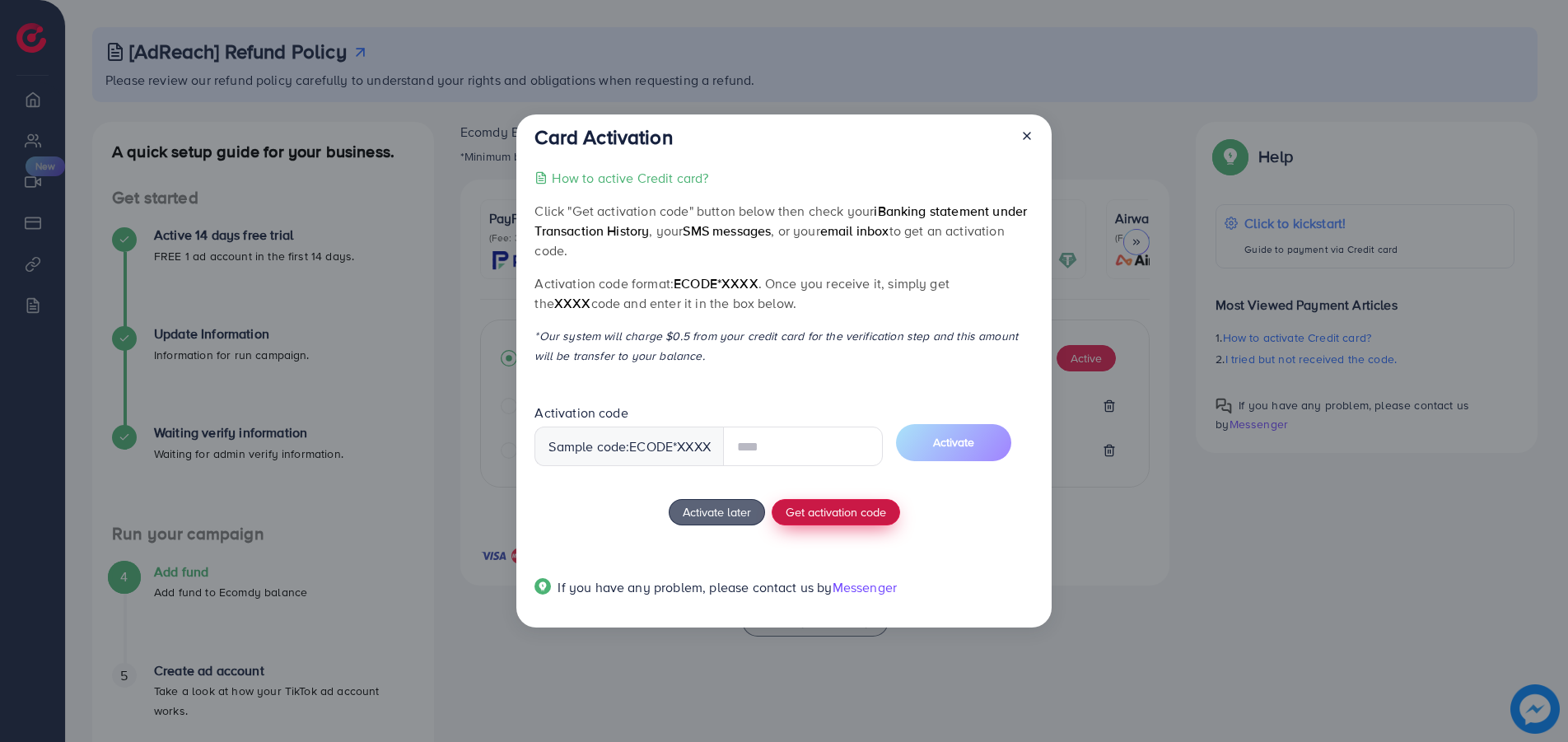
click at [815, 520] on button "Get activation code" at bounding box center [836, 512] width 129 height 26
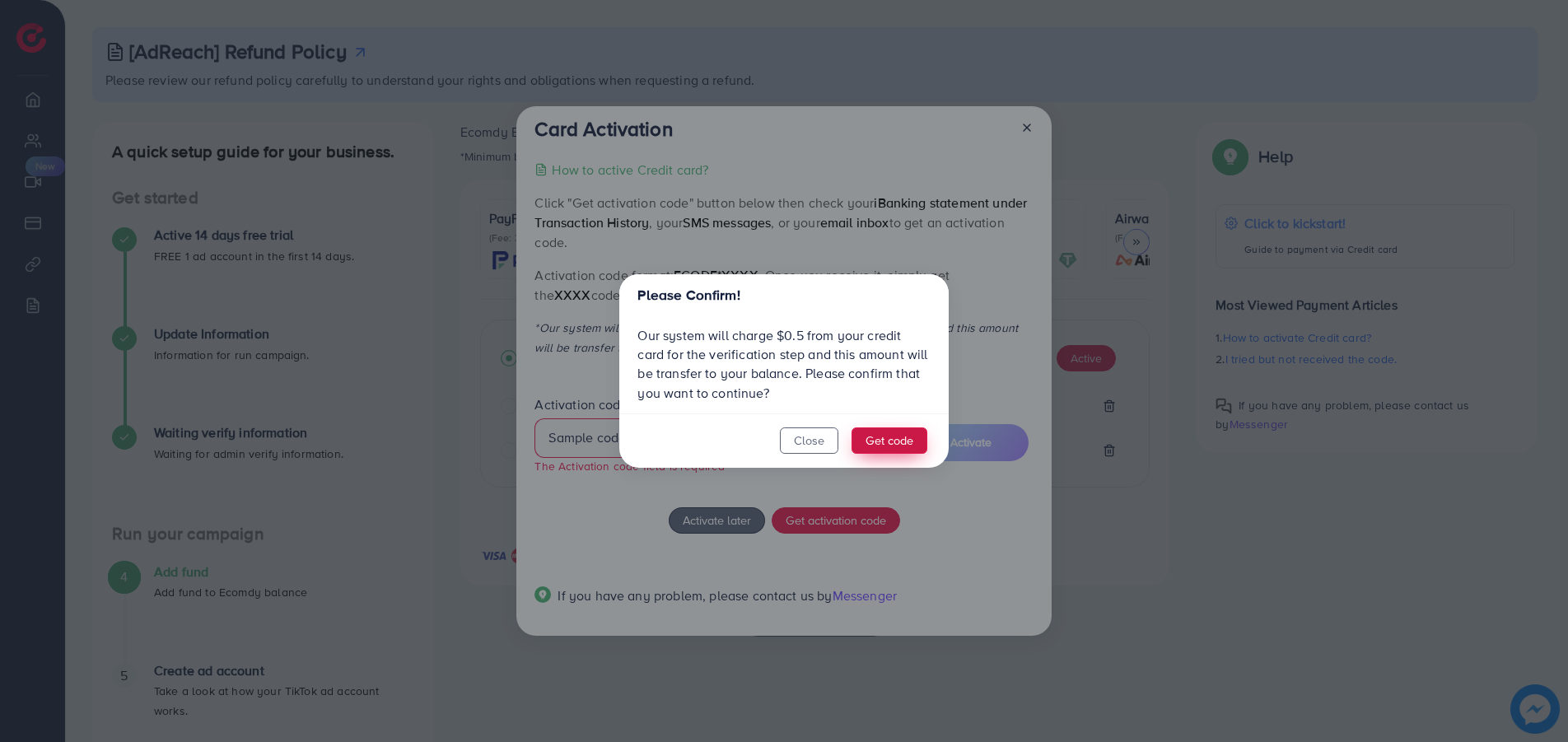
click at [895, 434] on button "Get code" at bounding box center [889, 441] width 75 height 26
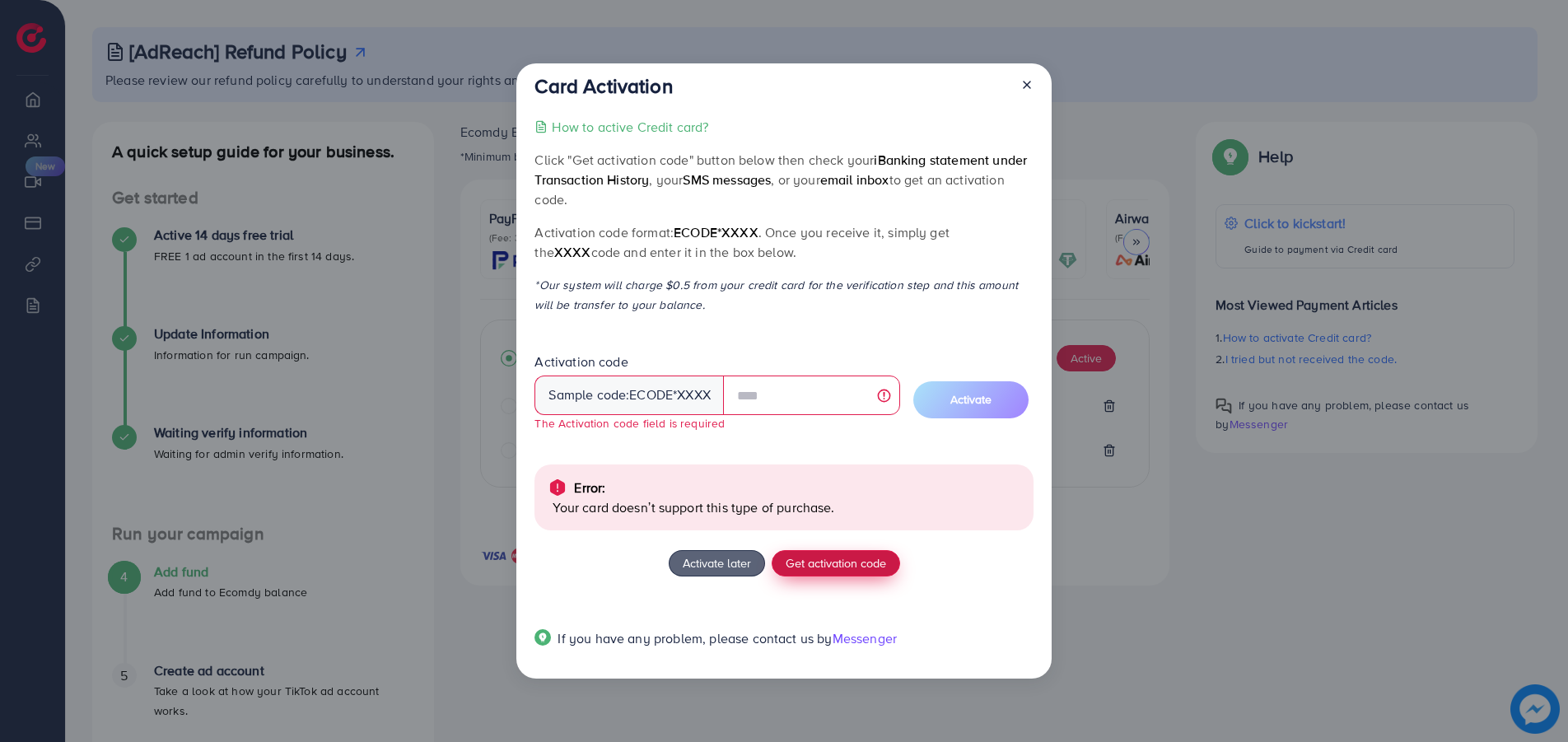
click at [853, 563] on span "Get activation code" at bounding box center [836, 563] width 101 height 18
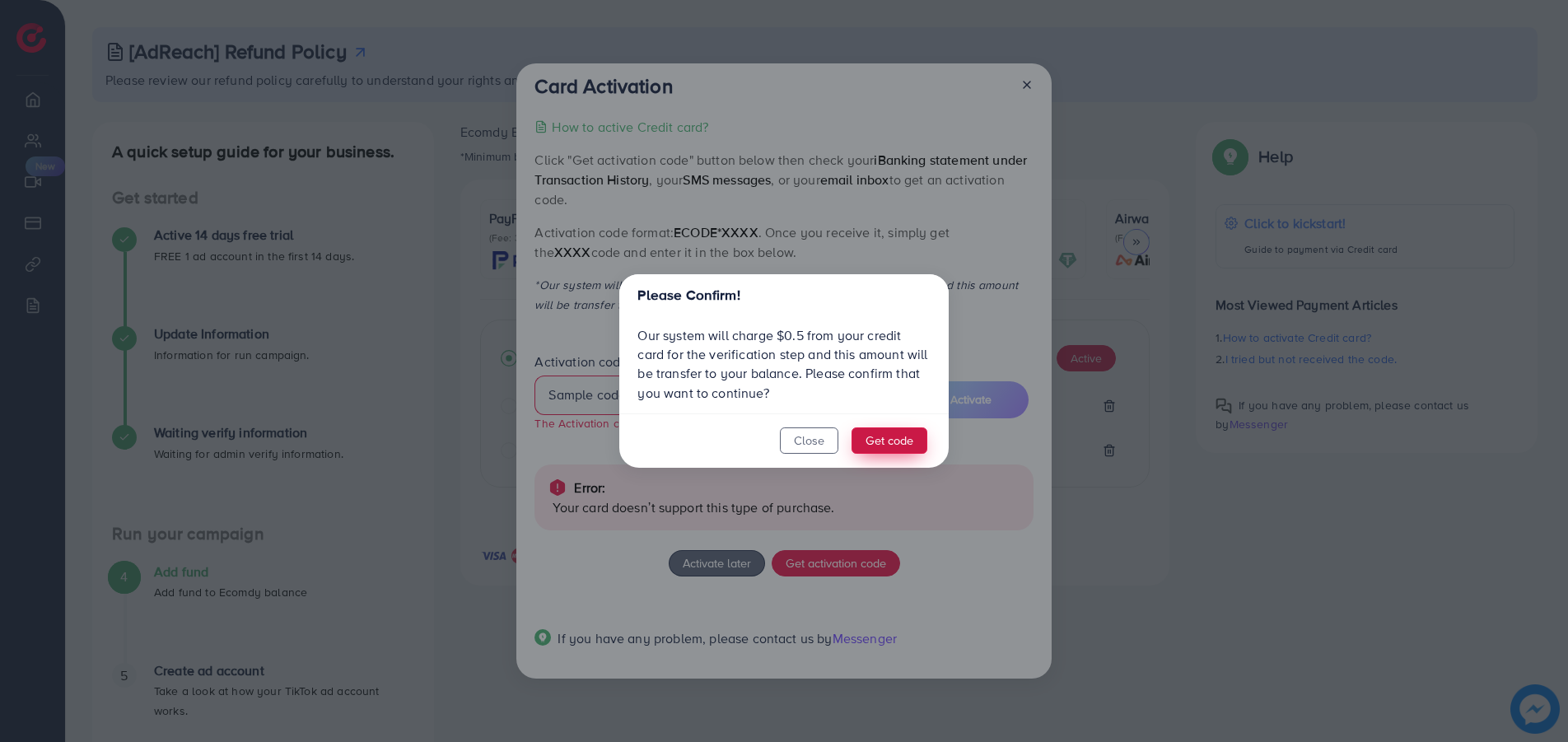
click at [879, 442] on button "Get code" at bounding box center [889, 441] width 75 height 26
